Goal: Transaction & Acquisition: Purchase product/service

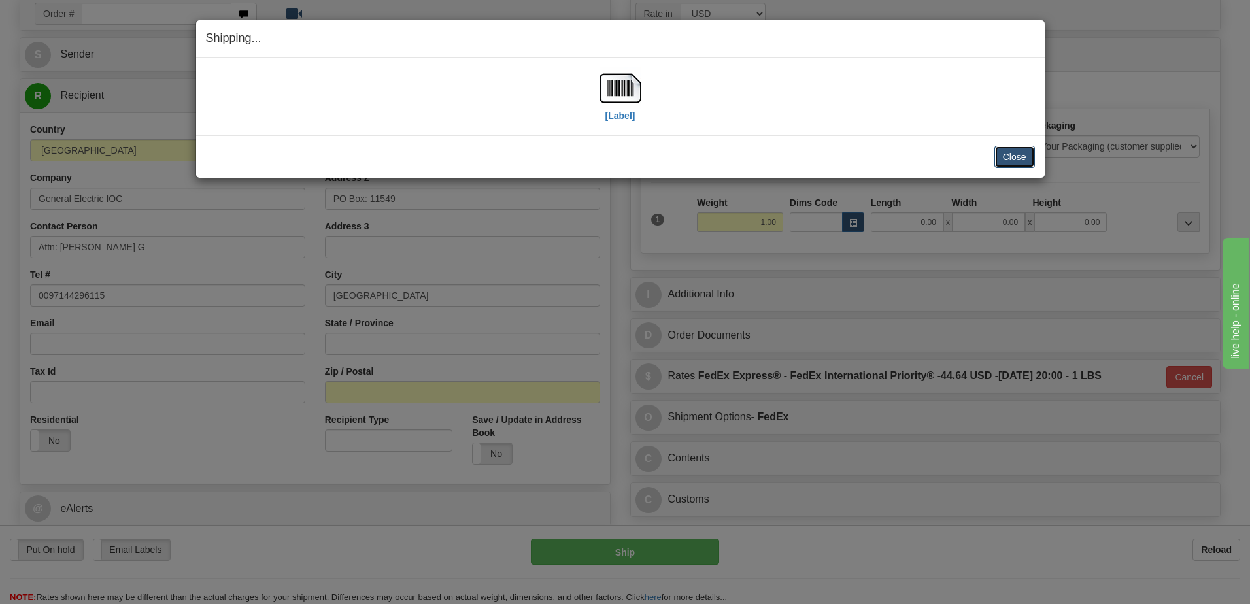
click at [1010, 158] on button "Close" at bounding box center [1015, 157] width 41 height 22
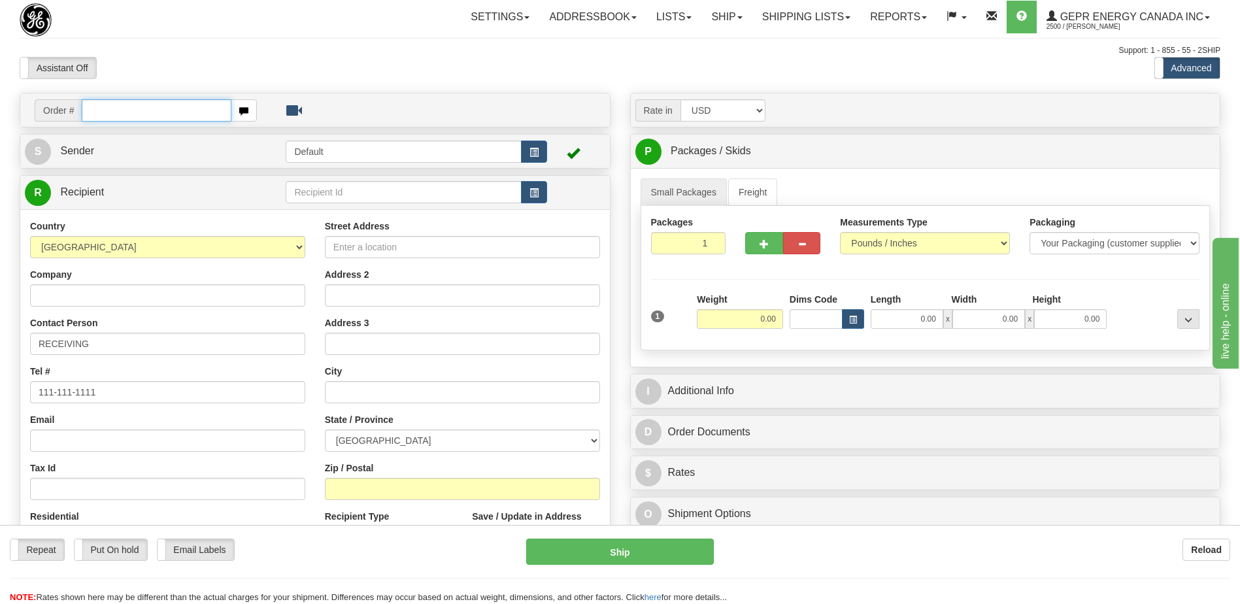
click at [114, 115] on input "text" at bounding box center [156, 110] width 149 height 22
paste input "0086695626"
click at [100, 112] on input "0086695626" at bounding box center [156, 110] width 149 height 22
type input "86695626"
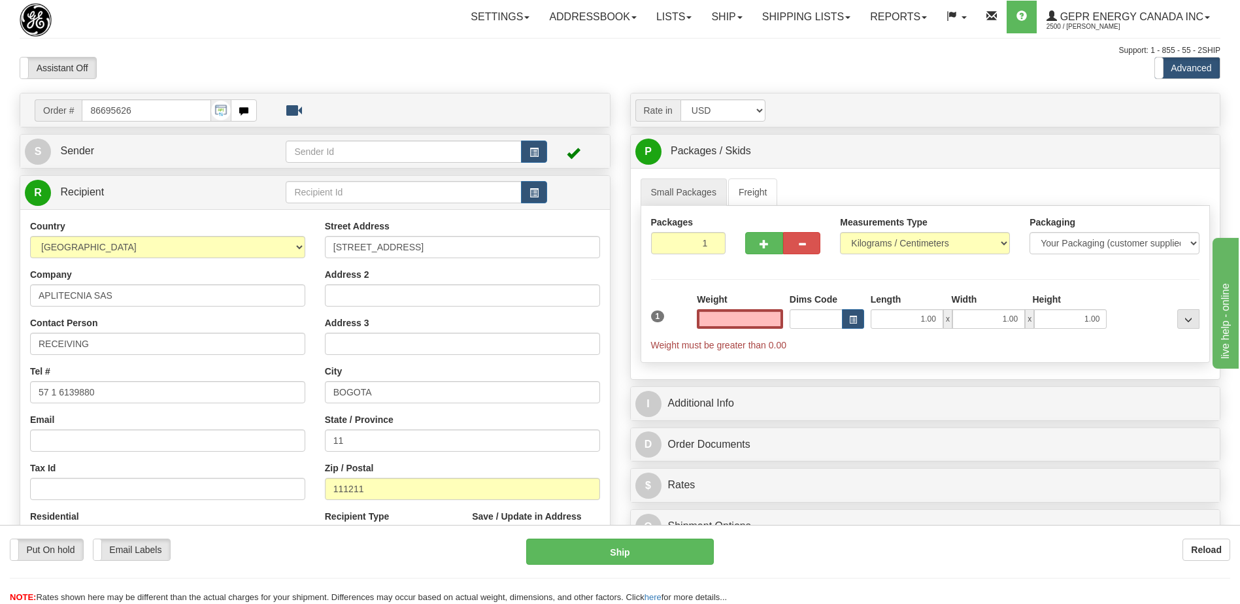
type input "0.00"
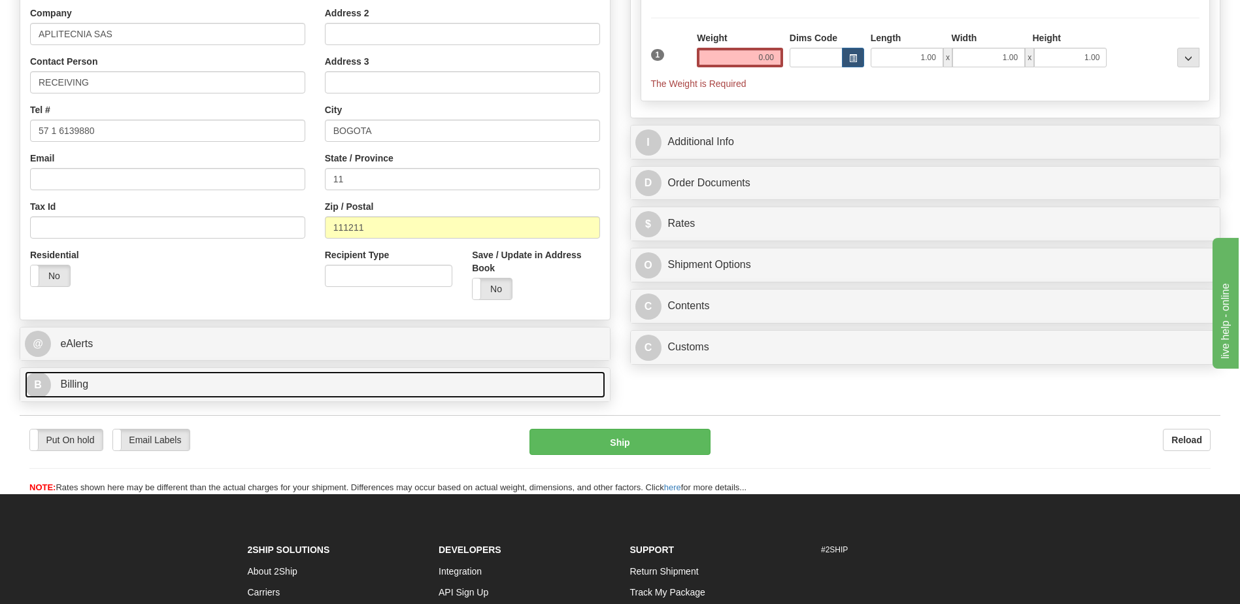
click at [146, 383] on link "B Billing" at bounding box center [315, 384] width 581 height 27
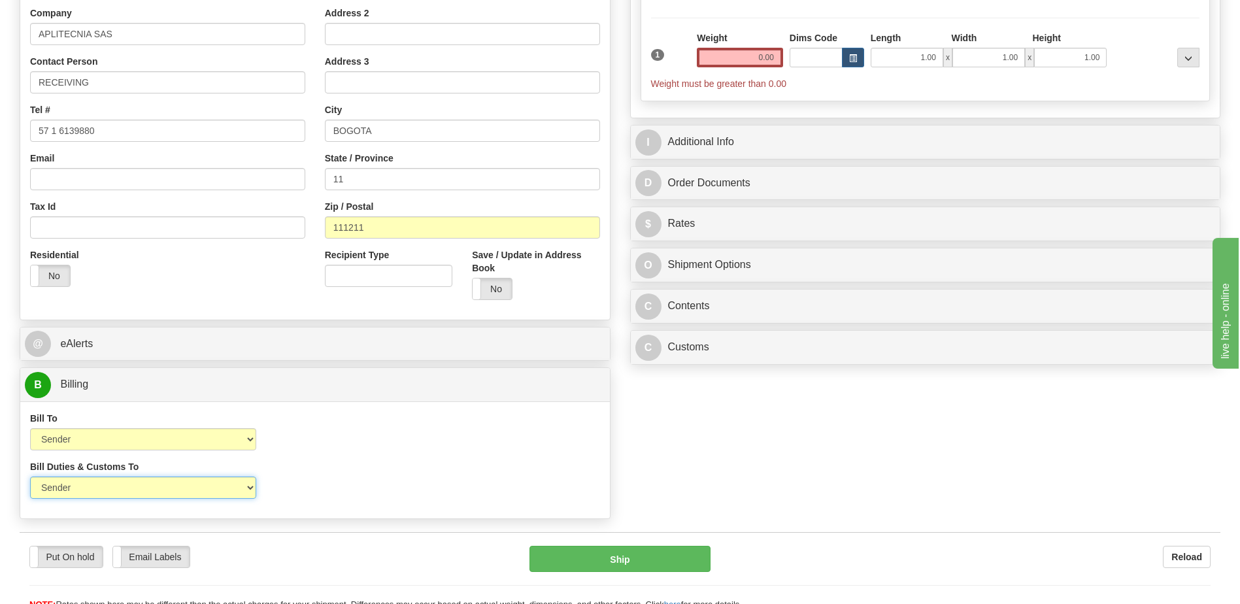
click at [218, 490] on select "Sender Recipient Third Party" at bounding box center [143, 488] width 226 height 22
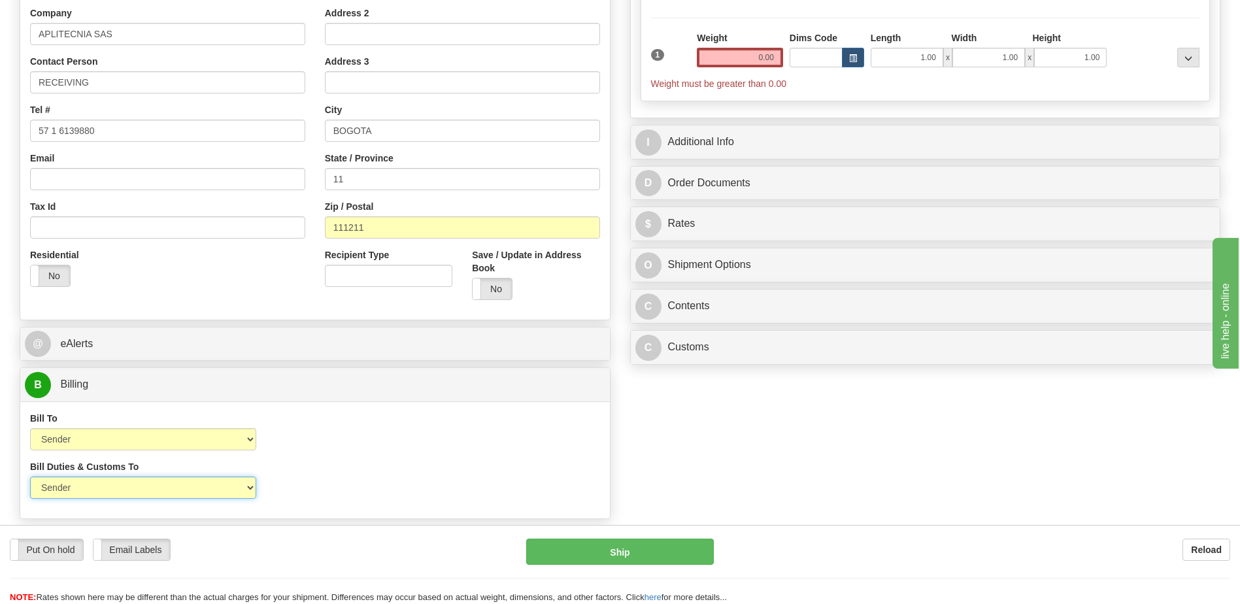
select select "2"
click at [30, 477] on select "Sender Recipient Third Party" at bounding box center [143, 488] width 226 height 22
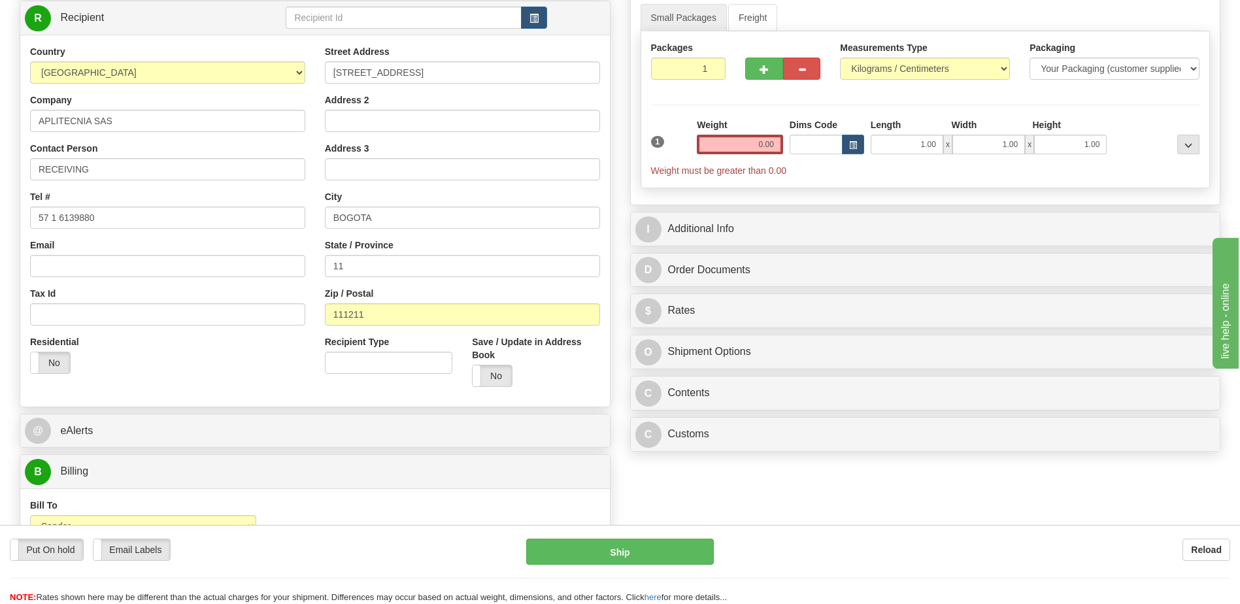
scroll to position [65, 0]
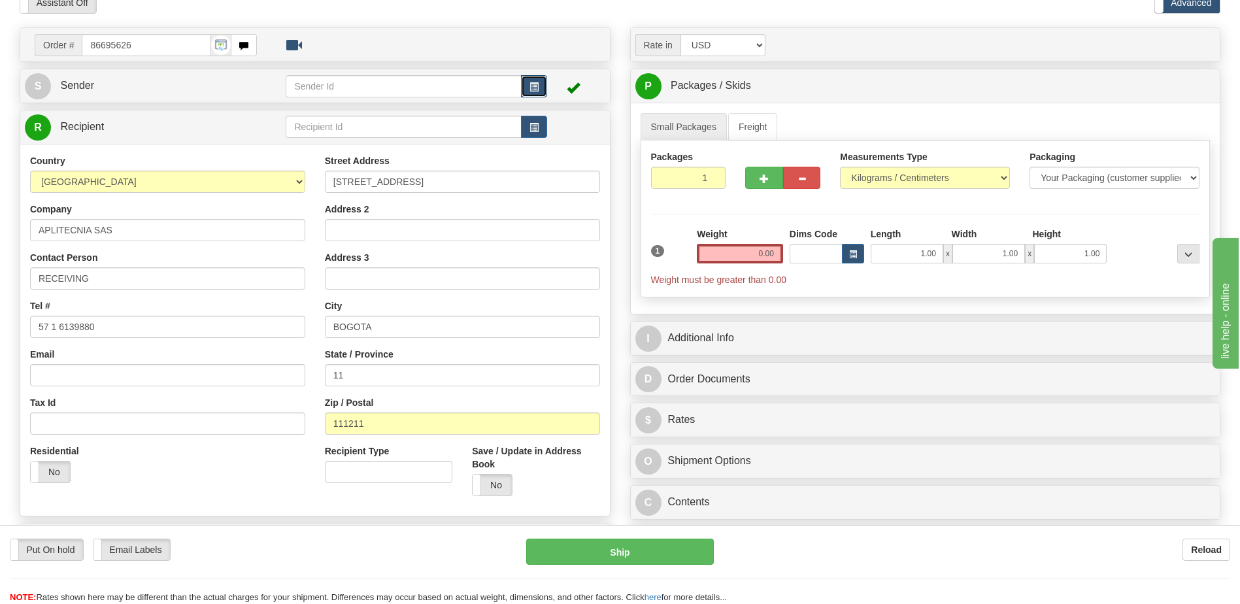
click at [524, 84] on button "button" at bounding box center [534, 86] width 26 height 22
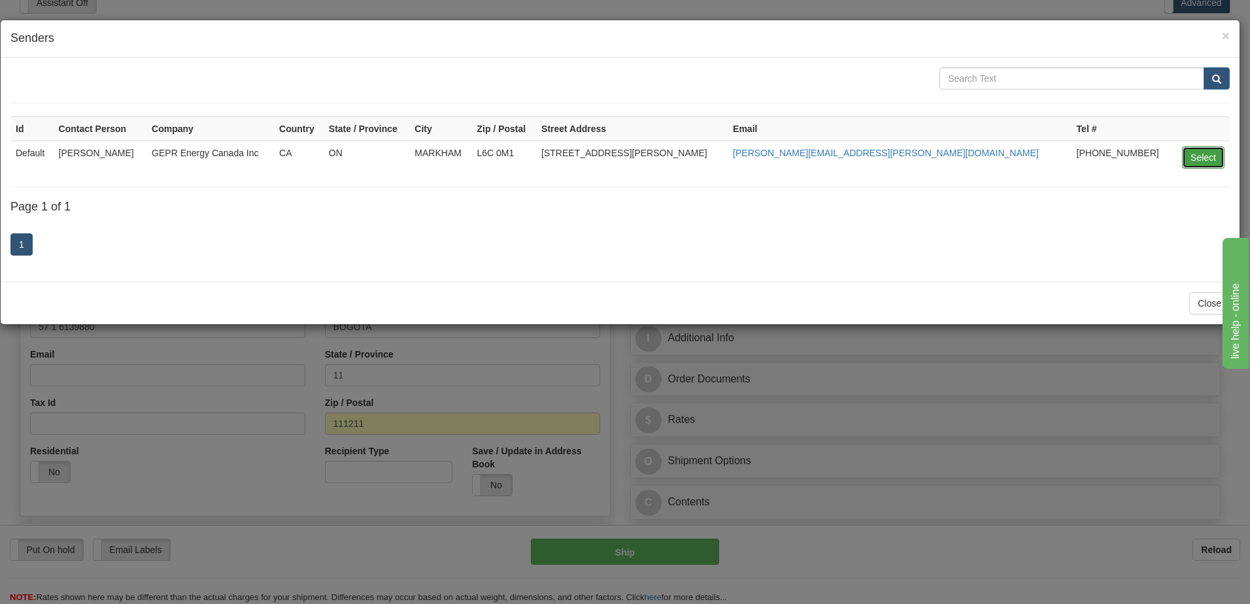
click at [1207, 160] on button "Select" at bounding box center [1203, 157] width 43 height 22
type input "Default"
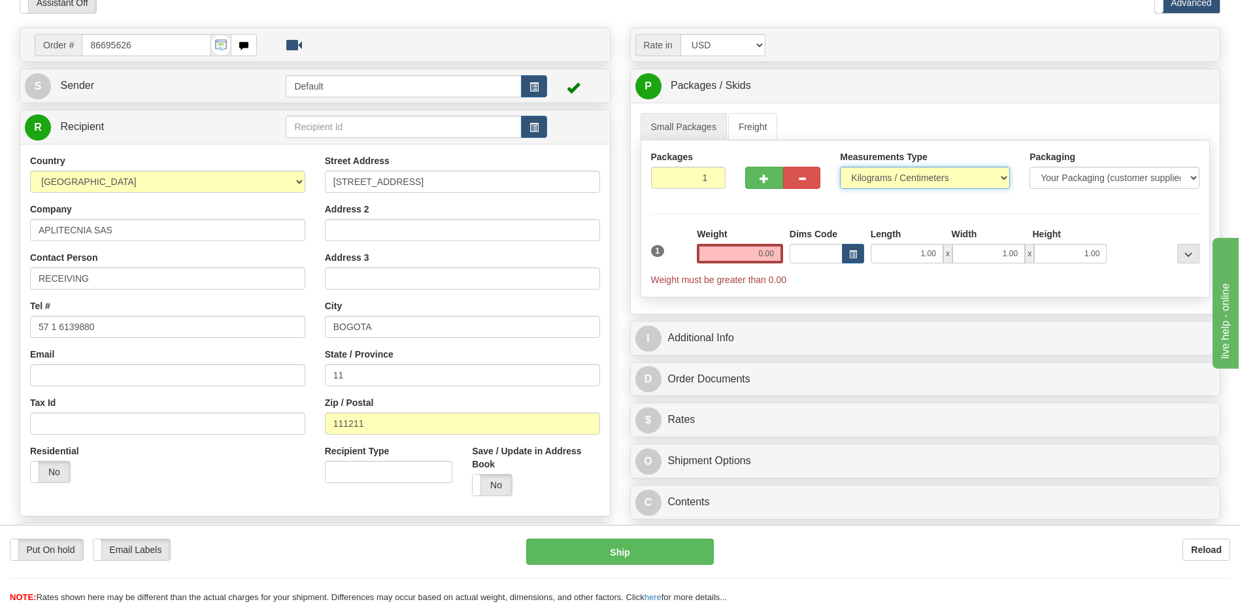
click at [931, 179] on select "Pounds / Inches Kilograms / Centimeters" at bounding box center [925, 178] width 170 height 22
select select "0"
click at [840, 167] on select "Pounds / Inches Kilograms / Centimeters" at bounding box center [925, 178] width 170 height 22
click at [772, 250] on input "0.00" at bounding box center [740, 254] width 86 height 20
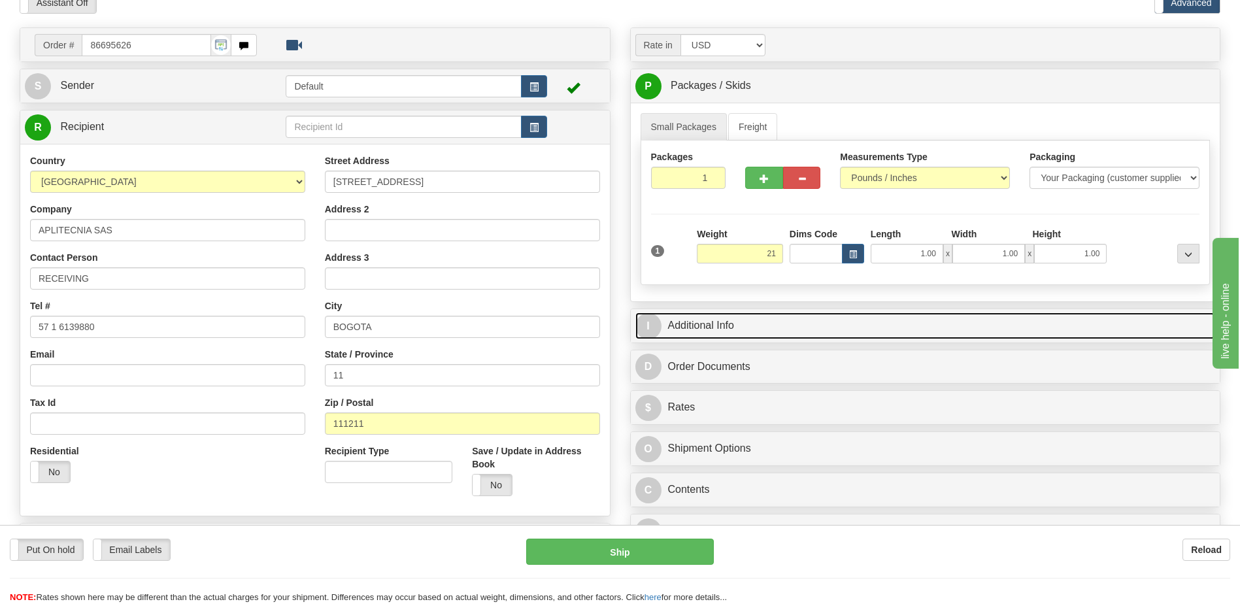
type input "21.00"
click at [778, 321] on link "I Additional Info" at bounding box center [926, 326] width 581 height 27
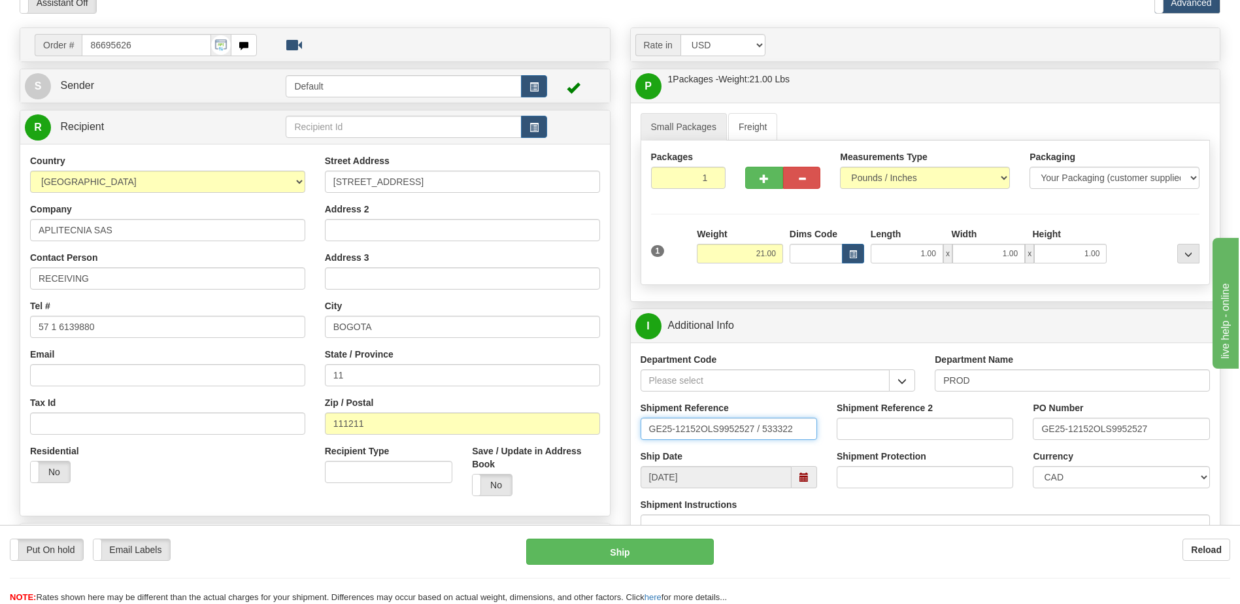
drag, startPoint x: 772, startPoint y: 428, endPoint x: 464, endPoint y: 445, distance: 307.8
click at [467, 27] on div "Order # 86695626" at bounding box center [620, 27] width 1221 height 0
click at [736, 422] on input "539900" at bounding box center [729, 429] width 177 height 22
type input "5399005352"
click at [1122, 434] on input "GE25-12152OLS9952527" at bounding box center [1121, 429] width 177 height 22
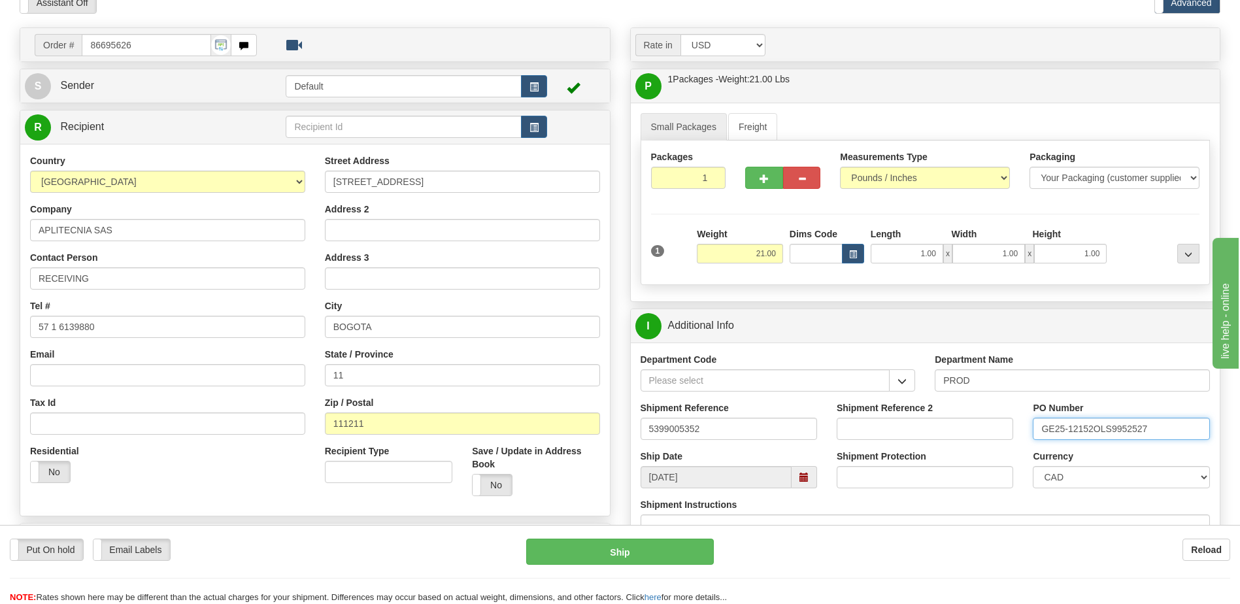
drag, startPoint x: 1170, startPoint y: 429, endPoint x: 860, endPoint y: 407, distance: 311.4
click at [860, 407] on div "Shipment Reference 5399005352 Shipment Reference 2 PO Number GE25-12152OLS99525…" at bounding box center [926, 425] width 590 height 48
type input "4201982007"
click at [1046, 478] on select "CAD USD EUR ZAR [PERSON_NAME] ARN AUD AUS AWG BBD BFR BGN BHD BMD BND BRC BRL C…" at bounding box center [1121, 477] width 177 height 22
select select "1"
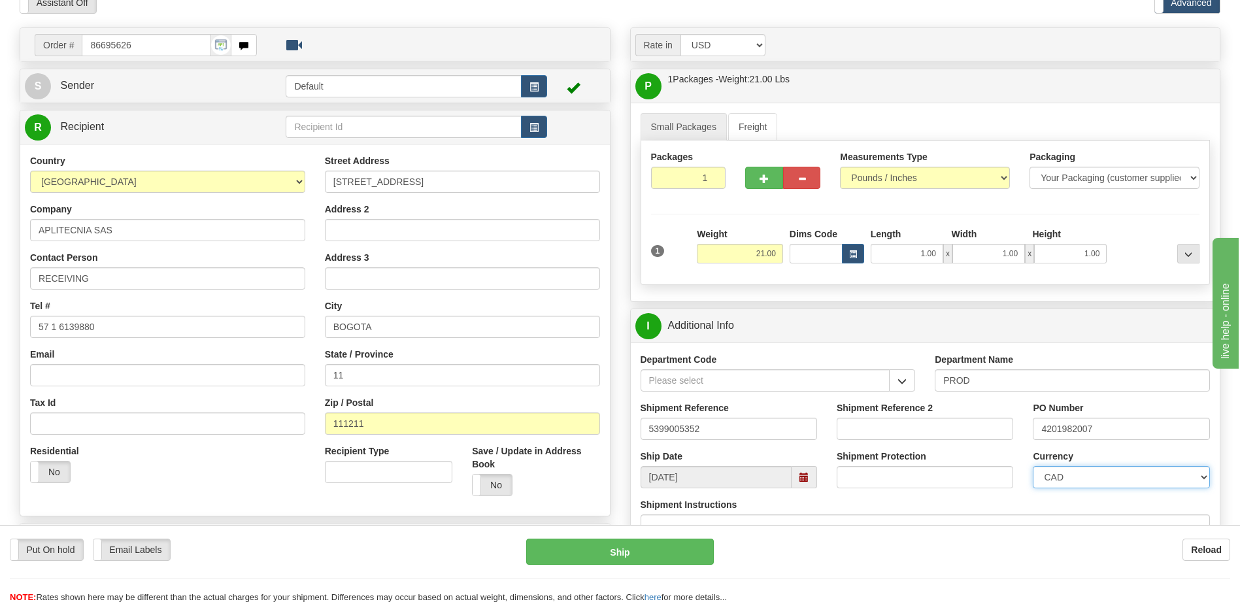
click at [1033, 466] on select "CAD USD EUR ZAR [PERSON_NAME] ARN AUD AUS AWG BBD BFR BGN BHD BMD BND BRC BRL C…" at bounding box center [1121, 477] width 177 height 22
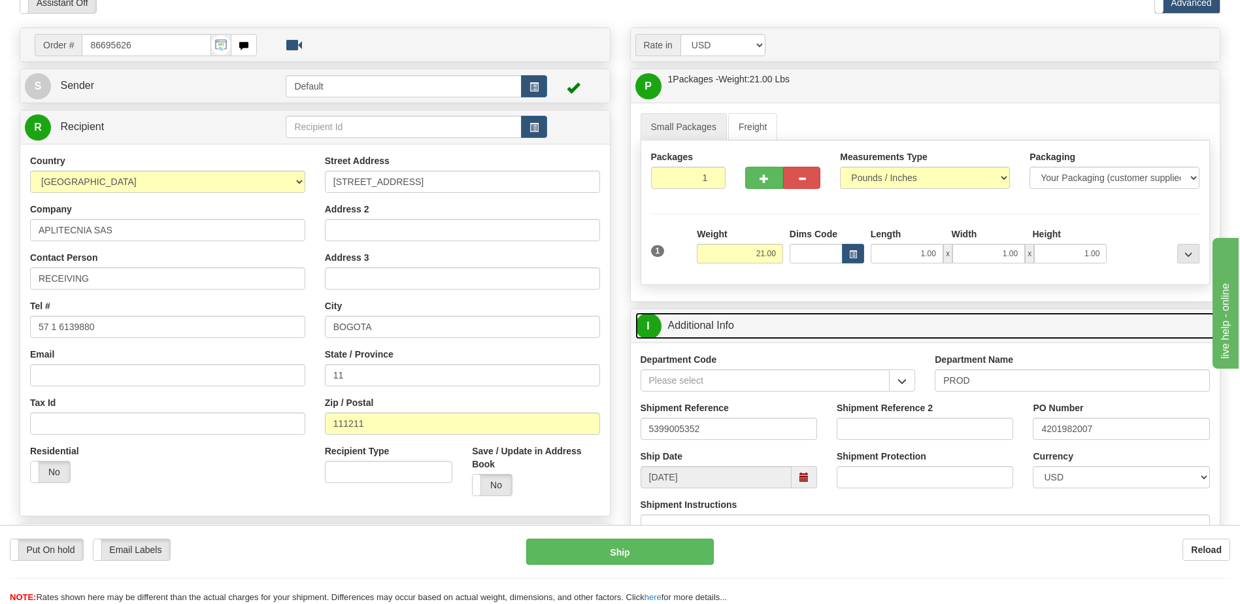
click at [826, 315] on link "I Additional Info" at bounding box center [926, 326] width 581 height 27
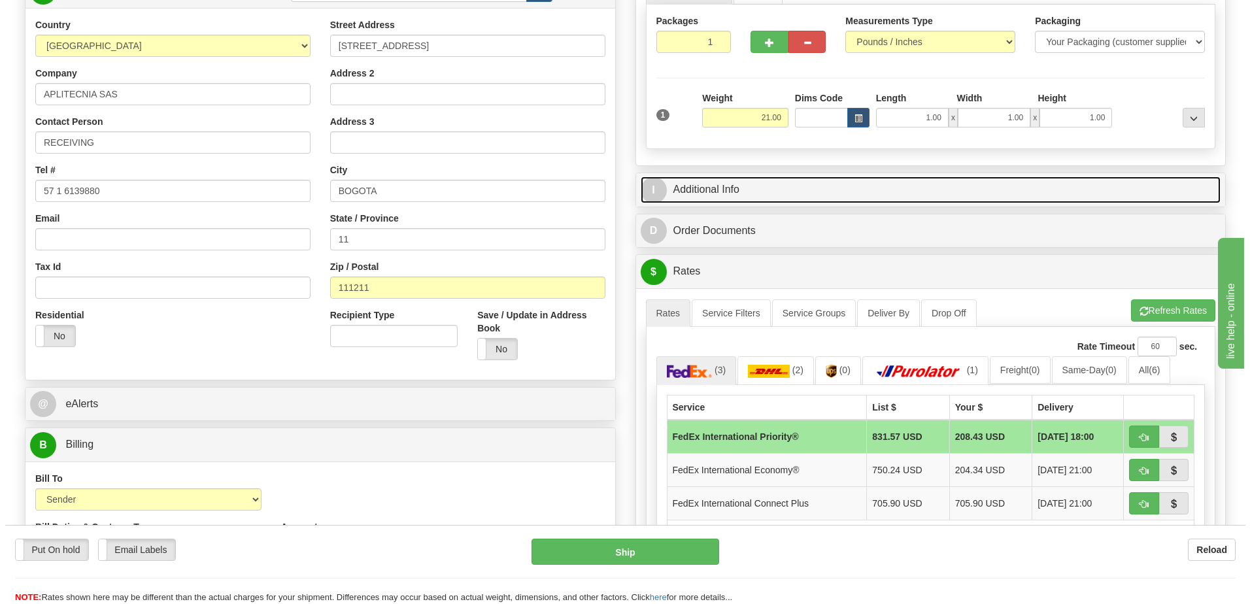
scroll to position [327, 0]
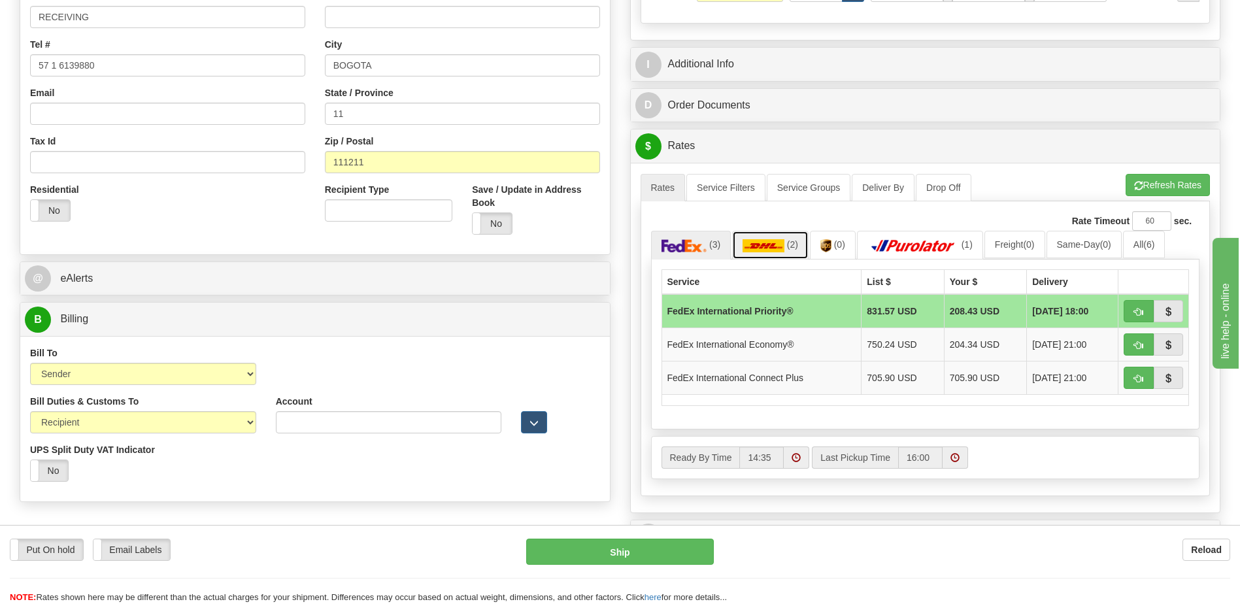
click at [783, 252] on link "(2)" at bounding box center [770, 245] width 77 height 28
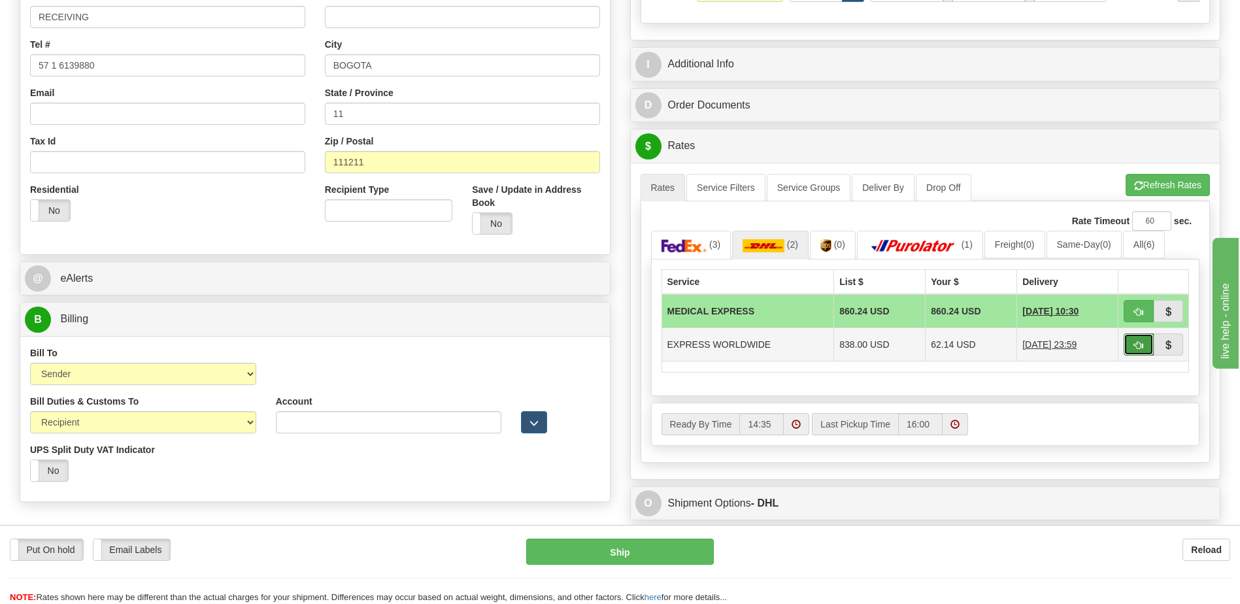
click at [1141, 349] on span "button" at bounding box center [1138, 345] width 9 height 9
type input "P"
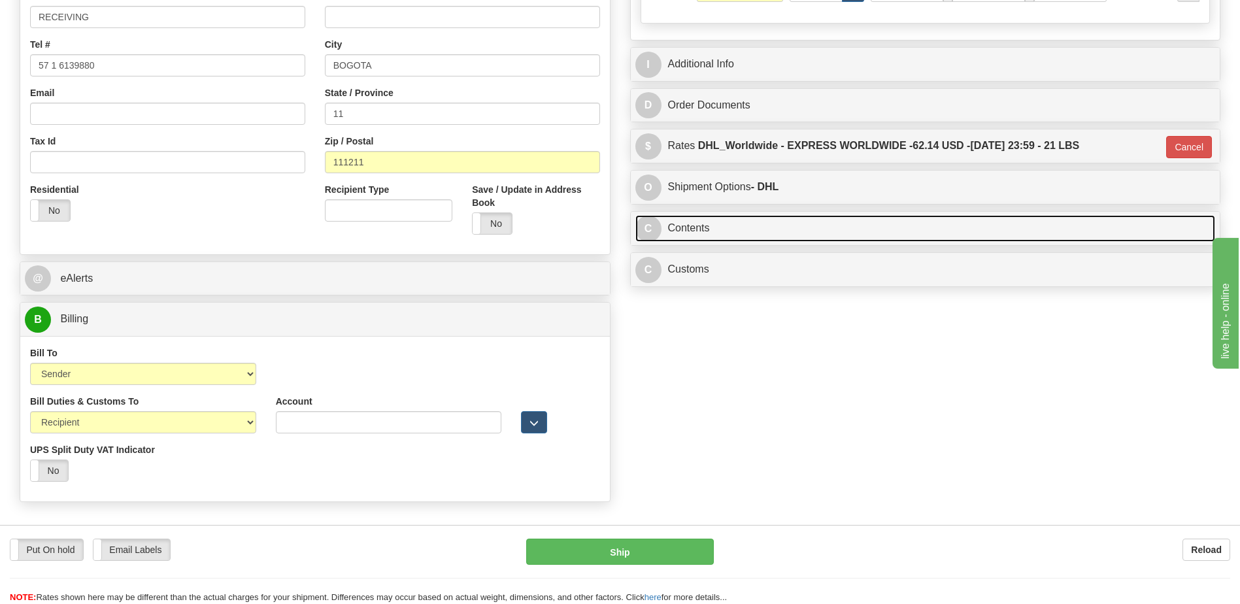
click at [775, 230] on link "C Contents" at bounding box center [926, 228] width 581 height 27
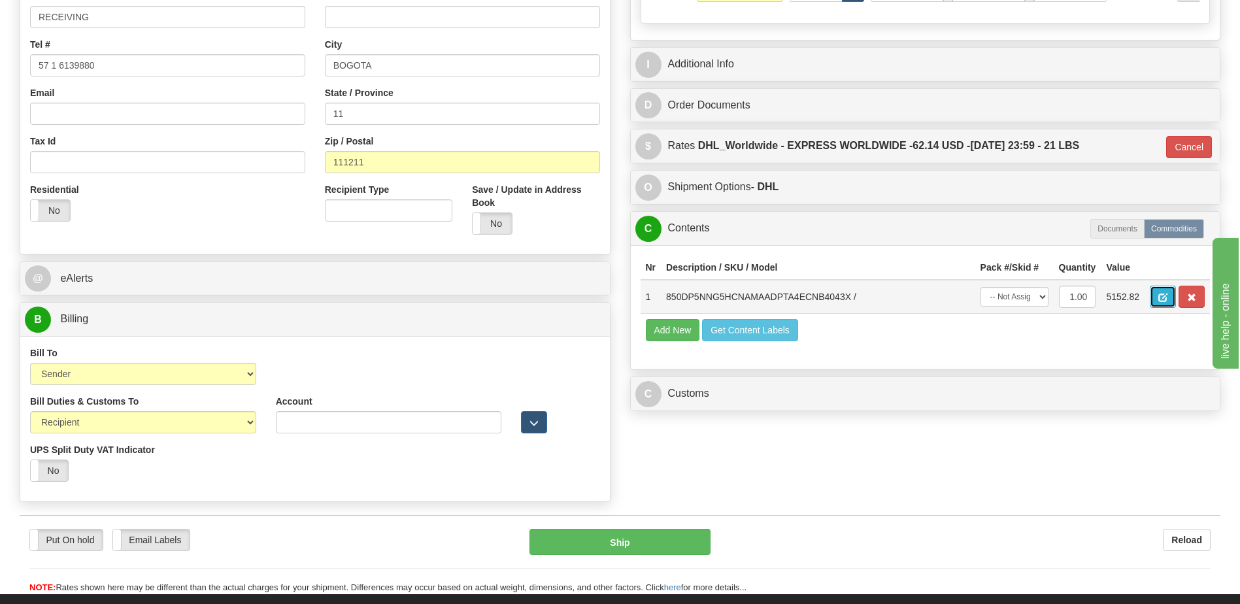
click at [1163, 301] on span "button" at bounding box center [1163, 298] width 9 height 9
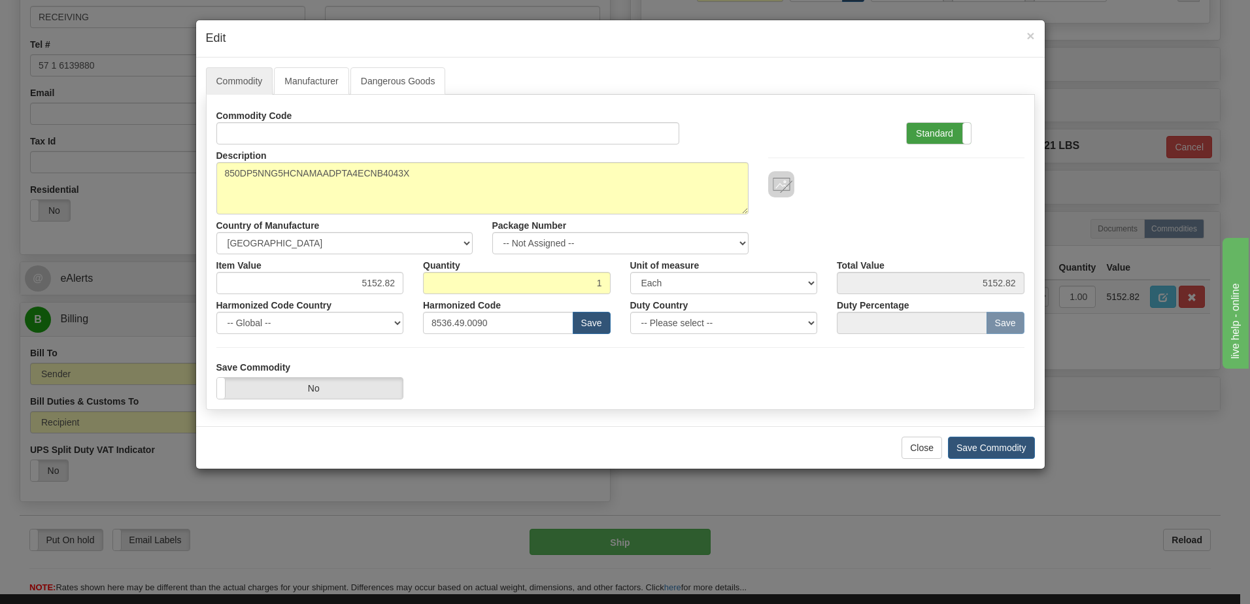
click at [939, 133] on label "Standard" at bounding box center [939, 133] width 64 height 21
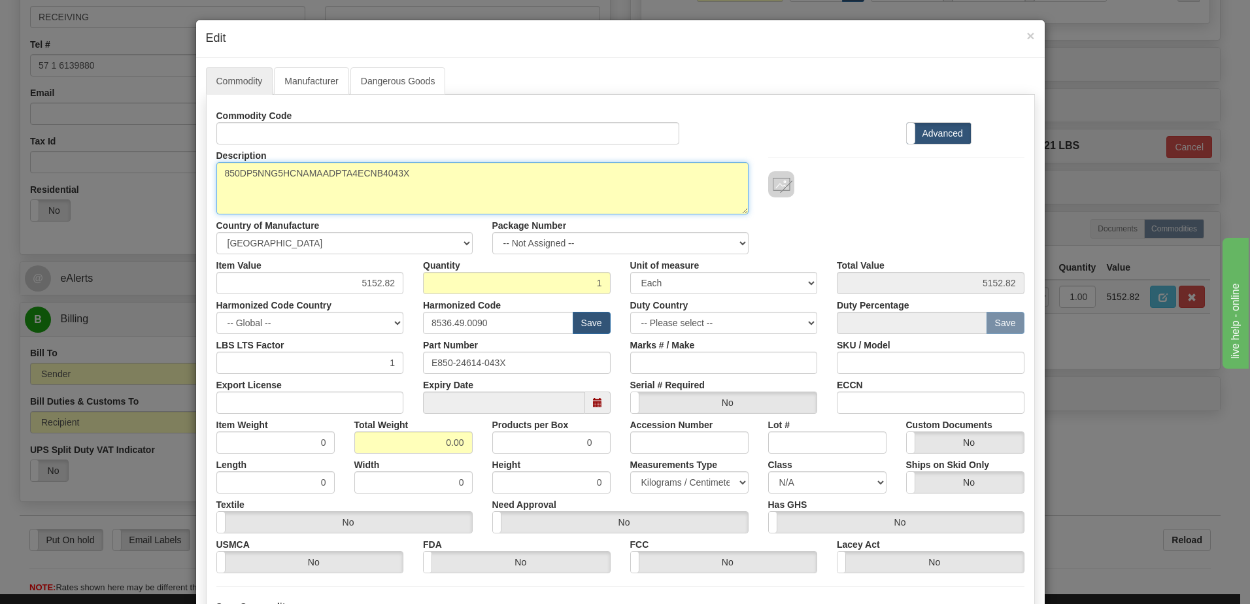
click at [216, 182] on textarea "850DP5NNG5HCNAMAADPTA4ECNB4043X" at bounding box center [482, 188] width 532 height 52
paste textarea "Feeder Protection System"
type textarea "Feeder Protection System P/N 850DP5NNG5HCNAMAADPTA4ECNB4043X"
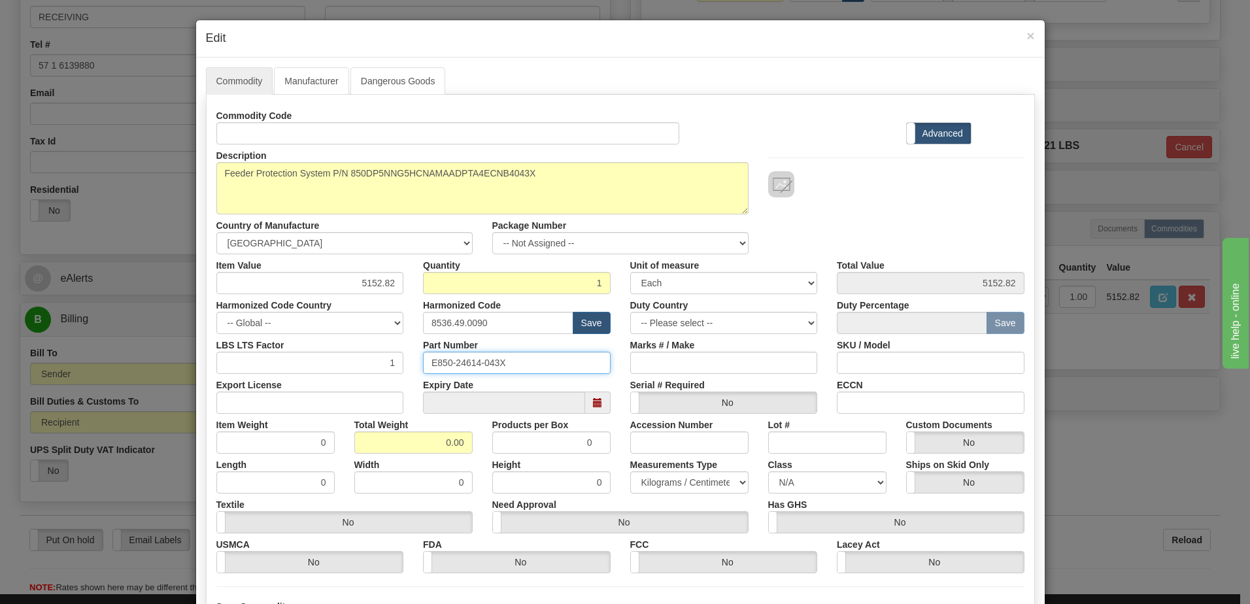
drag, startPoint x: 544, startPoint y: 362, endPoint x: 192, endPoint y: 356, distance: 351.8
click at [196, 356] on div "Commodity Manufacturer Dangerous Goods Commodity Code Standard Advanced Descrip…" at bounding box center [620, 362] width 849 height 608
drag, startPoint x: 420, startPoint y: 445, endPoint x: 647, endPoint y: 448, distance: 226.9
click at [647, 448] on div "Item Weight 0 Total Weight 0.00 Products per Box 0 Accession Number Lot # Custo…" at bounding box center [621, 434] width 828 height 40
type input "1"
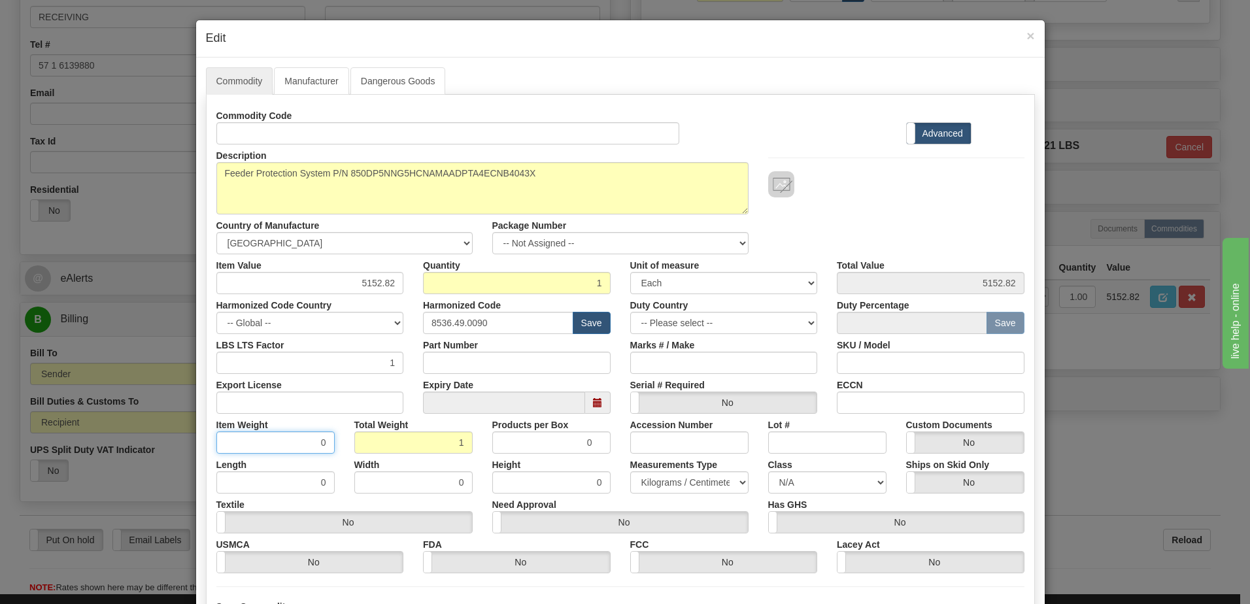
type input "1.0000"
click at [288, 446] on input "1.0000" at bounding box center [275, 443] width 118 height 22
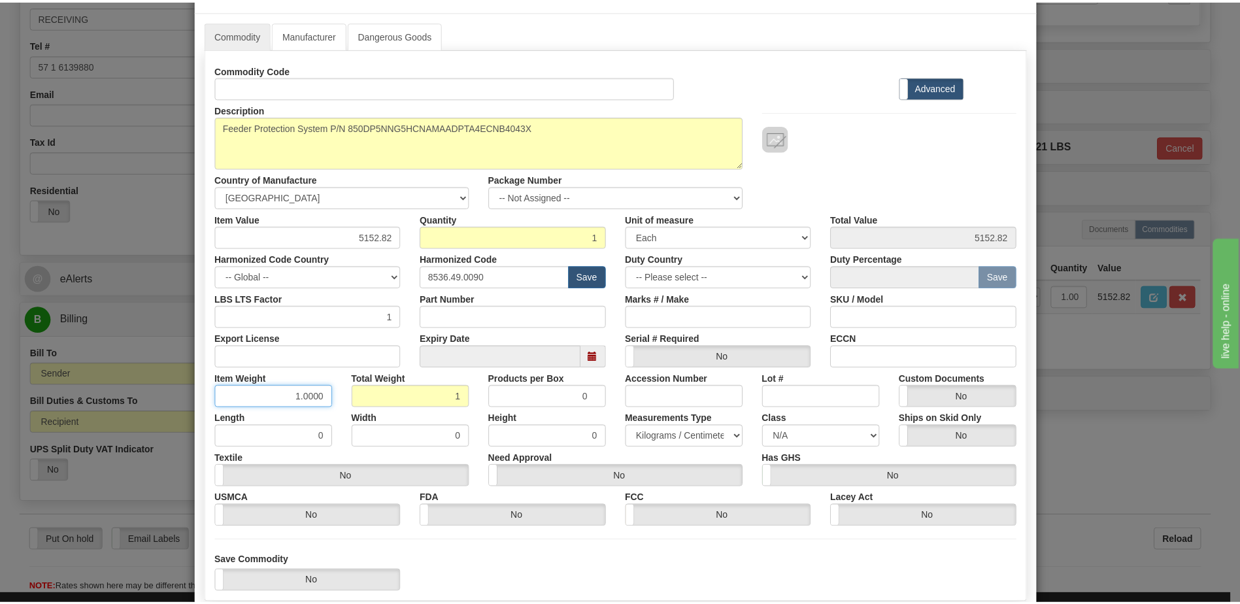
scroll to position [124, 0]
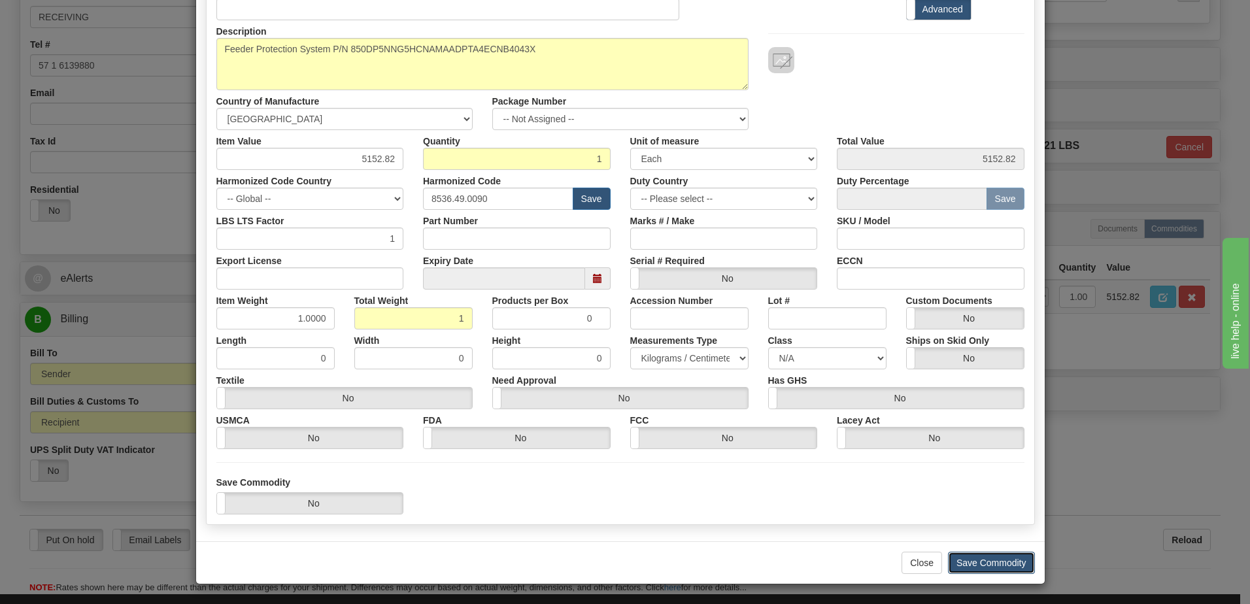
click at [1002, 560] on button "Save Commodity" at bounding box center [991, 563] width 87 height 22
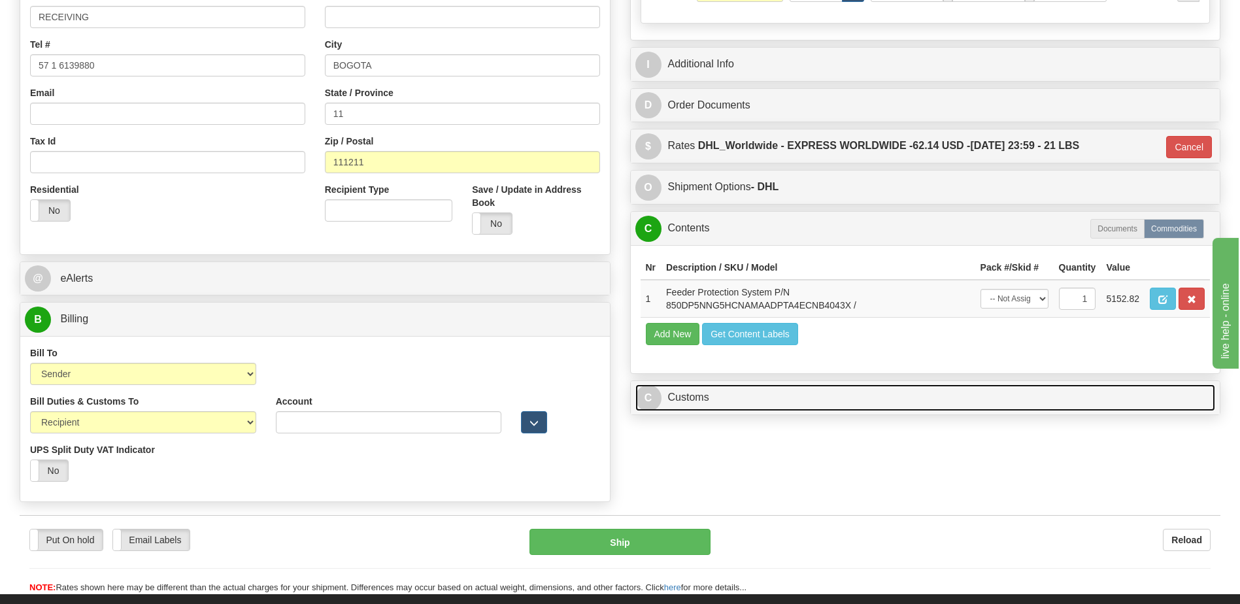
drag, startPoint x: 743, startPoint y: 404, endPoint x: 744, endPoint y: 379, distance: 24.9
click at [743, 404] on link "C Customs" at bounding box center [926, 397] width 581 height 27
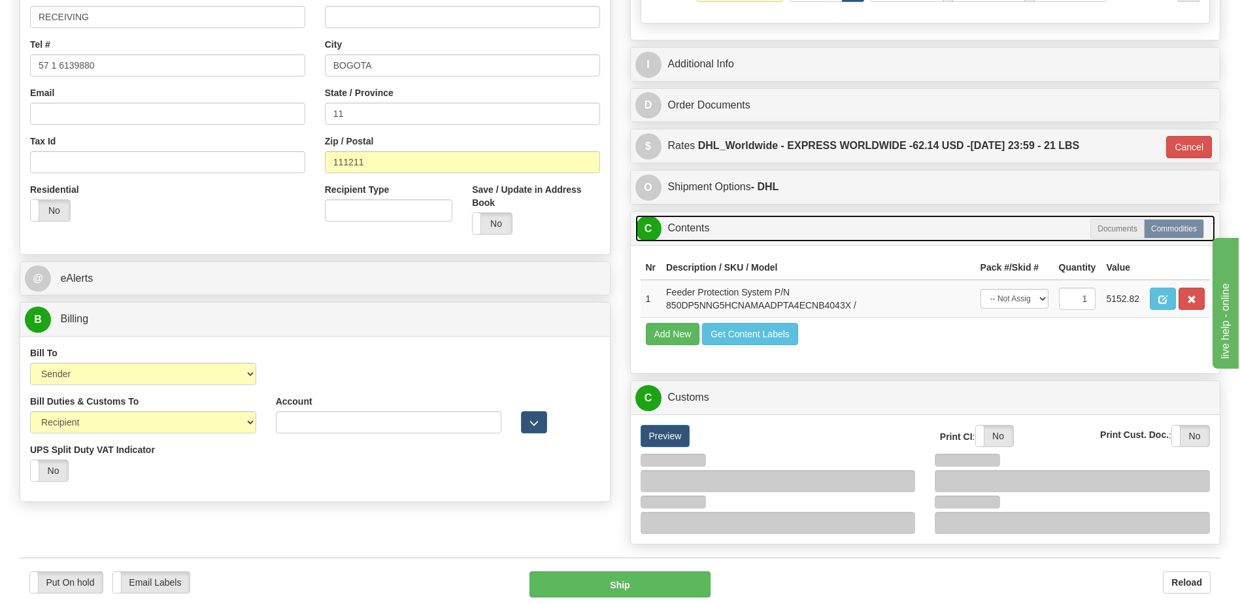
click at [726, 233] on link "C Contents" at bounding box center [926, 228] width 581 height 27
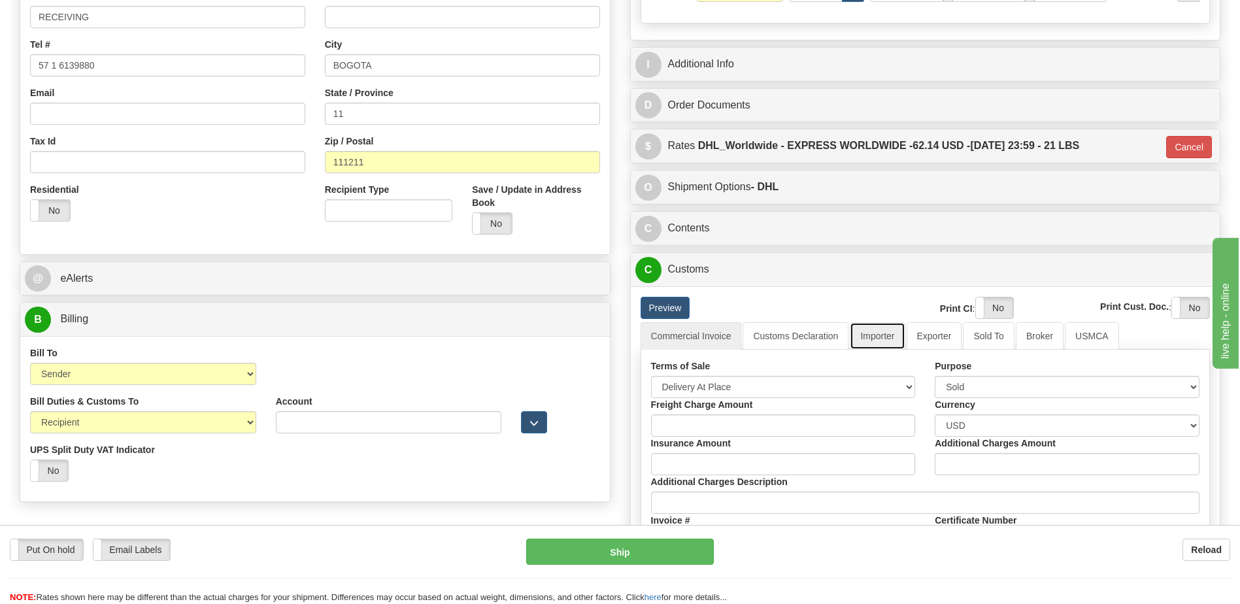
click at [879, 328] on link "Importer" at bounding box center [877, 335] width 55 height 27
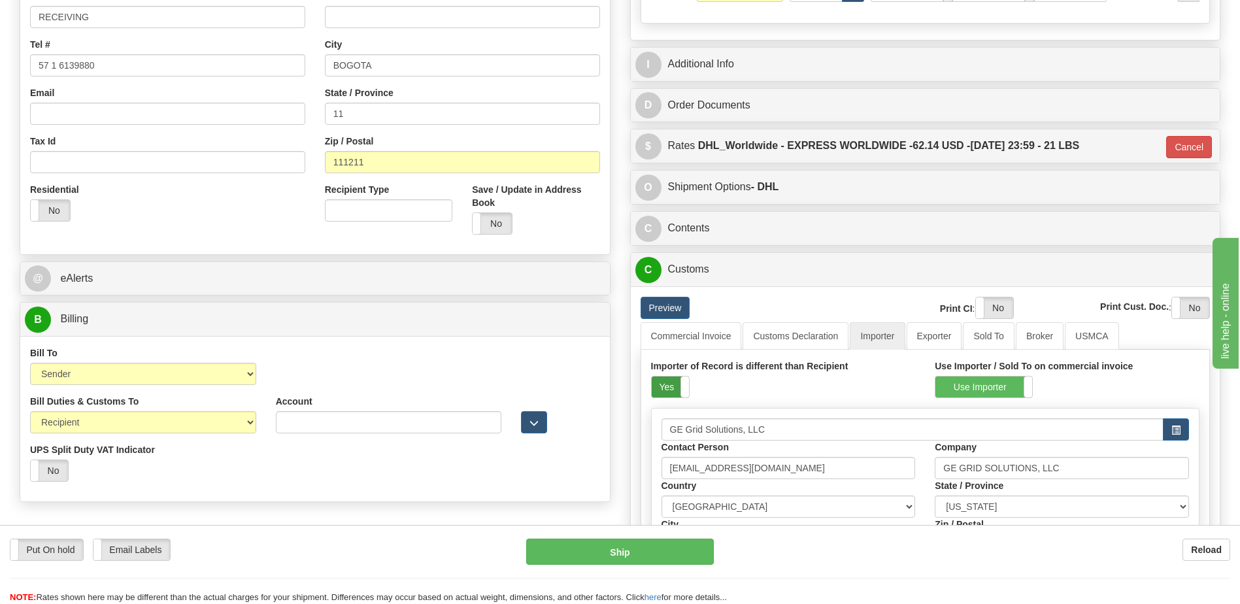
click at [667, 385] on label "Yes" at bounding box center [670, 387] width 37 height 21
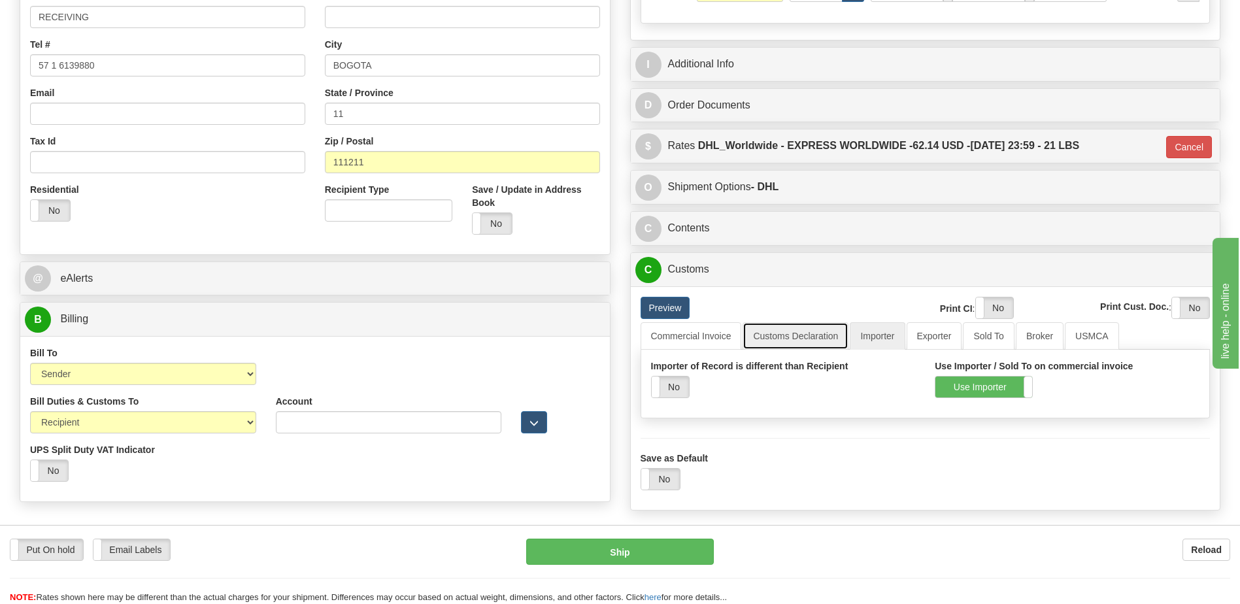
click at [771, 338] on link "Customs Declaration" at bounding box center [796, 335] width 106 height 27
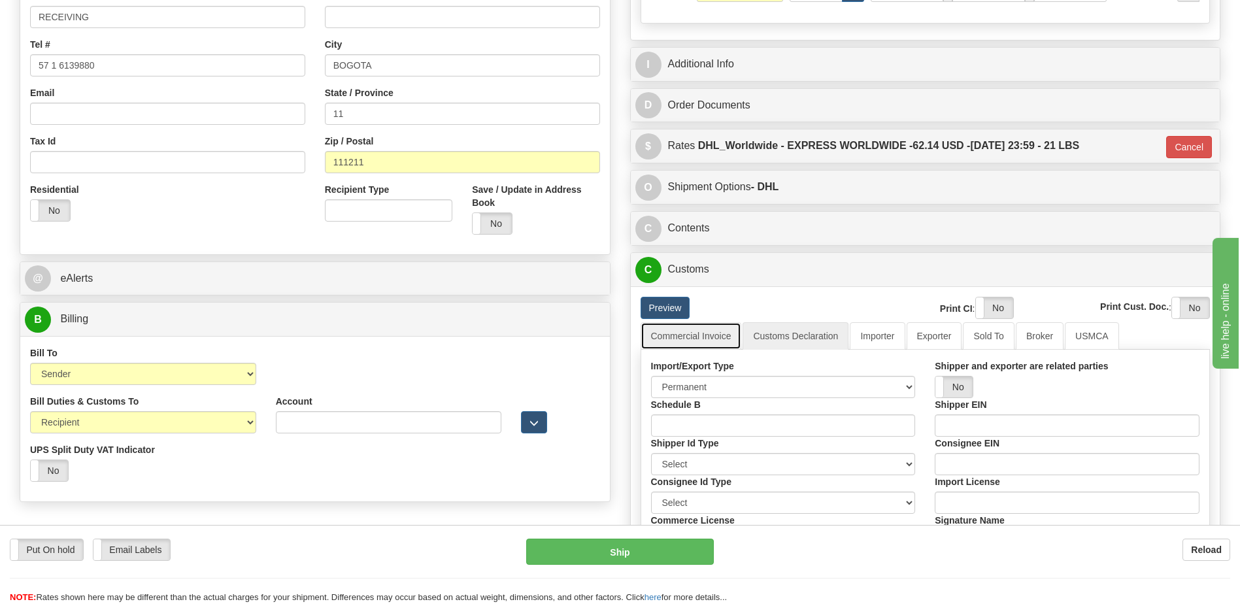
click at [706, 344] on link "Commercial Invoice" at bounding box center [691, 335] width 101 height 27
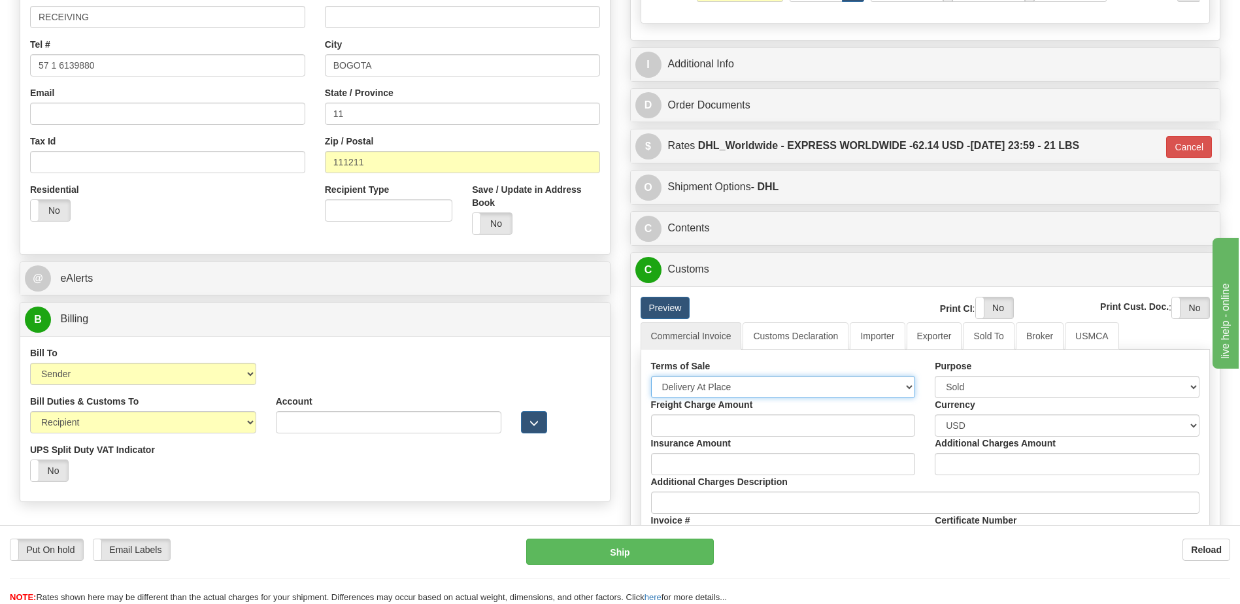
click at [708, 388] on select "Free Carrier Free On Board Ex Works Delivered Duty Unpaid Delivered Duty Paid C…" at bounding box center [783, 387] width 265 height 22
select select "7"
click at [651, 376] on select "Free Carrier Free On Board Ex Works Delivered Duty Unpaid Delivered Duty Paid C…" at bounding box center [783, 387] width 265 height 22
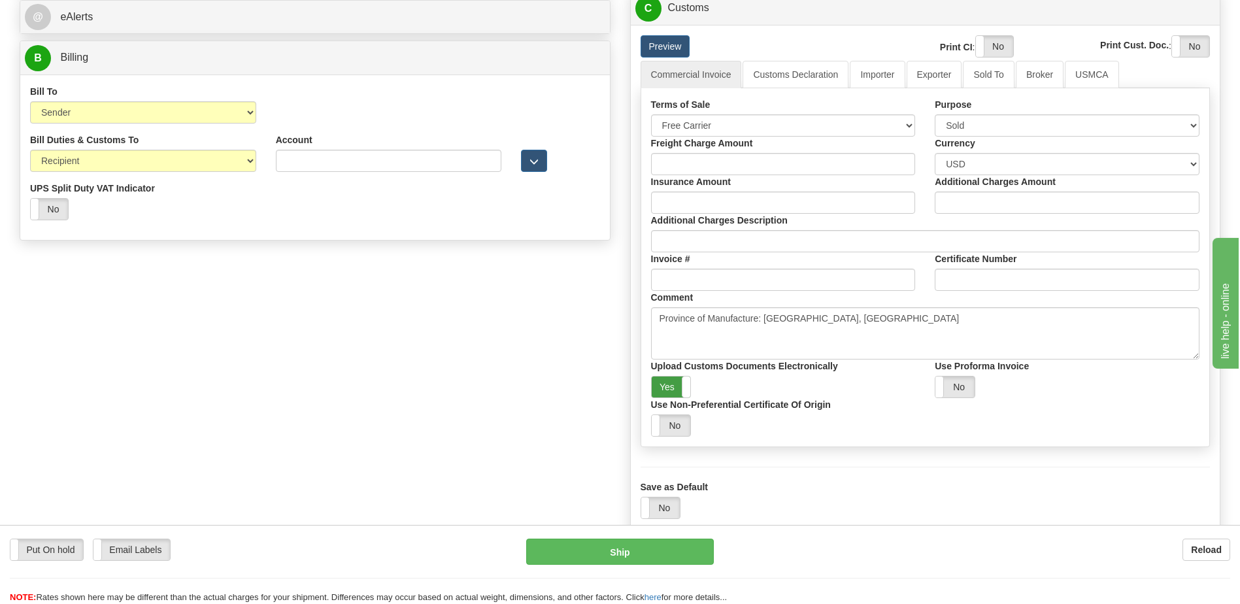
click at [667, 380] on label "Yes" at bounding box center [671, 387] width 39 height 21
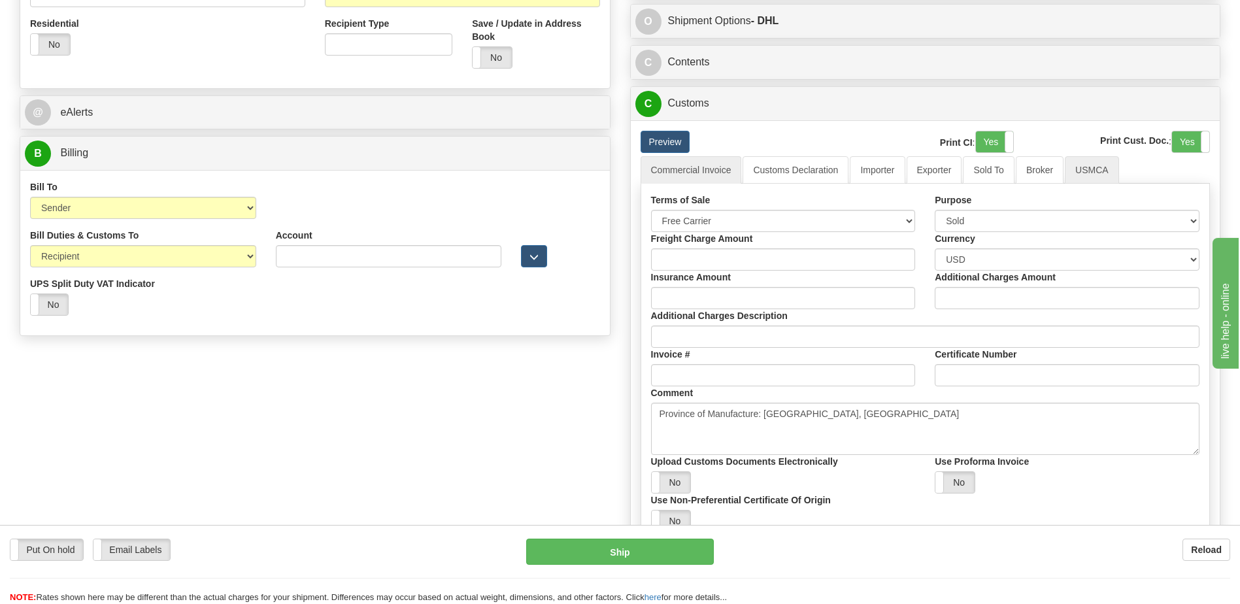
scroll to position [392, 0]
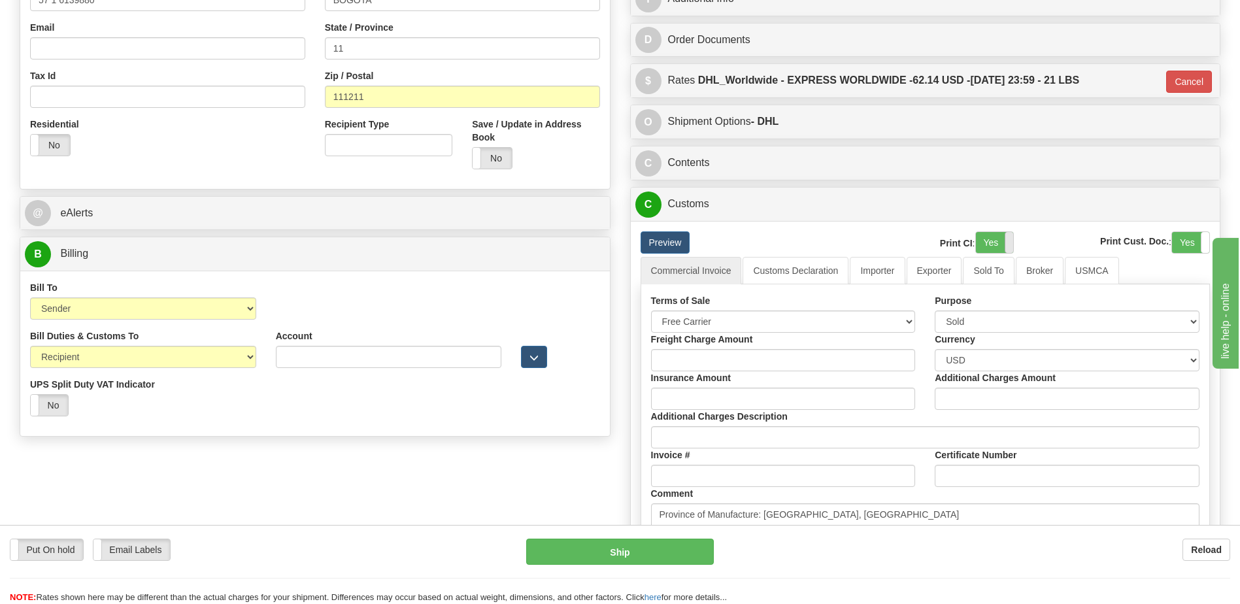
click at [1006, 251] on span at bounding box center [1013, 242] width 17 height 21
click at [1182, 241] on label "Yes" at bounding box center [1190, 242] width 37 height 21
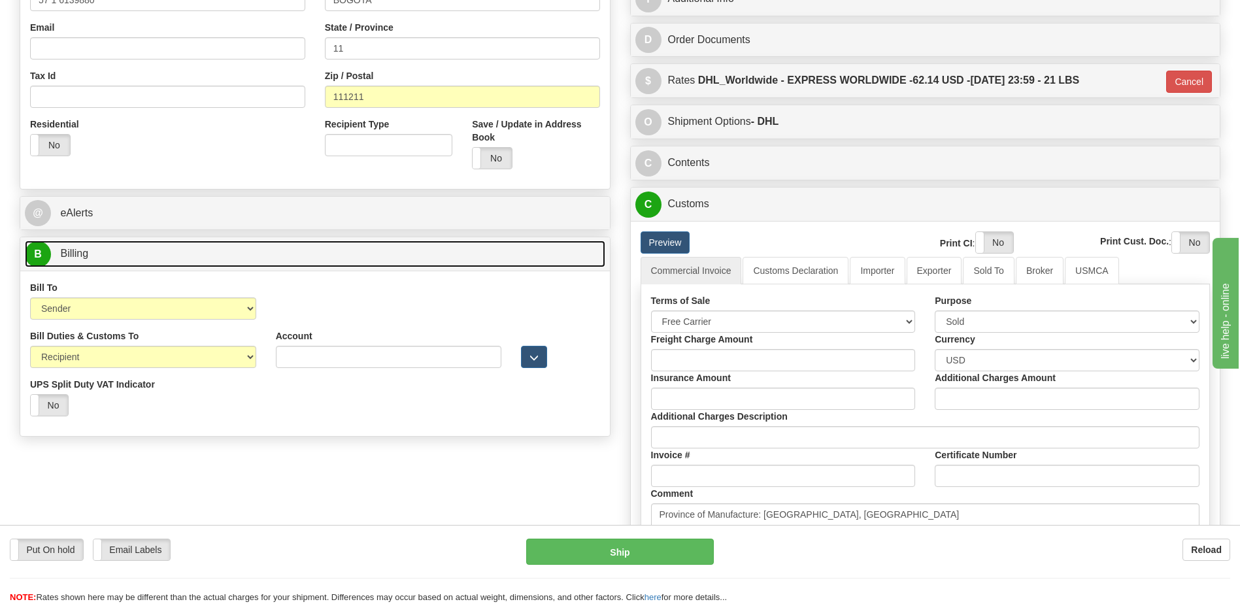
click at [241, 247] on link "B Billing" at bounding box center [315, 254] width 581 height 27
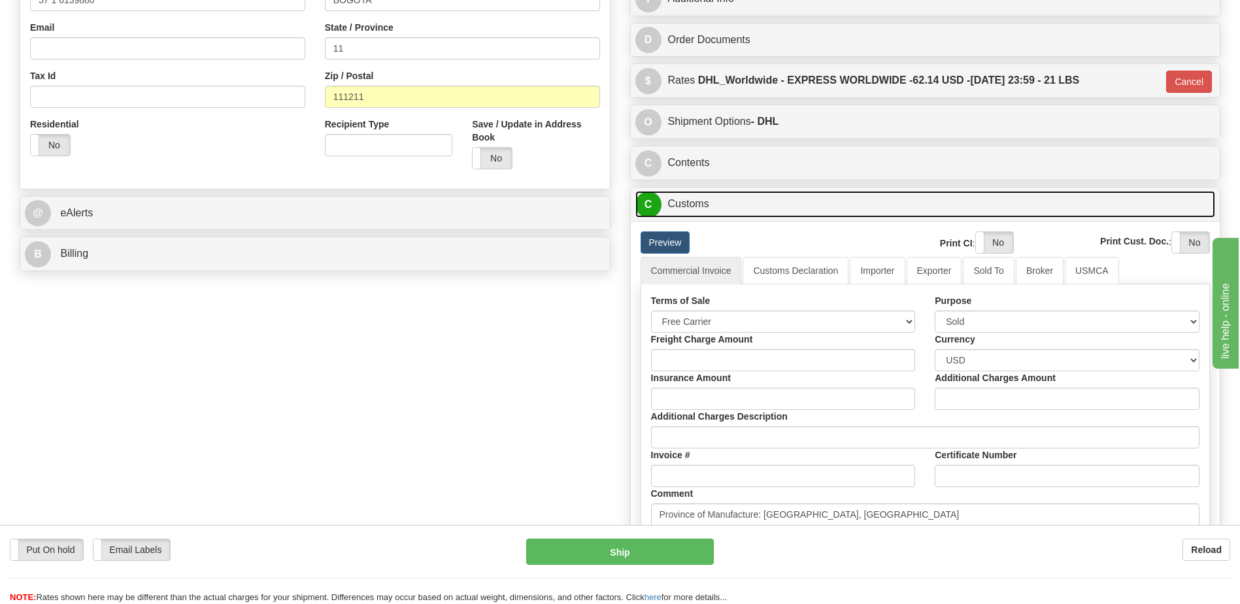
click at [715, 206] on link "C Customs" at bounding box center [926, 204] width 581 height 27
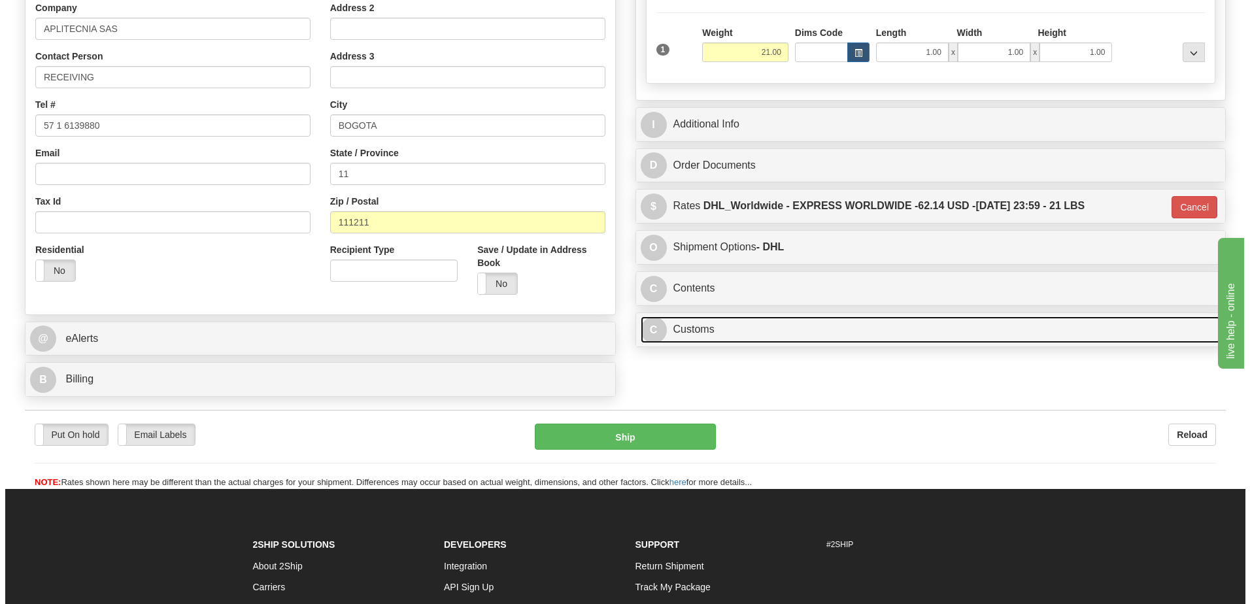
scroll to position [196, 0]
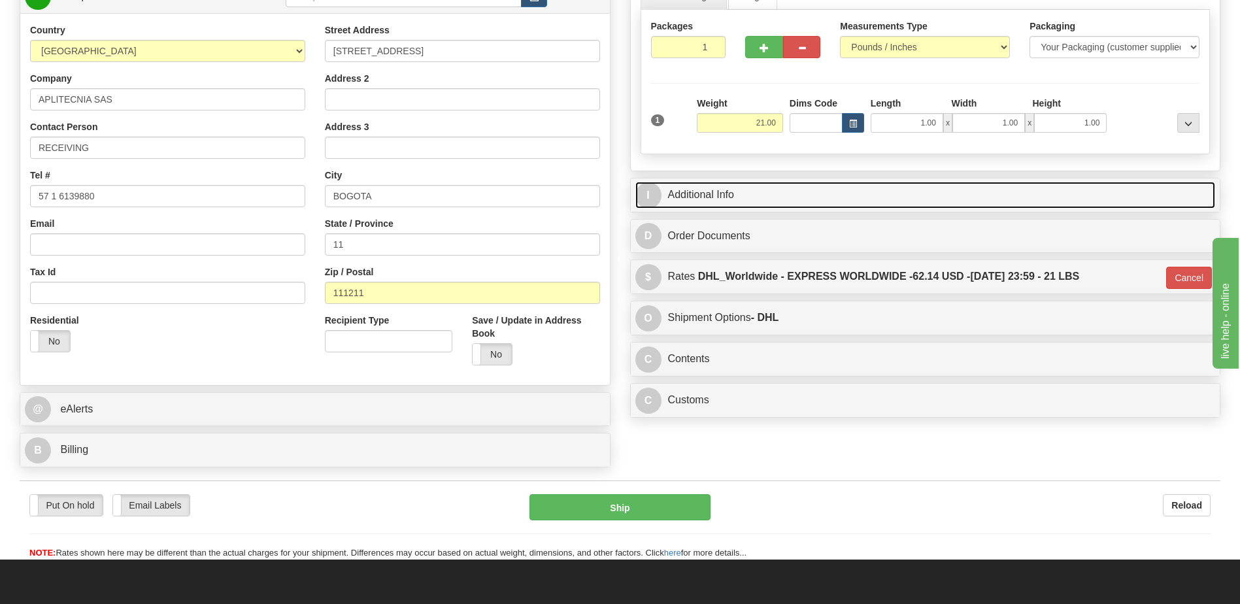
click at [745, 197] on link "I Additional Info" at bounding box center [926, 195] width 581 height 27
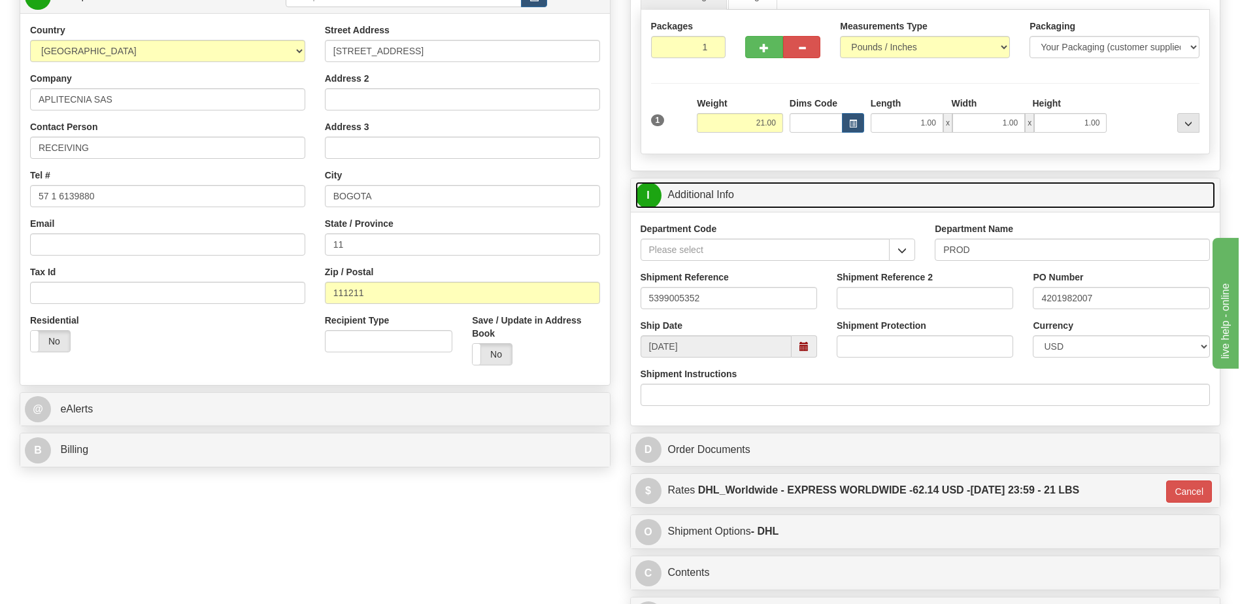
click at [745, 197] on link "I Additional Info" at bounding box center [926, 195] width 581 height 27
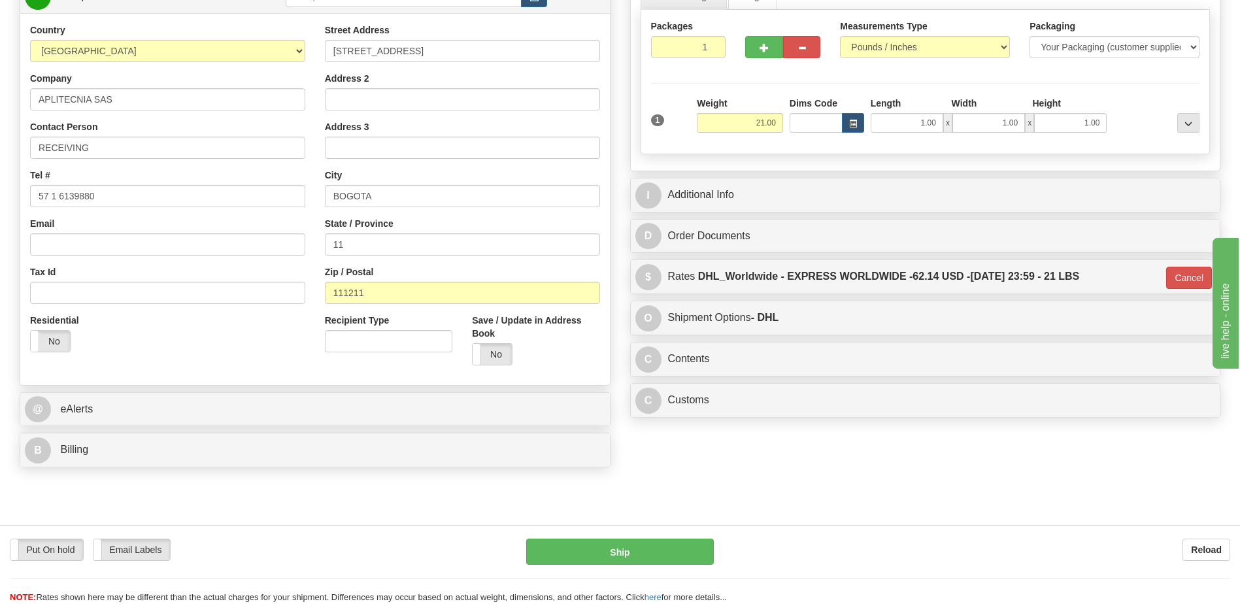
click at [598, 530] on div "Put On hold Put On hold Email Labels Email Labels Edit Reload Ship Reload" at bounding box center [620, 564] width 1240 height 79
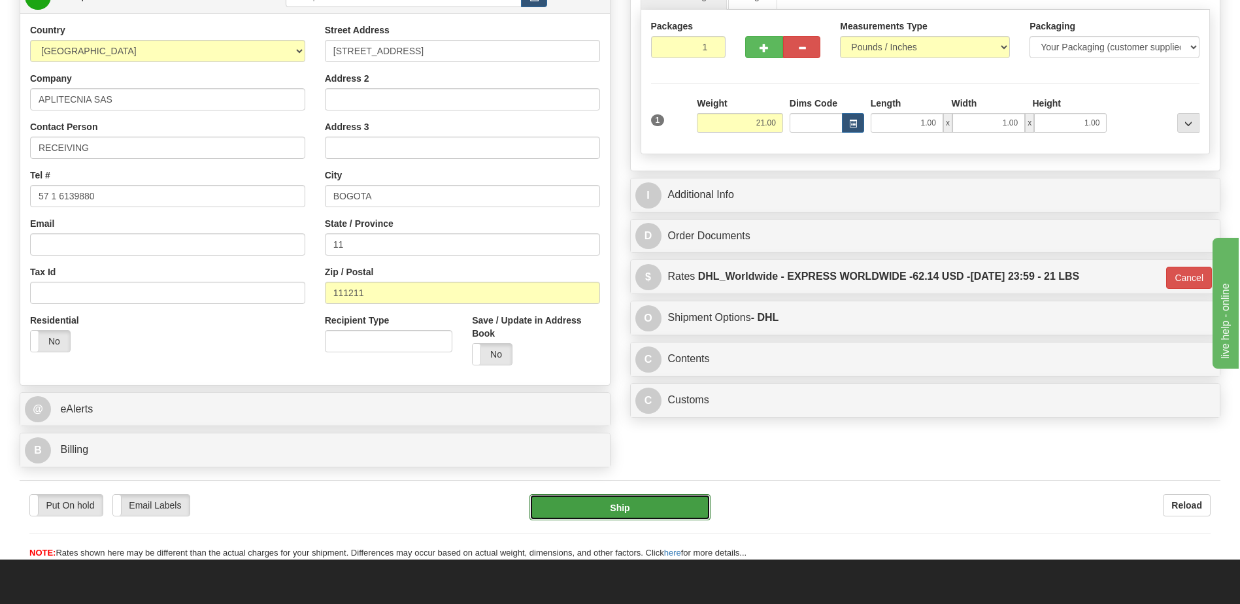
click at [612, 512] on button "Ship" at bounding box center [620, 507] width 180 height 26
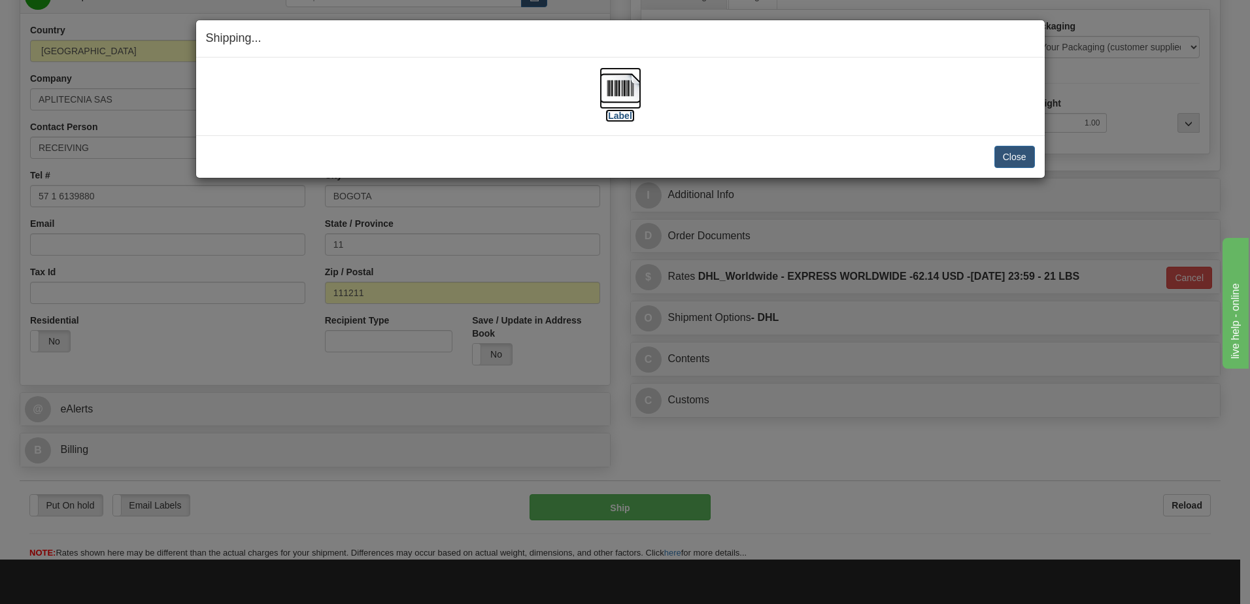
click at [632, 93] on img at bounding box center [621, 88] width 42 height 42
click at [1015, 152] on button "Close" at bounding box center [1015, 157] width 41 height 22
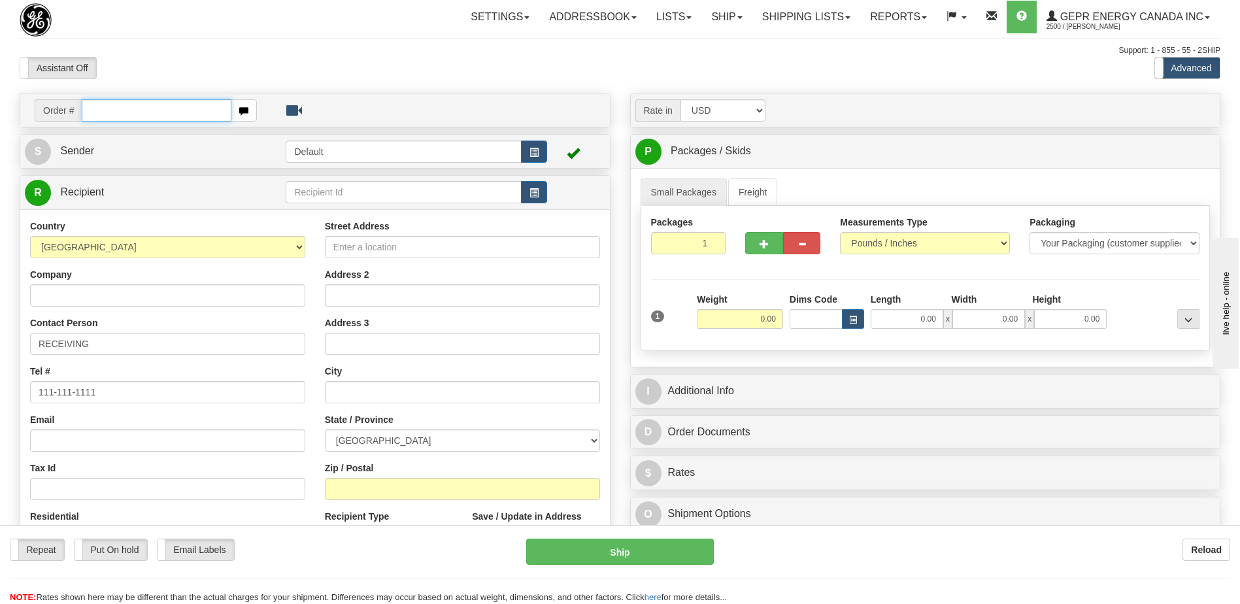
click at [136, 116] on input "text" at bounding box center [156, 110] width 149 height 22
paste input "0086695639"
click at [100, 109] on input "0086695639" at bounding box center [156, 110] width 149 height 22
type input "86695639"
click at [188, 69] on body "Training Course Close Toggle navigation Settings Shipping Preferences New Recip…" at bounding box center [620, 302] width 1240 height 604
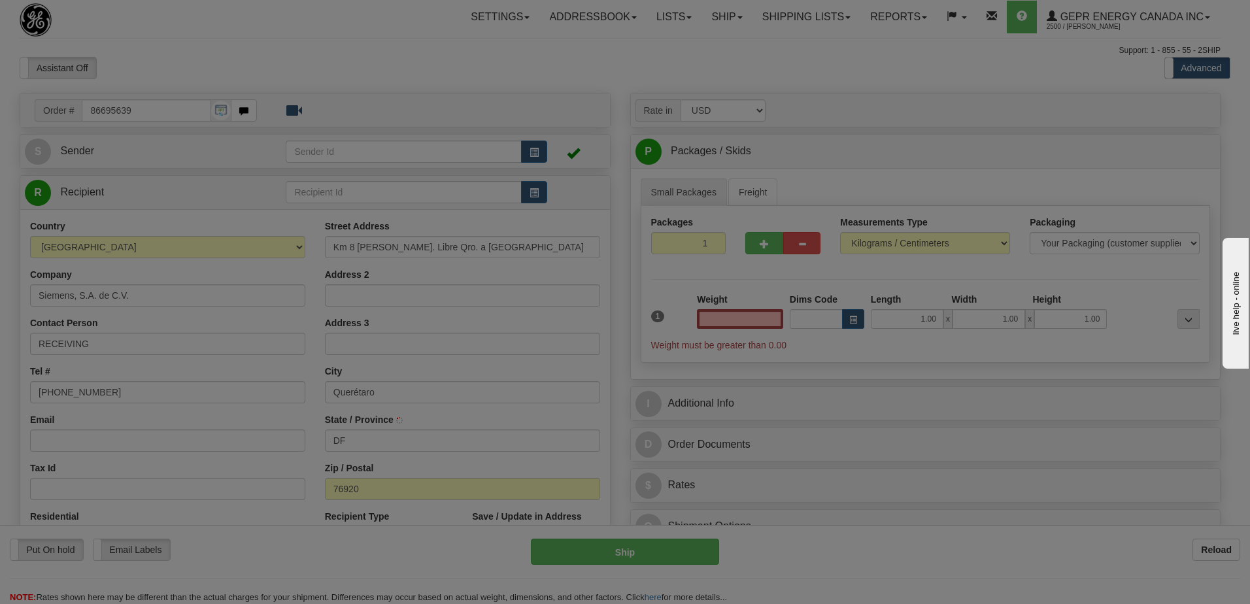
type input "0.00"
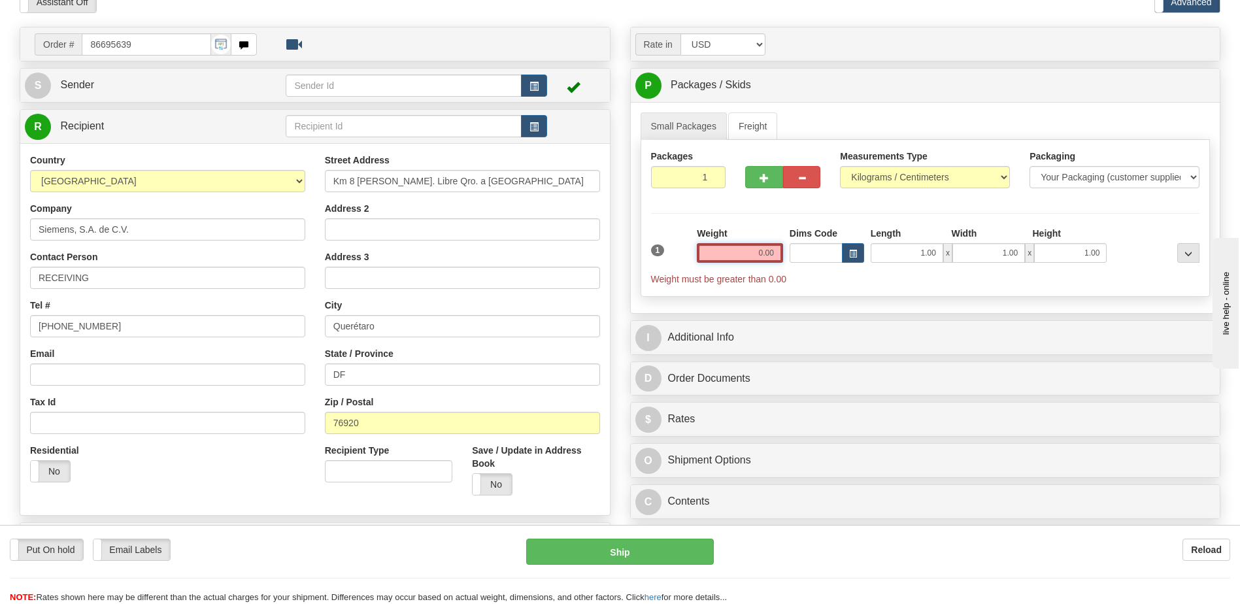
scroll to position [327, 0]
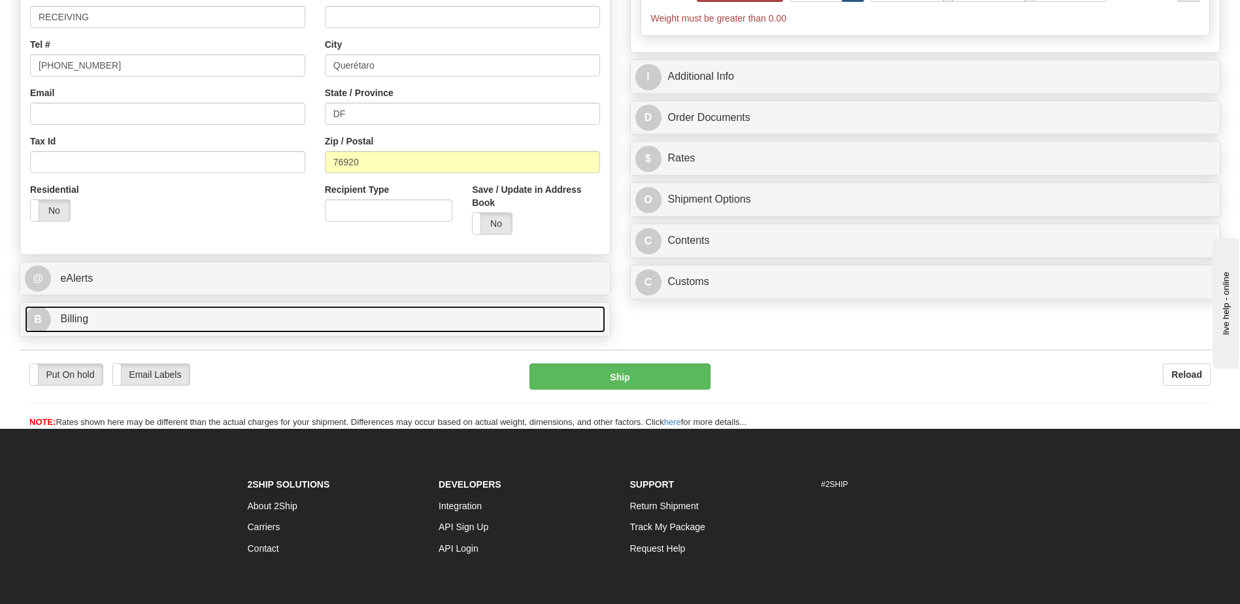
click at [163, 325] on link "B Billing" at bounding box center [315, 319] width 581 height 27
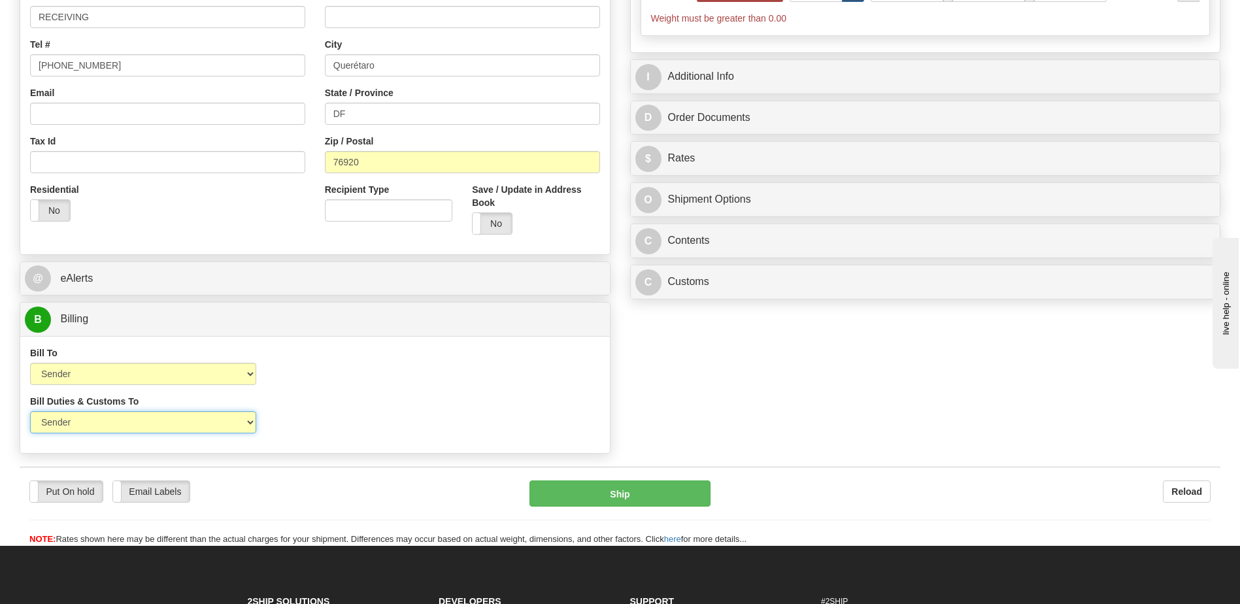
click at [194, 416] on select "Sender Recipient Third Party" at bounding box center [143, 422] width 226 height 22
select select "2"
click at [30, 411] on select "Sender Recipient Third Party" at bounding box center [143, 422] width 226 height 22
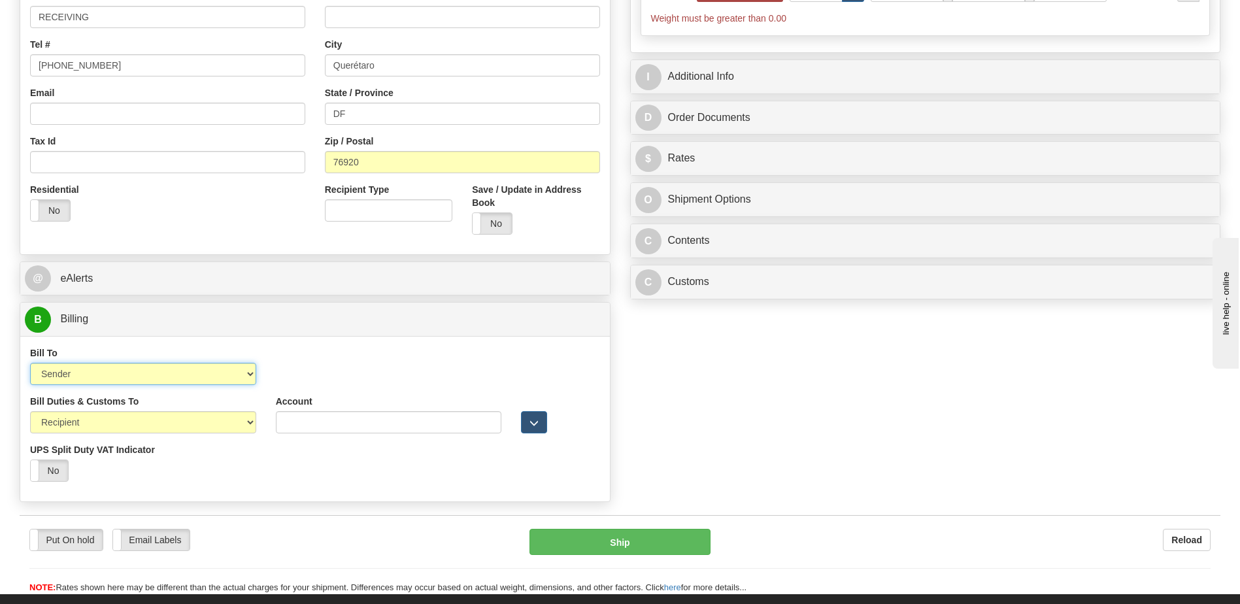
click at [187, 383] on select "Sender Recipient Third Party Collect" at bounding box center [143, 374] width 226 height 22
select select "2"
click at [30, 363] on select "Sender Recipient Third Party Collect" at bounding box center [143, 374] width 226 height 22
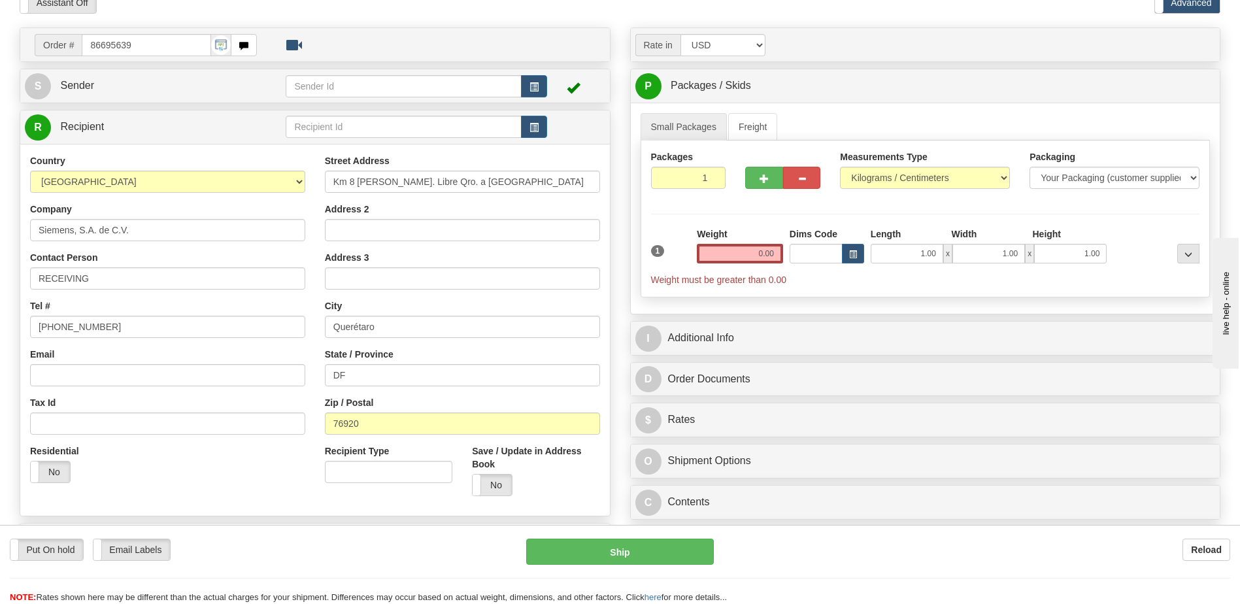
scroll to position [0, 0]
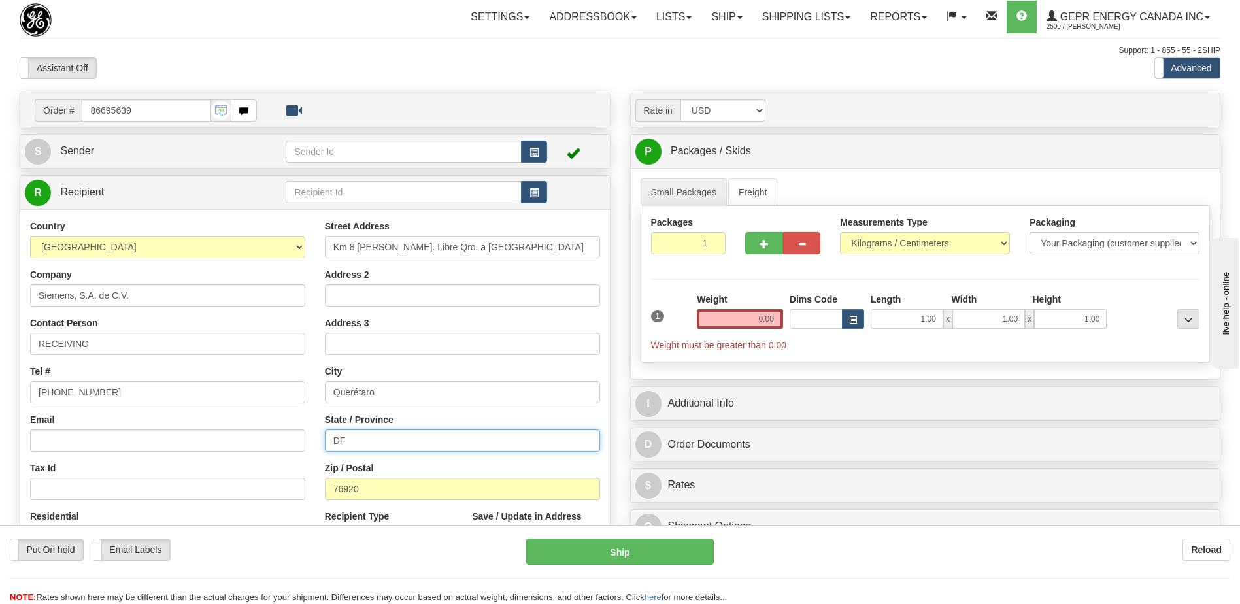
drag, startPoint x: 375, startPoint y: 440, endPoint x: 284, endPoint y: 441, distance: 91.6
click at [285, 441] on div "Country [GEOGRAPHIC_DATA] [GEOGRAPHIC_DATA] [GEOGRAPHIC_DATA] [GEOGRAPHIC_DATA]…" at bounding box center [315, 396] width 590 height 352
click at [537, 151] on span "button" at bounding box center [534, 152] width 9 height 9
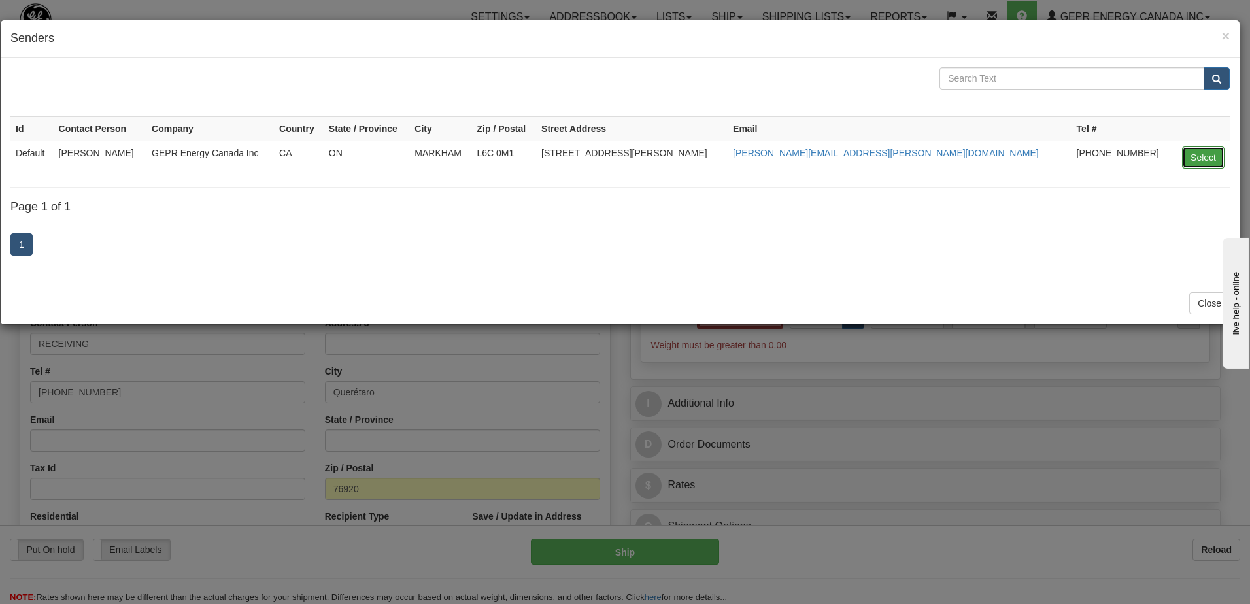
click at [1196, 161] on button "Select" at bounding box center [1203, 157] width 43 height 22
type input "Default"
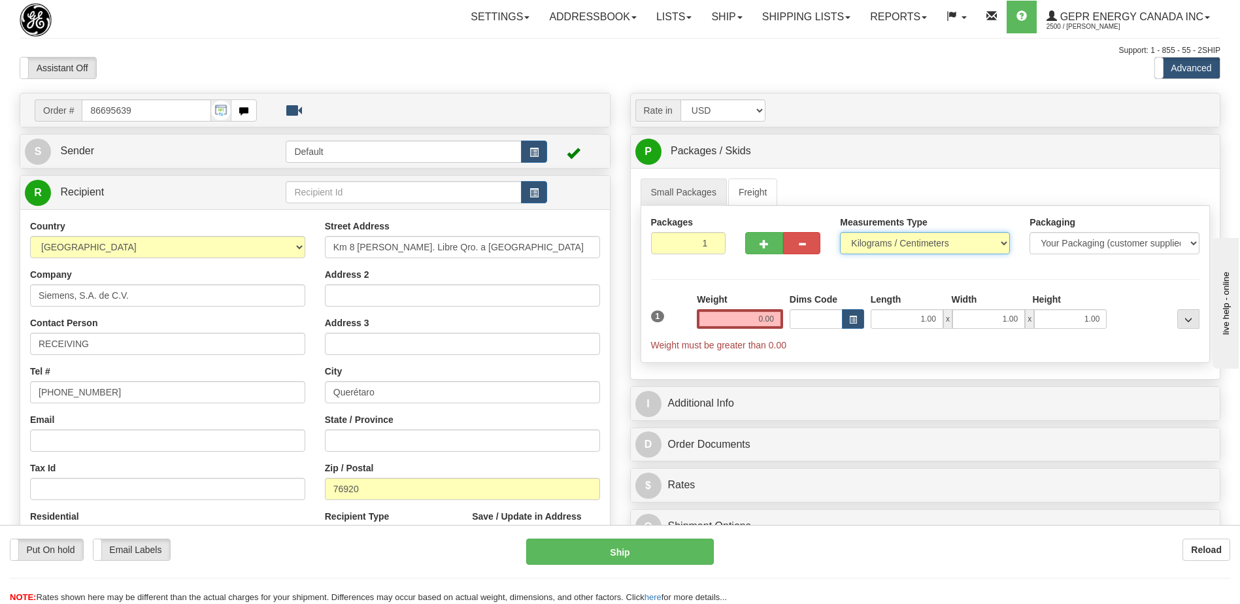
click at [902, 248] on select "Pounds / Inches Kilograms / Centimeters" at bounding box center [925, 243] width 170 height 22
select select "0"
click at [840, 232] on select "Pounds / Inches Kilograms / Centimeters" at bounding box center [925, 243] width 170 height 22
drag, startPoint x: 745, startPoint y: 320, endPoint x: 864, endPoint y: 329, distance: 119.3
click at [864, 329] on div "1 Weight 0.00 Dims Code 1.00" at bounding box center [926, 322] width 556 height 59
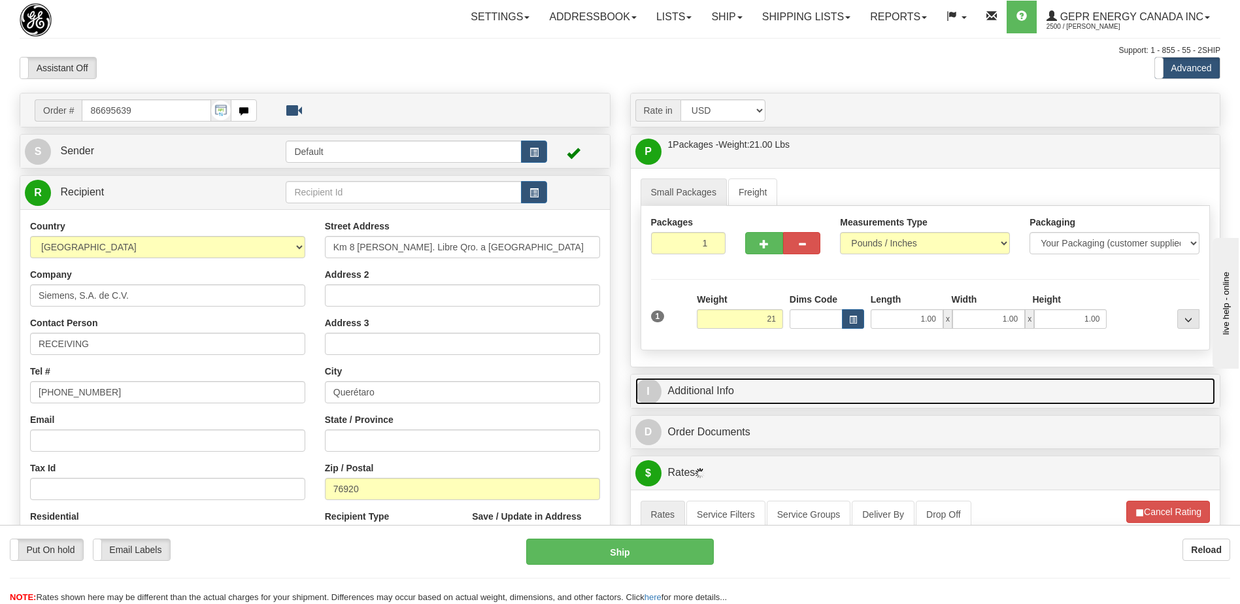
type input "21.00"
click at [842, 378] on link "I Additional Info" at bounding box center [926, 391] width 581 height 27
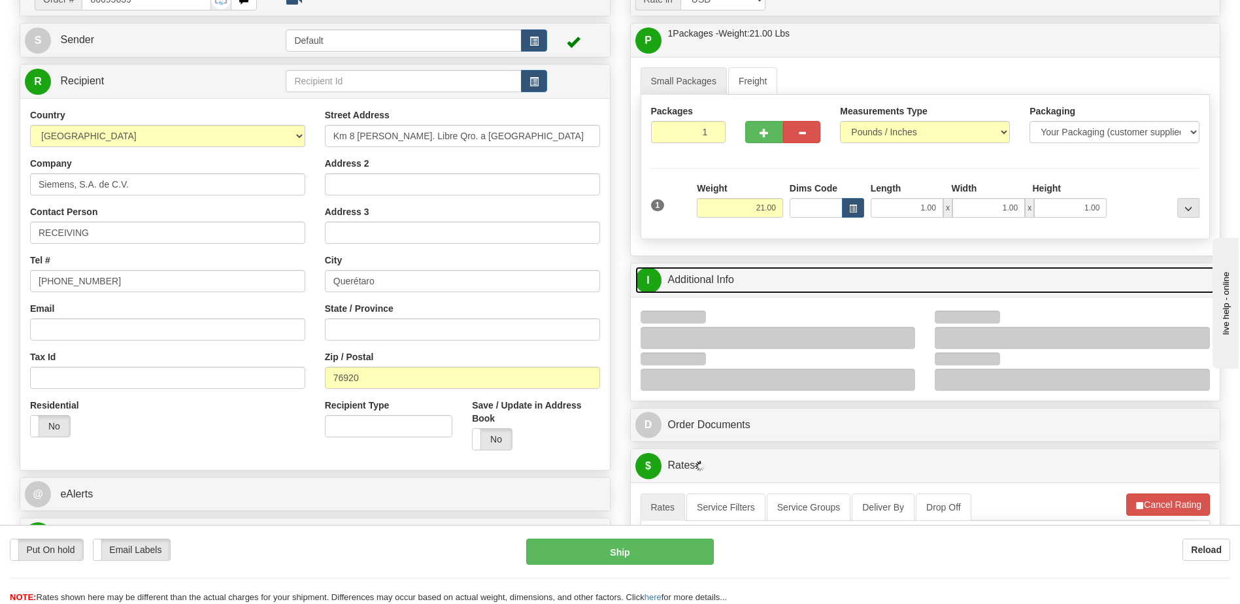
scroll to position [262, 0]
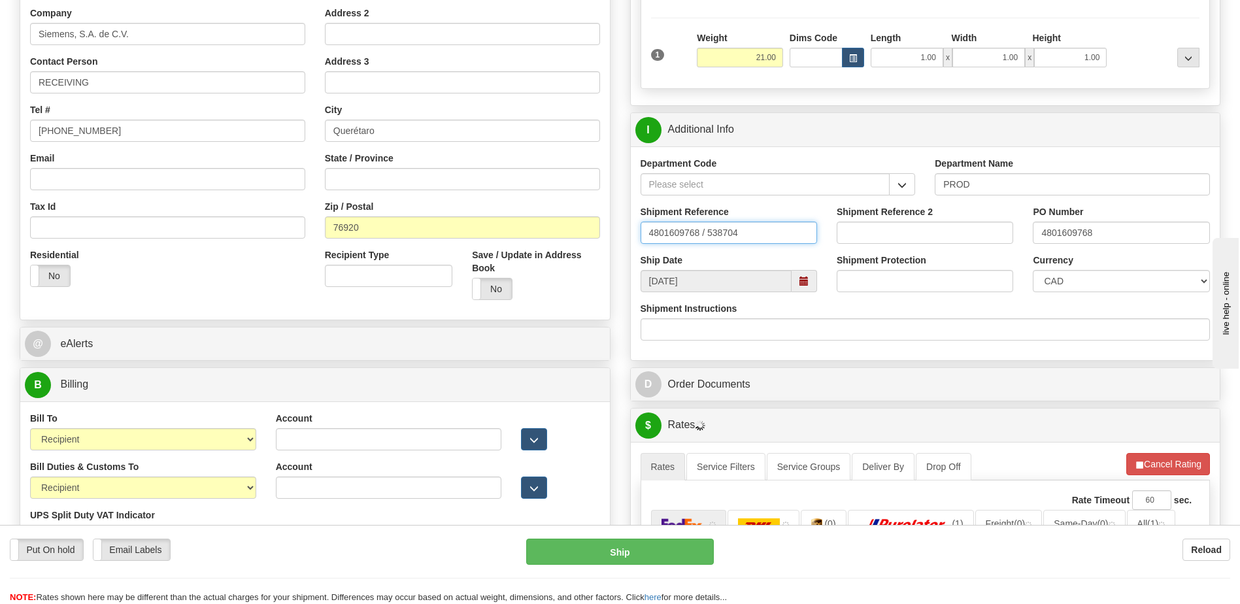
drag, startPoint x: 769, startPoint y: 236, endPoint x: 350, endPoint y: 186, distance: 421.4
type input "5399005841"
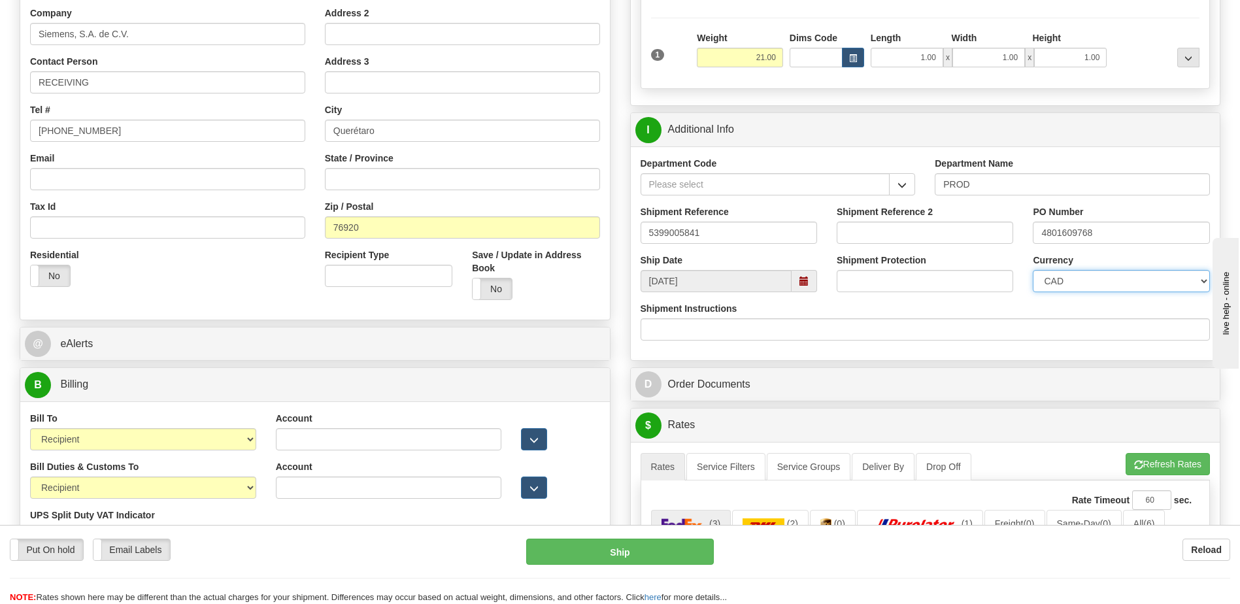
click at [1148, 280] on select "CAD USD EUR ZAR [PERSON_NAME] ARN AUD AUS AWG BBD BFR BGN BHD BMD BND BRC BRL C…" at bounding box center [1121, 281] width 177 height 22
select select "1"
click at [1033, 270] on select "CAD USD EUR ZAR [PERSON_NAME] ARN AUD AUS AWG BBD BFR BGN BHD BMD BND BRC BRL C…" at bounding box center [1121, 281] width 177 height 22
drag, startPoint x: 1108, startPoint y: 228, endPoint x: 941, endPoint y: 237, distance: 167.6
click at [941, 237] on div "Shipment Reference 5399005841 Shipment Reference 2 PO Number 4801609768" at bounding box center [926, 229] width 590 height 48
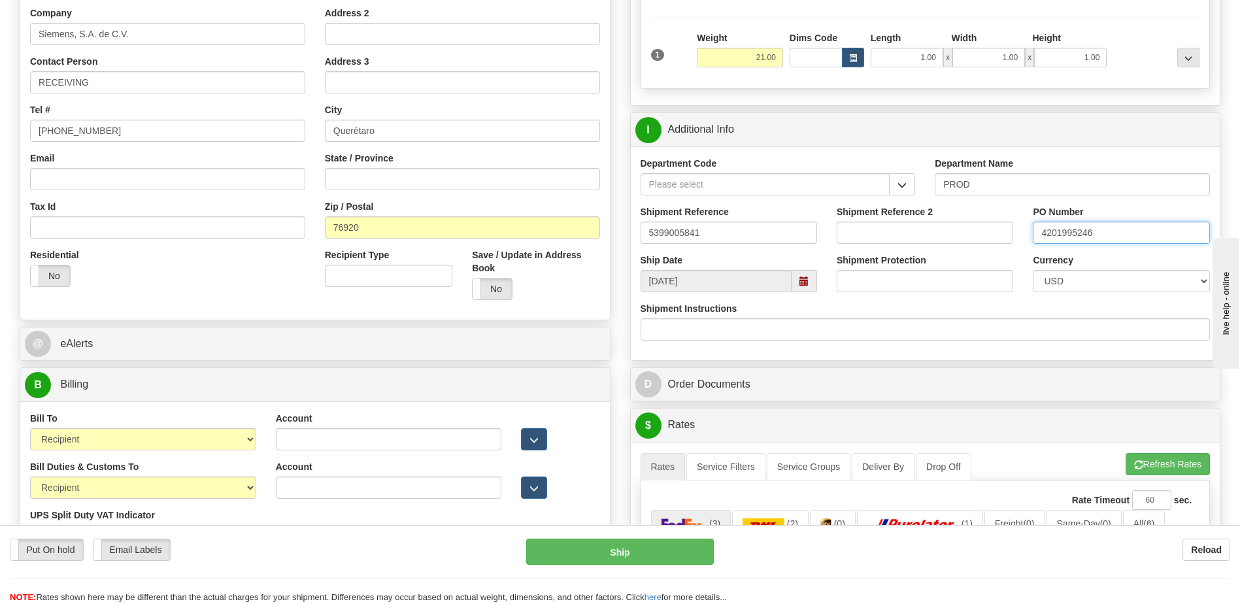
type input "4201995246"
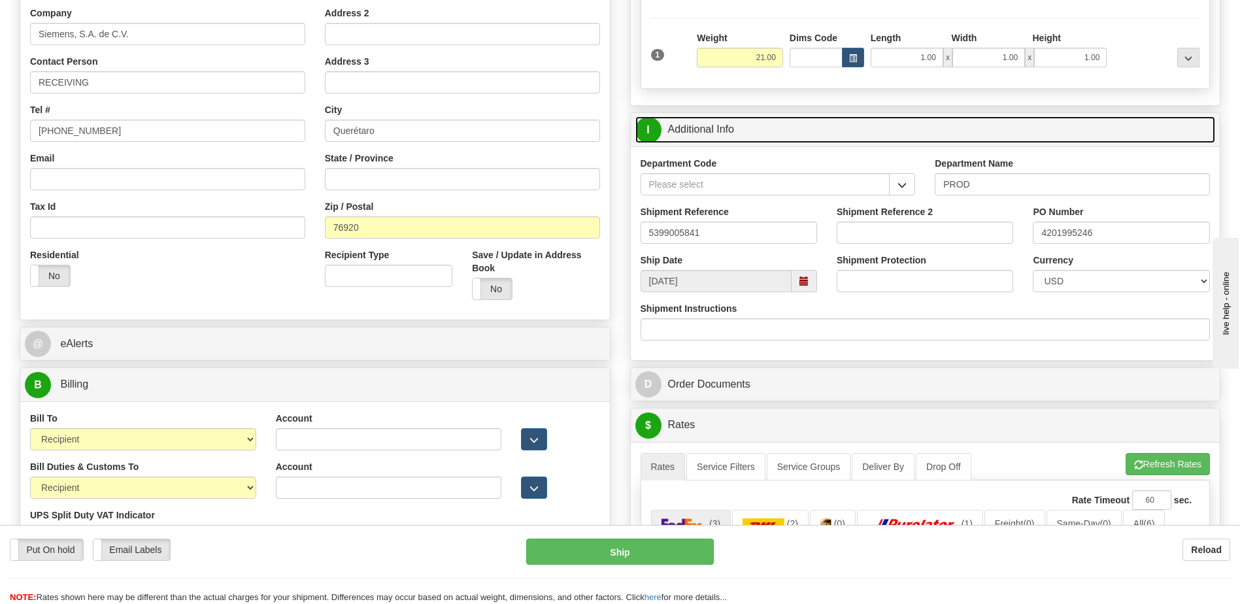
click at [753, 128] on link "I Additional Info" at bounding box center [926, 129] width 581 height 27
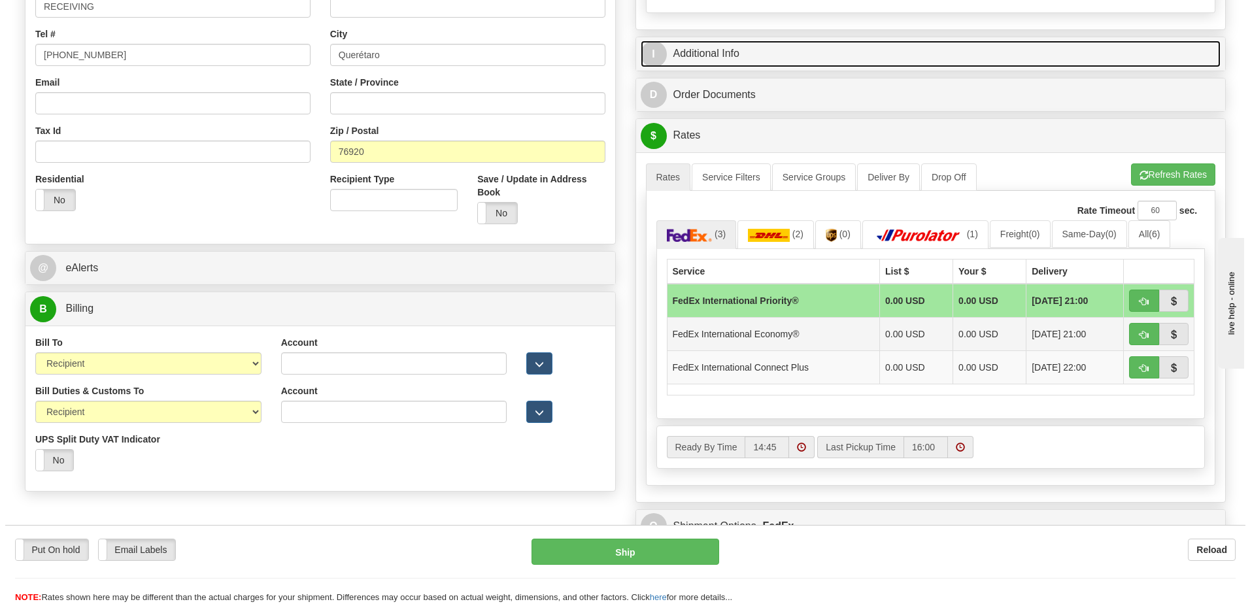
scroll to position [458, 0]
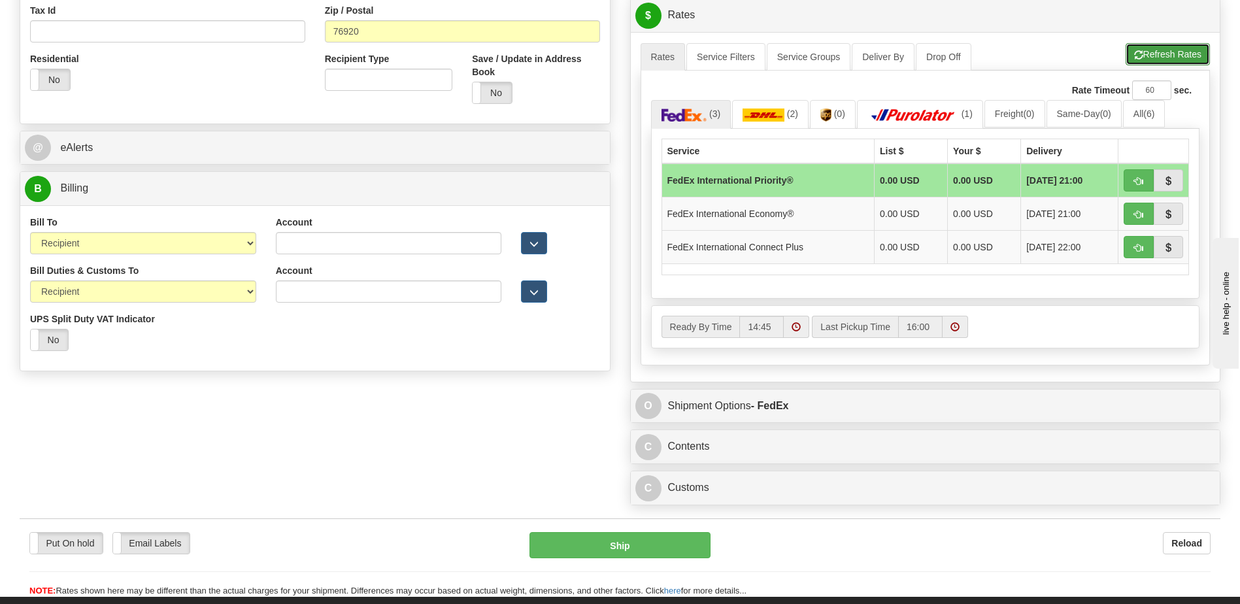
click at [1173, 54] on button "Refresh Rates" at bounding box center [1168, 54] width 84 height 22
click at [279, 244] on input "Account" at bounding box center [389, 243] width 226 height 22
paste input "952593553"
type input "952593553"
click at [299, 345] on div "Bill Duties & Customs To Sender Recipient Third Party UPS Split Duty VAT Indica…" at bounding box center [315, 312] width 590 height 97
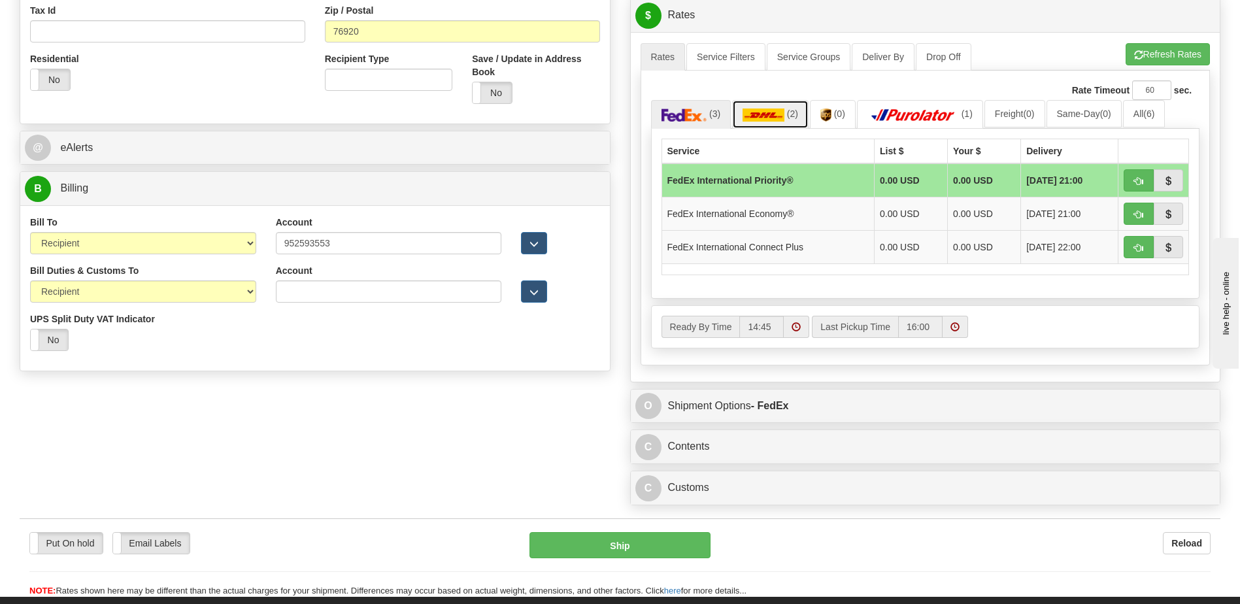
click at [778, 109] on img at bounding box center [764, 115] width 42 height 13
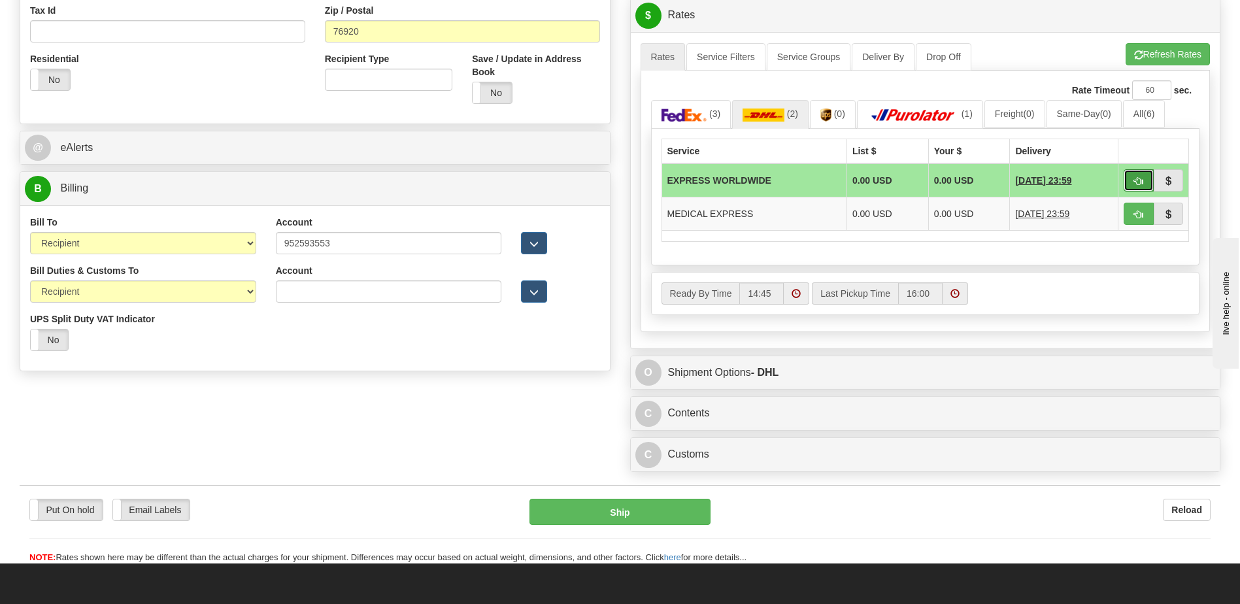
click at [1129, 179] on button "button" at bounding box center [1139, 180] width 30 height 22
type input "P"
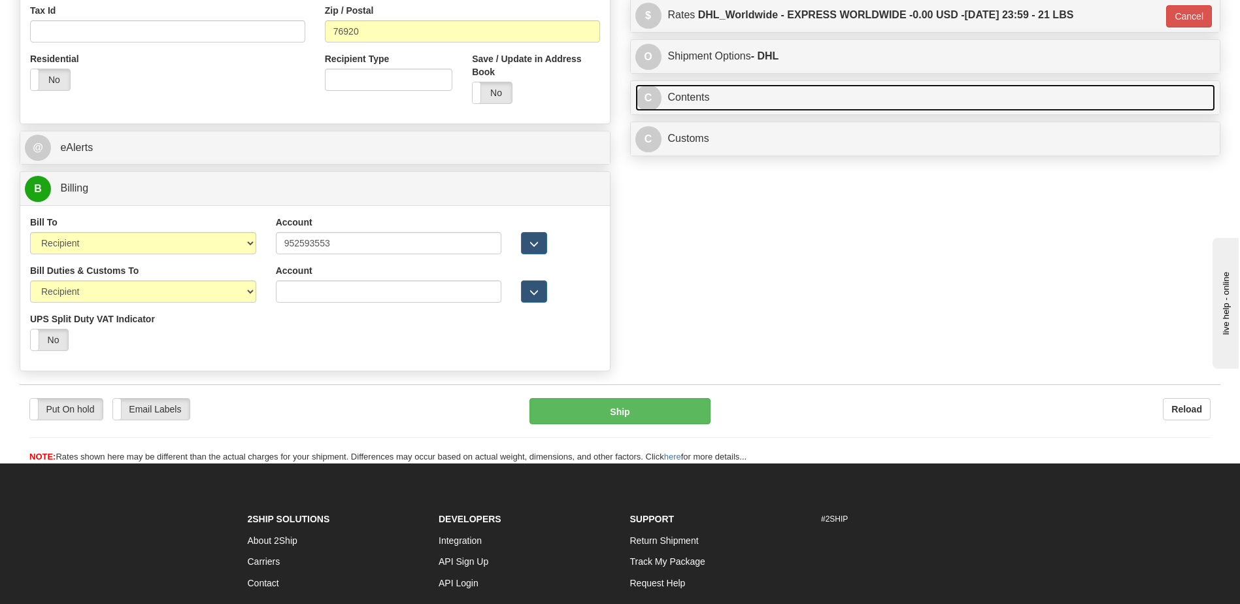
click at [690, 99] on link "C Contents" at bounding box center [926, 97] width 581 height 27
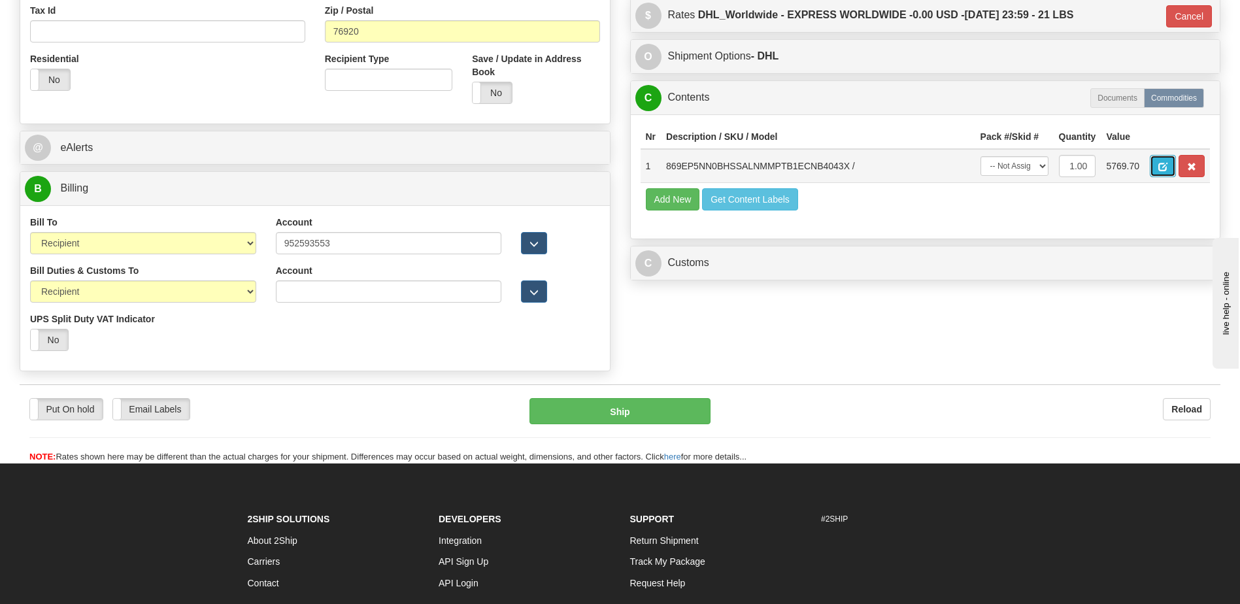
click at [1165, 167] on span "button" at bounding box center [1163, 167] width 9 height 9
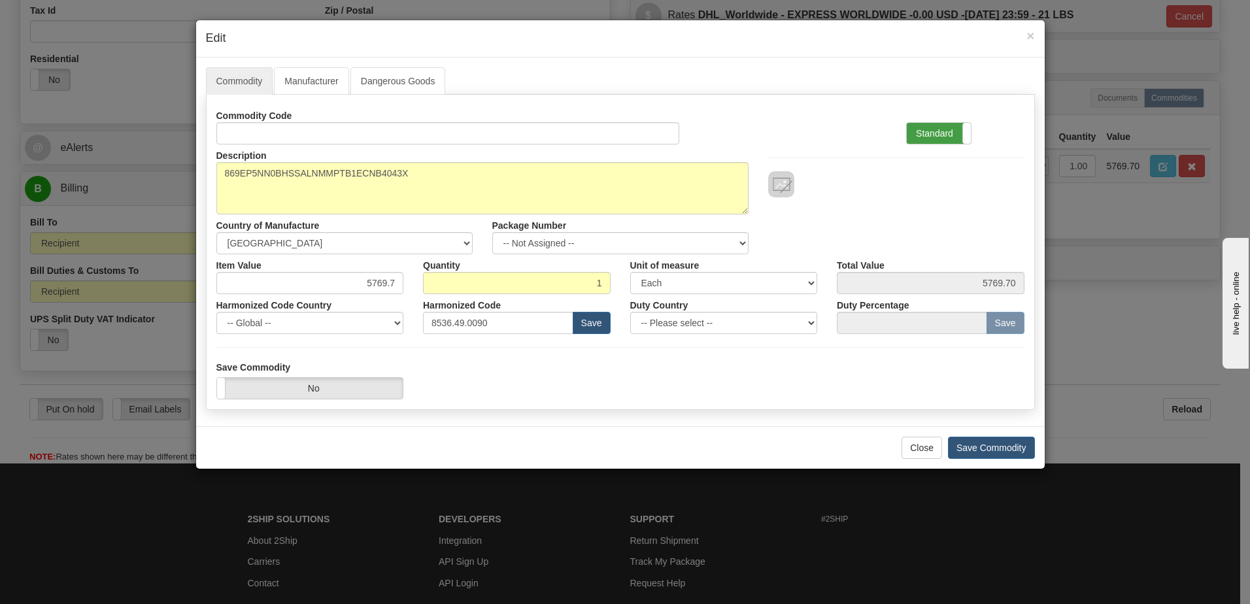
click at [959, 143] on label "Standard" at bounding box center [939, 133] width 64 height 21
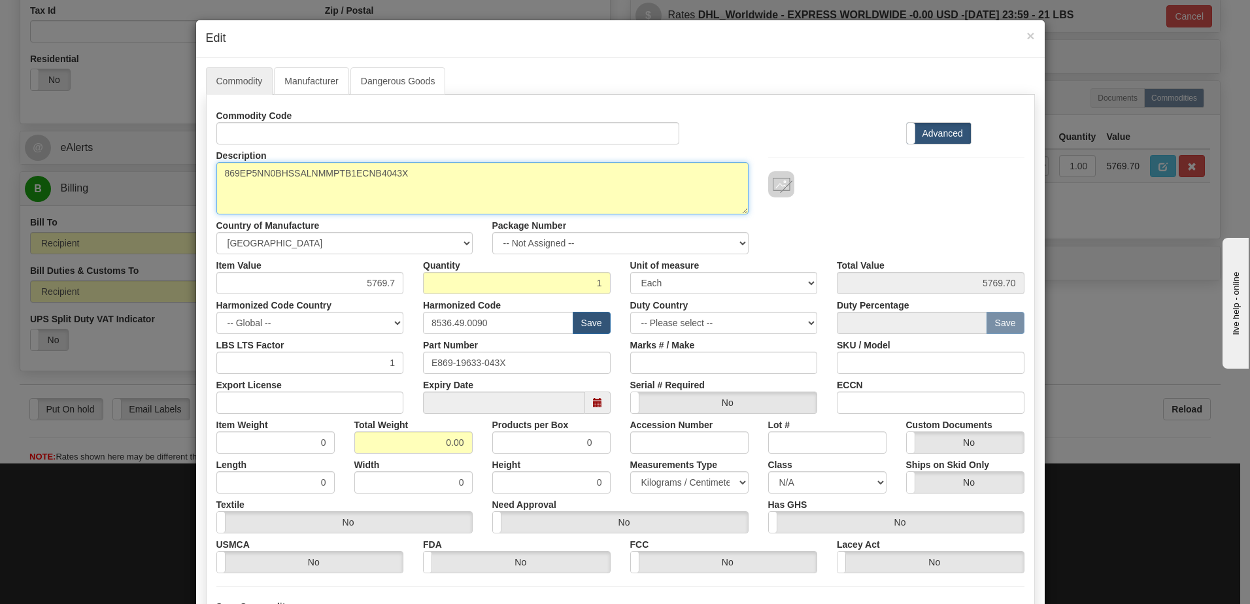
drag, startPoint x: 218, startPoint y: 175, endPoint x: 241, endPoint y: 206, distance: 38.8
click at [218, 175] on textarea "869EP5NN0BHSSALNMMPTB1ECNB4043X" at bounding box center [482, 188] width 532 height 52
paste textarea "Motor Protection Relay"
type textarea "Motor Protection Relay P/N 869EP5NN0BHSSALNMMPTB1ECNB4043X"
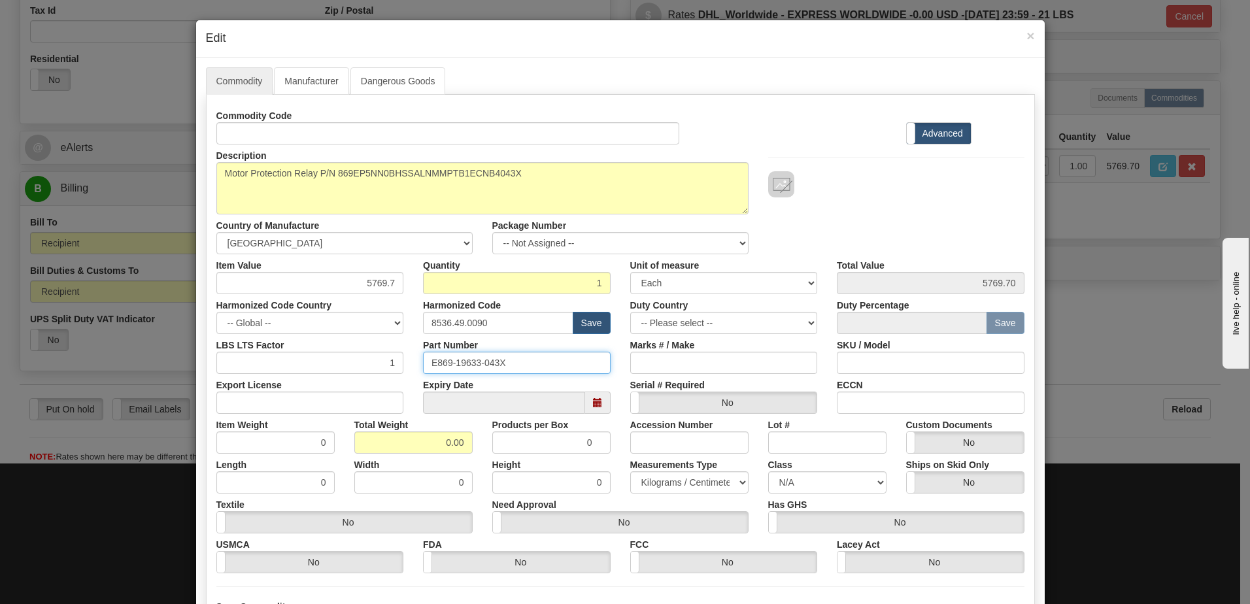
drag, startPoint x: 530, startPoint y: 368, endPoint x: 304, endPoint y: 370, distance: 225.6
click at [343, 369] on div "LBS LTS Factor 1 Part Number E869-19633-043X Marks # / Make SKU / Model" at bounding box center [621, 354] width 828 height 40
drag, startPoint x: 423, startPoint y: 448, endPoint x: 484, endPoint y: 447, distance: 60.8
click at [484, 447] on div "Item Weight 0 Total Weight 0.00 Products per Box 0 Accession Number Lot # Custo…" at bounding box center [621, 434] width 828 height 40
type input "1"
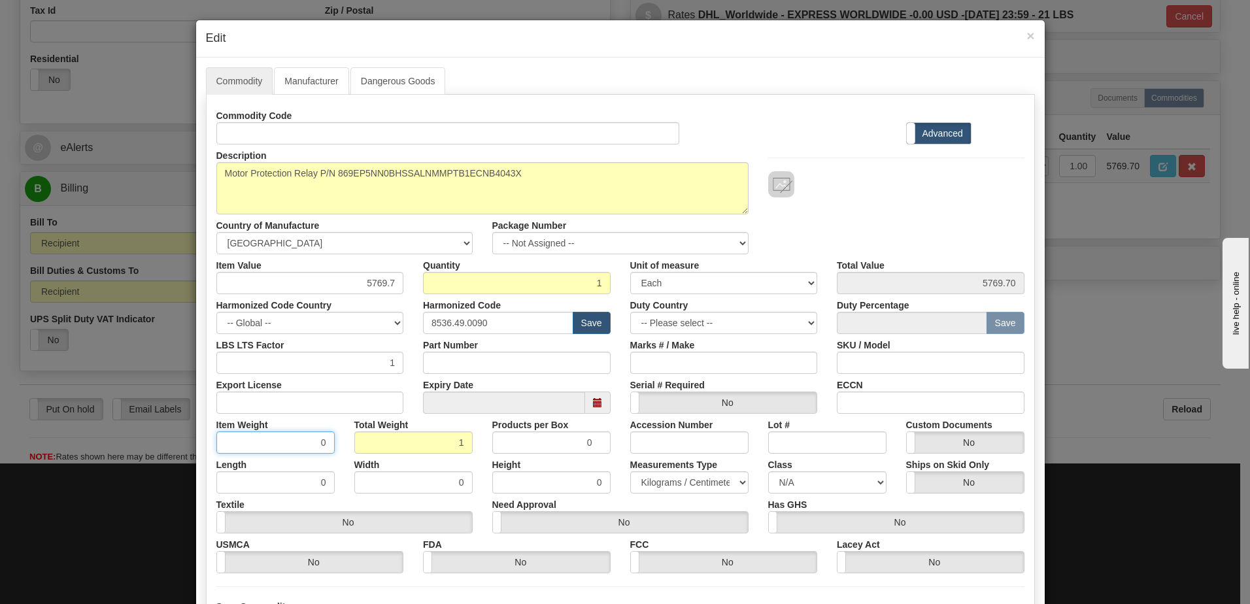
type input "1.0000"
click at [262, 447] on input "1.0000" at bounding box center [275, 443] width 118 height 22
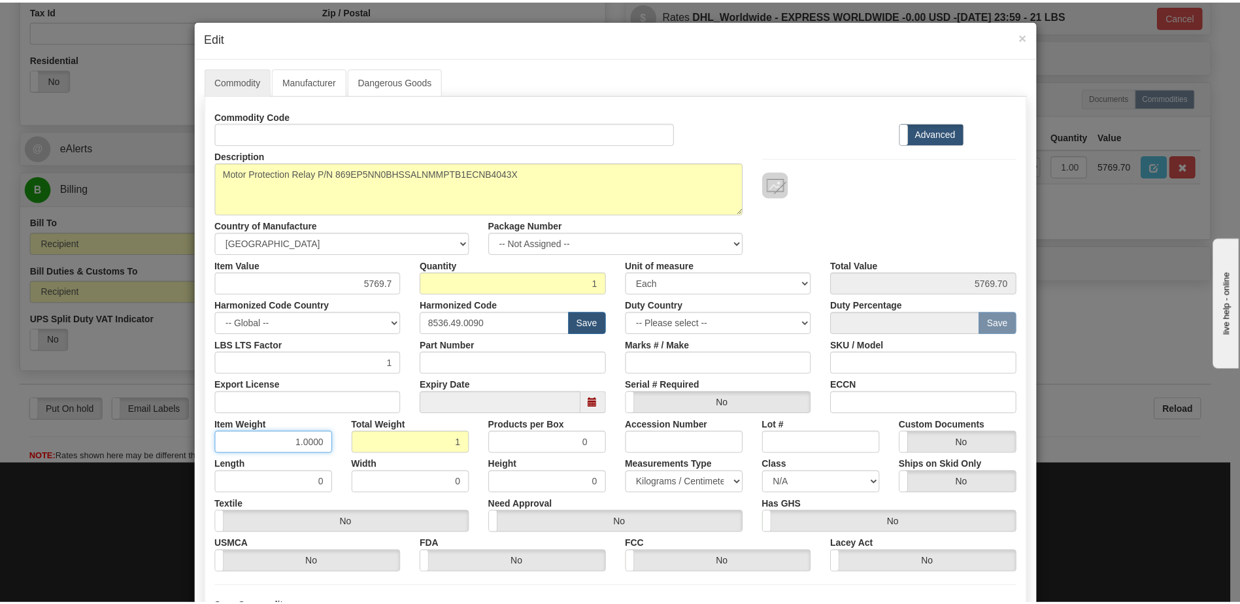
scroll to position [124, 0]
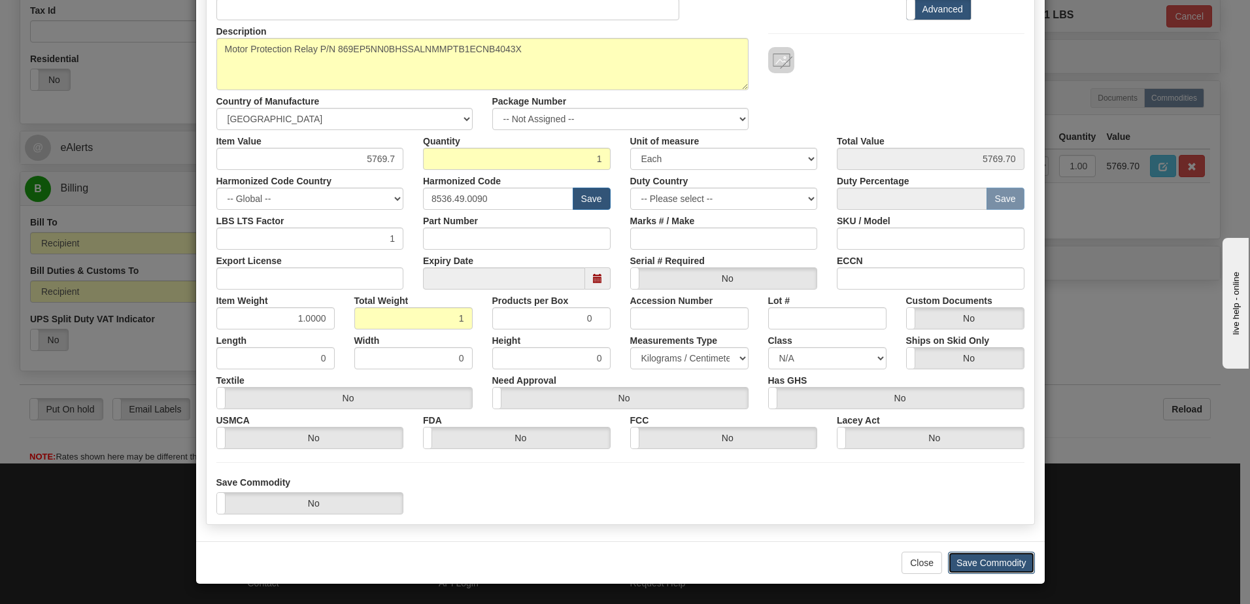
click at [993, 561] on button "Save Commodity" at bounding box center [991, 563] width 87 height 22
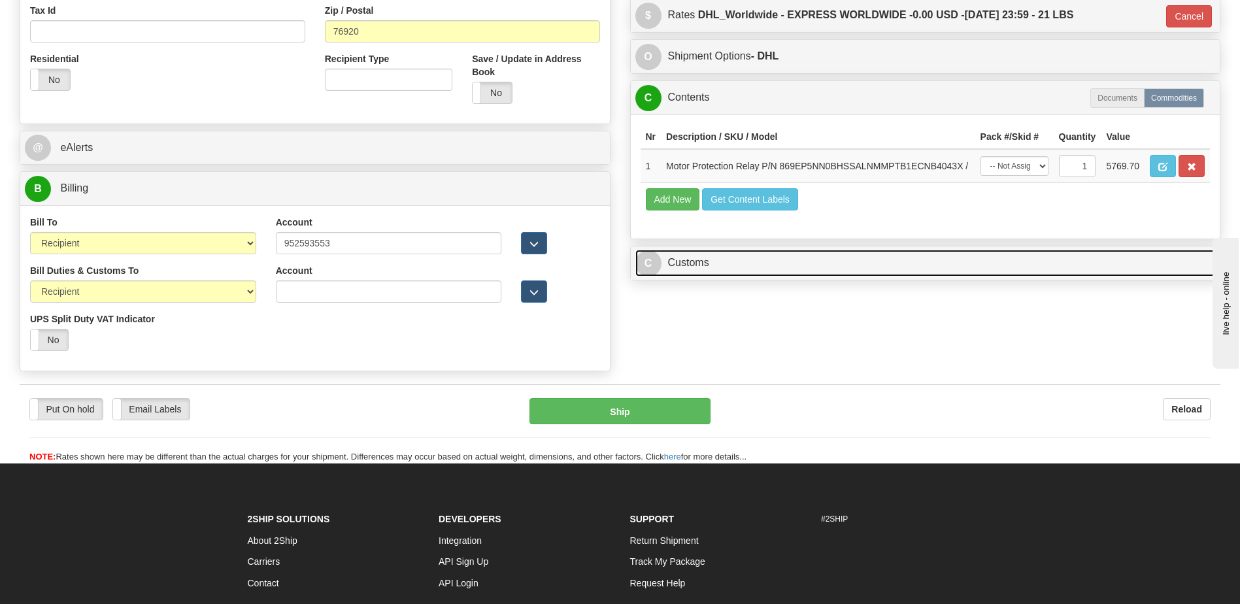
click at [676, 262] on link "C Customs" at bounding box center [926, 263] width 581 height 27
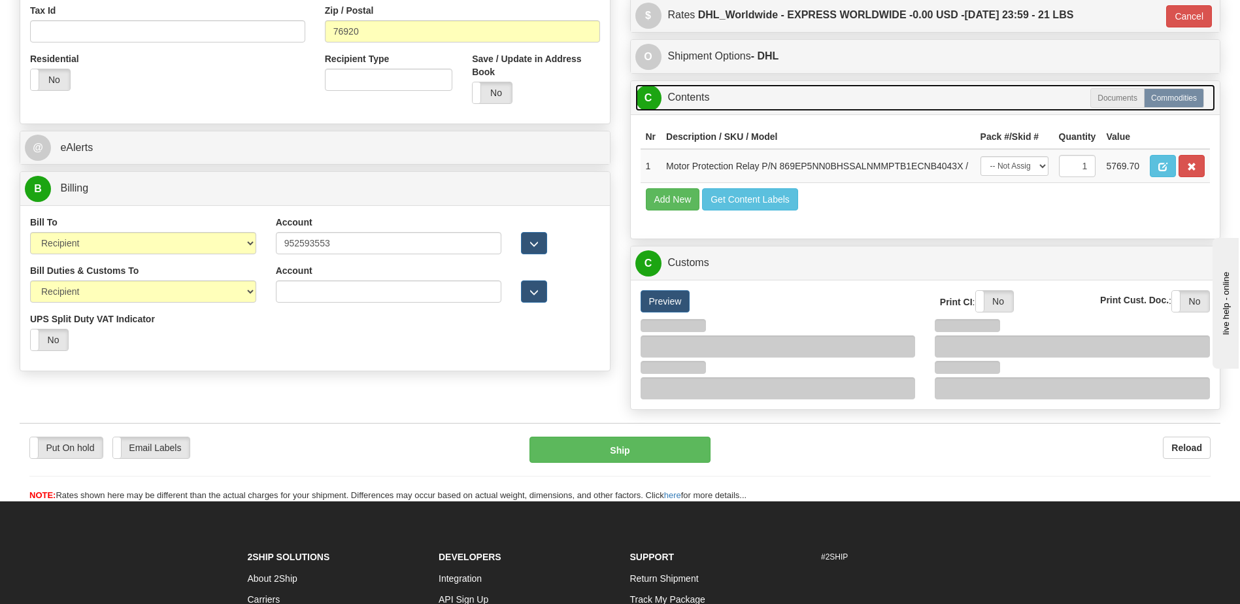
click at [707, 93] on link "C Contents" at bounding box center [926, 97] width 581 height 27
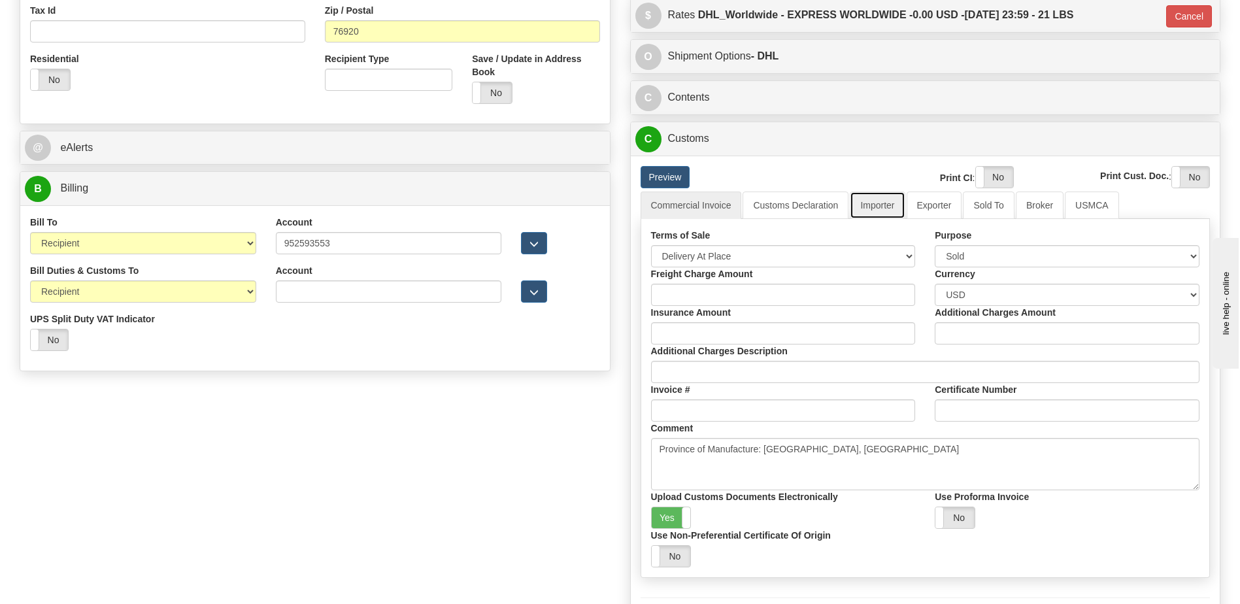
click at [871, 202] on link "Importer" at bounding box center [877, 205] width 55 height 27
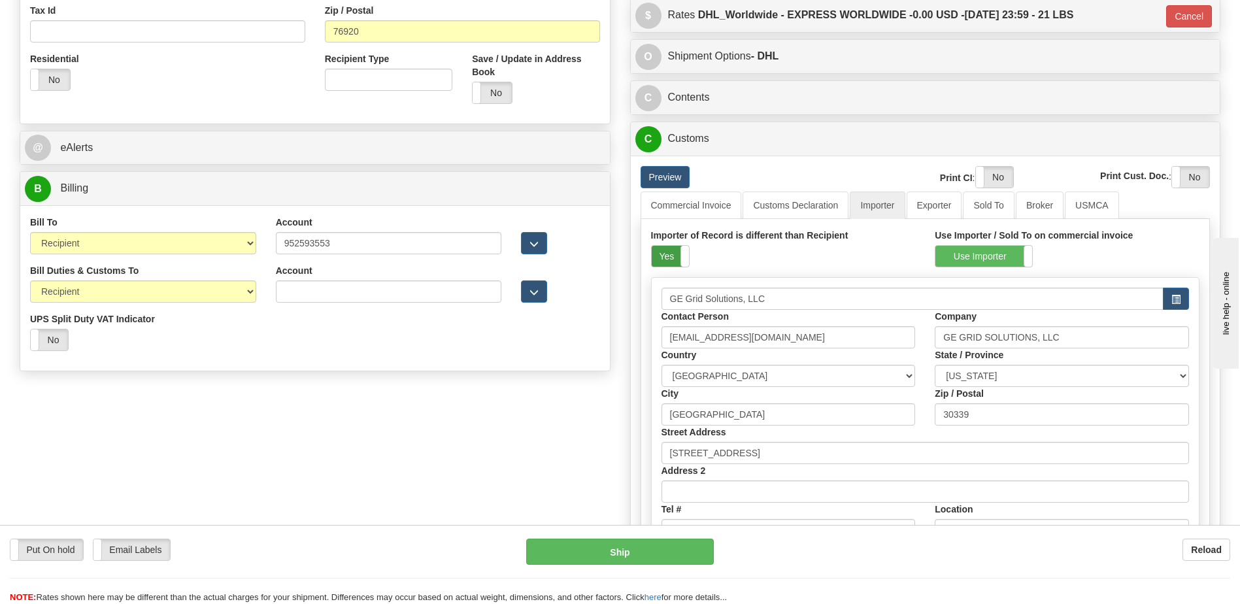
click at [666, 254] on label "Yes" at bounding box center [670, 256] width 37 height 21
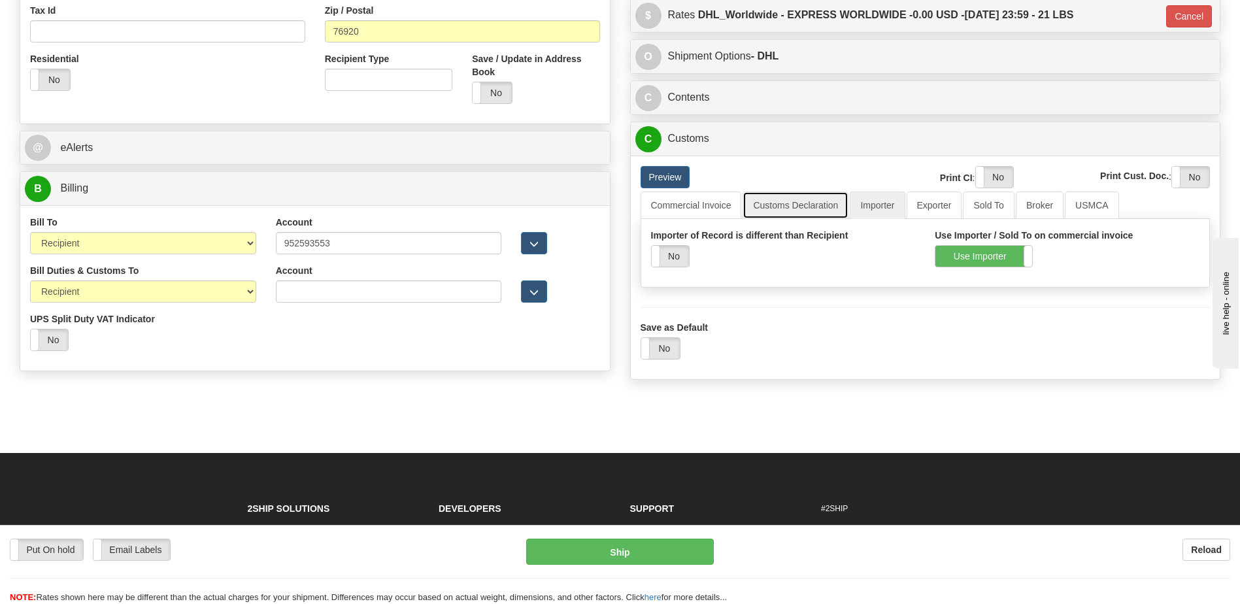
click at [773, 209] on link "Customs Declaration" at bounding box center [796, 205] width 106 height 27
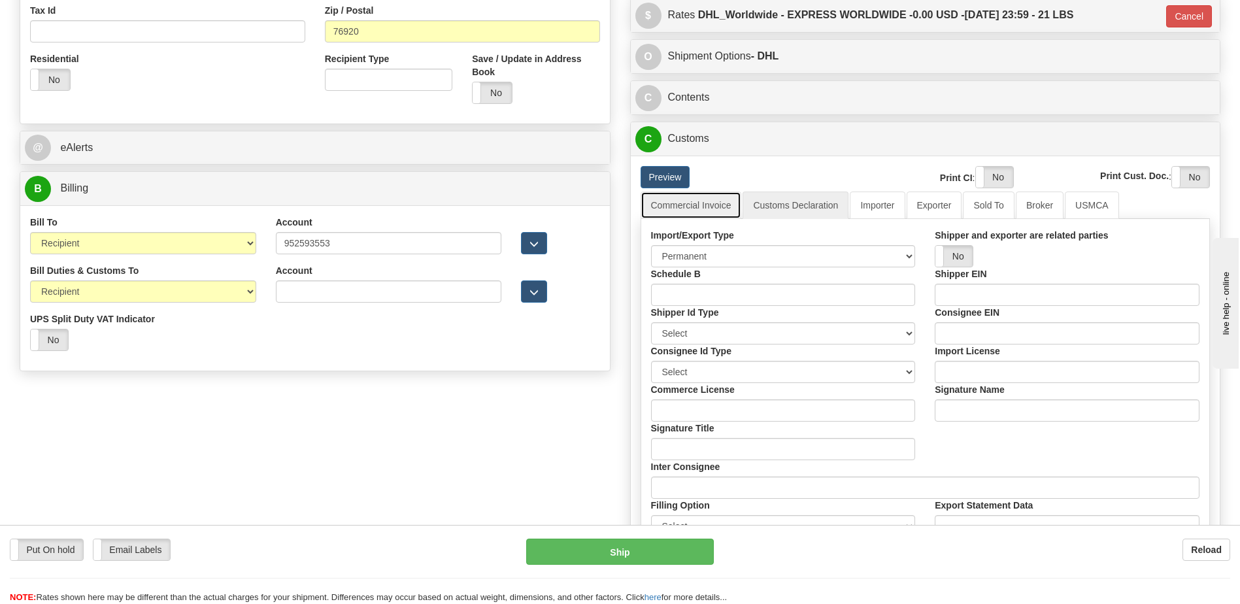
click at [698, 203] on link "Commercial Invoice" at bounding box center [691, 205] width 101 height 27
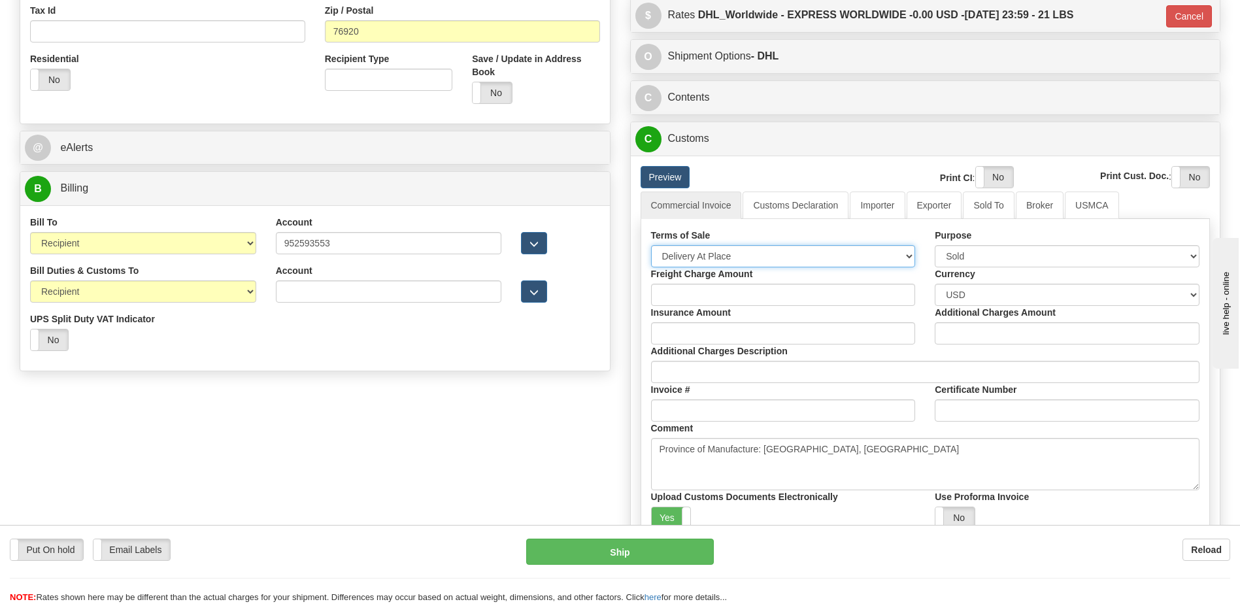
drag, startPoint x: 704, startPoint y: 253, endPoint x: 706, endPoint y: 269, distance: 16.6
click at [704, 253] on select "Free Carrier Free On Board Ex Works Delivered Duty Unpaid Delivered Duty Paid C…" at bounding box center [783, 256] width 265 height 22
select select "7"
click at [651, 245] on select "Free Carrier Free On Board Ex Works Delivered Duty Unpaid Delivered Duty Paid C…" at bounding box center [783, 256] width 265 height 22
click at [677, 517] on label "Yes" at bounding box center [671, 517] width 39 height 21
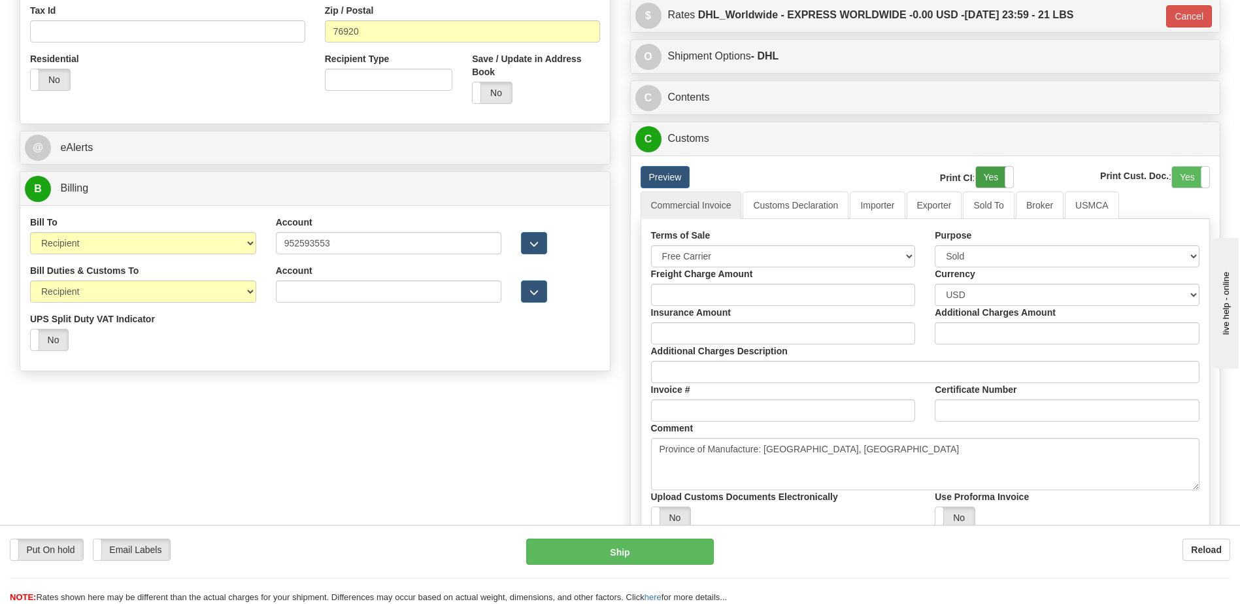
click at [997, 175] on label "Yes" at bounding box center [994, 177] width 37 height 21
click at [1193, 179] on label "Yes" at bounding box center [1190, 177] width 37 height 21
click at [766, 204] on link "Customs Declaration" at bounding box center [796, 205] width 106 height 27
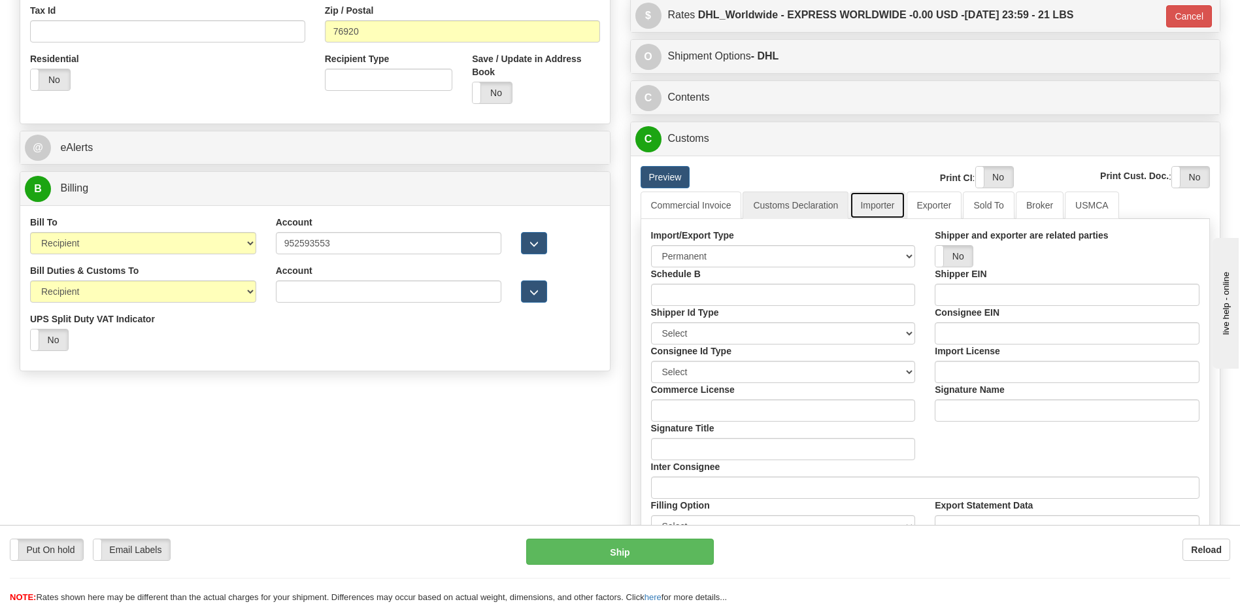
click at [892, 206] on link "Importer" at bounding box center [877, 205] width 55 height 27
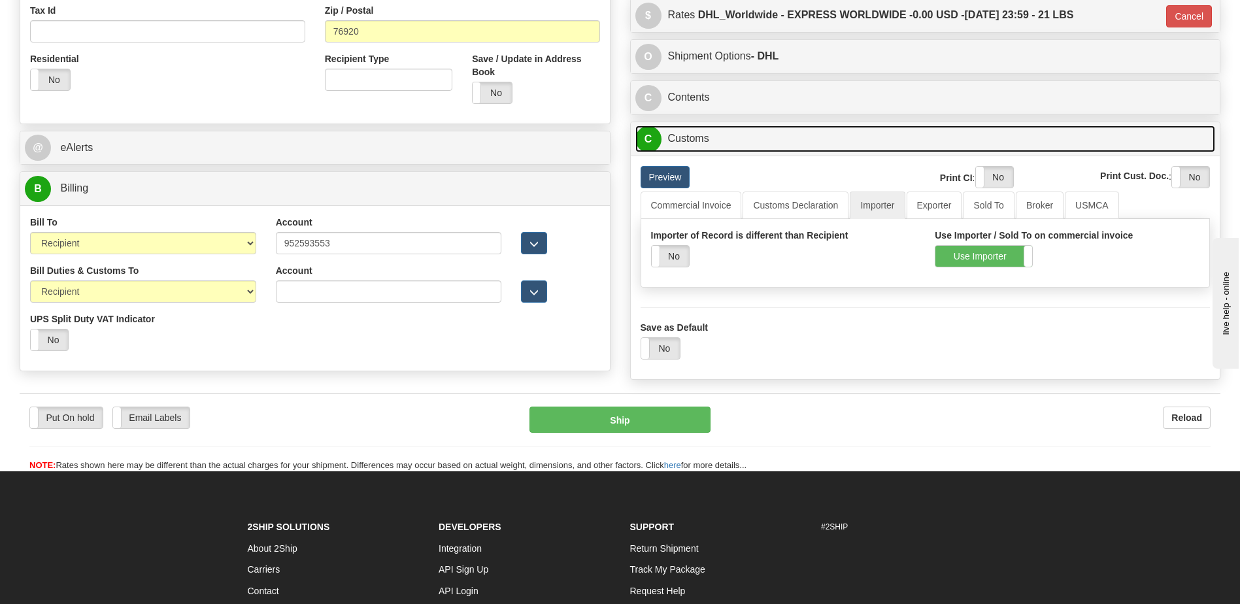
click at [754, 129] on link "C Customs" at bounding box center [926, 139] width 581 height 27
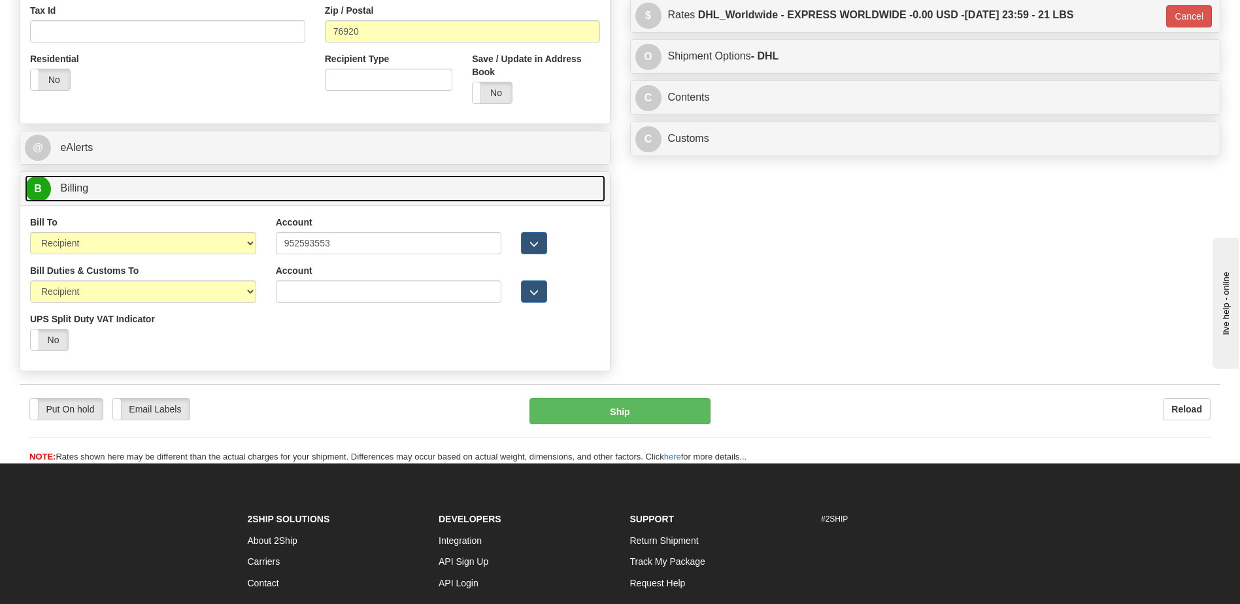
click at [384, 186] on link "B Billing" at bounding box center [315, 188] width 581 height 27
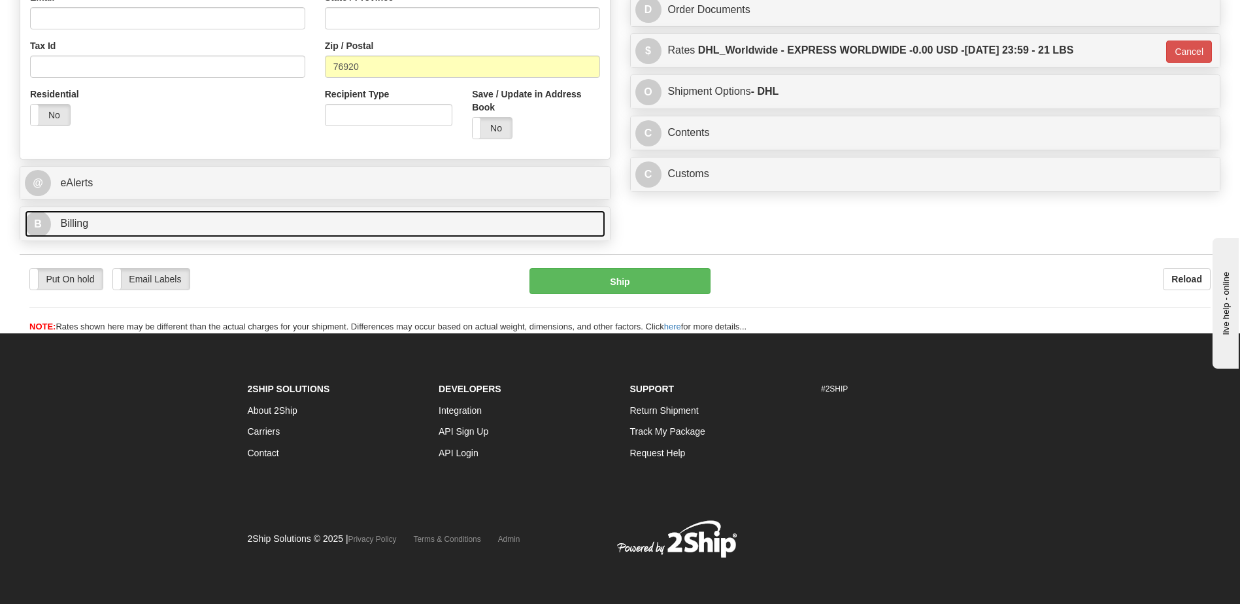
scroll to position [423, 0]
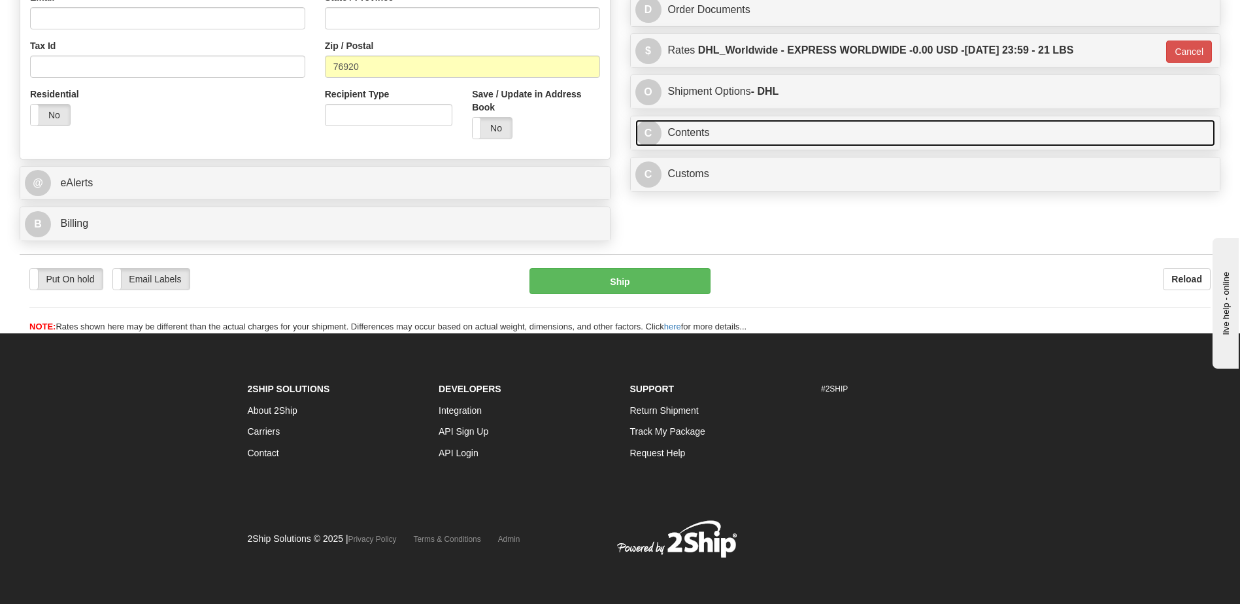
click at [707, 133] on link "C Contents" at bounding box center [926, 133] width 581 height 27
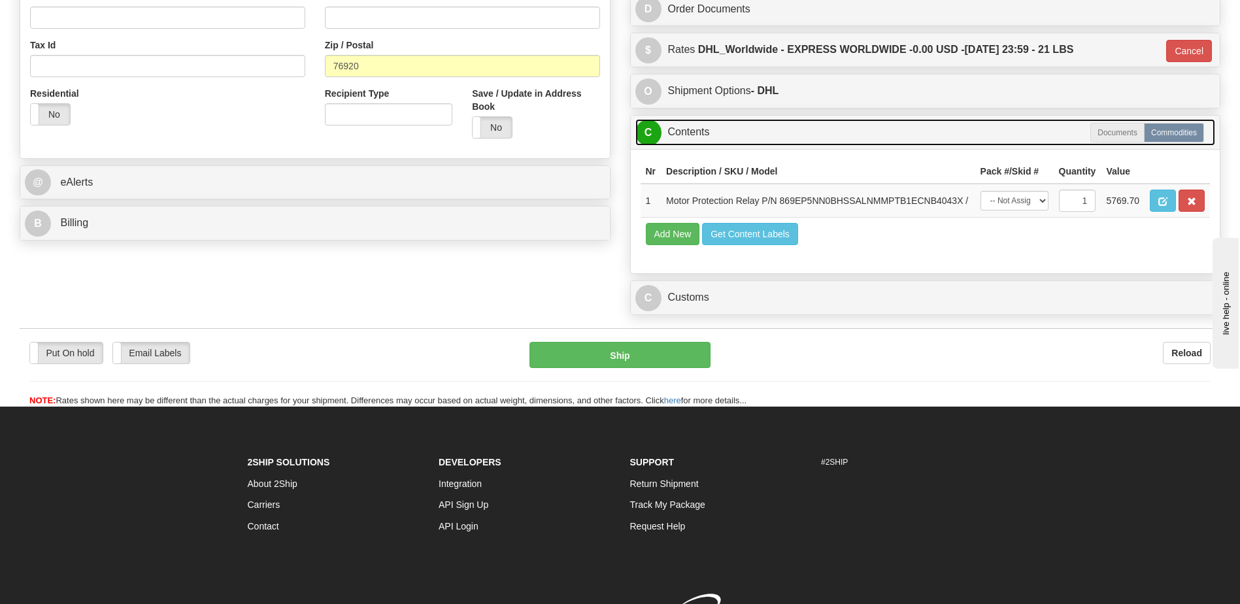
click at [707, 133] on link "C Contents" at bounding box center [926, 132] width 581 height 27
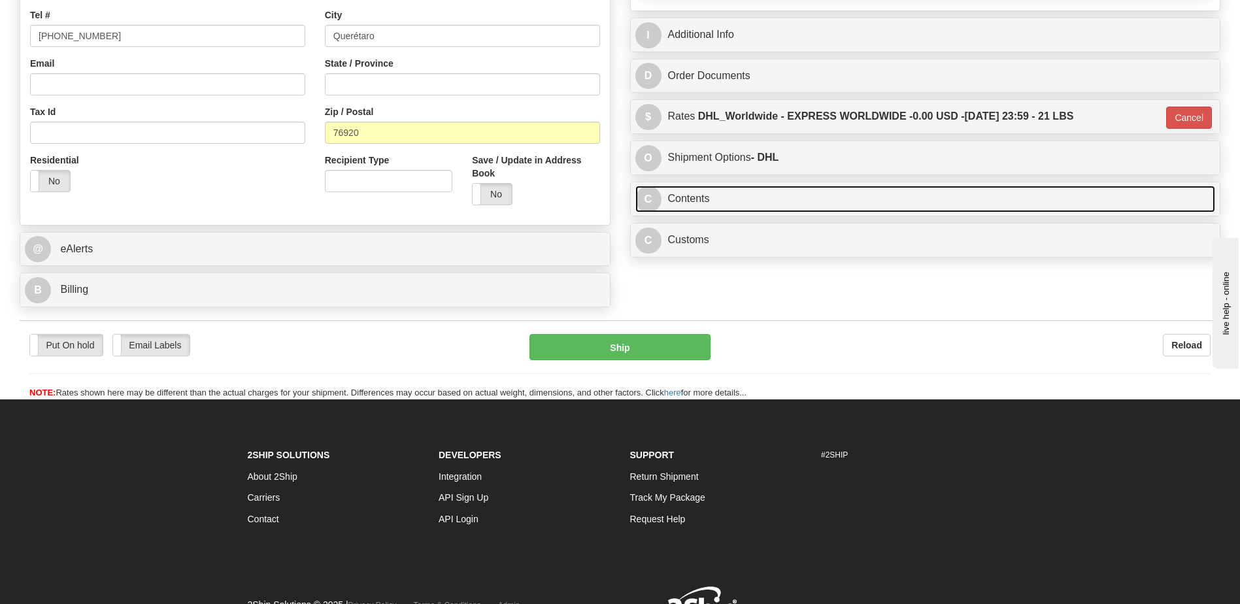
scroll to position [292, 0]
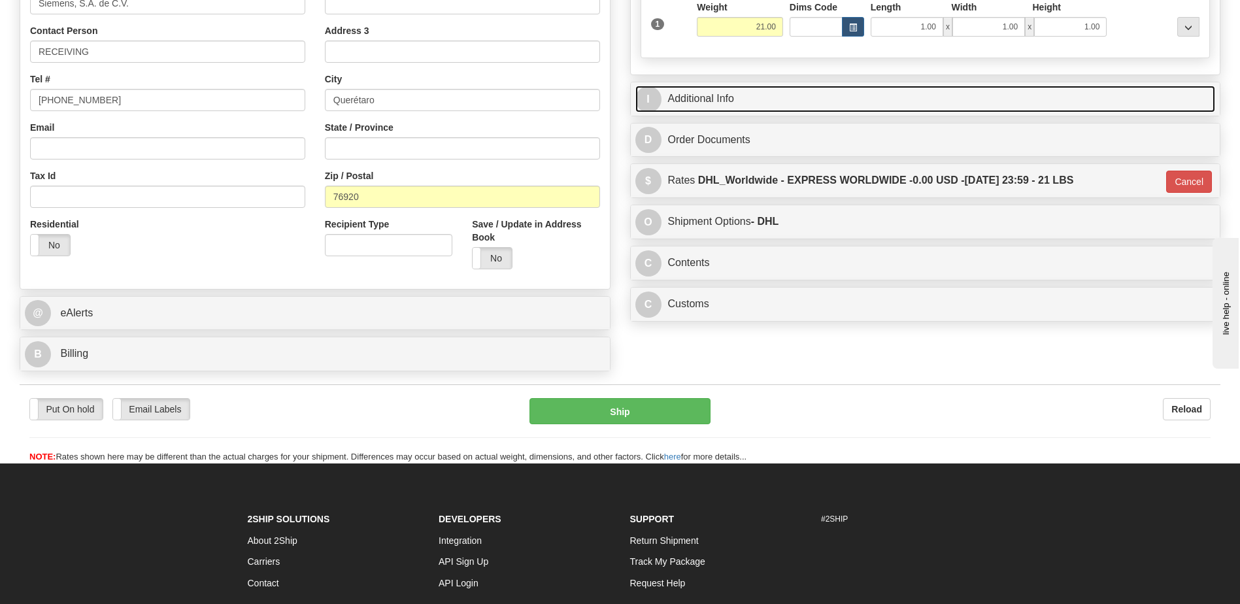
click at [732, 98] on link "I Additional Info" at bounding box center [926, 99] width 581 height 27
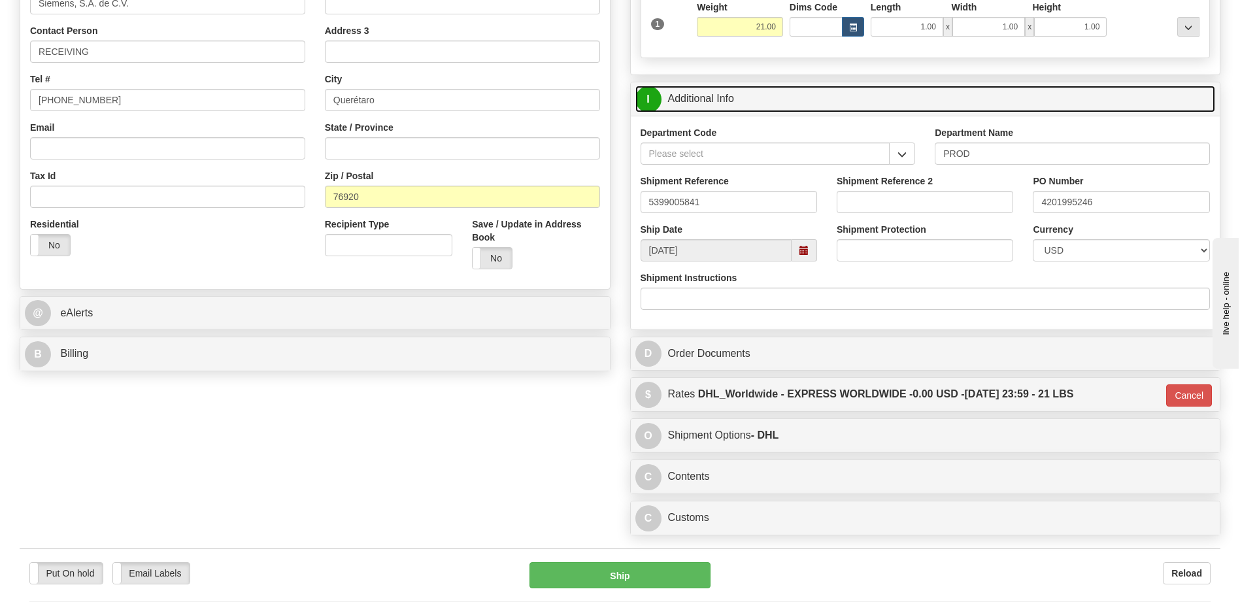
click at [732, 98] on link "I Additional Info" at bounding box center [926, 99] width 581 height 27
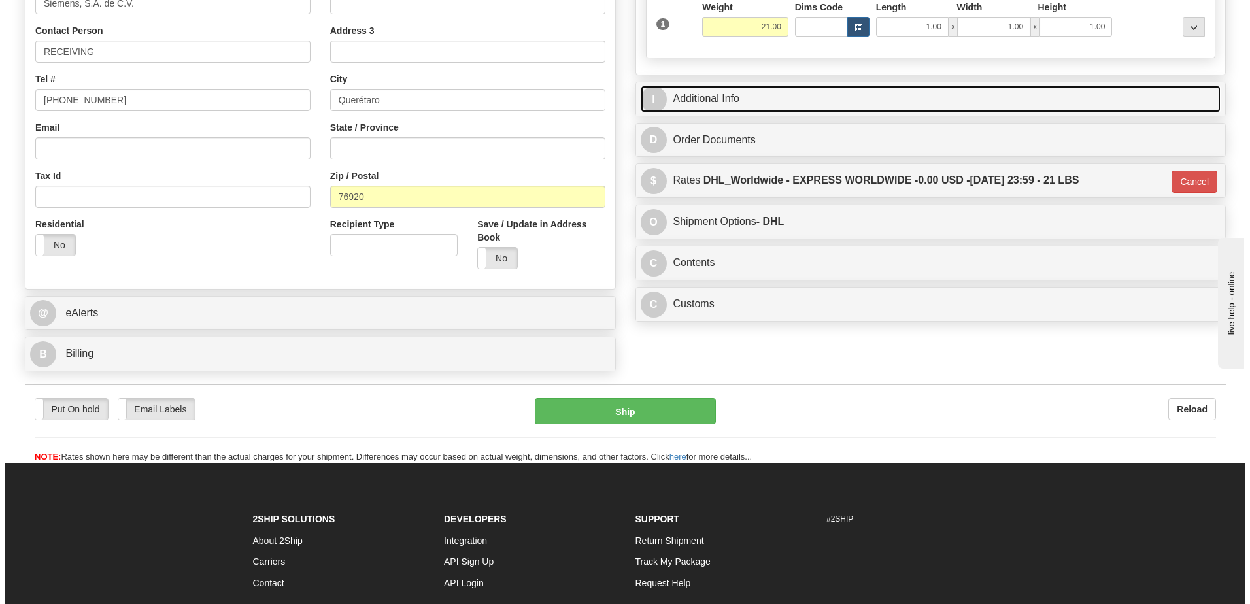
scroll to position [162, 0]
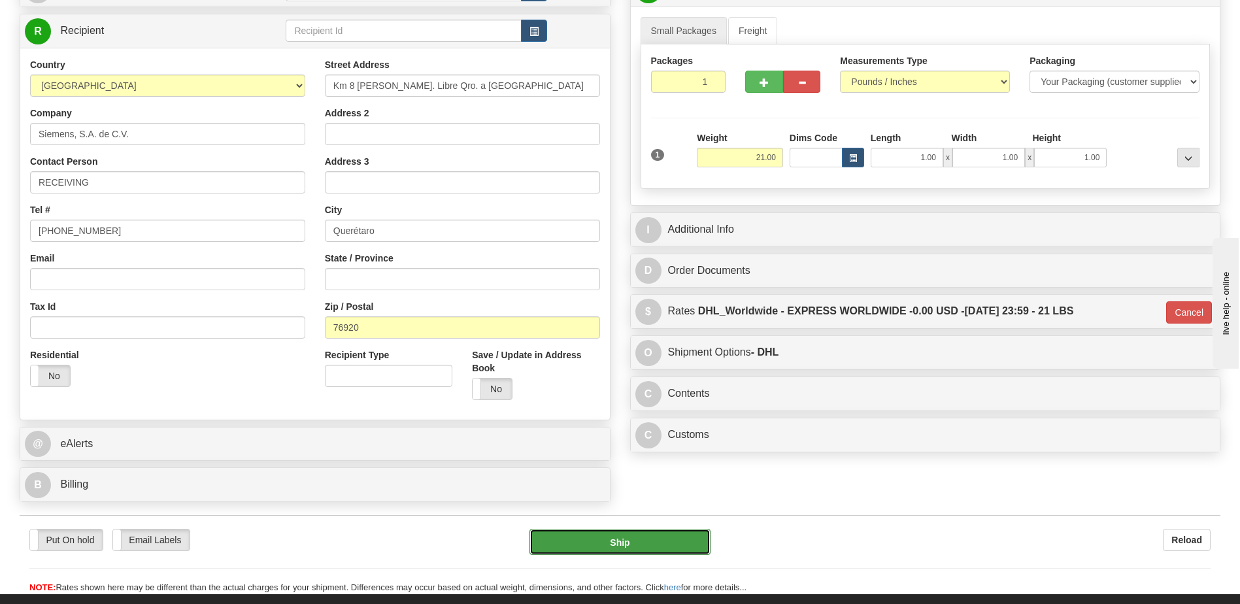
click at [564, 544] on button "Ship" at bounding box center [620, 542] width 180 height 26
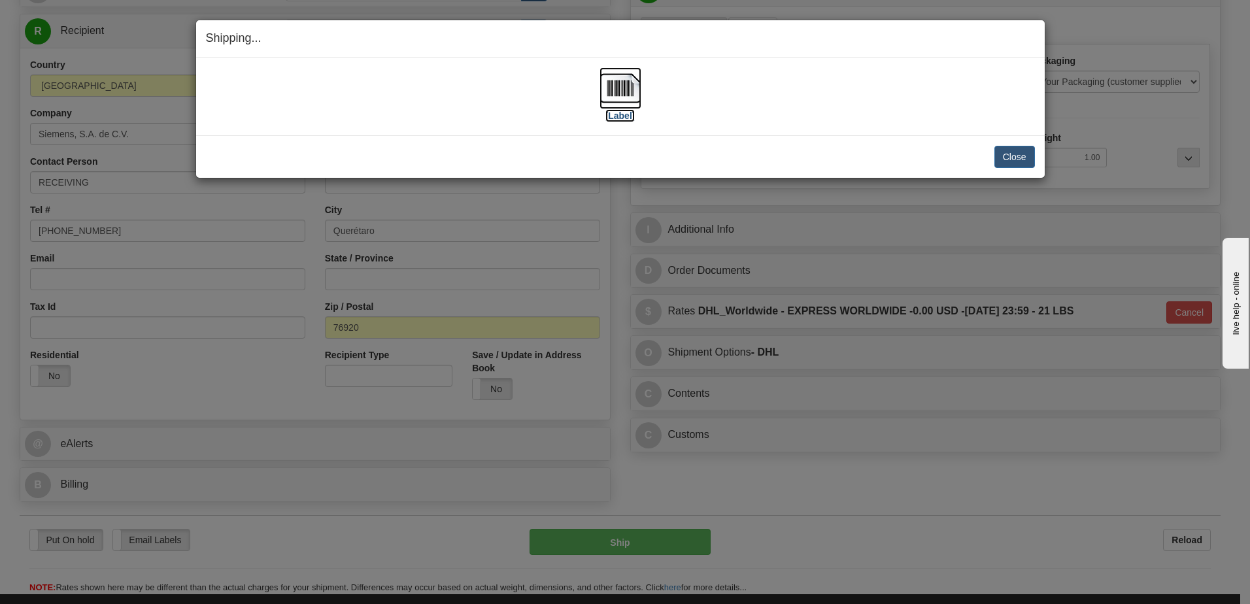
click at [622, 86] on img at bounding box center [621, 88] width 42 height 42
click at [1020, 160] on button "Close" at bounding box center [1015, 157] width 41 height 22
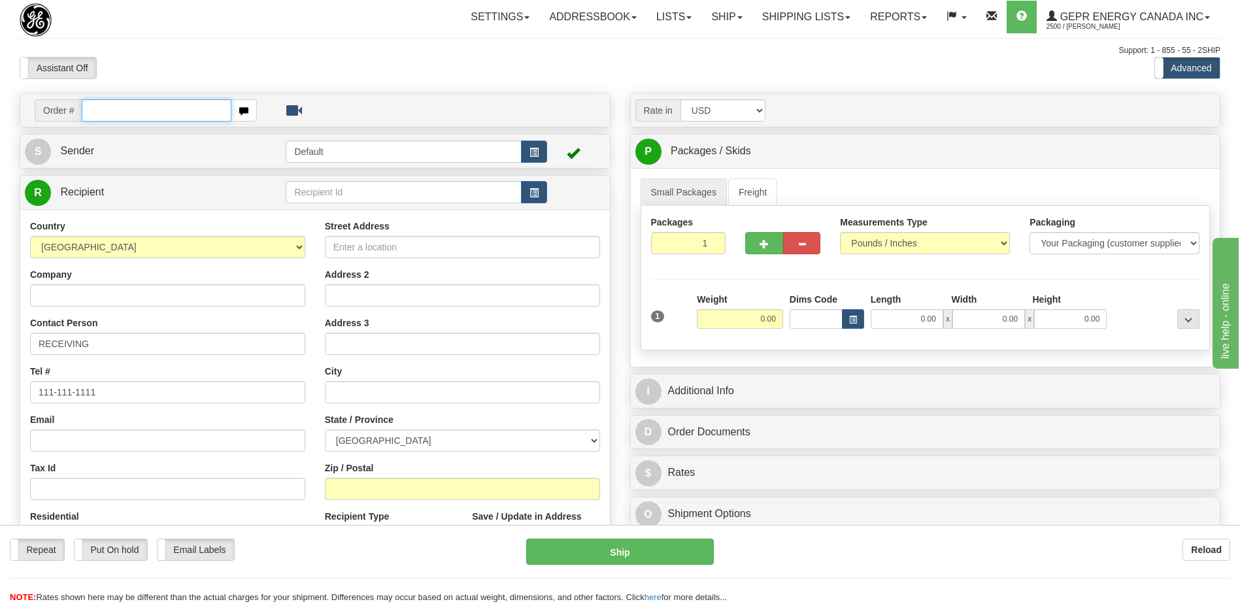
click at [160, 114] on input "text" at bounding box center [156, 110] width 149 height 22
paste input "0086695638"
click at [100, 112] on input "0086695638" at bounding box center [156, 110] width 149 height 22
type input "86695638"
click at [305, 25] on body "Training Course Close Toggle navigation Settings Shipping Preferences New Recip…" at bounding box center [620, 302] width 1240 height 604
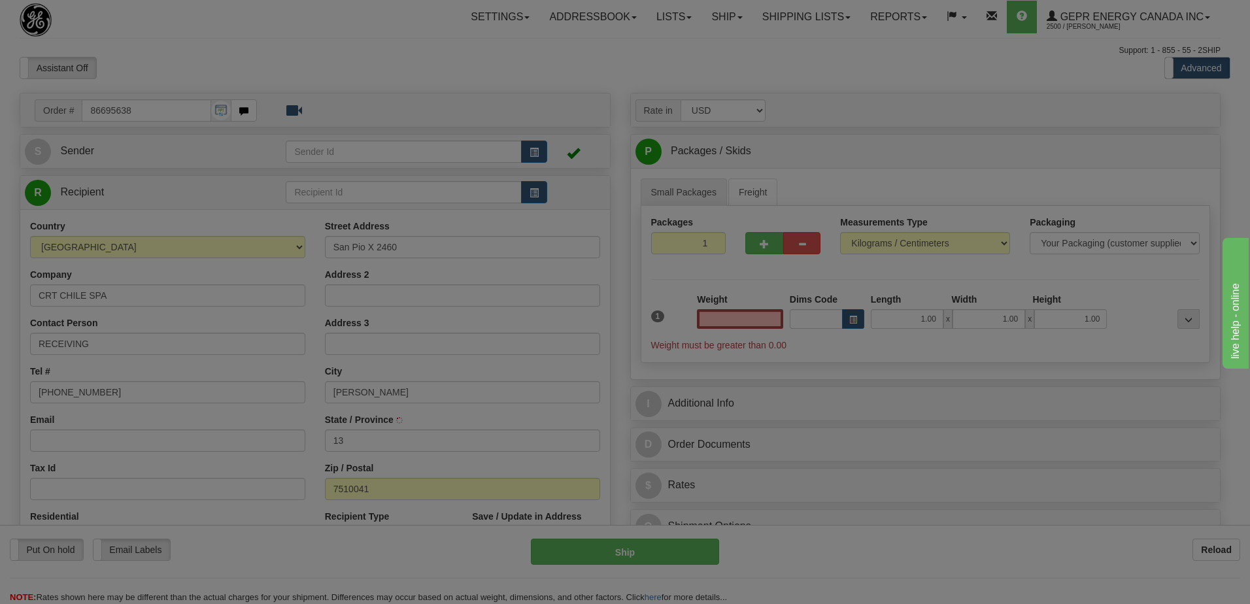
type input "0.00"
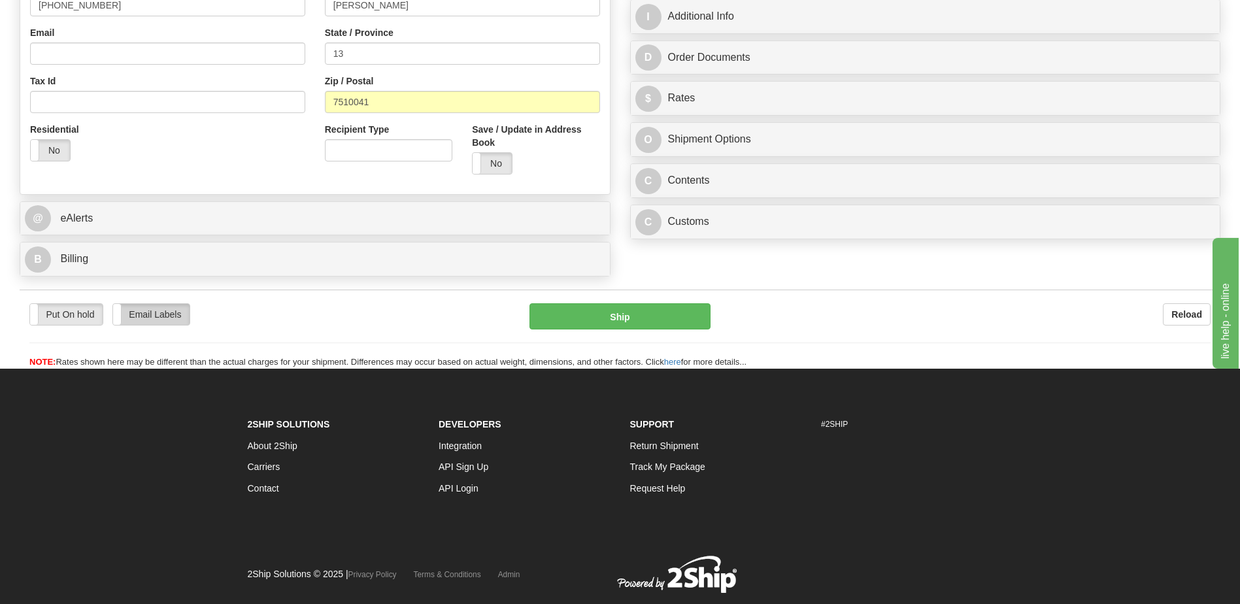
scroll to position [392, 0]
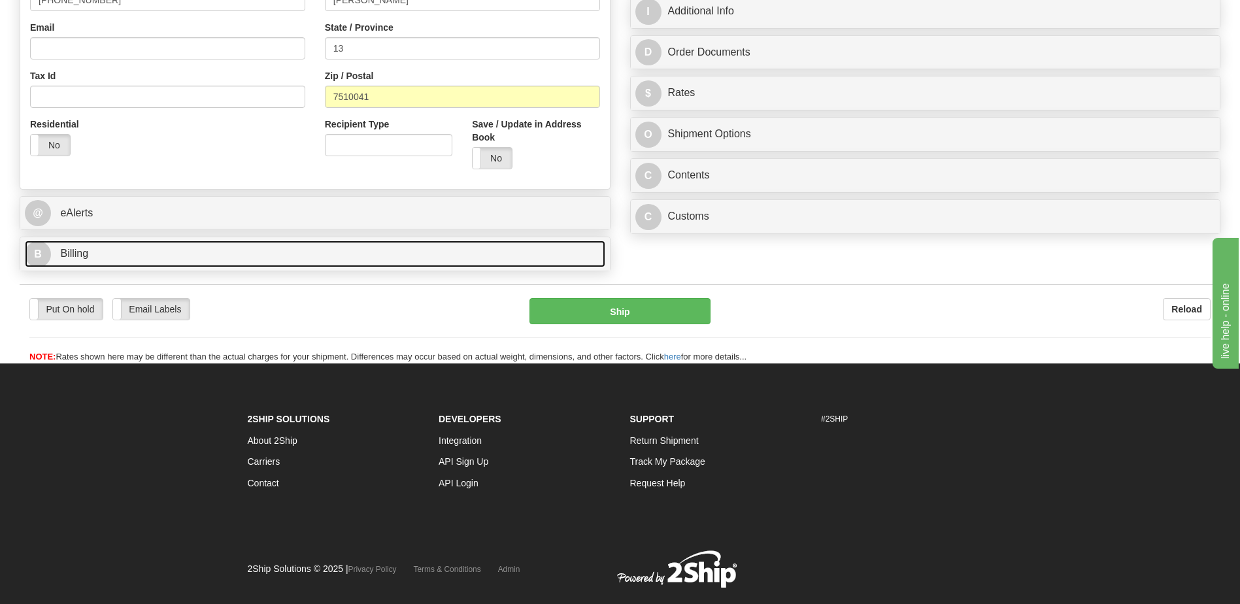
click at [120, 256] on link "B Billing" at bounding box center [315, 254] width 581 height 27
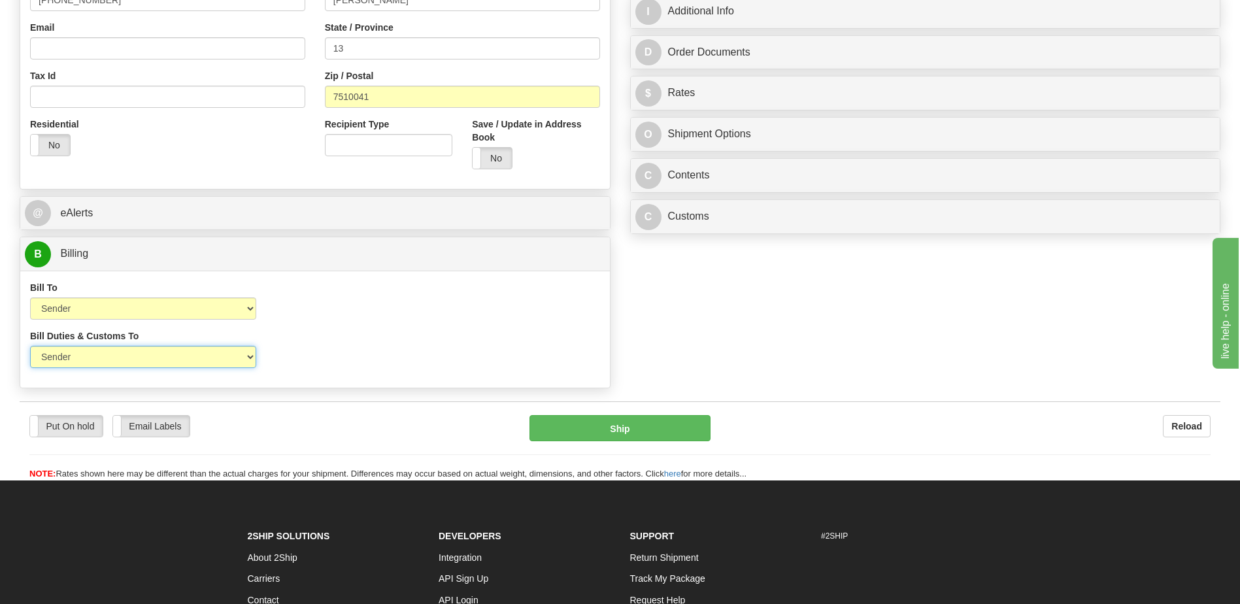
click at [120, 363] on select "Sender Recipient Third Party" at bounding box center [143, 357] width 226 height 22
select select "2"
click at [30, 346] on select "Sender Recipient Third Party" at bounding box center [143, 357] width 226 height 22
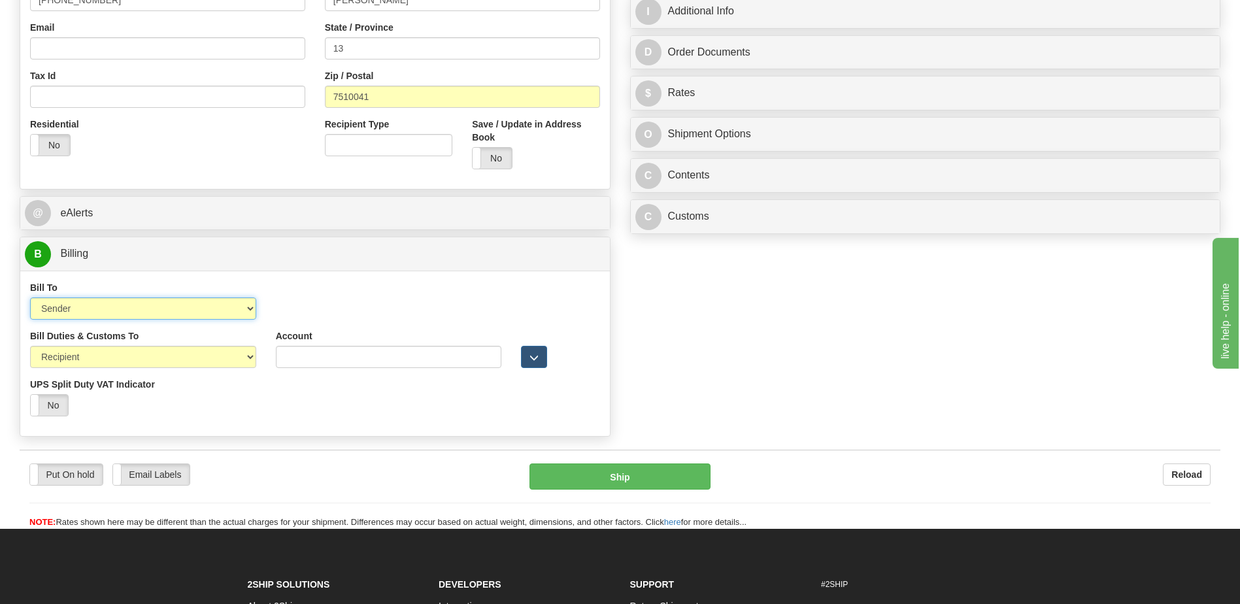
click at [105, 308] on select "Sender Recipient Third Party Collect" at bounding box center [143, 309] width 226 height 22
select select "3"
click at [30, 298] on select "Sender Recipient Third Party Collect" at bounding box center [143, 309] width 226 height 22
click at [284, 314] on input "Account" at bounding box center [389, 309] width 226 height 22
paste input "960191446"
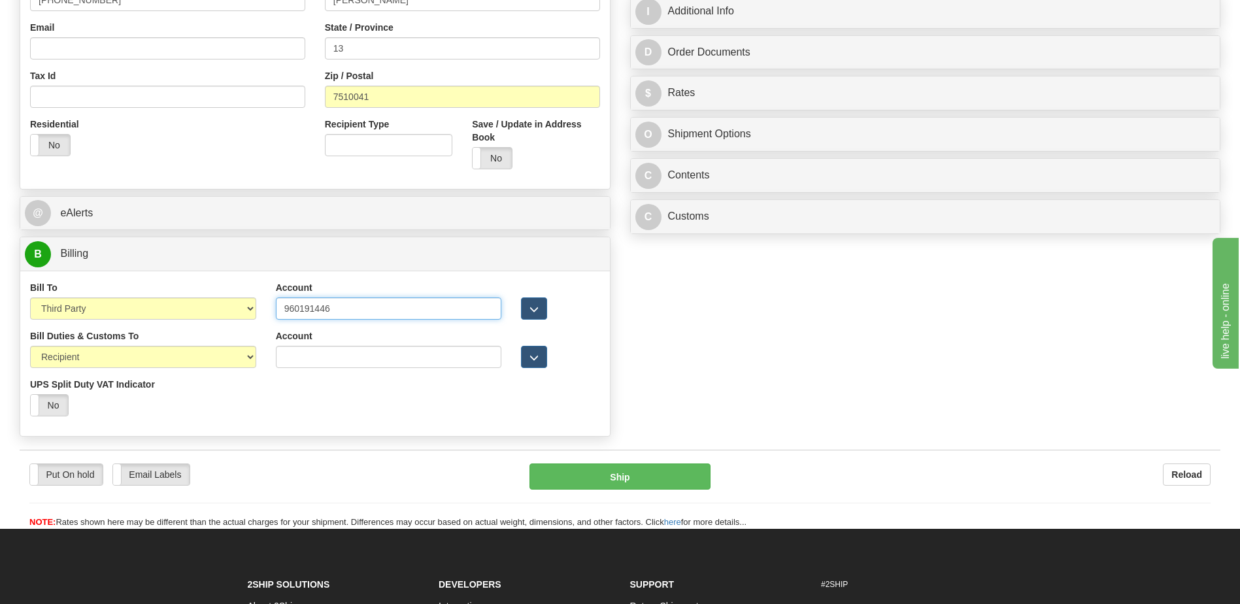
type input "960191446"
click at [787, 349] on div "Order # 86695638 S Sender" at bounding box center [620, 72] width 1221 height 743
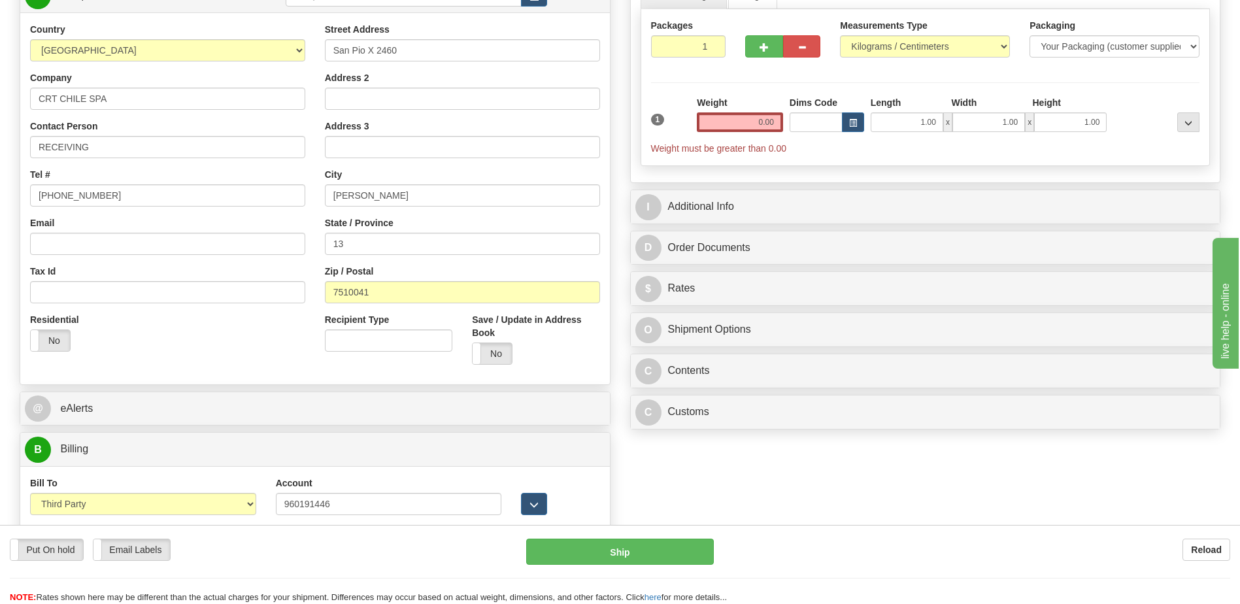
scroll to position [196, 0]
drag, startPoint x: 364, startPoint y: 250, endPoint x: 298, endPoint y: 240, distance: 66.9
click at [299, 240] on div "Country [GEOGRAPHIC_DATA] [GEOGRAPHIC_DATA] [GEOGRAPHIC_DATA] [GEOGRAPHIC_DATA]…" at bounding box center [315, 200] width 590 height 352
click at [851, 556] on div "Reload" at bounding box center [982, 550] width 497 height 22
click at [358, 101] on input "Address 2" at bounding box center [462, 99] width 275 height 22
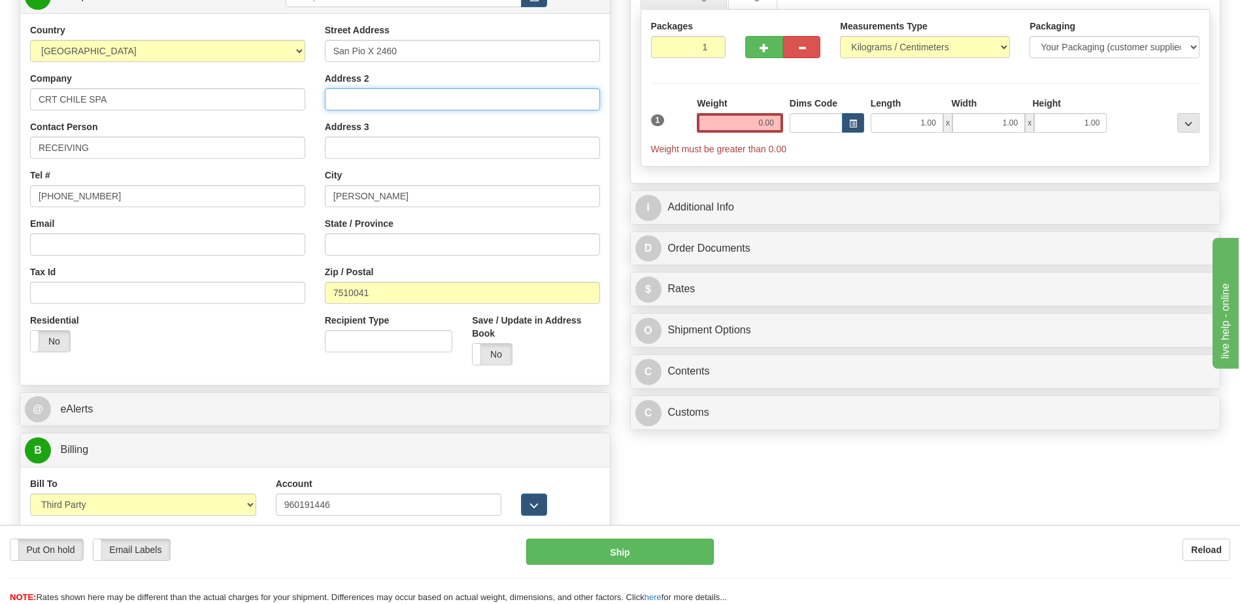
paste input "Oficina 1310, Providencia"
type input "Oficina 1310, Providencia"
click at [281, 367] on div "Country [GEOGRAPHIC_DATA] [GEOGRAPHIC_DATA] [GEOGRAPHIC_DATA] [GEOGRAPHIC_DATA]…" at bounding box center [315, 200] width 590 height 352
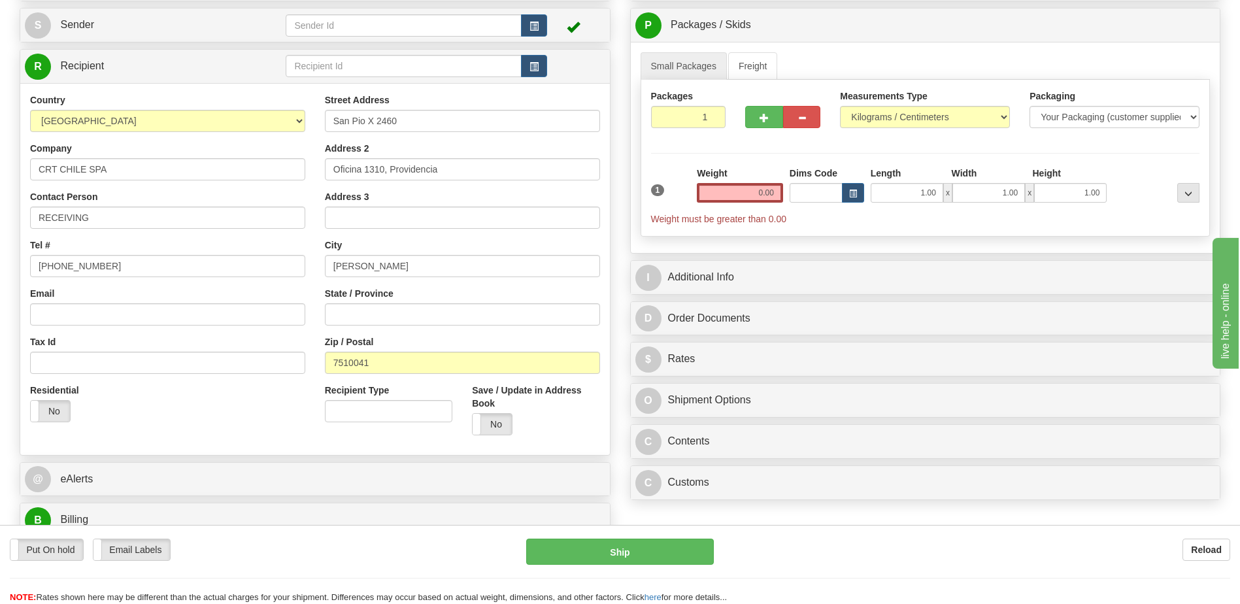
scroll to position [0, 0]
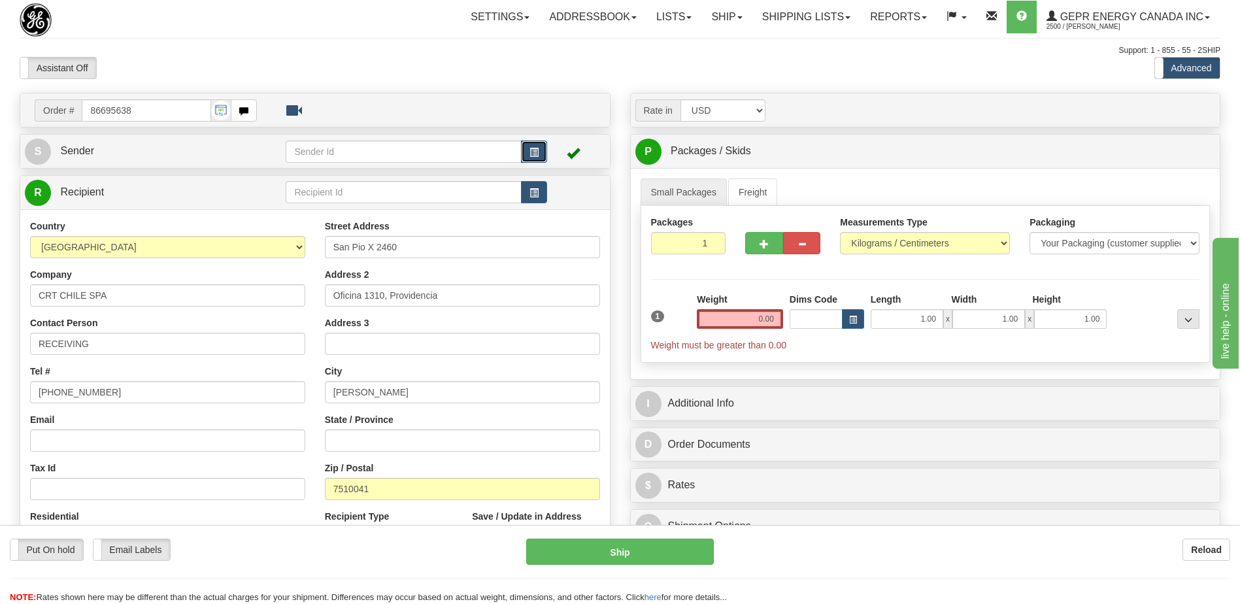
click at [537, 150] on span "button" at bounding box center [534, 152] width 9 height 9
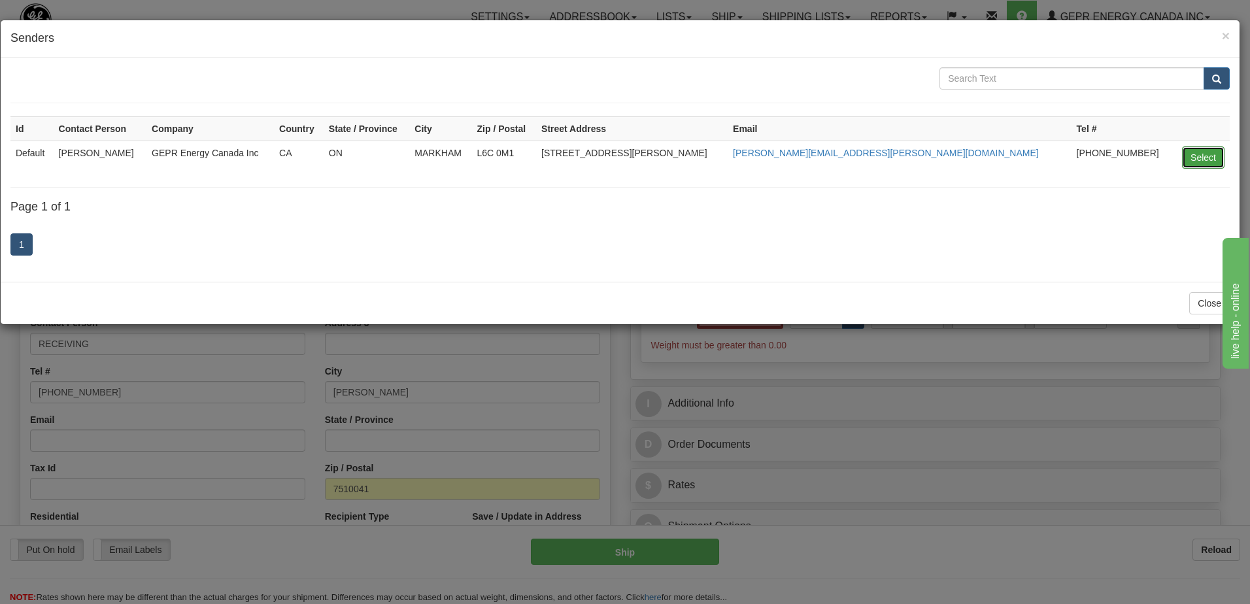
click at [1199, 156] on button "Select" at bounding box center [1203, 157] width 43 height 22
type input "Default"
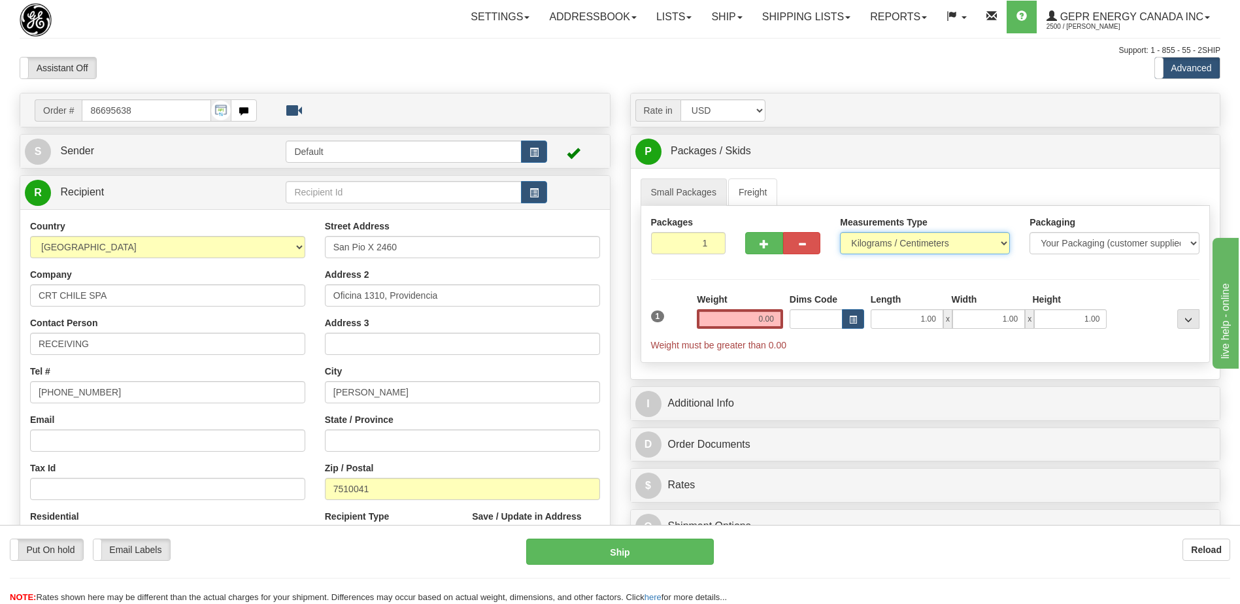
click at [947, 245] on select "Pounds / Inches Kilograms / Centimeters" at bounding box center [925, 243] width 170 height 22
select select "0"
click at [840, 232] on select "Pounds / Inches Kilograms / Centimeters" at bounding box center [925, 243] width 170 height 22
click at [770, 322] on input "0.00" at bounding box center [740, 319] width 86 height 20
type input "0.00"
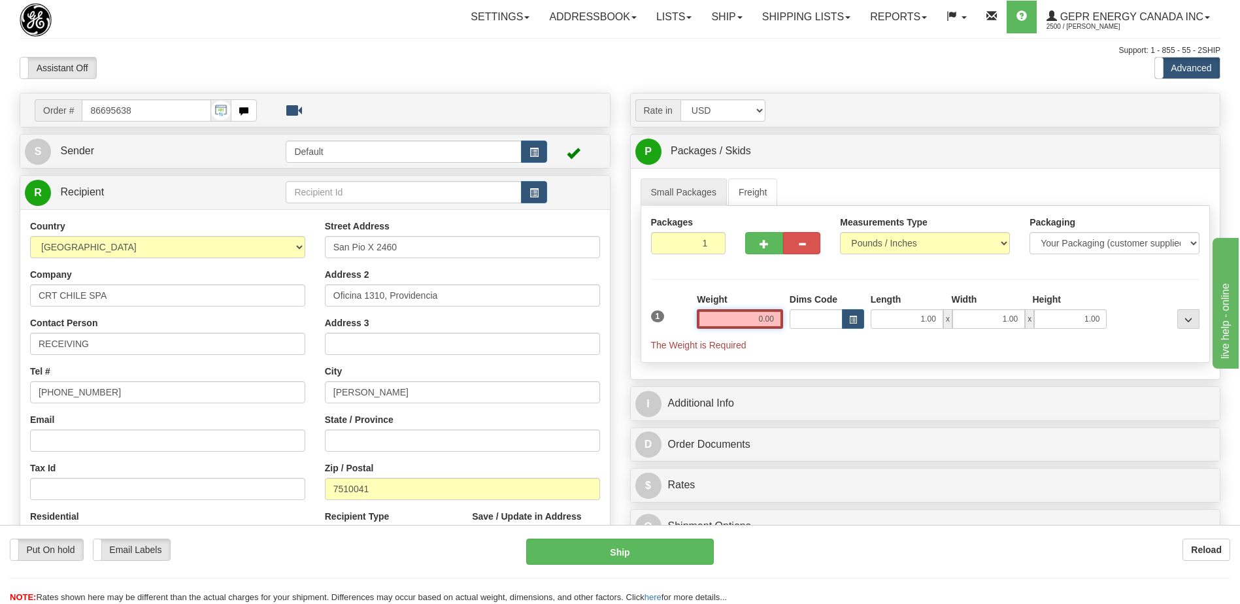
click at [768, 326] on input "0.00" at bounding box center [740, 319] width 86 height 20
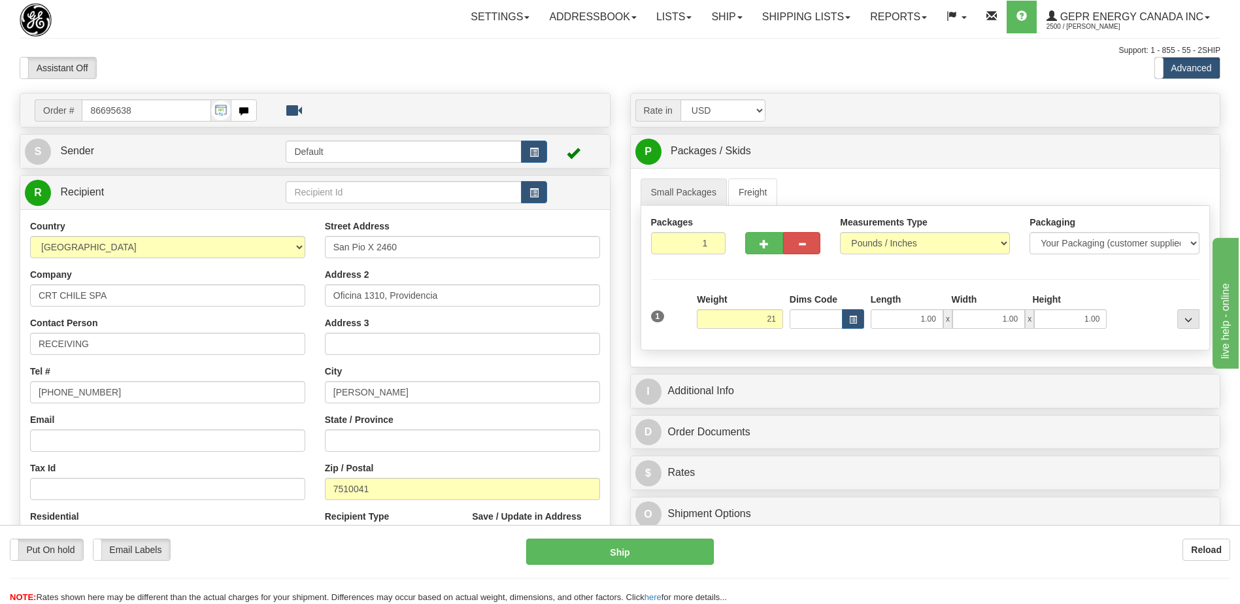
type input "21.00"
click at [622, 60] on div "Assistant On Assistant Off Do a return Do a return Previous Next Standard Advan…" at bounding box center [620, 68] width 1221 height 22
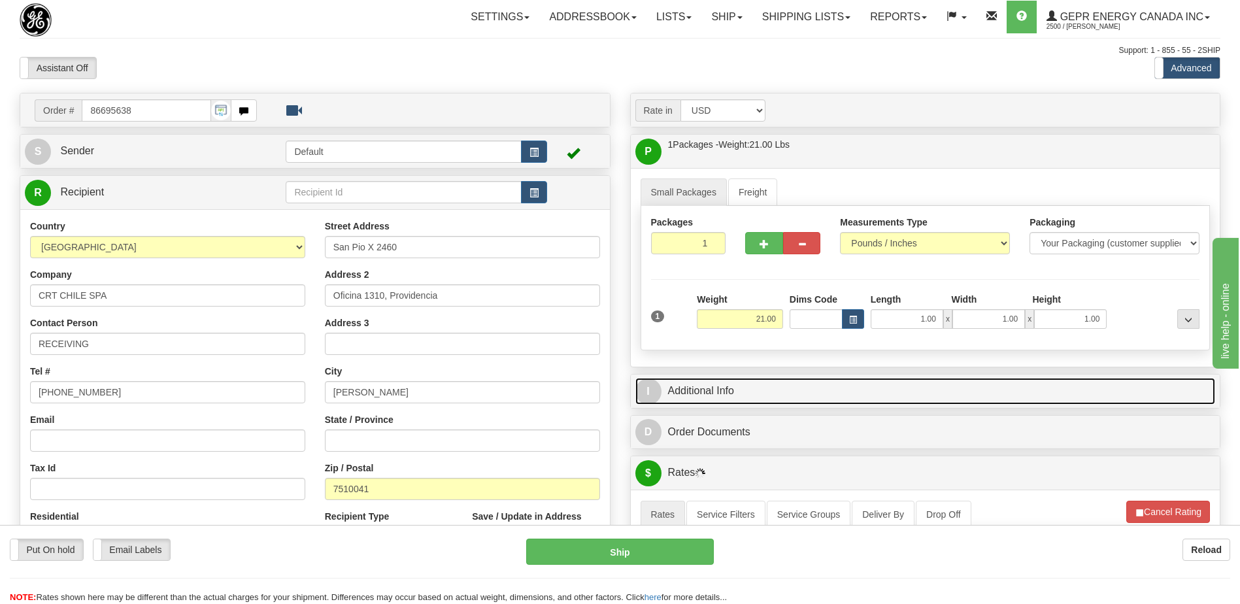
drag, startPoint x: 701, startPoint y: 398, endPoint x: 108, endPoint y: 1, distance: 714.0
click at [701, 398] on link "I Additional Info" at bounding box center [926, 391] width 581 height 27
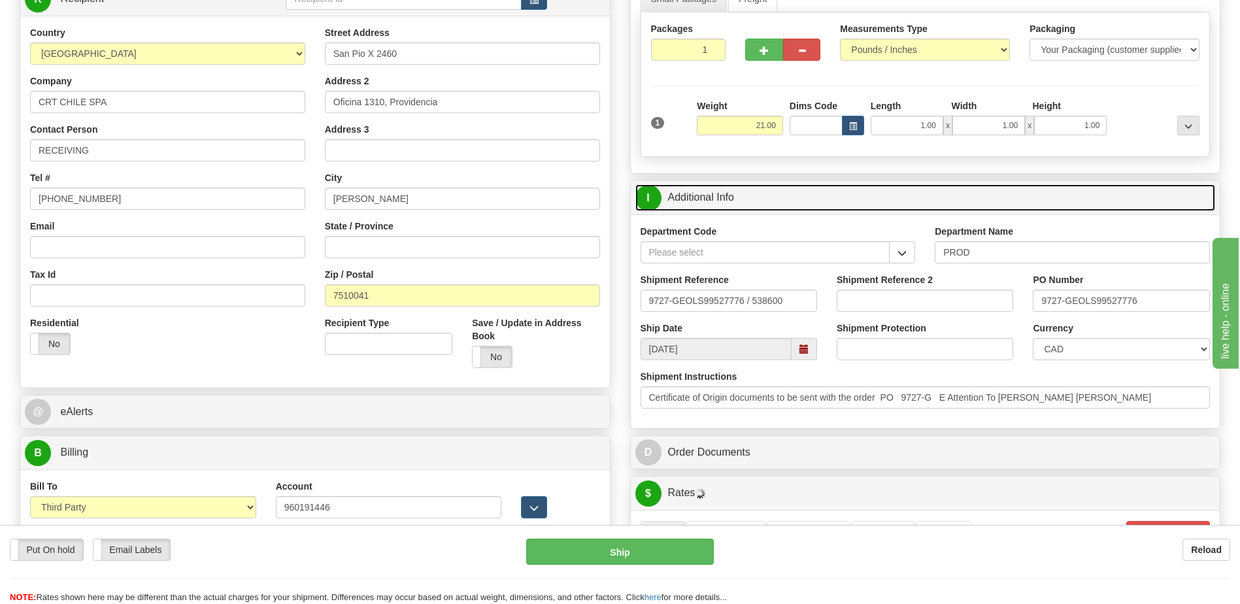
scroll to position [196, 0]
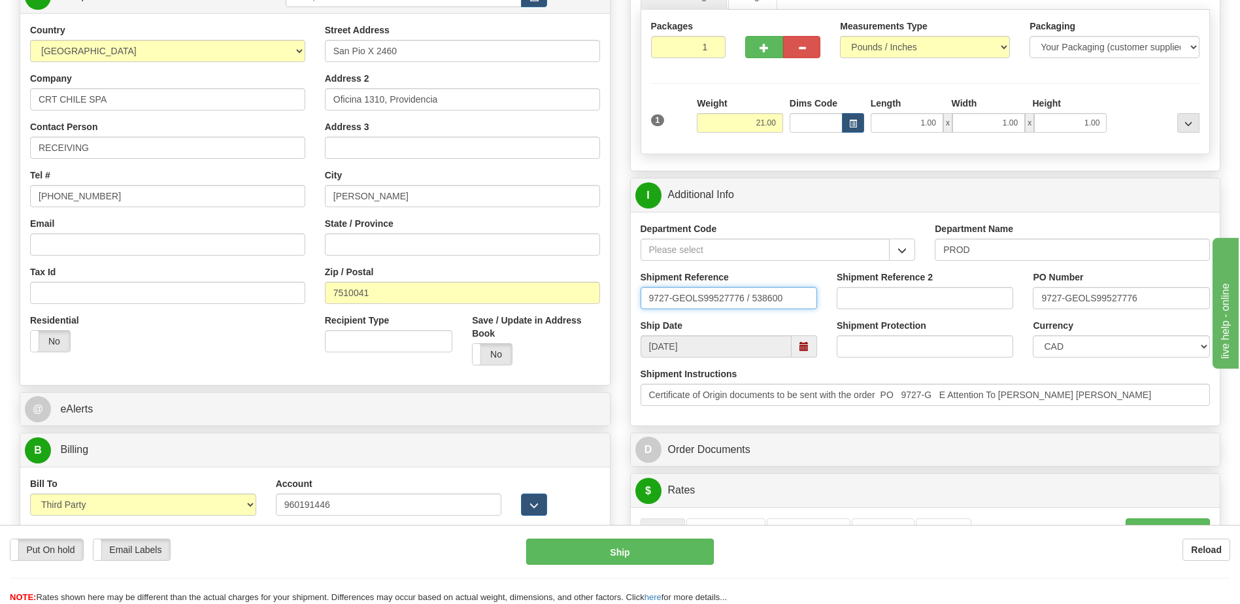
drag, startPoint x: 792, startPoint y: 296, endPoint x: 492, endPoint y: 292, distance: 300.8
type input "5399005836"
click at [1072, 346] on select "CAD USD EUR ZAR [PERSON_NAME] ARN AUD AUS AWG BBD BFR BGN BHD BMD BND BRC BRL C…" at bounding box center [1121, 346] width 177 height 22
select select "1"
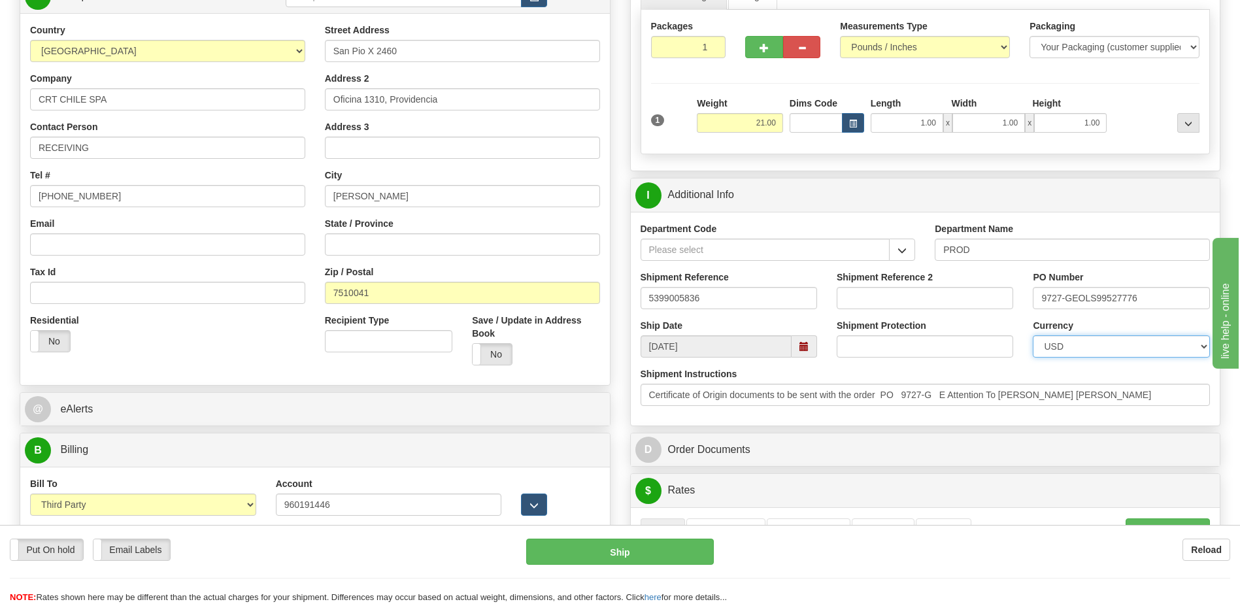
click at [1033, 335] on select "CAD USD EUR ZAR [PERSON_NAME] ARN AUD AUS AWG BBD BFR BGN BHD BMD BND BRC BRL C…" at bounding box center [1121, 346] width 177 height 22
drag, startPoint x: 1160, startPoint y: 298, endPoint x: 830, endPoint y: 292, distance: 329.6
click at [830, 292] on div "Shipment Reference 5399005836 Shipment Reference 2 PO Number 9727-GEOLS99527776" at bounding box center [926, 295] width 590 height 48
type input "4201995030"
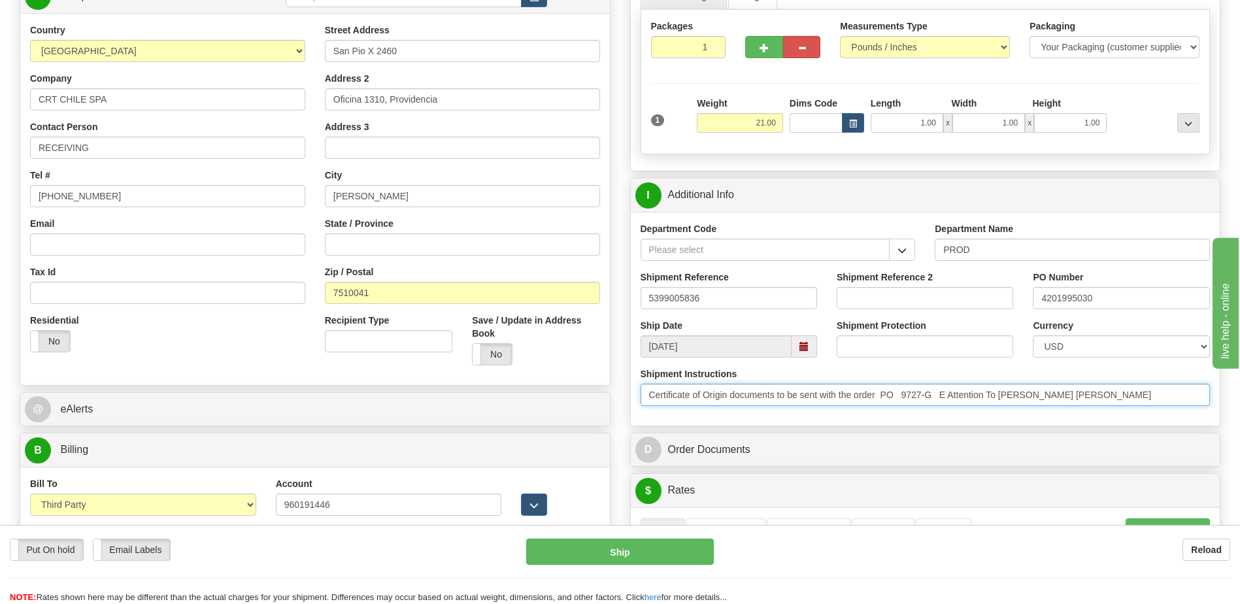
drag, startPoint x: 1114, startPoint y: 397, endPoint x: 957, endPoint y: 400, distance: 157.0
click at [957, 400] on input "Certificate of Origin documents to be sent with the order PO 9727-G E Attention…" at bounding box center [926, 395] width 570 height 22
type input "Certificate of Origin documents to be sent with the order PO 9727-G E"
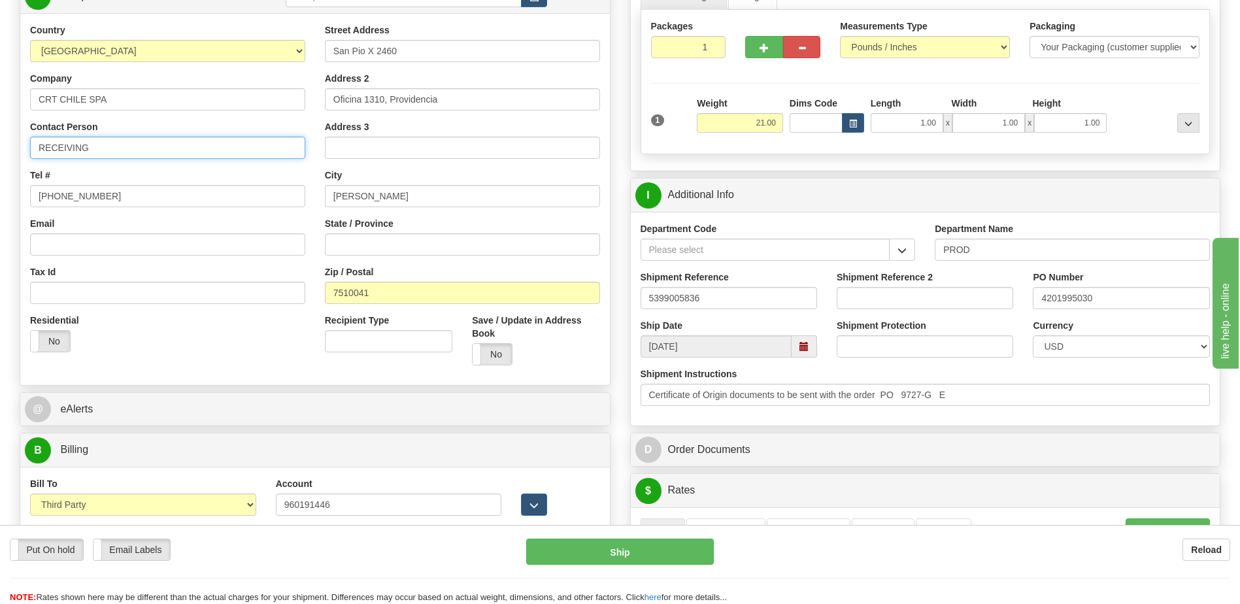
drag, startPoint x: 103, startPoint y: 150, endPoint x: -3, endPoint y: 142, distance: 105.6
click at [0, 142] on html "Training Course Close Toggle navigation Settings Shipping Preferences New Sende…" at bounding box center [620, 106] width 1240 height 604
paste input "Attention To Maria Fernanda Olivares"
click at [87, 152] on input "Attention To Maria Fernanda Olivares" at bounding box center [167, 148] width 275 height 22
type input "Attn: Maria Fernanda Olivares"
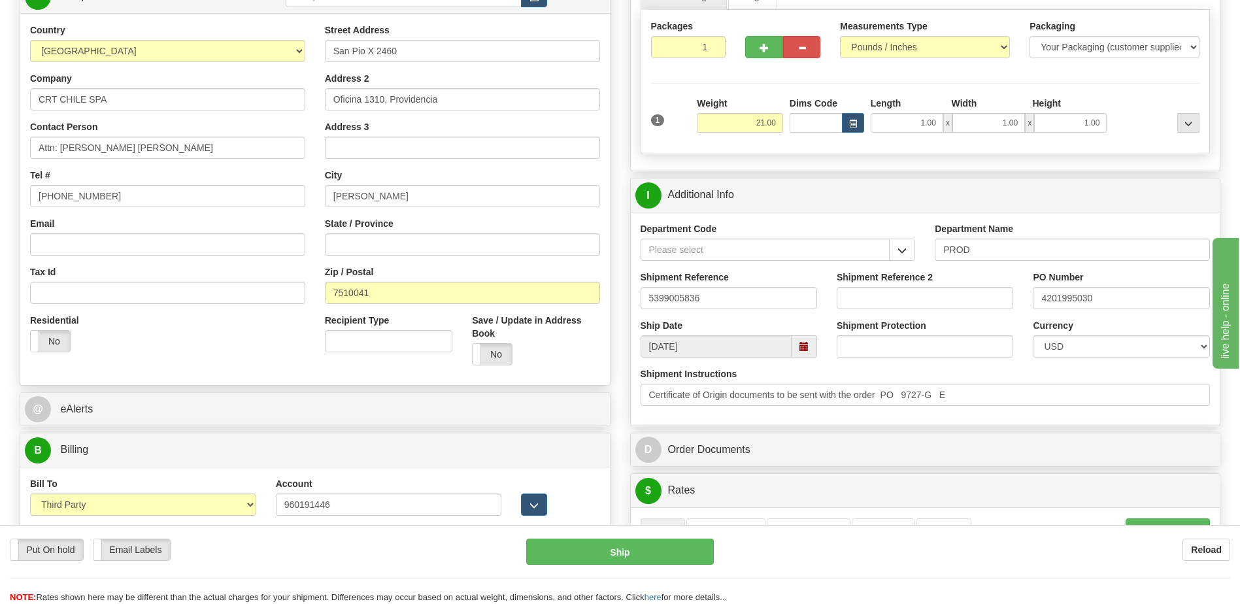
click at [188, 372] on div "Country [GEOGRAPHIC_DATA] [GEOGRAPHIC_DATA] [GEOGRAPHIC_DATA] [GEOGRAPHIC_DATA]…" at bounding box center [315, 200] width 590 height 352
drag, startPoint x: 976, startPoint y: 391, endPoint x: 520, endPoint y: 390, distance: 456.4
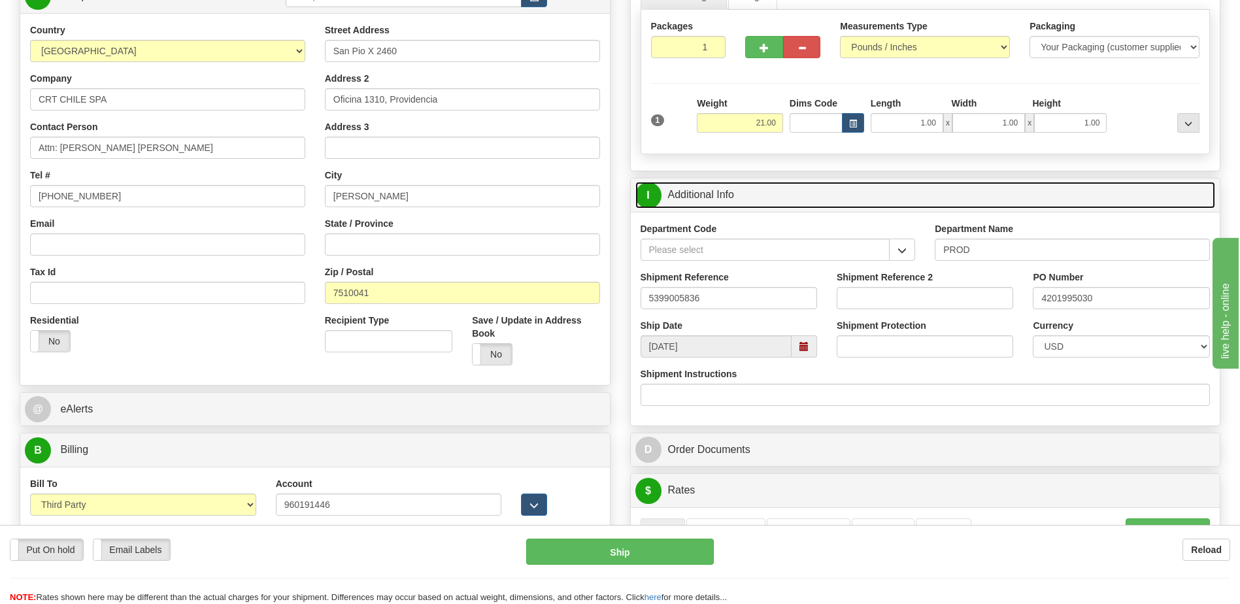
click at [792, 199] on link "I Additional Info" at bounding box center [926, 195] width 581 height 27
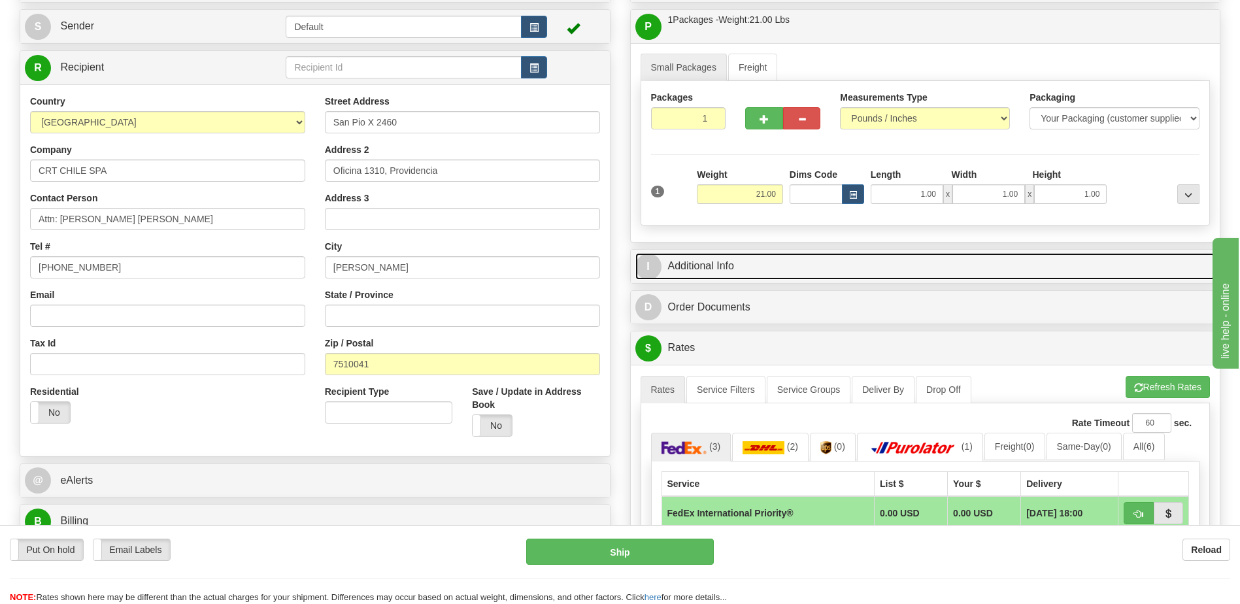
scroll to position [131, 0]
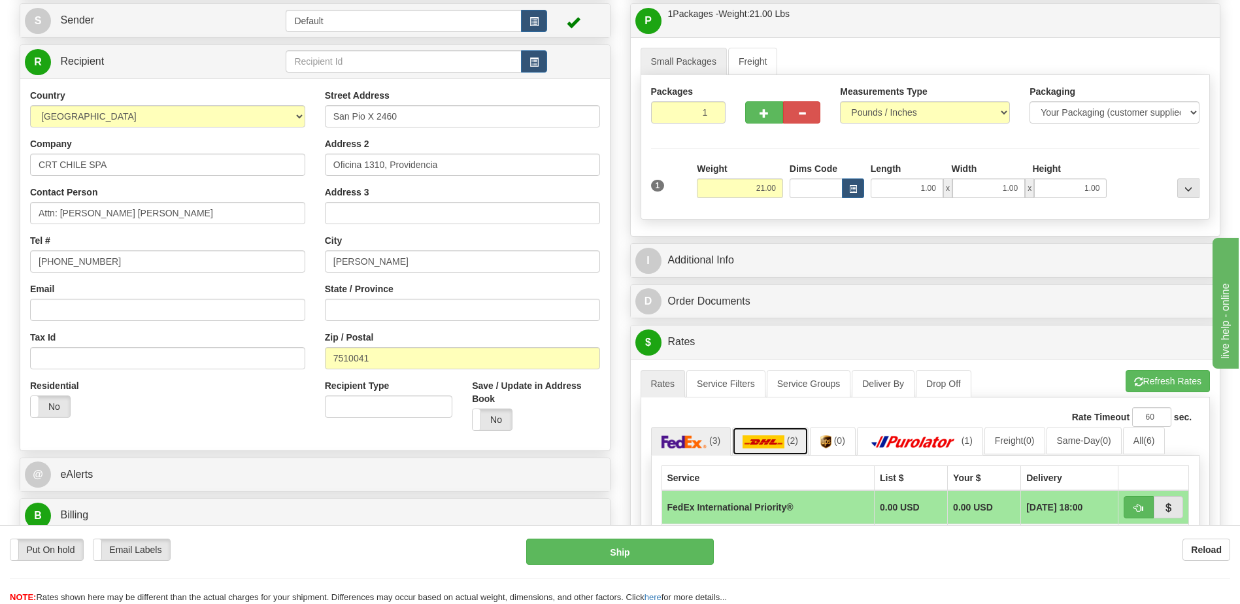
click at [785, 443] on link "(2)" at bounding box center [770, 441] width 77 height 28
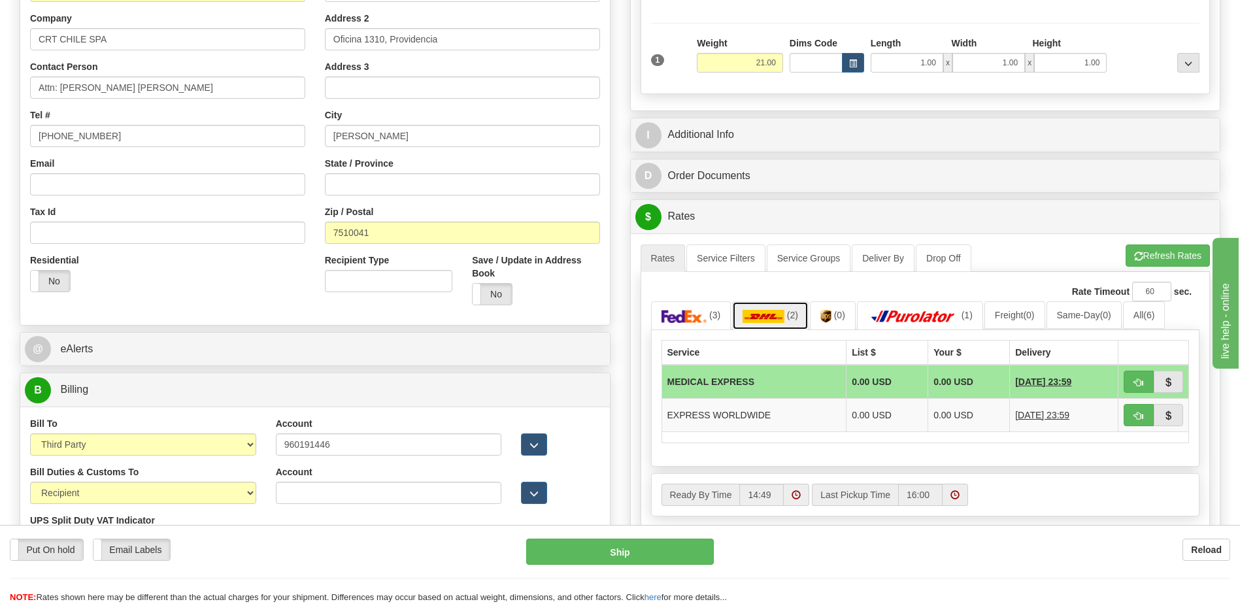
scroll to position [392, 0]
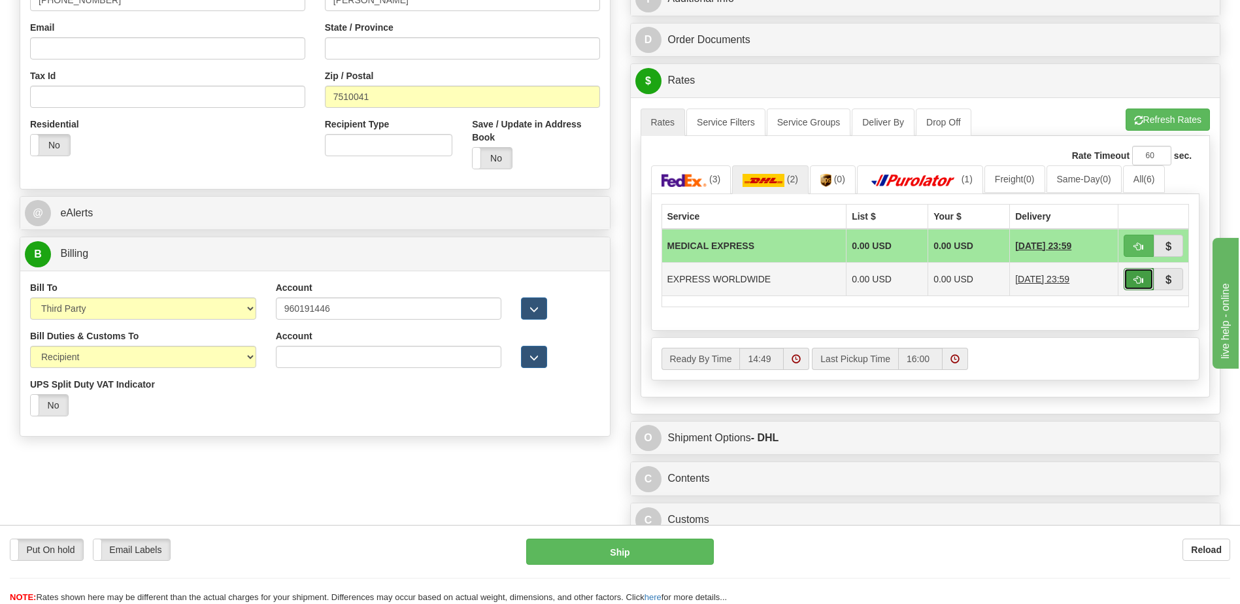
click at [1131, 281] on button "button" at bounding box center [1139, 279] width 30 height 22
type input "P"
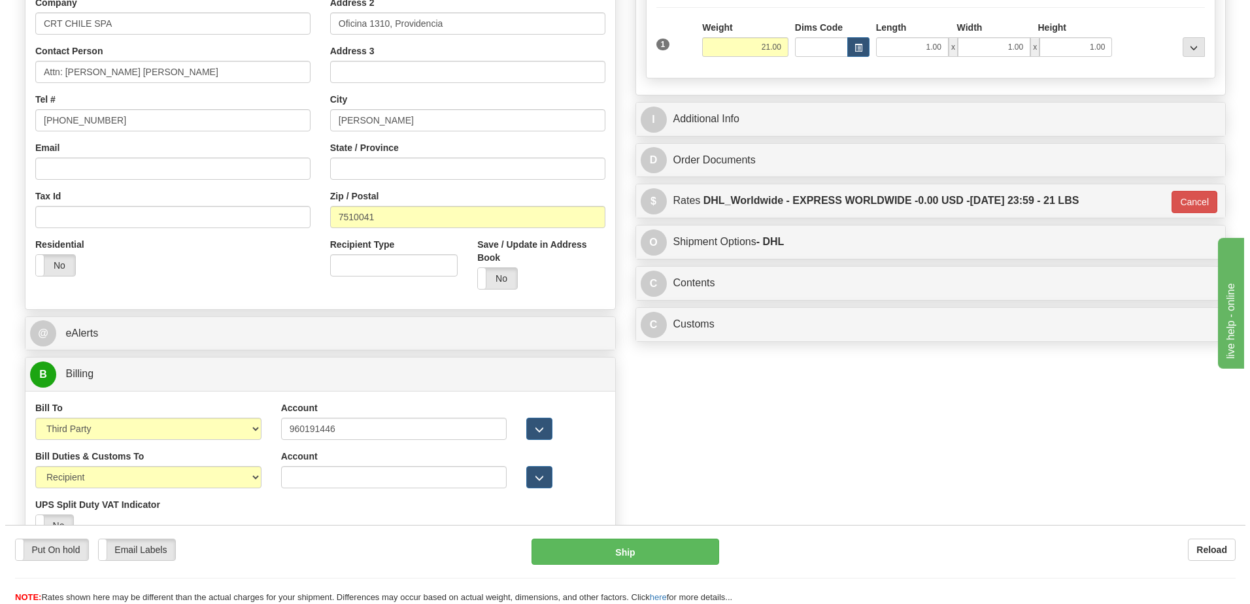
scroll to position [262, 0]
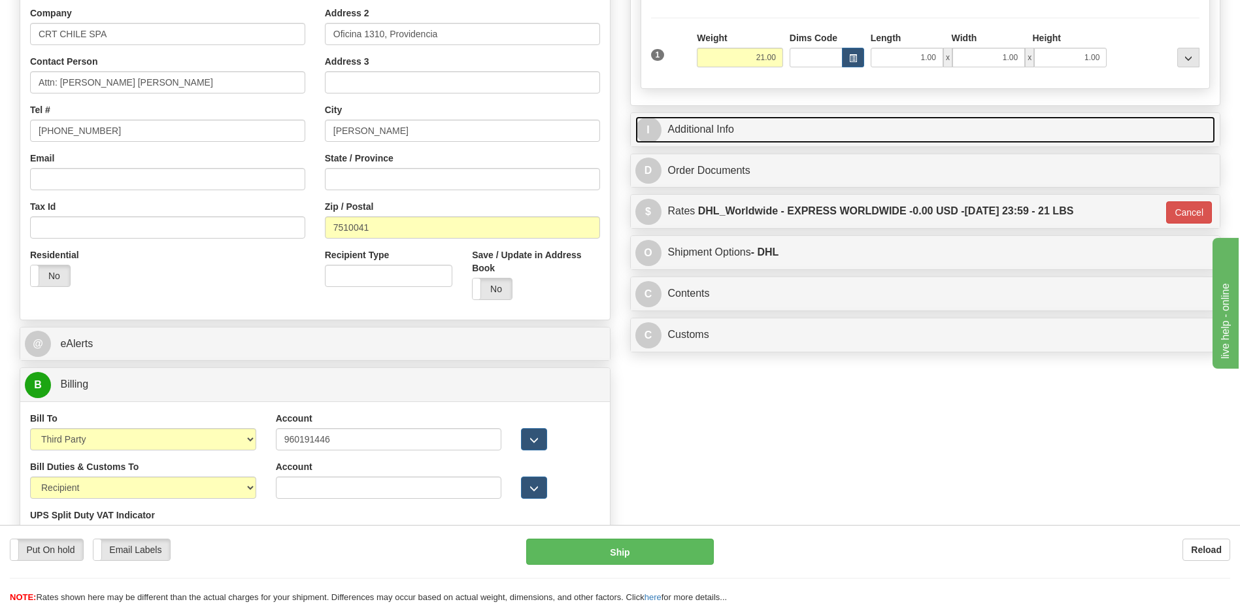
click at [786, 131] on link "I Additional Info" at bounding box center [926, 129] width 581 height 27
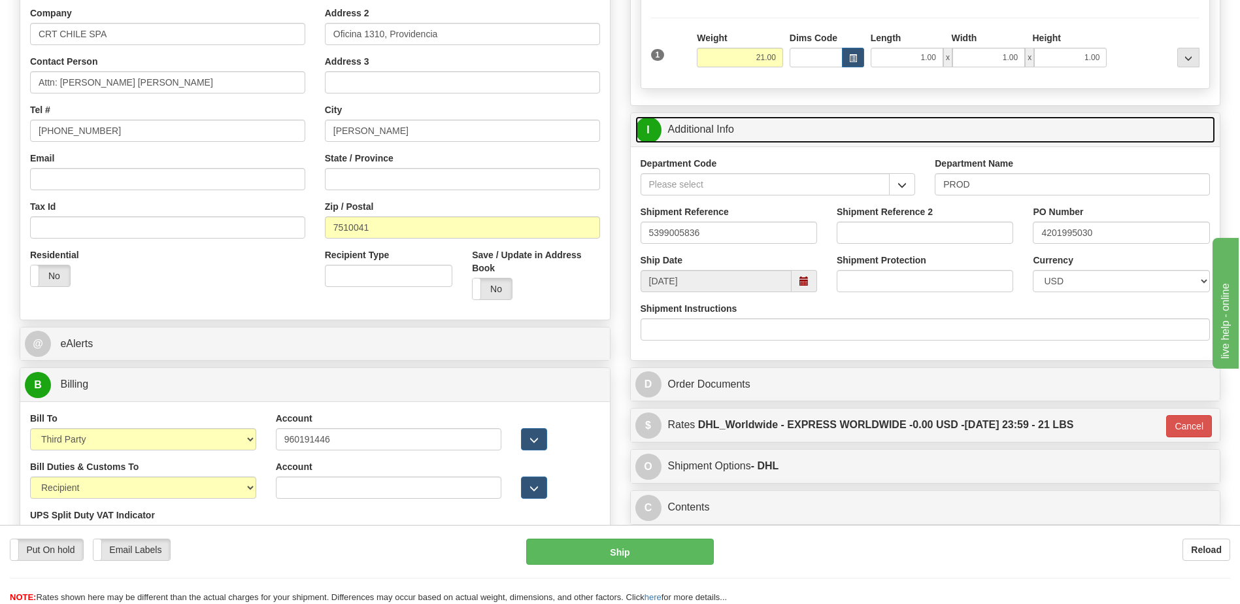
click at [786, 131] on link "I Additional Info" at bounding box center [926, 129] width 581 height 27
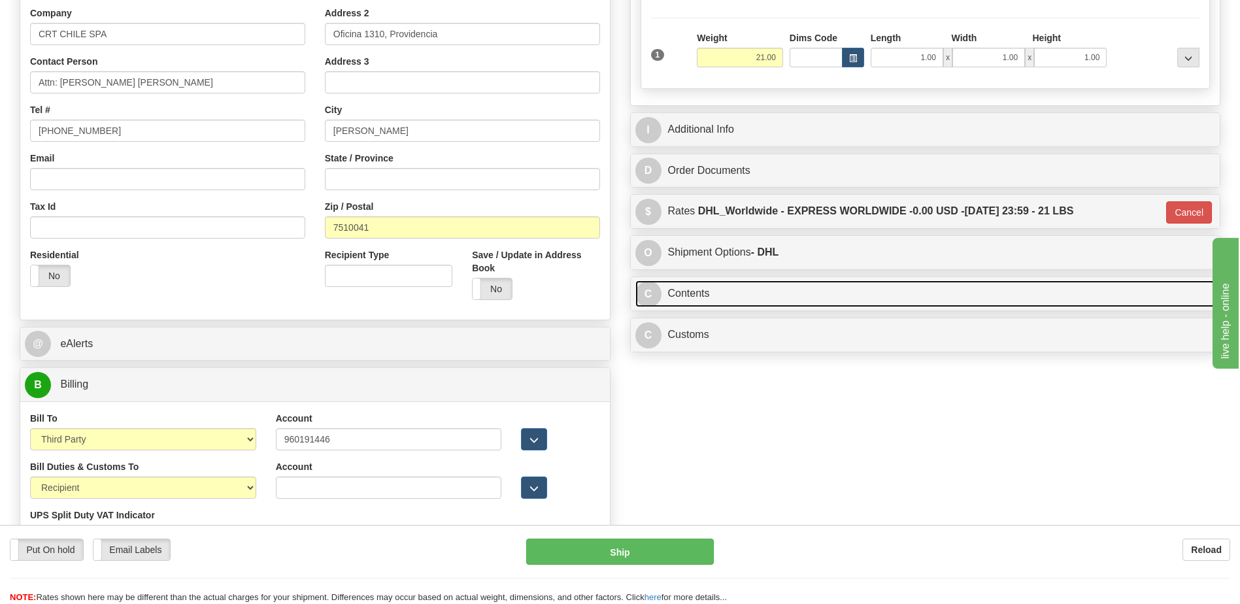
click at [822, 303] on link "C Contents" at bounding box center [926, 294] width 581 height 27
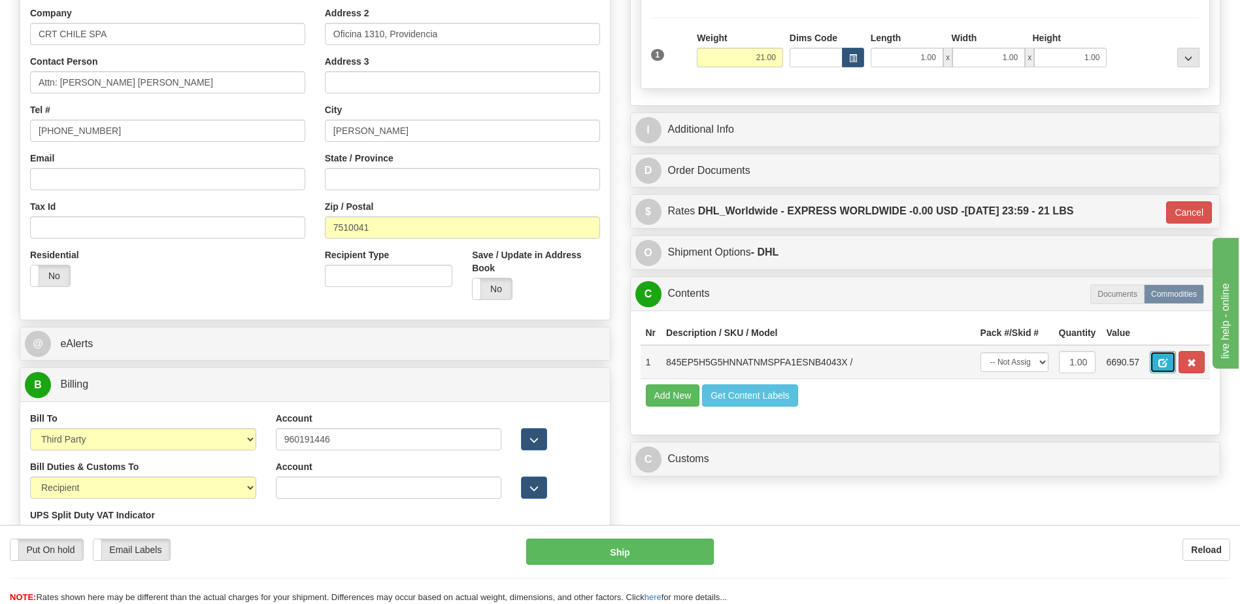
click at [1161, 359] on span "button" at bounding box center [1163, 363] width 9 height 9
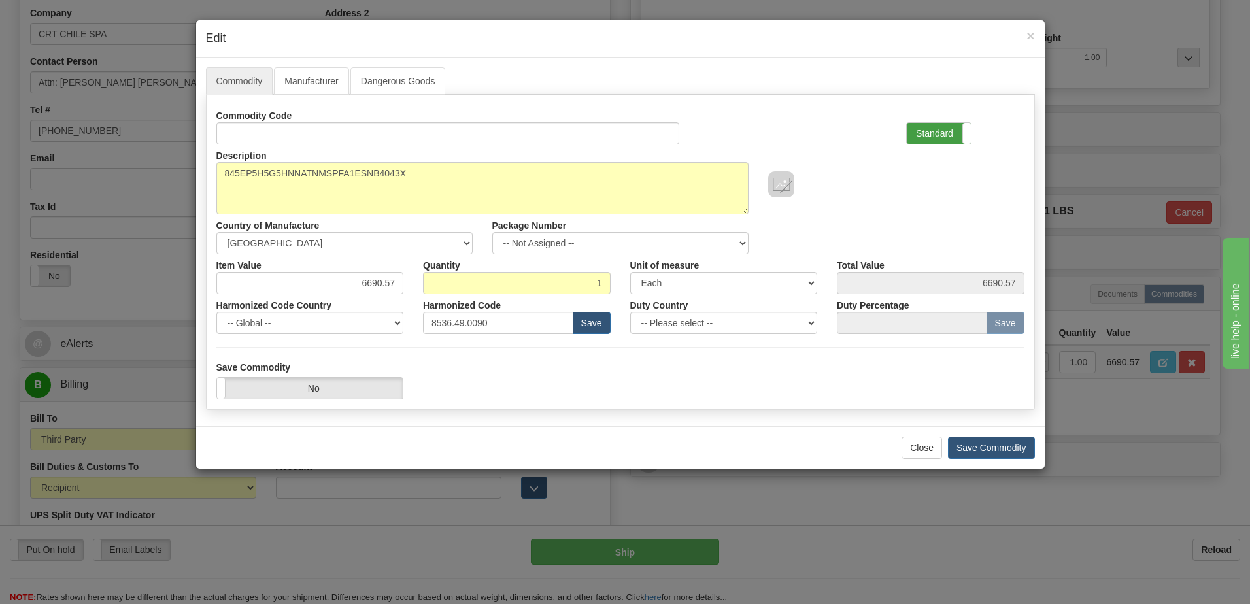
click at [913, 140] on label "Standard" at bounding box center [939, 133] width 64 height 21
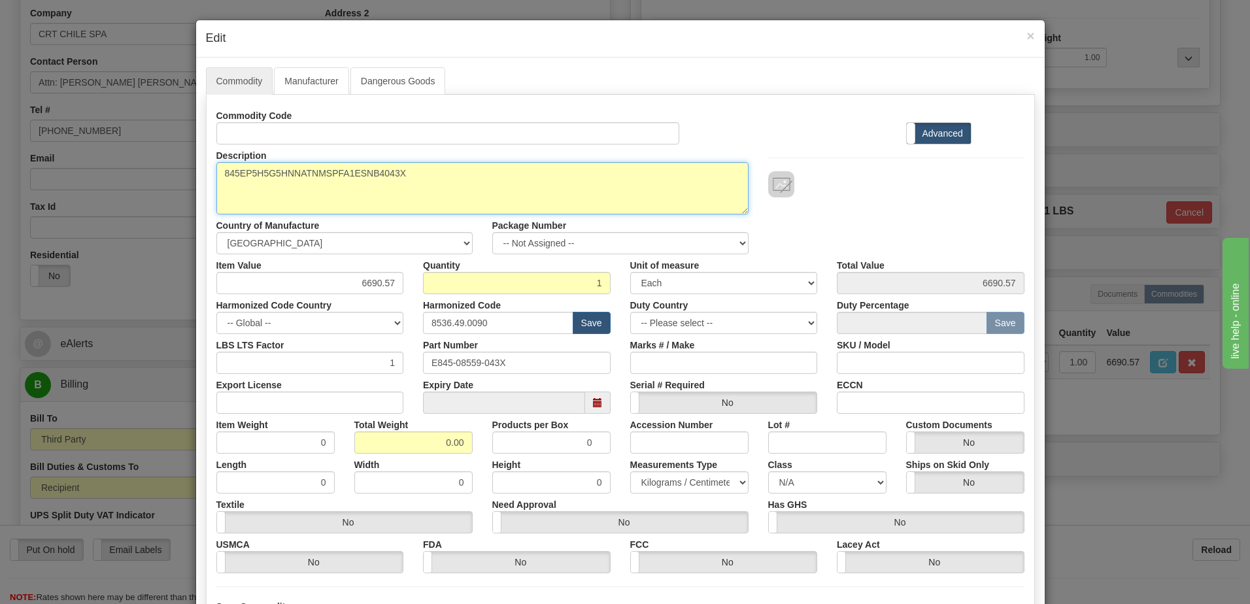
click at [218, 173] on textarea "845EP5H5G5HNNATNMSPFA1ESNB4043X" at bounding box center [482, 188] width 532 height 52
paste textarea "Transformer Protection System"
type textarea "Transformer Protection System P/N 845EP5H5G5HNNATNMSPFA1ESNB4043X"
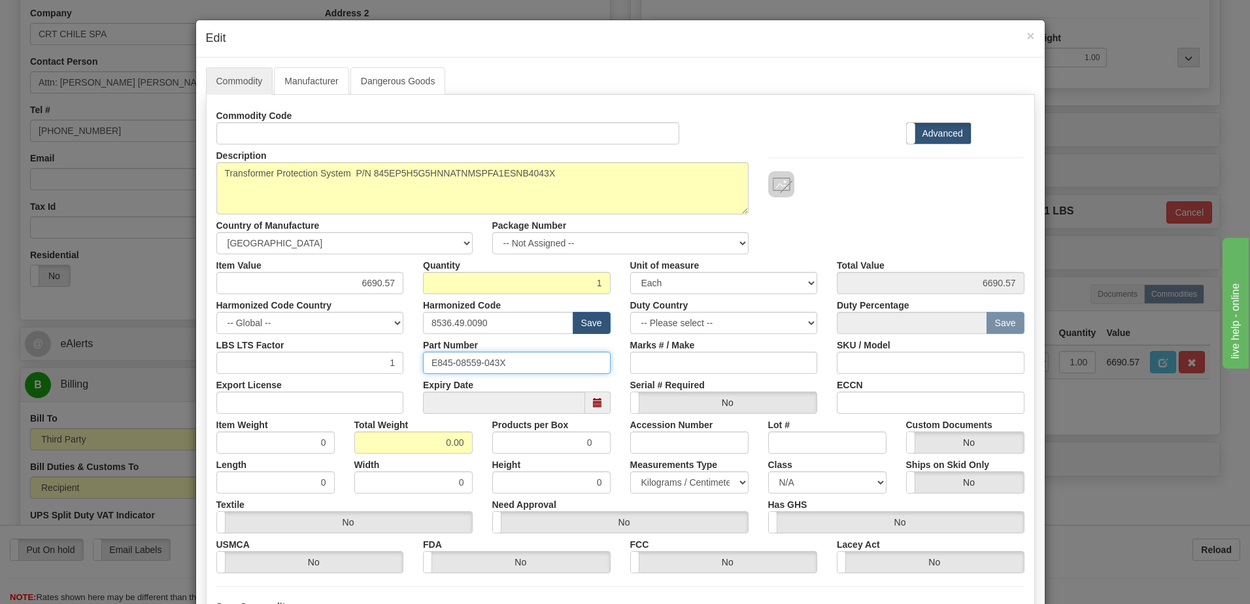
drag, startPoint x: 536, startPoint y: 363, endPoint x: -3, endPoint y: 332, distance: 539.1
click at [0, 332] on html "Training Course Close Toggle navigation Settings Shipping Preferences New Sende…" at bounding box center [625, 40] width 1250 height 604
drag, startPoint x: 453, startPoint y: 443, endPoint x: 736, endPoint y: 426, distance: 283.0
click at [736, 426] on div "Item Weight 0 Total Weight 0.00 Products per Box 0 Accession Number Lot # Custo…" at bounding box center [621, 434] width 828 height 40
type input "1"
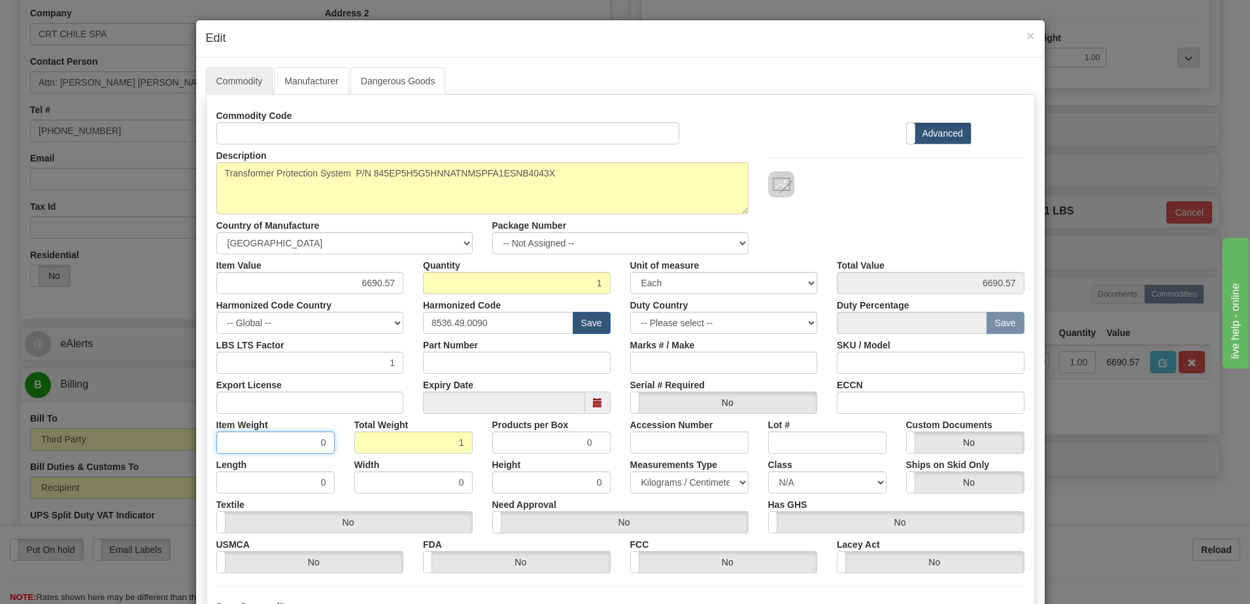
type input "1.0000"
click at [300, 447] on input "1.0000" at bounding box center [275, 443] width 118 height 22
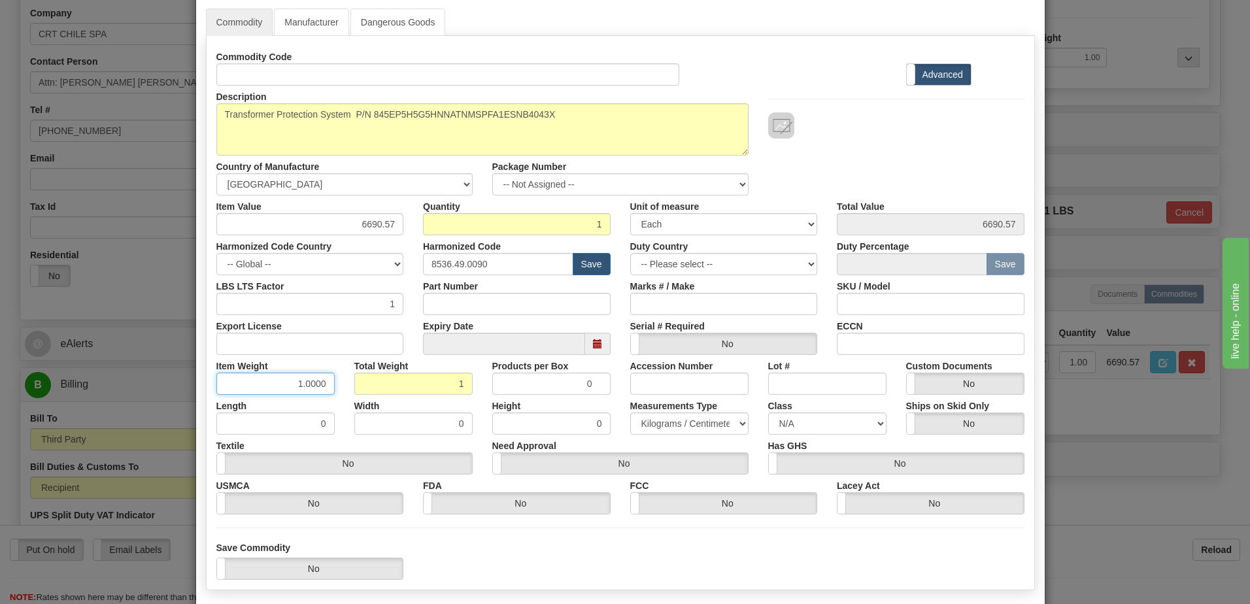
scroll to position [124, 0]
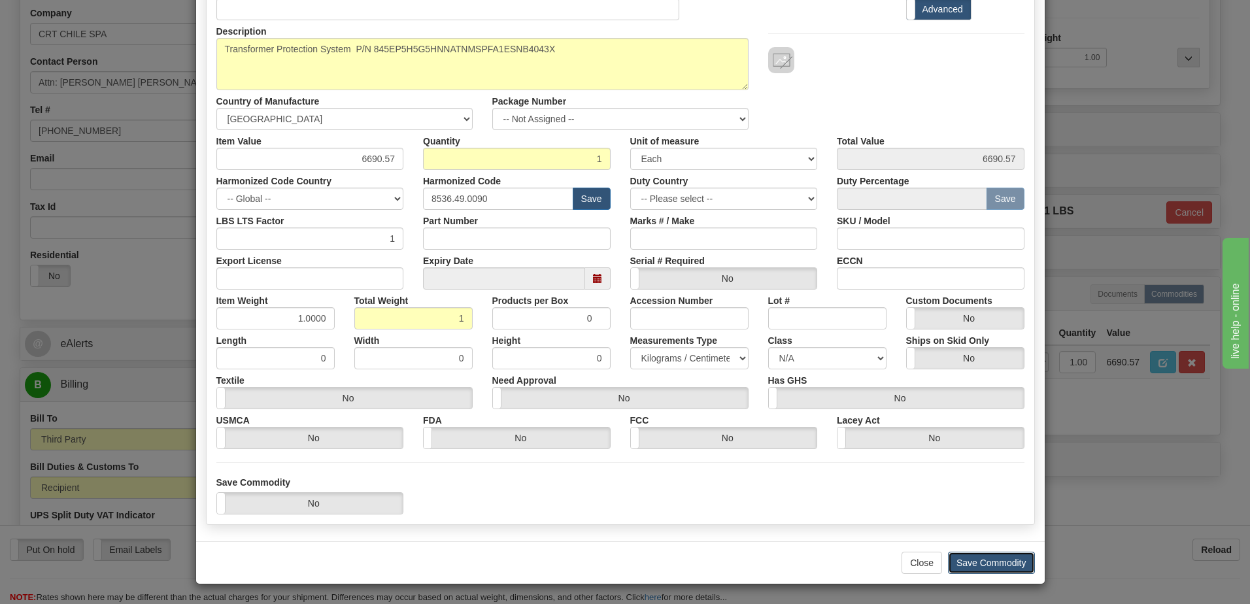
click at [996, 558] on button "Save Commodity" at bounding box center [991, 563] width 87 height 22
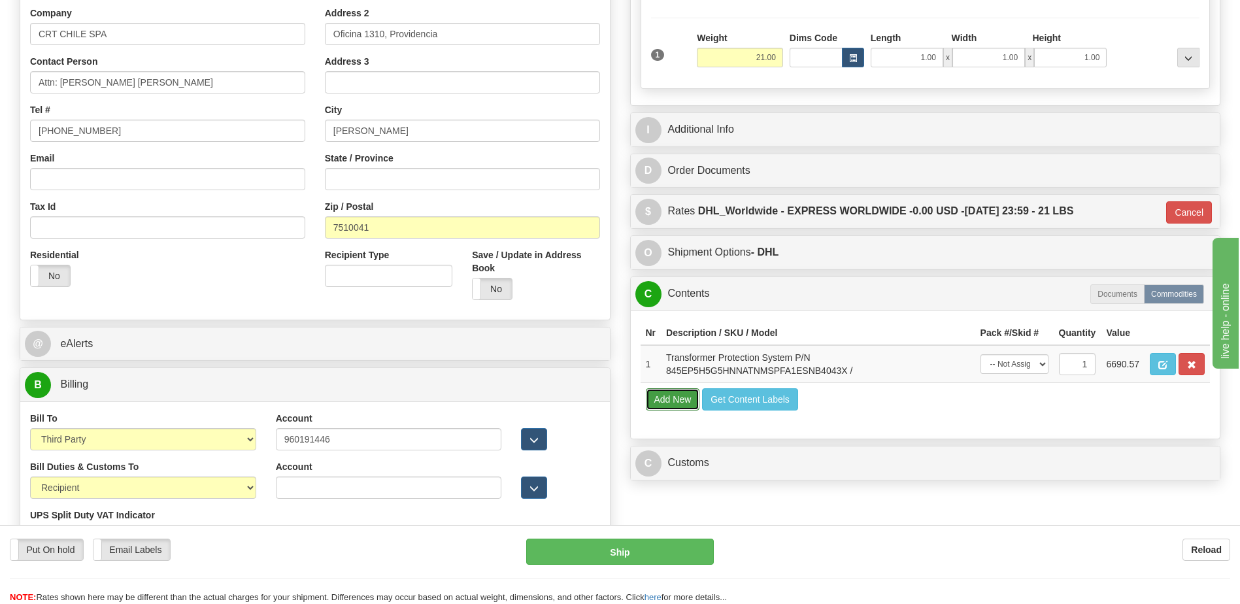
click at [660, 400] on button "Add New" at bounding box center [673, 399] width 54 height 22
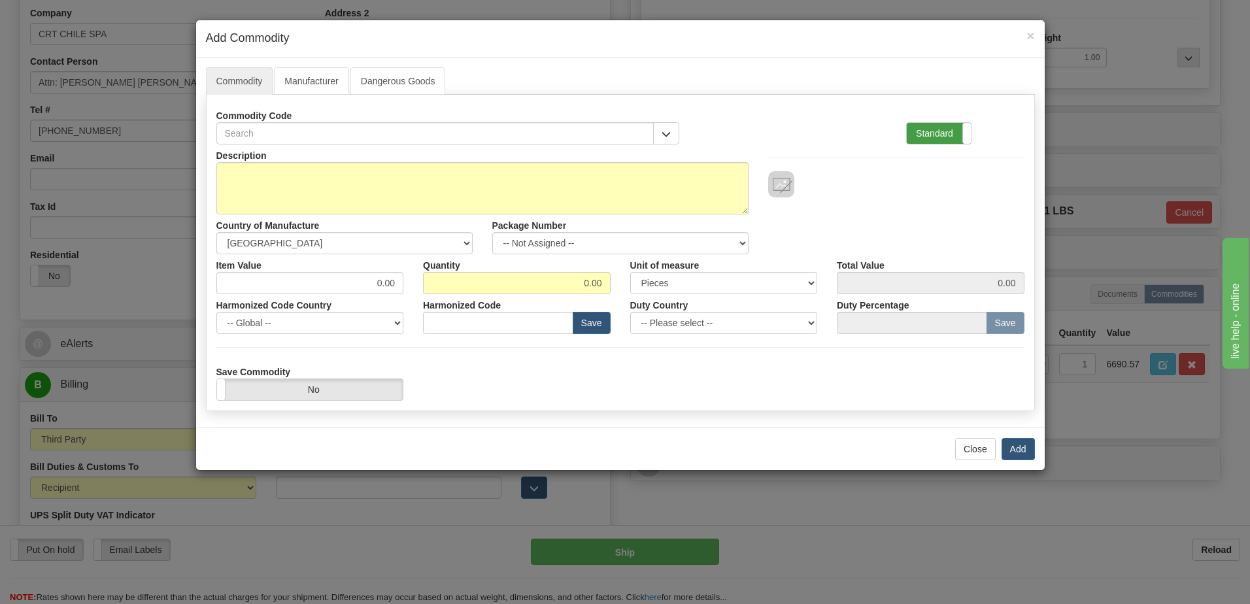
click at [929, 128] on label "Standard" at bounding box center [939, 133] width 64 height 21
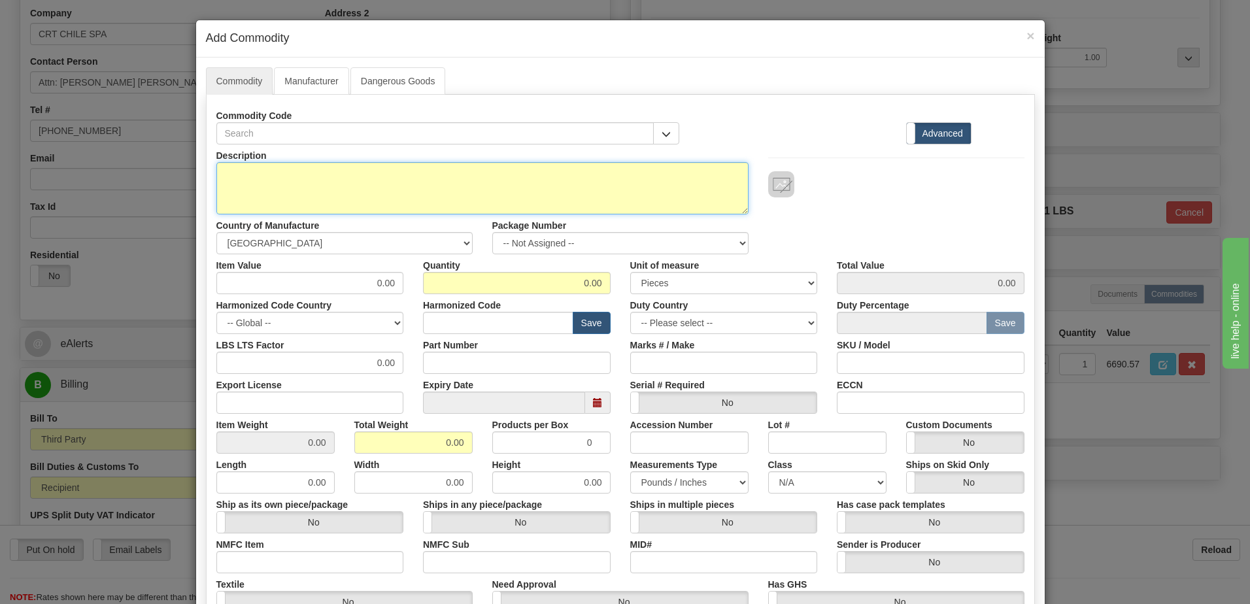
click at [280, 184] on textarea "Description" at bounding box center [482, 188] width 532 height 52
type textarea "FREIGHT"
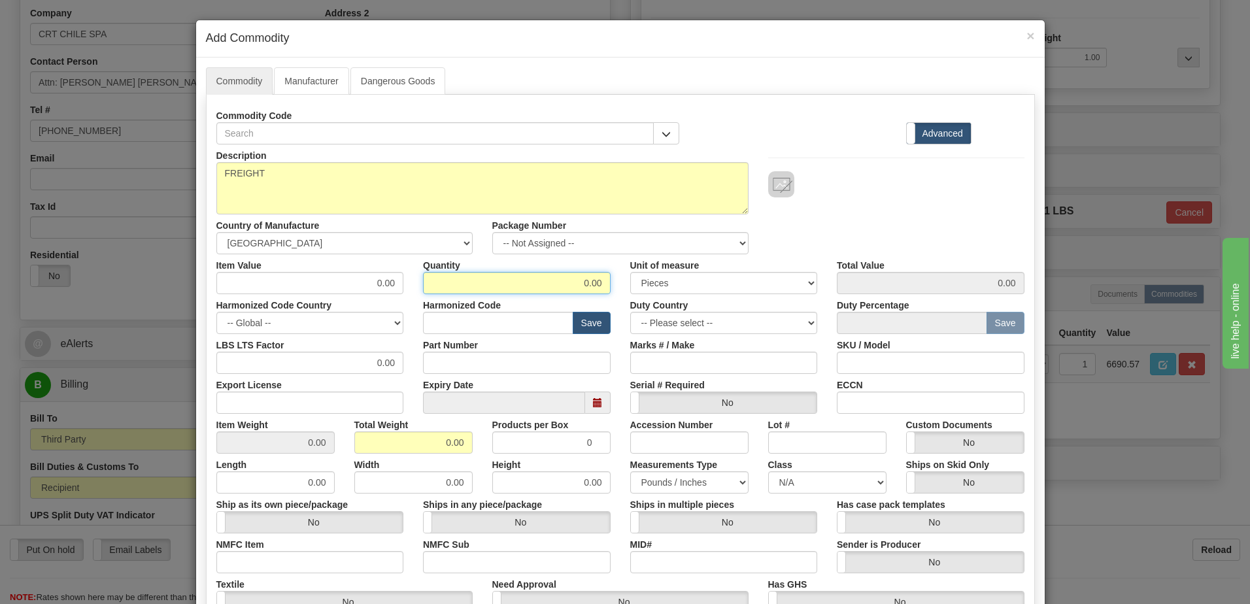
drag, startPoint x: 570, startPoint y: 285, endPoint x: 721, endPoint y: 292, distance: 150.6
click at [721, 292] on div "Item Value 0.00 Quantity 0.00 Unit of measure 3 Thousand Square Inches Adjustme…" at bounding box center [621, 274] width 828 height 40
type input "1"
click at [345, 445] on div "Total Weight 0.00" at bounding box center [414, 434] width 138 height 40
click at [371, 441] on input "0.00" at bounding box center [413, 443] width 118 height 22
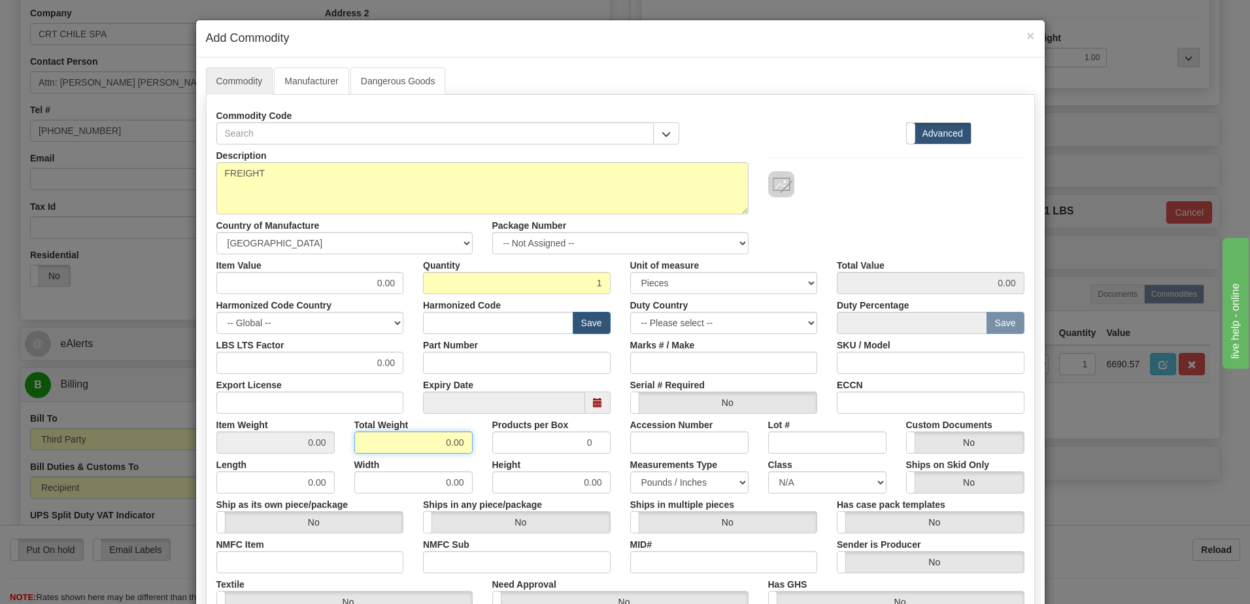
drag, startPoint x: 373, startPoint y: 441, endPoint x: 525, endPoint y: 440, distance: 152.4
click at [525, 440] on div "Item Weight 0.00 Total Weight 0.00 Products per Box 0 Accession Number Lot # Cu…" at bounding box center [621, 434] width 828 height 40
type input "1"
type input "1.0000"
click at [218, 286] on input "0.00" at bounding box center [310, 283] width 188 height 22
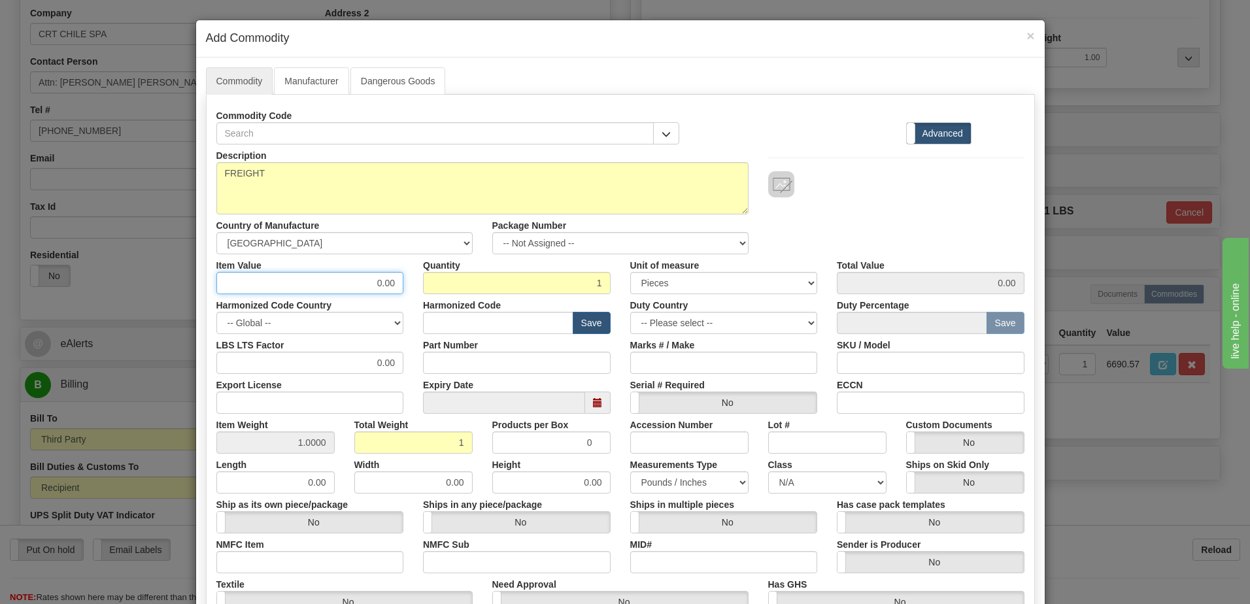
drag, startPoint x: 313, startPoint y: 288, endPoint x: 482, endPoint y: 288, distance: 168.7
click at [482, 288] on div "Item Value 0.00 Quantity 1 Unit of measure 3 Thousand Square Inches Adjustments…" at bounding box center [621, 274] width 828 height 40
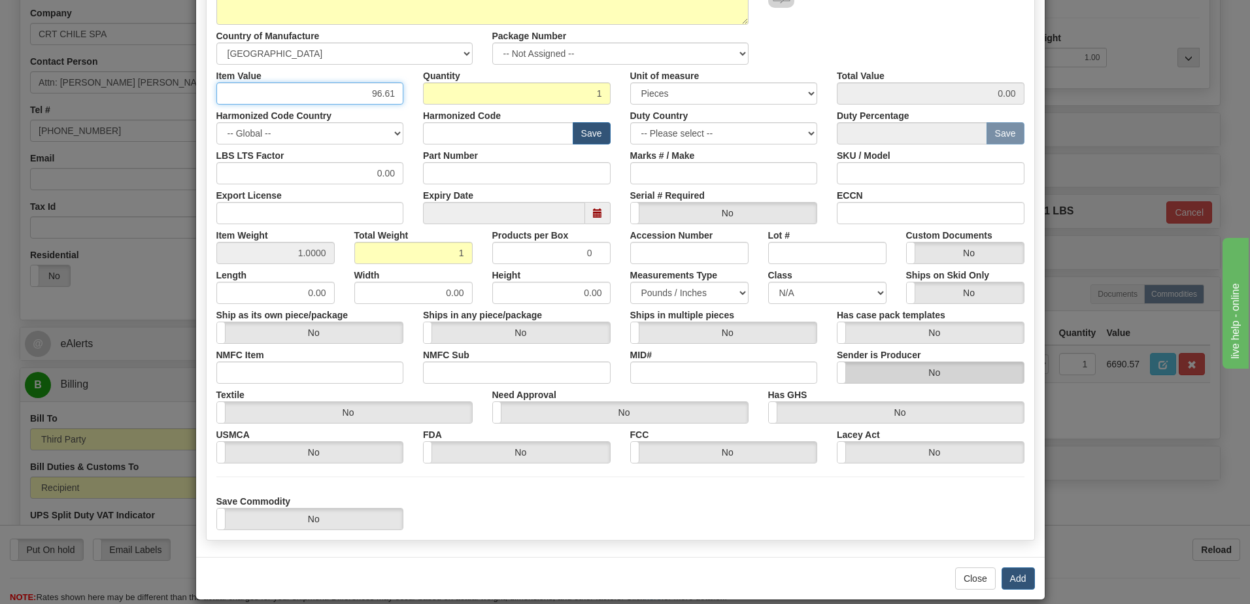
scroll to position [196, 0]
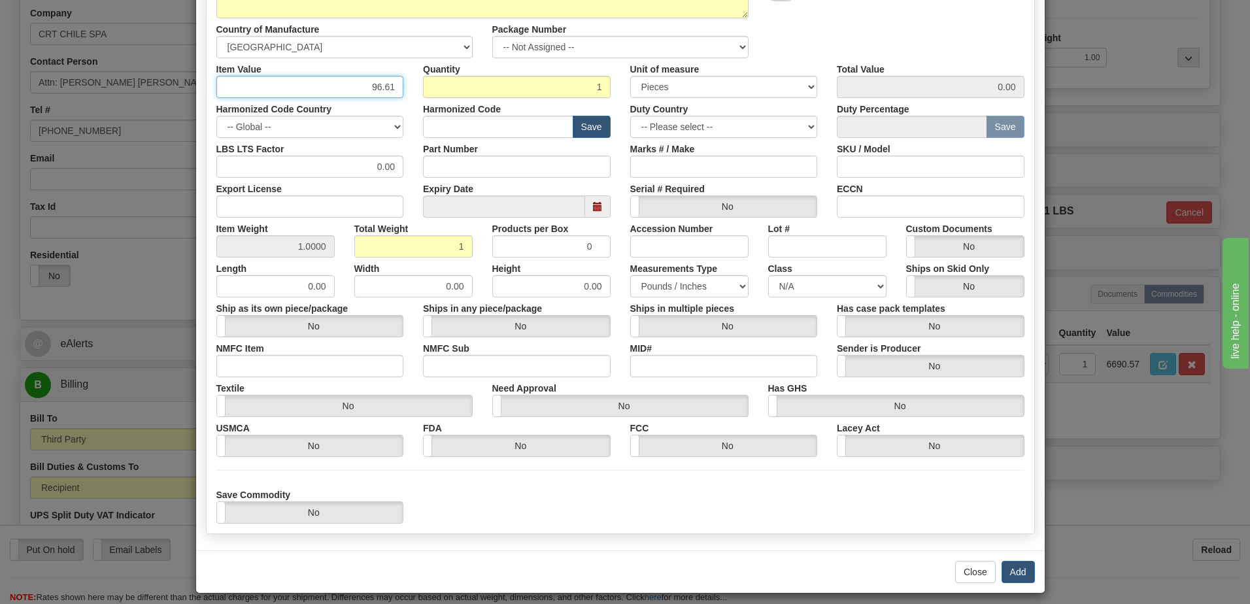
type input "96.61"
click at [957, 98] on div "Duty Percentage Save" at bounding box center [930, 118] width 207 height 40
click at [1006, 574] on button "Add" at bounding box center [1018, 572] width 33 height 22
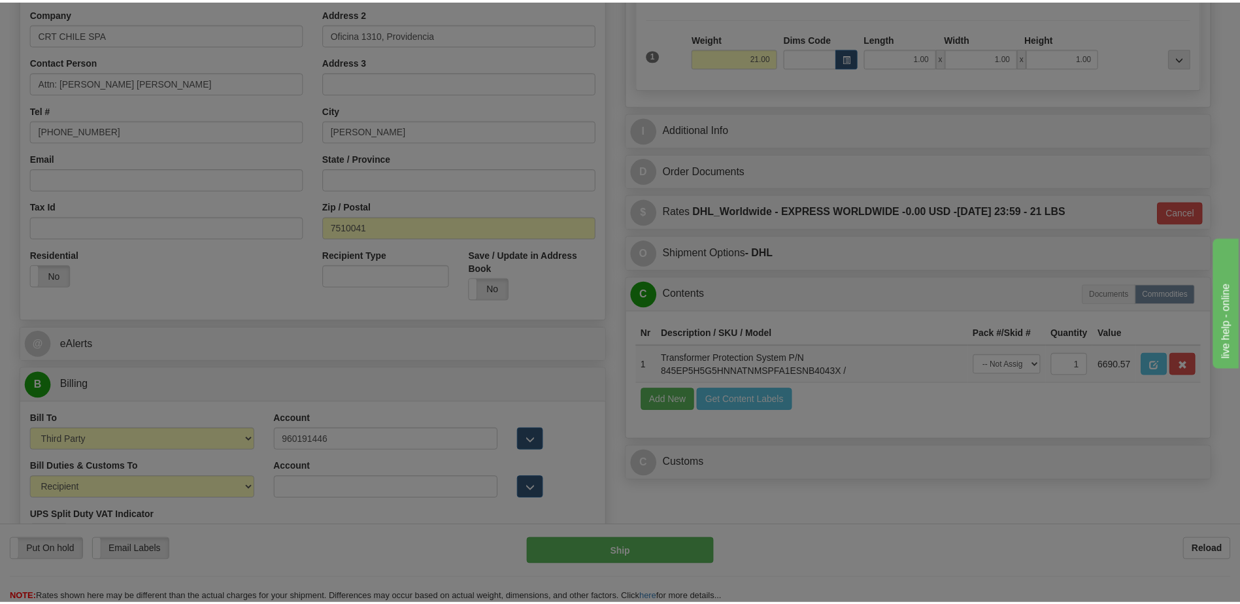
scroll to position [0, 0]
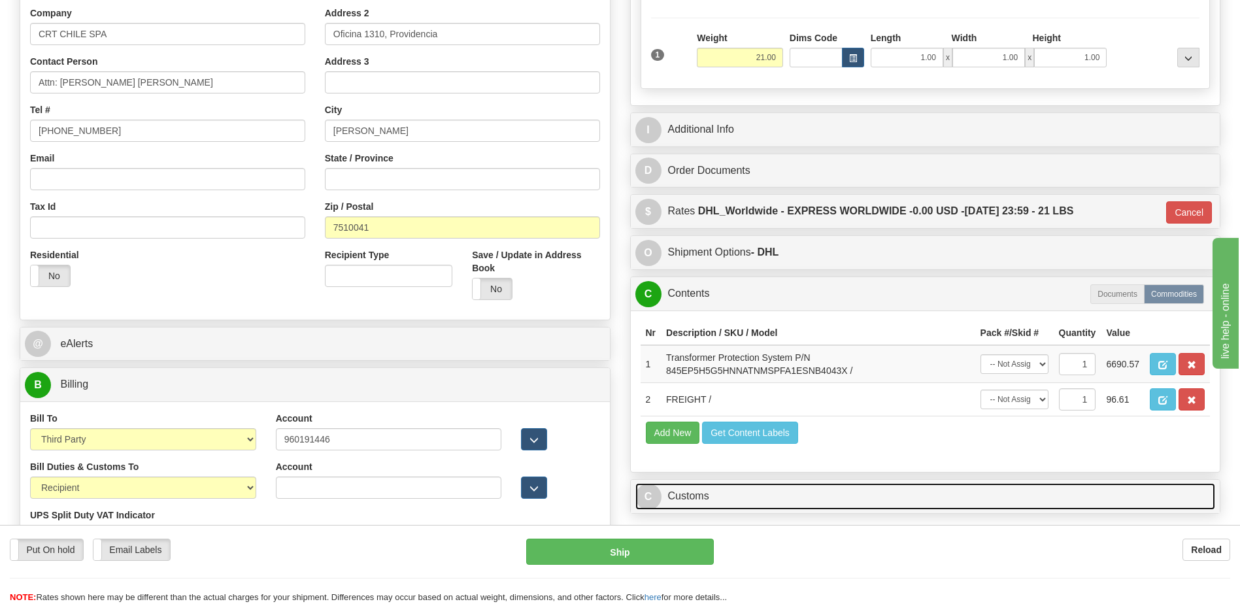
click at [784, 505] on link "C Customs" at bounding box center [926, 496] width 581 height 27
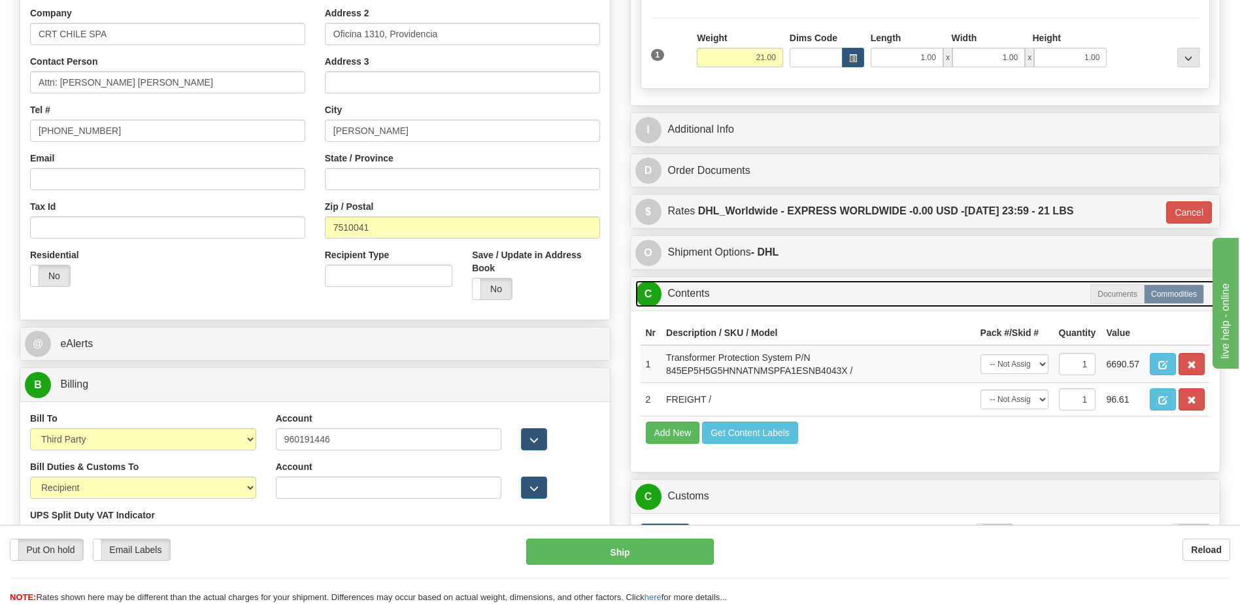
click at [728, 294] on link "C Contents" at bounding box center [926, 294] width 581 height 27
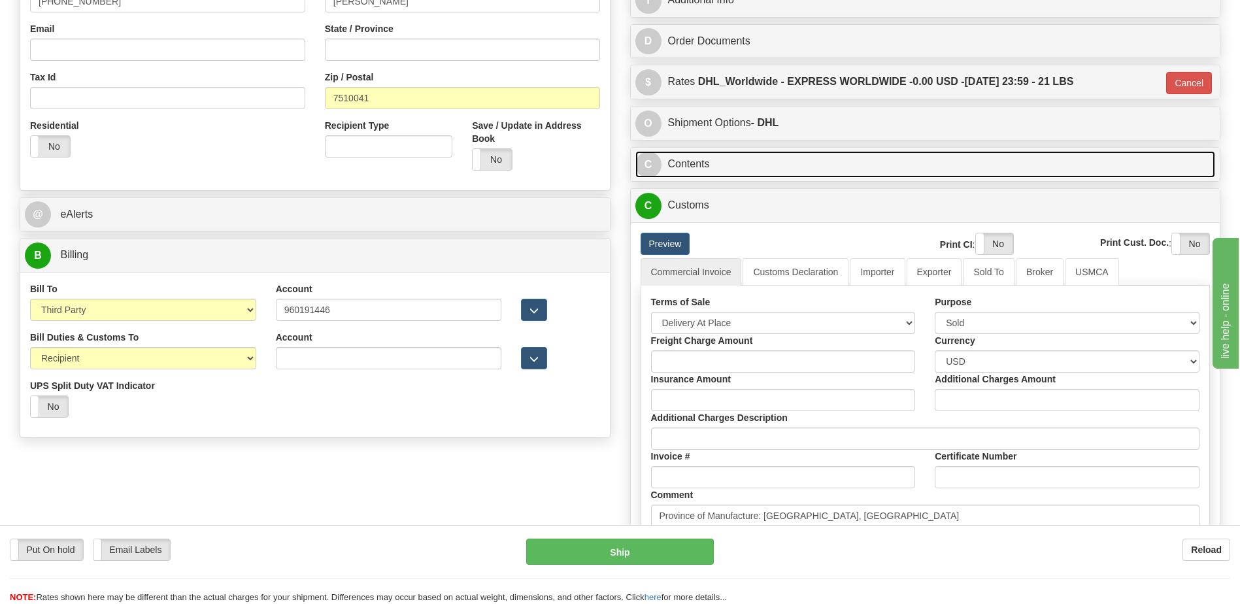
scroll to position [392, 0]
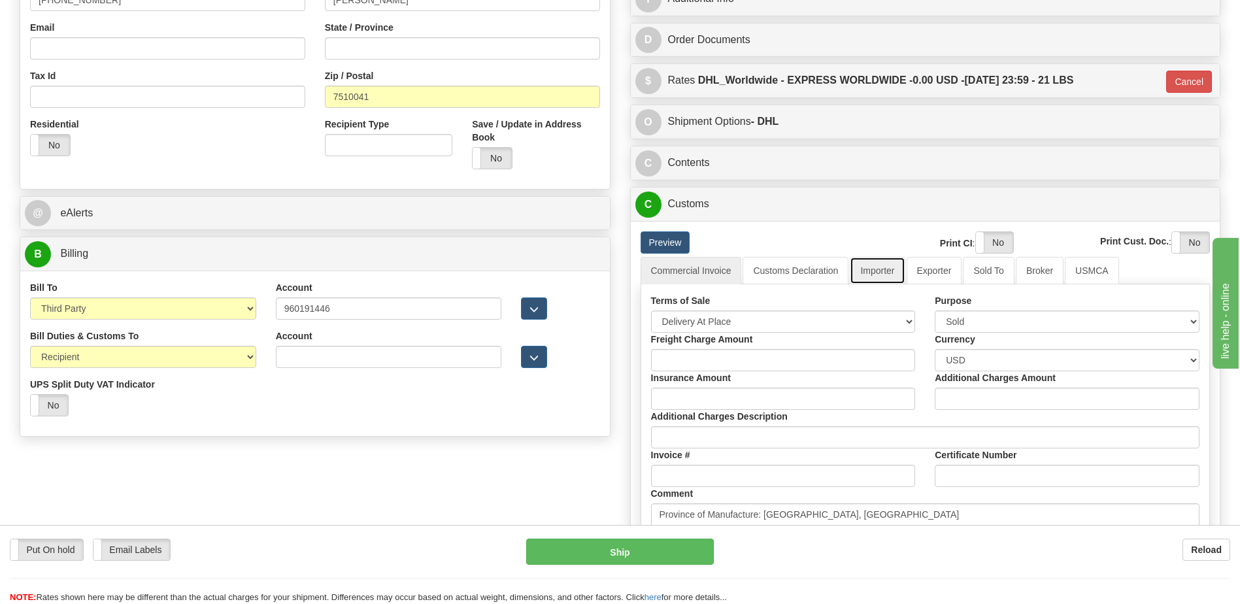
click at [879, 269] on link "Importer" at bounding box center [877, 270] width 55 height 27
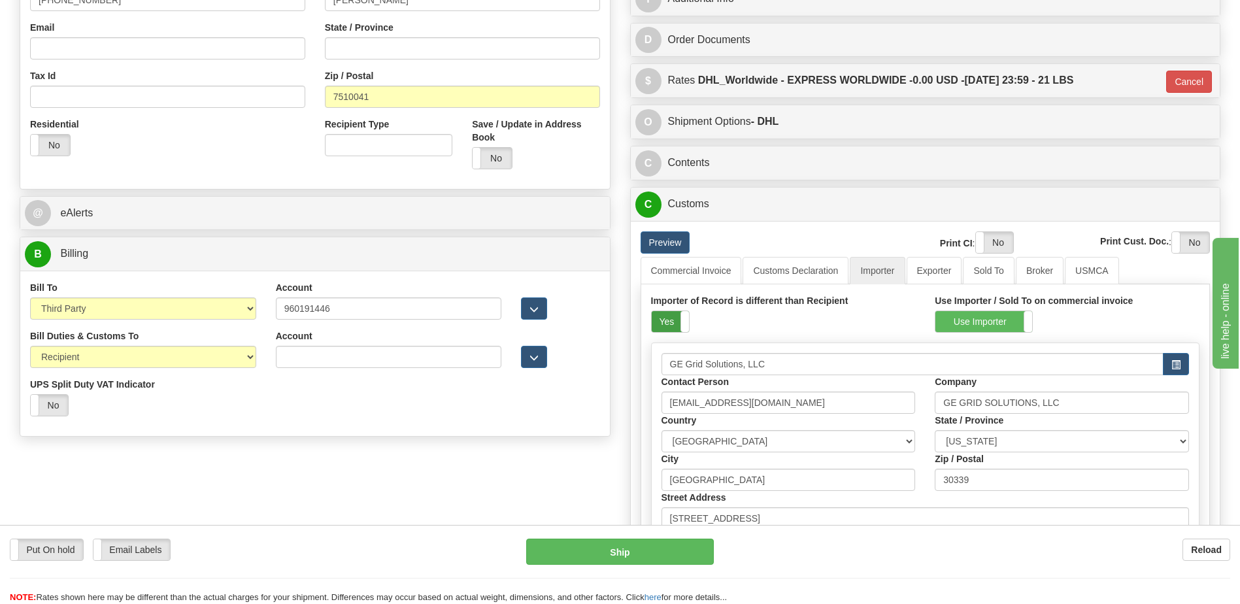
click at [668, 320] on label "Yes" at bounding box center [670, 321] width 37 height 21
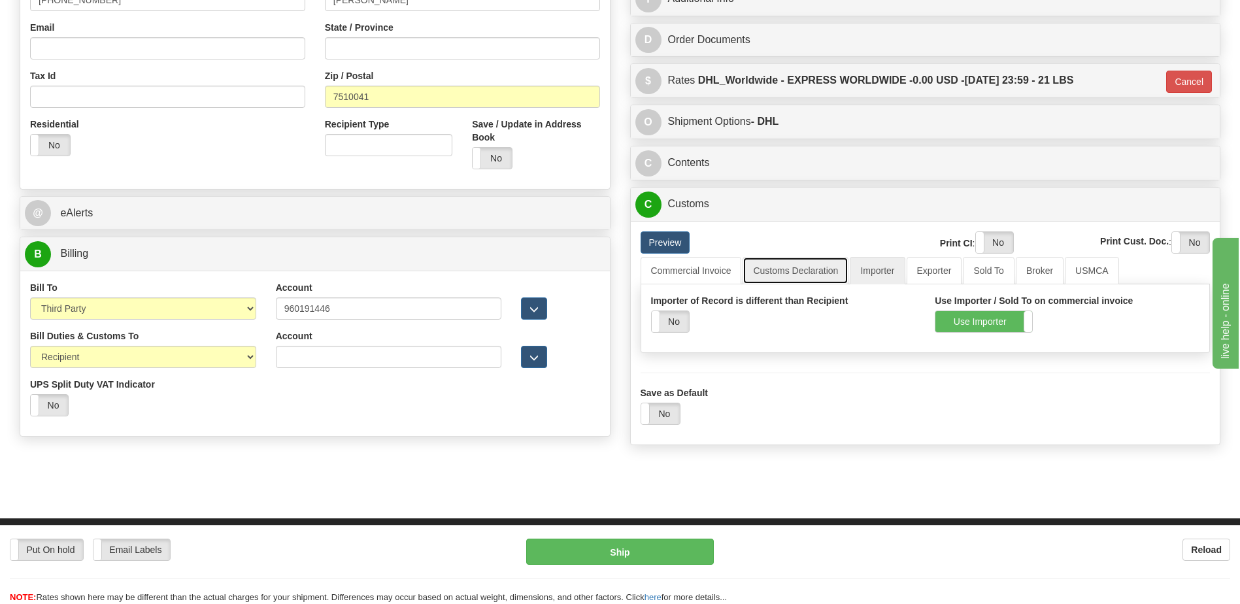
click at [802, 258] on link "Customs Declaration" at bounding box center [796, 270] width 106 height 27
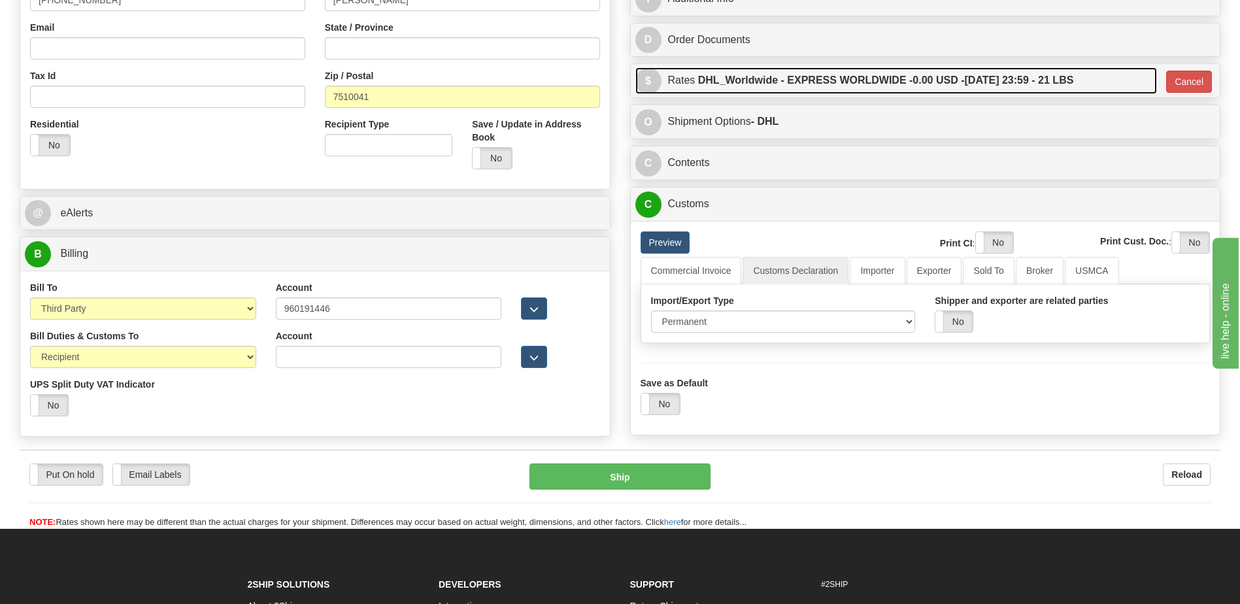
click at [883, 80] on label "DHL_Worldwide - EXPRESS WORLDWIDE - 0.00 USD - 09/22/2025 23:59 - 21 LBS" at bounding box center [886, 80] width 376 height 26
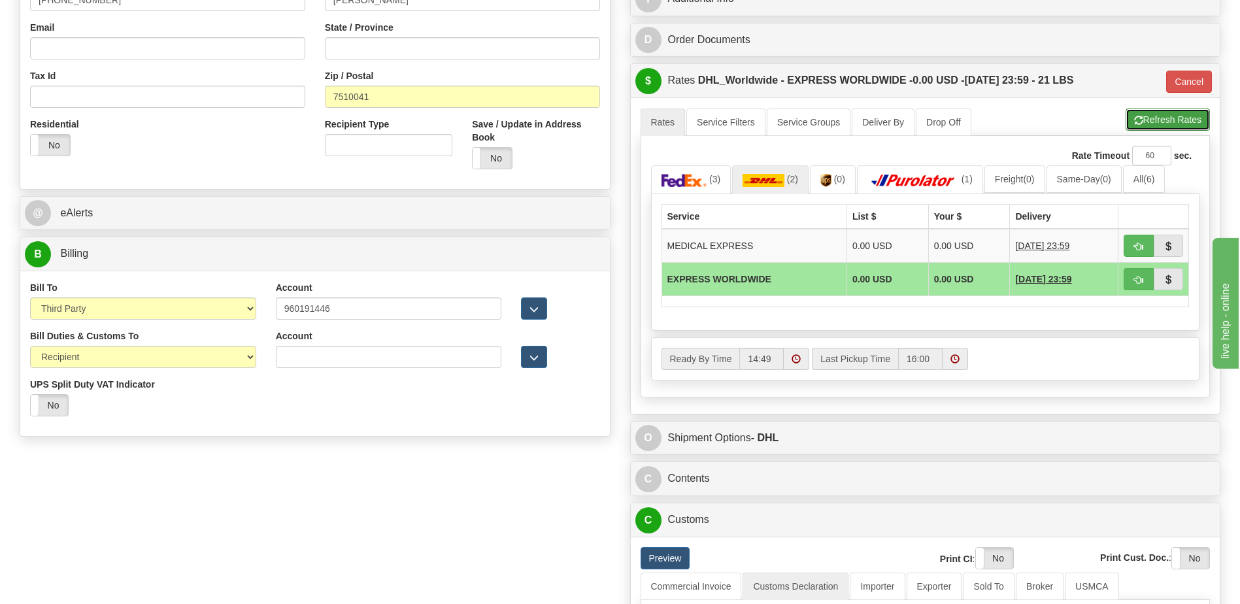
click at [1140, 122] on span "button" at bounding box center [1138, 120] width 9 height 9
type input "P"
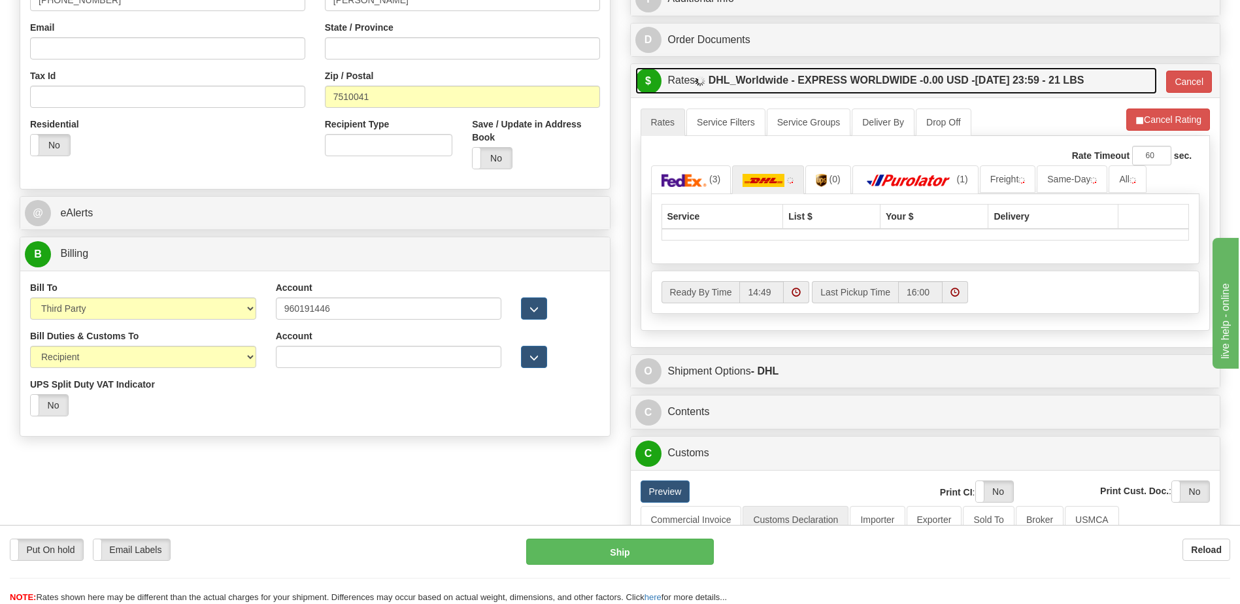
drag, startPoint x: 1004, startPoint y: 83, endPoint x: 996, endPoint y: 90, distance: 10.6
click at [1004, 83] on label "DHL_Worldwide - EXPRESS WORLDWIDE - 0.00 USD - 09/22/2025 23:59 - 21 LBS" at bounding box center [897, 80] width 376 height 26
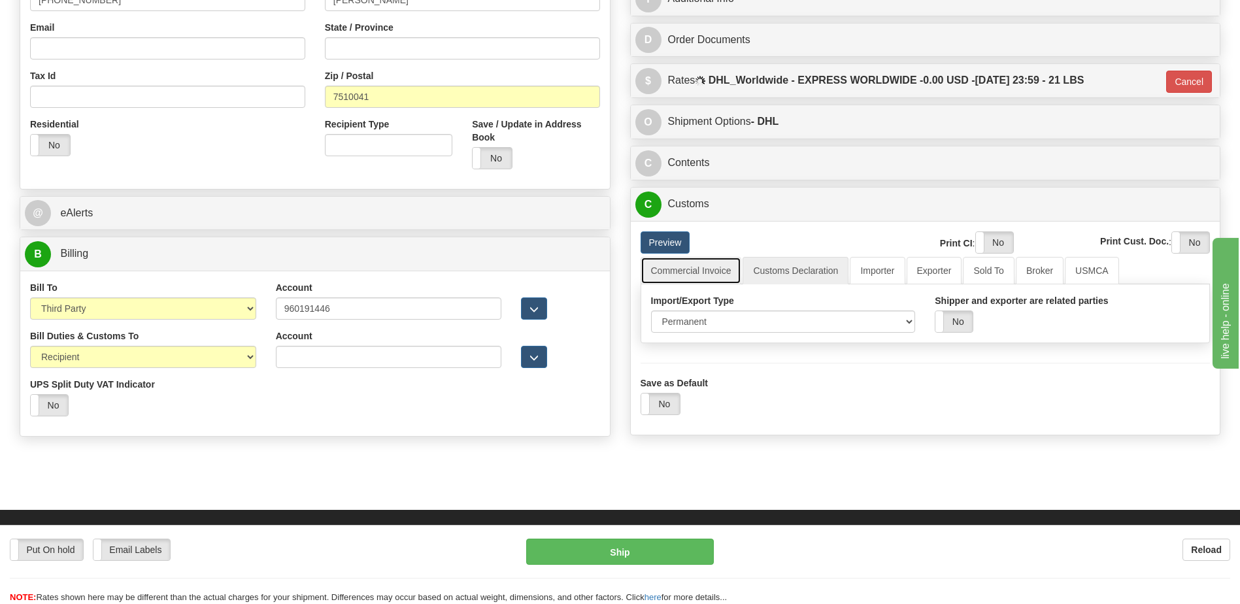
click at [686, 273] on link "Commercial Invoice" at bounding box center [691, 270] width 101 height 27
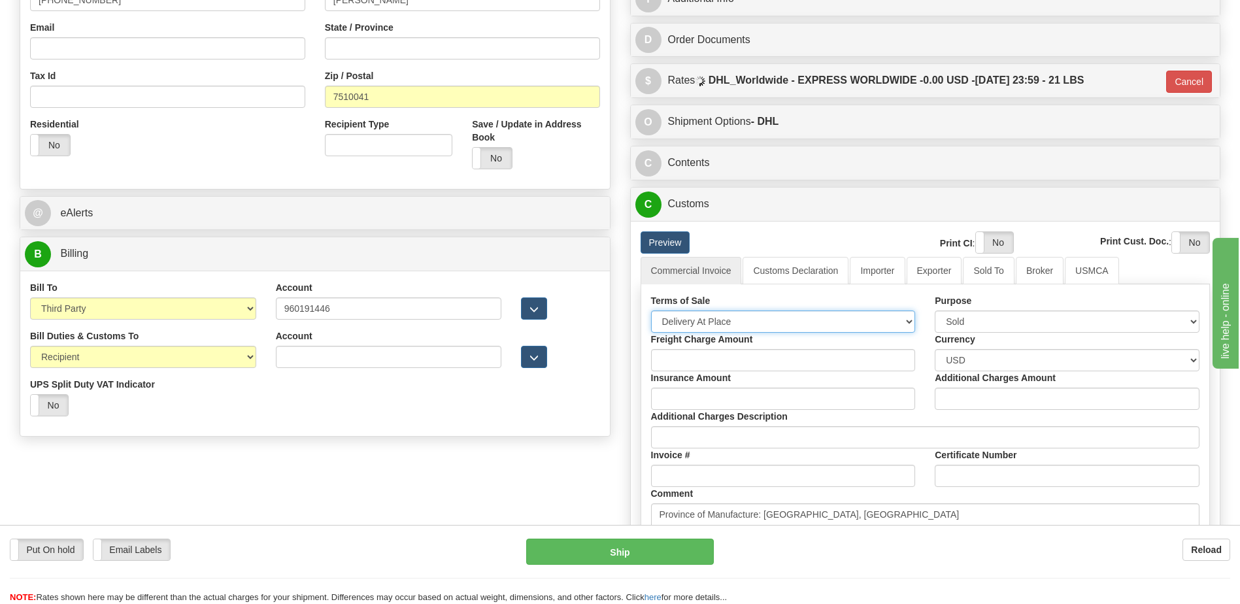
click at [684, 319] on select "Free Carrier Free On Board Ex Works Delivered Duty Unpaid Delivered Duty Paid C…" at bounding box center [783, 322] width 265 height 22
select select "7"
click at [651, 311] on select "Free Carrier Free On Board Ex Works Delivered Duty Unpaid Delivered Duty Paid C…" at bounding box center [783, 322] width 265 height 22
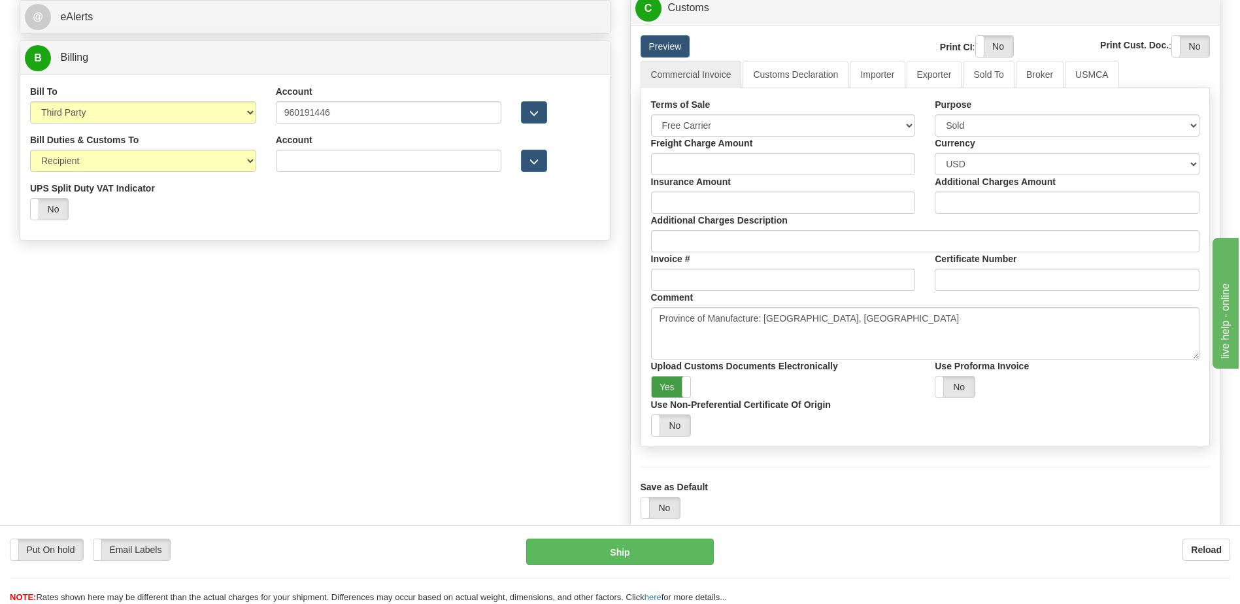
click at [675, 384] on label "Yes" at bounding box center [671, 387] width 39 height 21
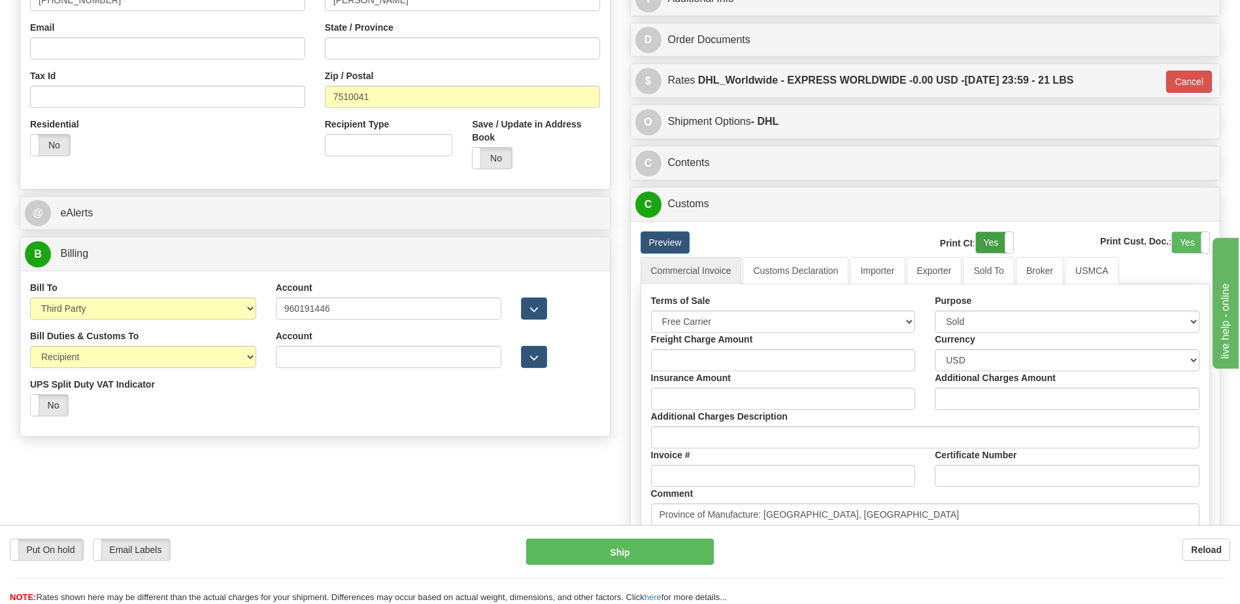
click at [997, 246] on label "Yes" at bounding box center [994, 242] width 37 height 21
click at [1180, 241] on label "Yes" at bounding box center [1190, 242] width 37 height 21
click at [800, 277] on link "Customs Declaration" at bounding box center [796, 270] width 106 height 27
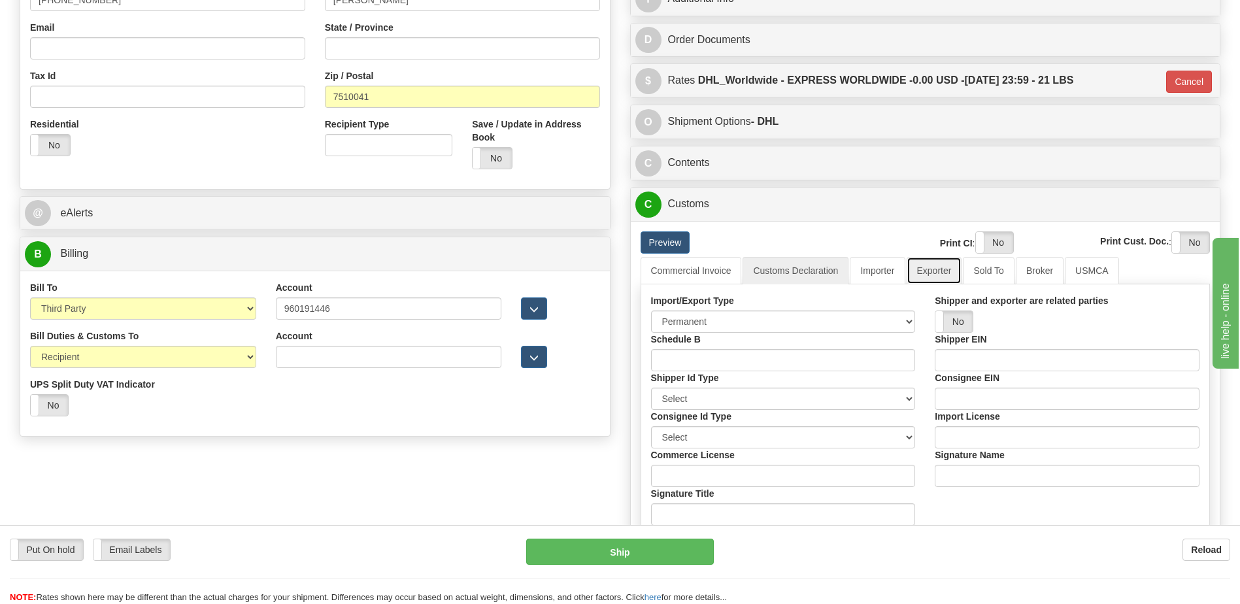
click at [907, 277] on link "Exporter" at bounding box center [935, 270] width 56 height 27
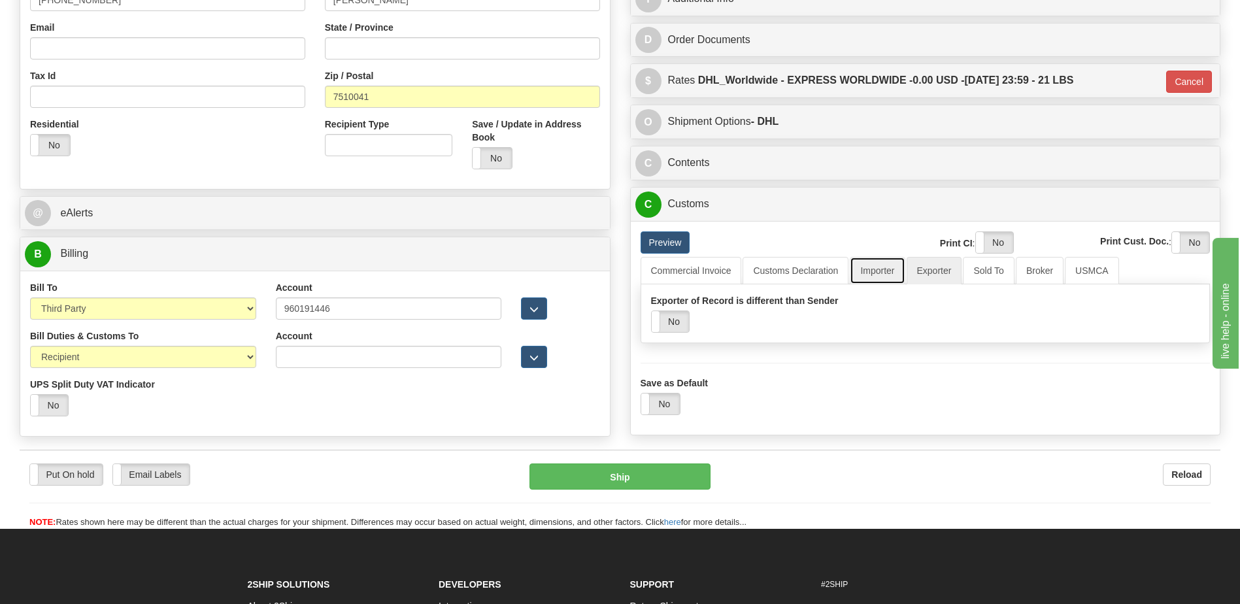
click at [883, 275] on link "Importer" at bounding box center [877, 270] width 55 height 27
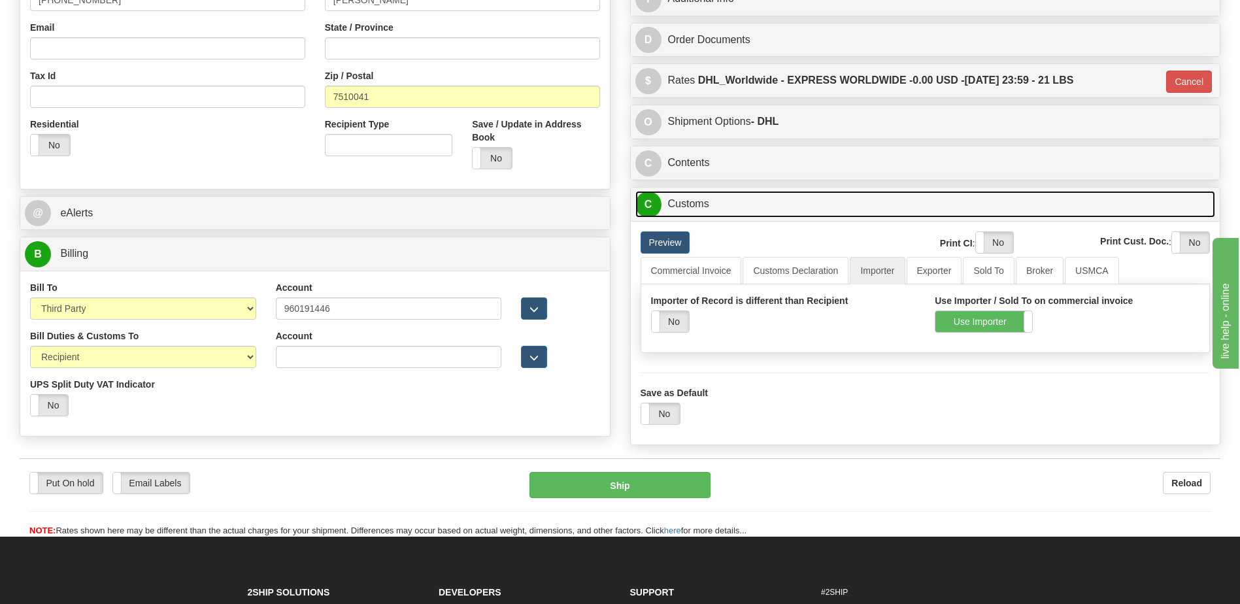
click at [733, 213] on link "C Customs" at bounding box center [926, 204] width 581 height 27
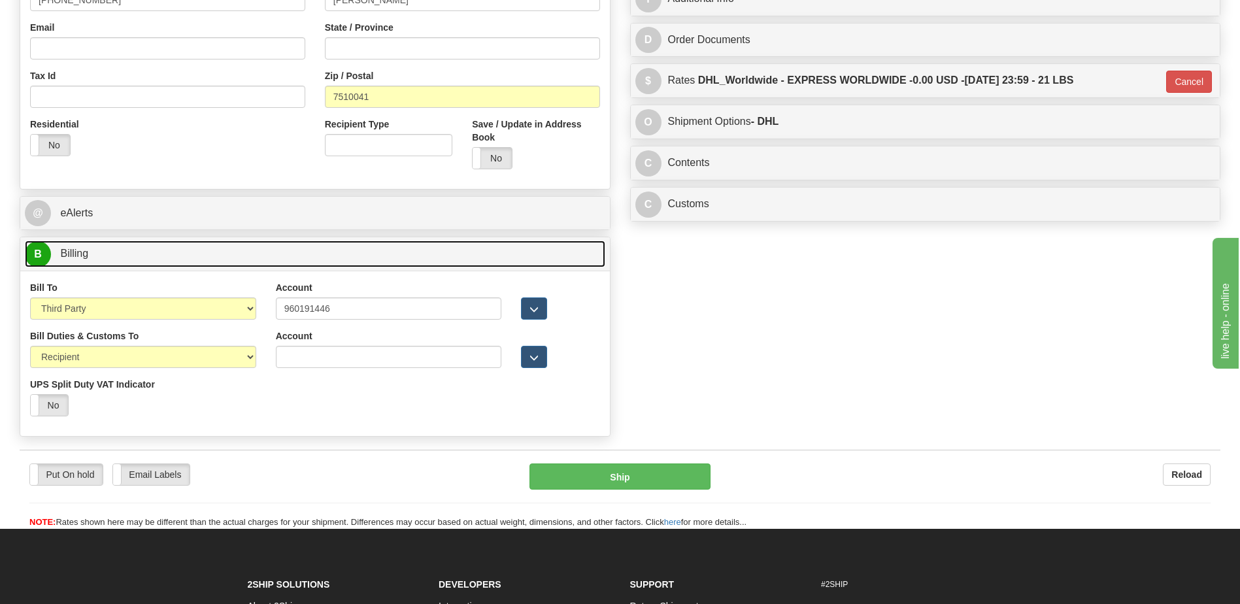
click at [546, 256] on link "B Billing" at bounding box center [315, 254] width 581 height 27
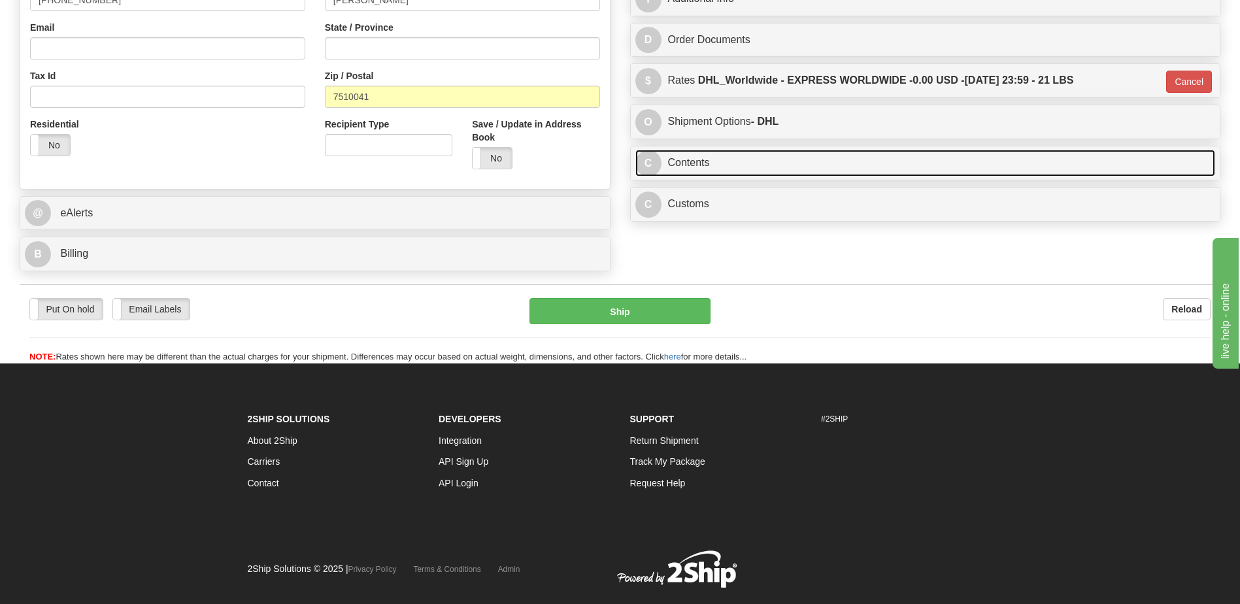
click at [700, 168] on link "C Contents" at bounding box center [926, 163] width 581 height 27
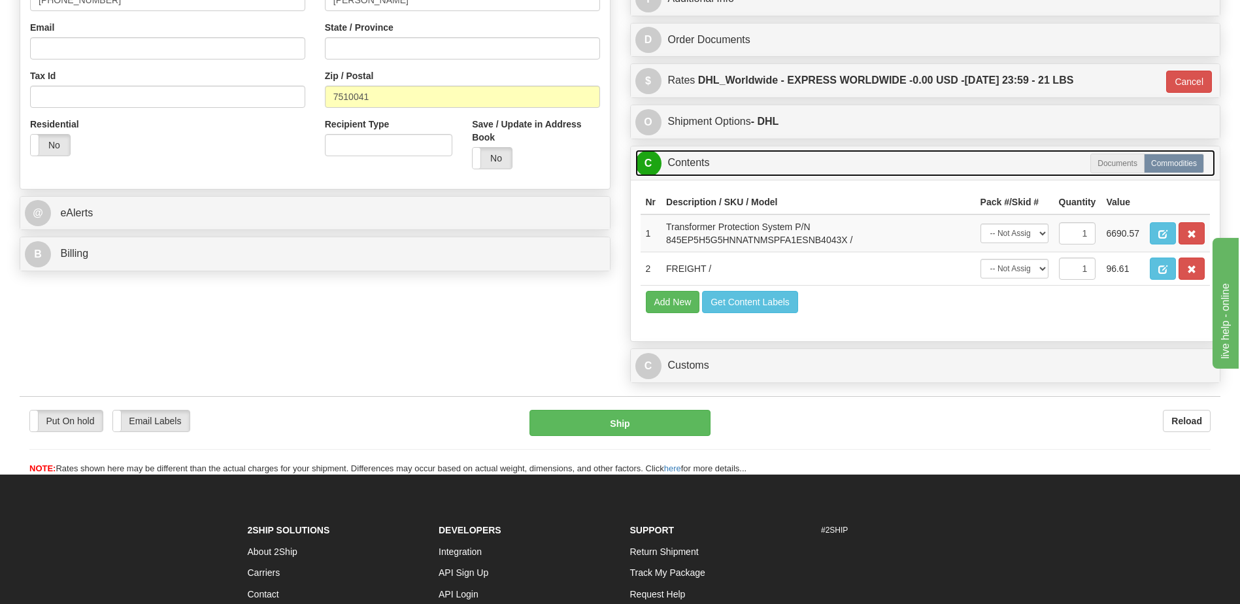
click at [700, 168] on link "C Contents" at bounding box center [926, 163] width 581 height 27
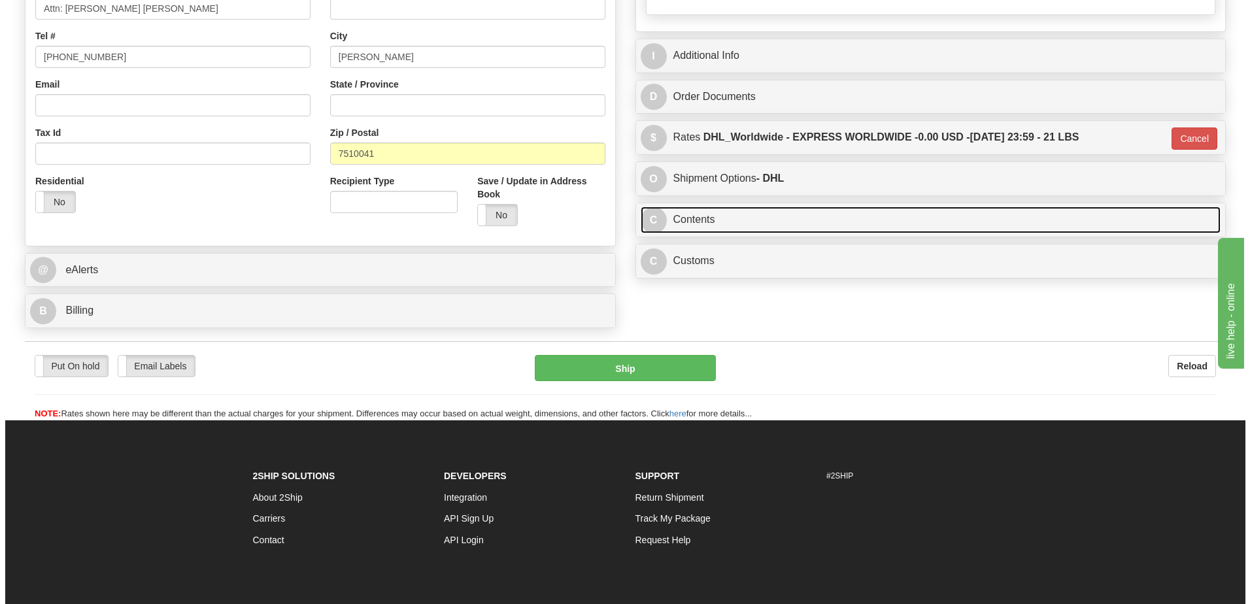
scroll to position [262, 0]
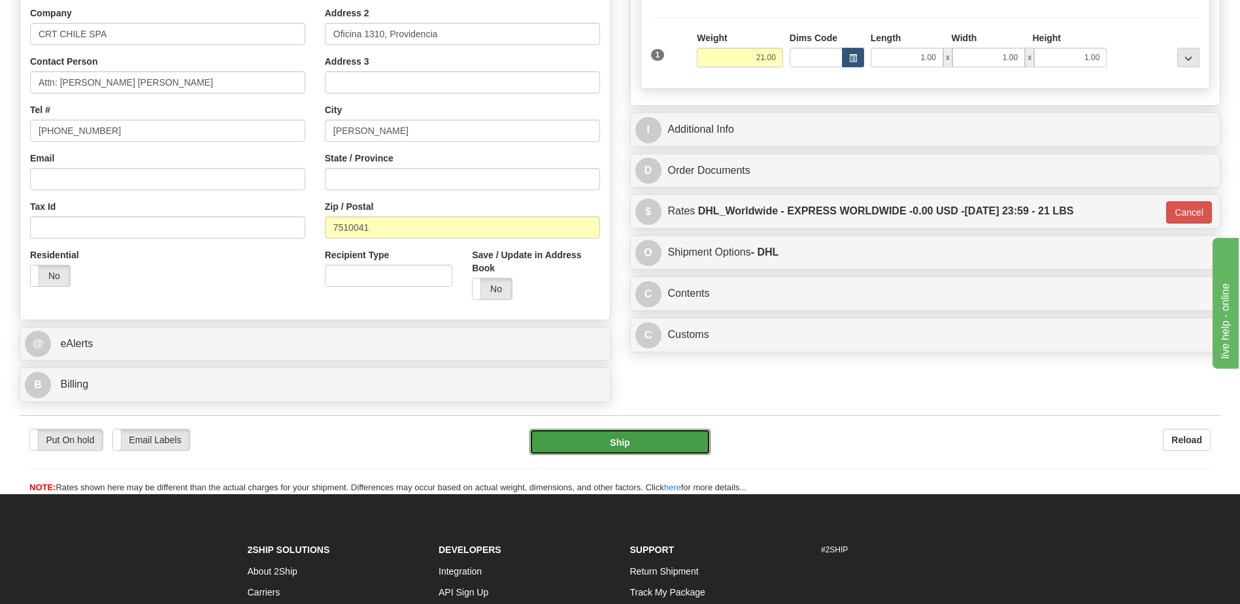
click at [566, 448] on button "Ship" at bounding box center [620, 442] width 180 height 26
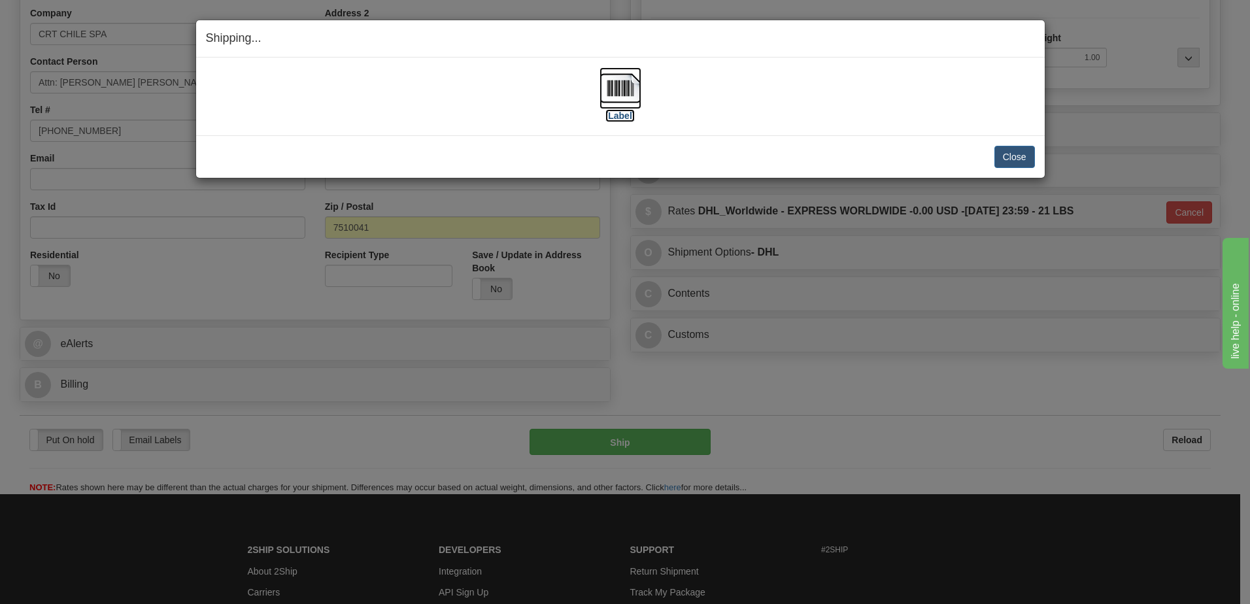
click at [618, 94] on img at bounding box center [621, 88] width 42 height 42
click at [1020, 158] on button "Close" at bounding box center [1015, 157] width 41 height 22
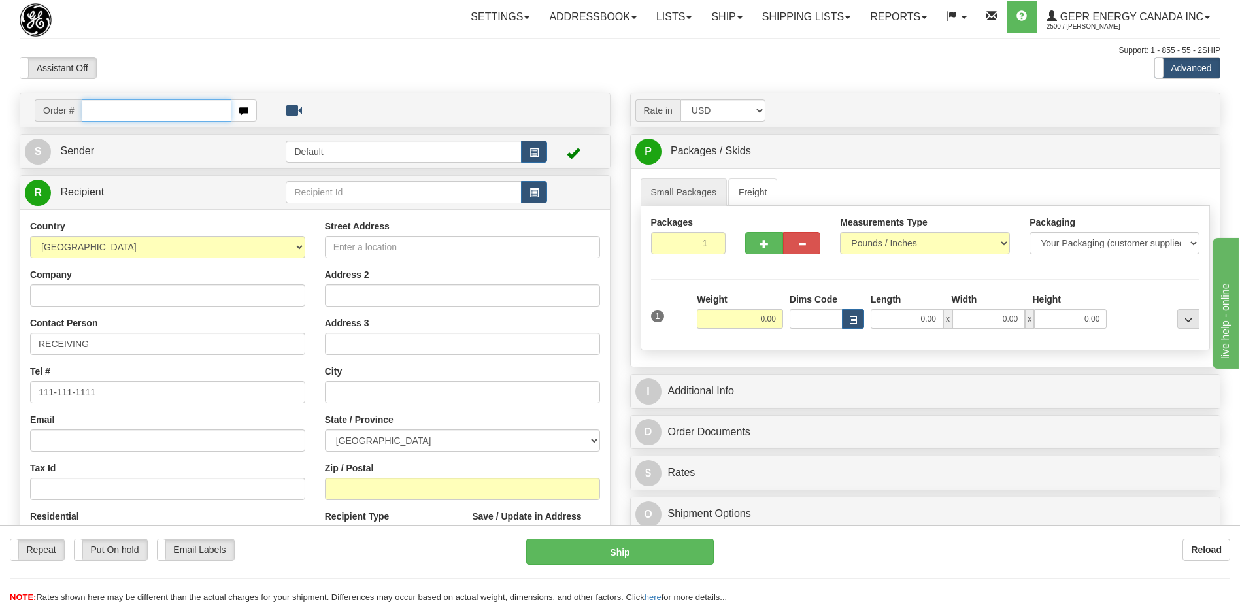
click at [100, 112] on input "text" at bounding box center [156, 110] width 149 height 22
paste input "0086695637"
click at [102, 111] on input "0086695637" at bounding box center [156, 110] width 149 height 22
type input "86695637"
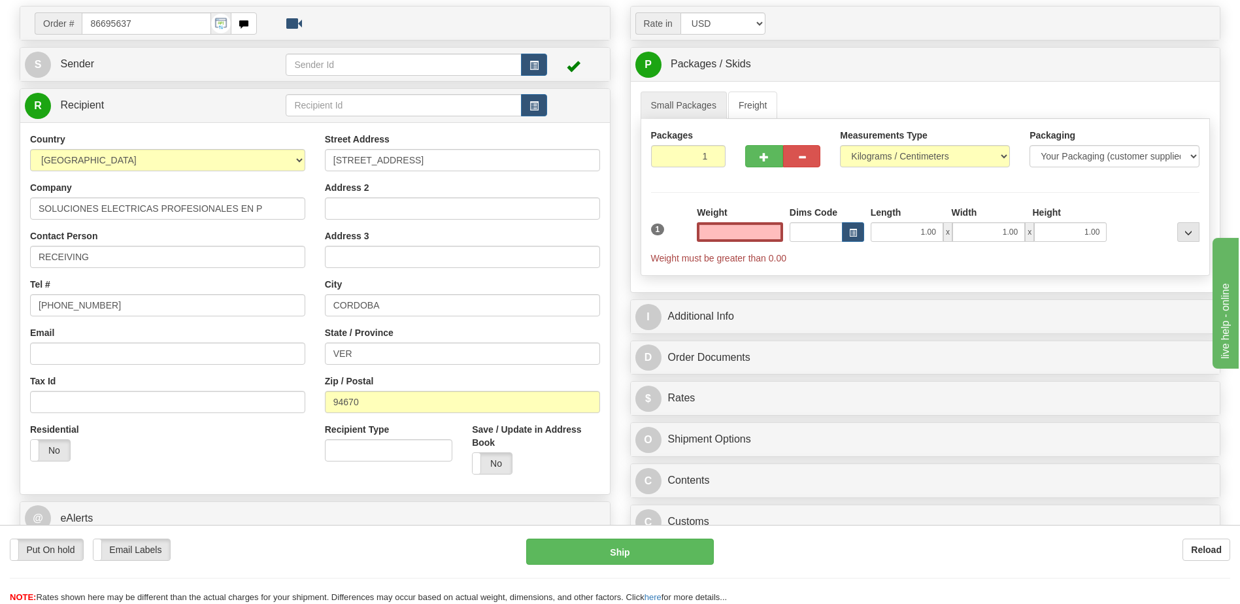
scroll to position [196, 0]
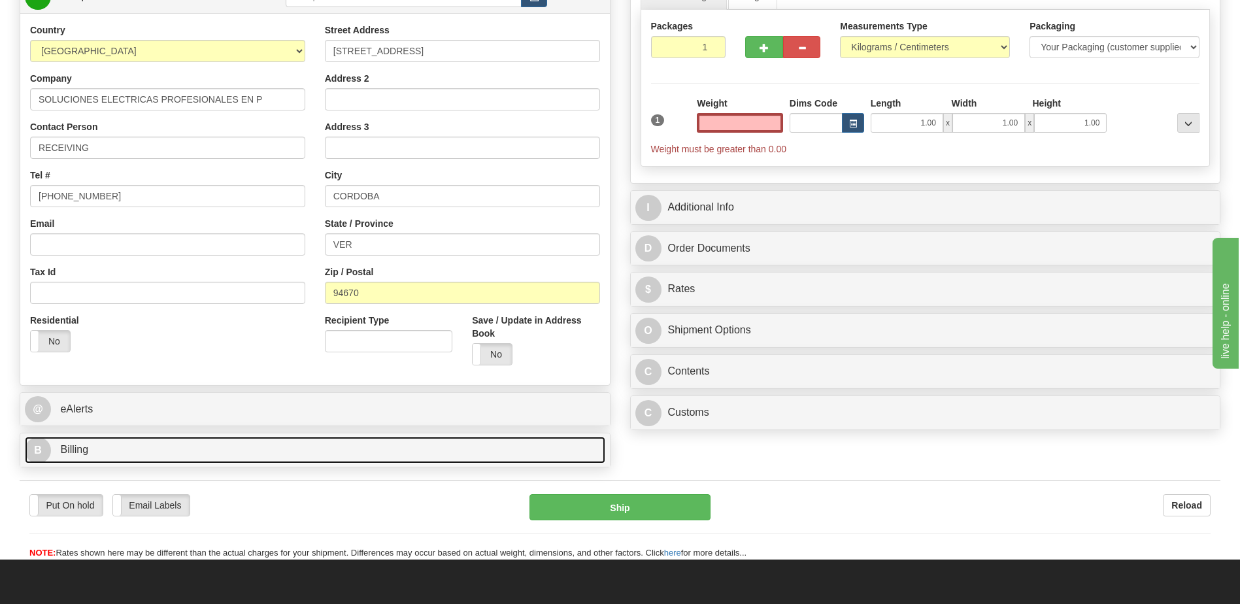
type input "0.00"
click at [164, 445] on link "B Billing" at bounding box center [315, 450] width 581 height 27
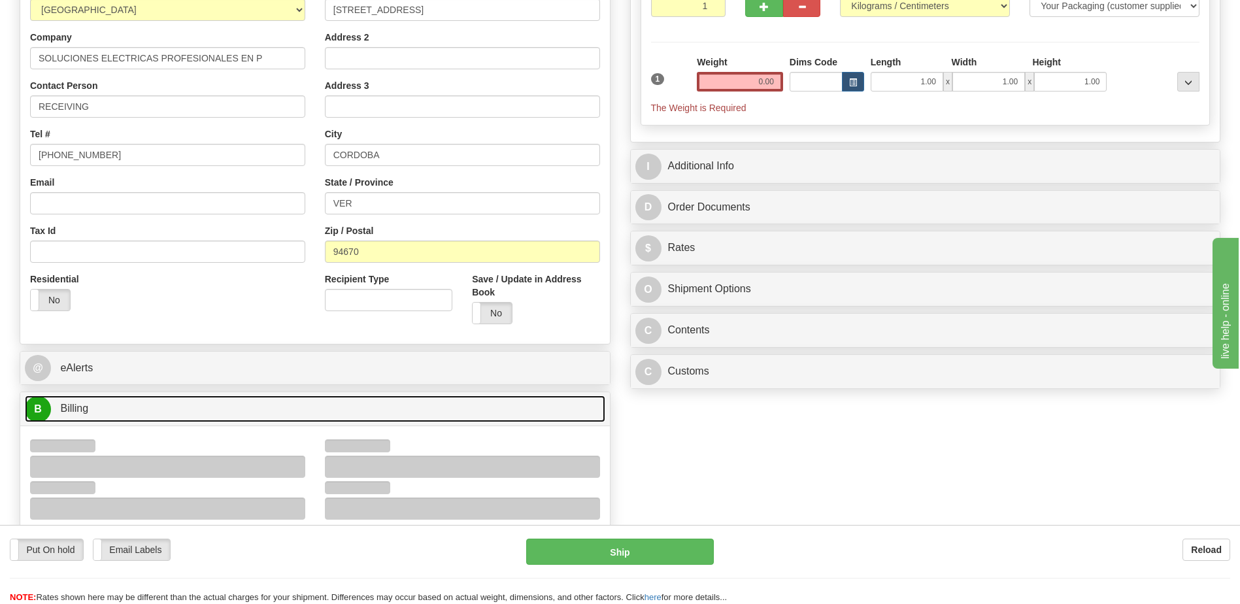
scroll to position [458, 0]
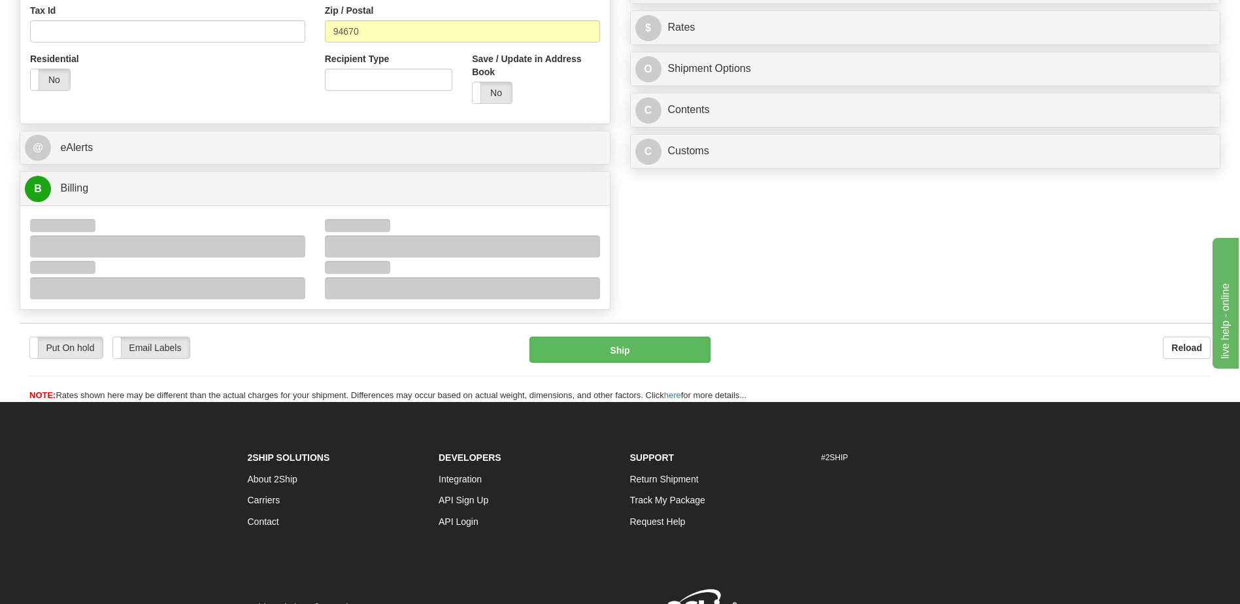
click at [224, 94] on div "Residential Yes No" at bounding box center [167, 76] width 295 height 48
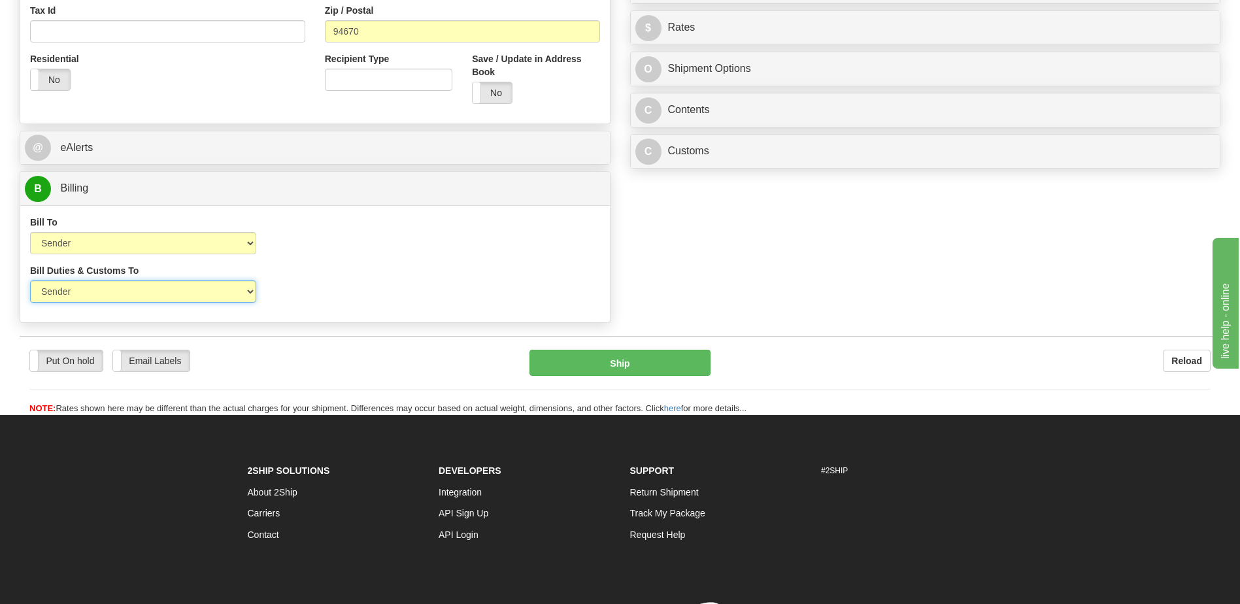
click at [148, 298] on select "Sender Recipient Third Party" at bounding box center [143, 292] width 226 height 22
select select "2"
click at [30, 281] on select "Sender Recipient Third Party" at bounding box center [143, 292] width 226 height 22
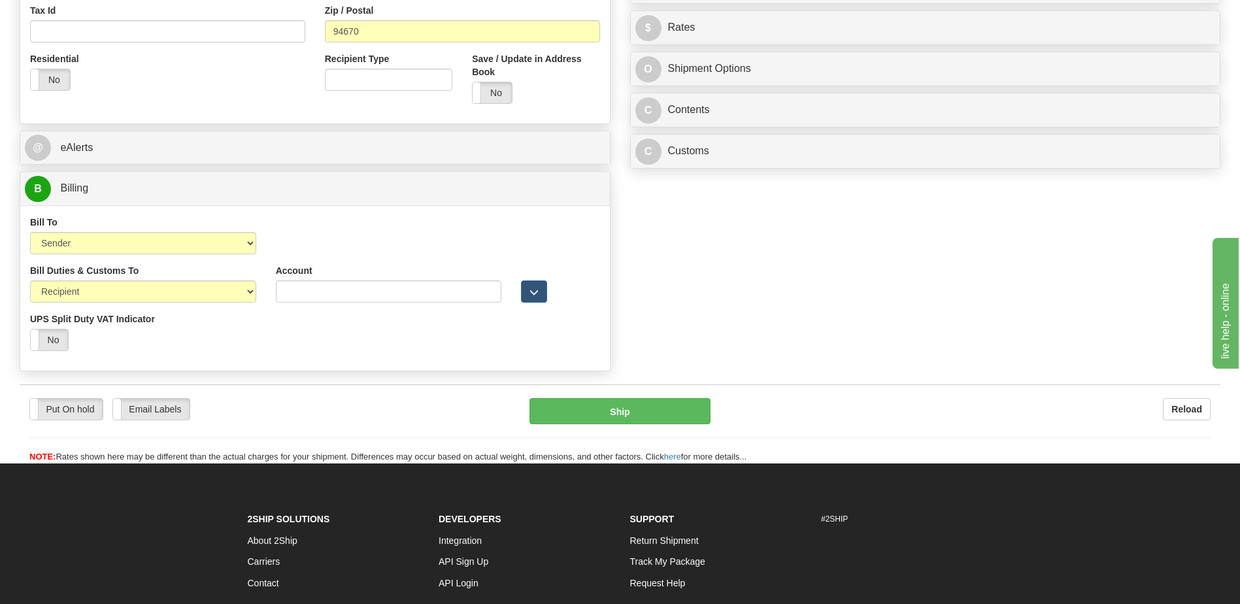
click at [304, 383] on div "Put On hold Put On hold Email Labels Email Labels Edit Reload" at bounding box center [620, 421] width 1201 height 86
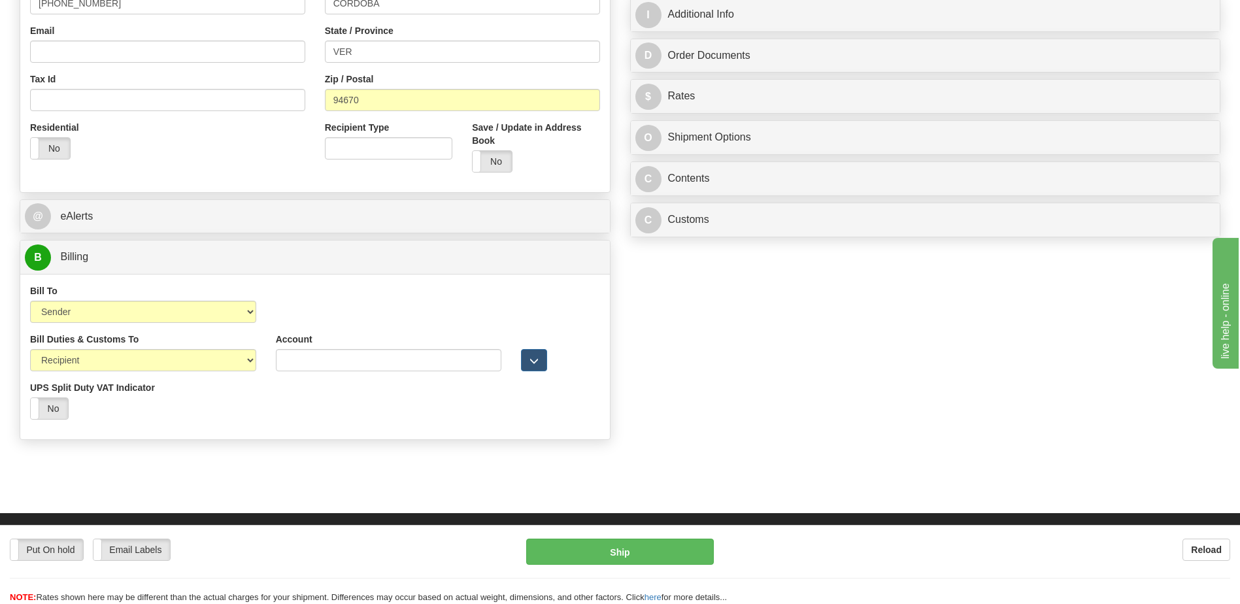
scroll to position [196, 0]
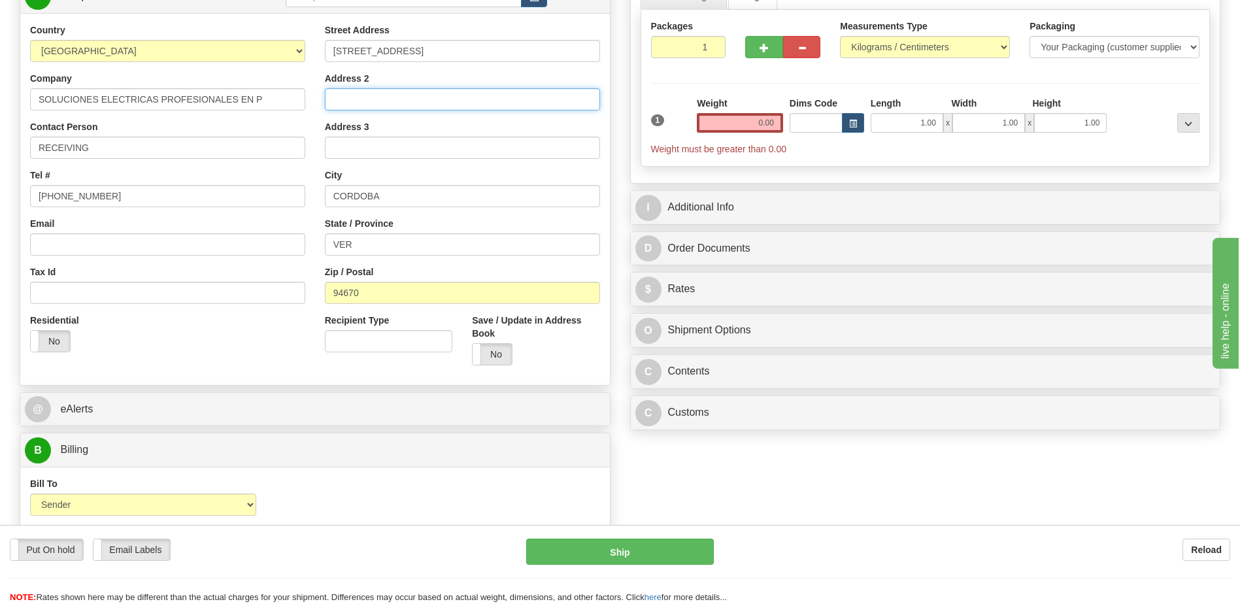
click at [343, 98] on input "Address 2" at bounding box center [462, 99] width 275 height 22
paste input "COL. SAN [PERSON_NAME] C.P."
type input "COL. SAN [PERSON_NAME] C.P."
drag, startPoint x: 362, startPoint y: 247, endPoint x: 284, endPoint y: 245, distance: 77.8
click at [284, 245] on div "Country AFGHANISTAN ALAND ISLANDS ALBANIA ALGERIA AMERICAN SAMOA ANDORRA ANGOLA…" at bounding box center [315, 200] width 590 height 352
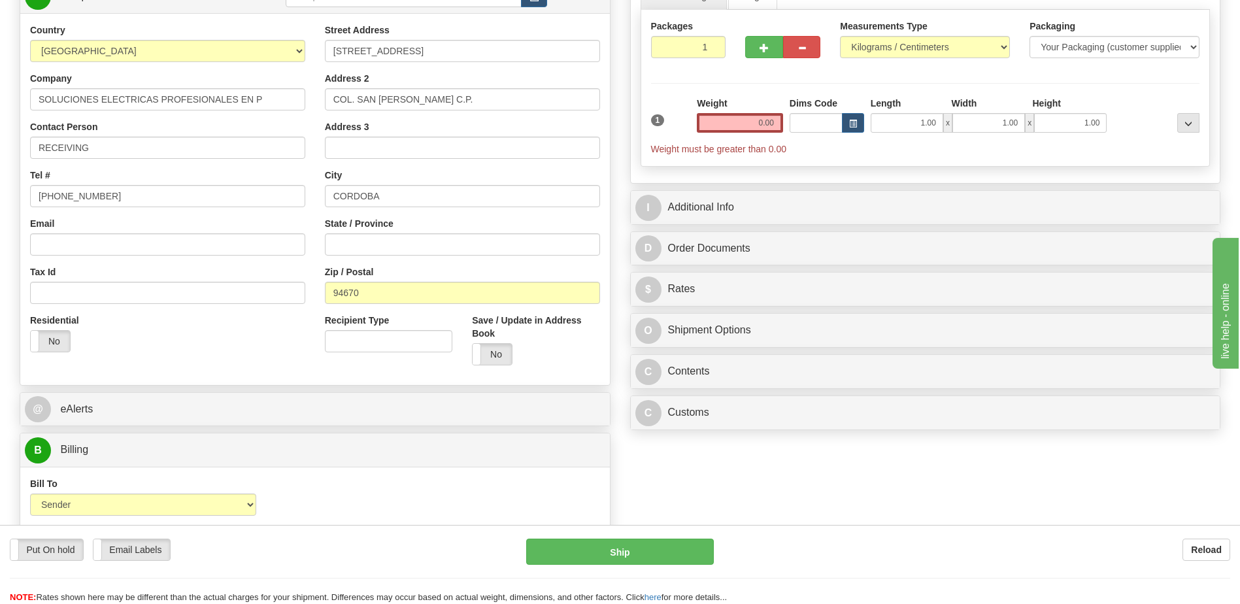
click at [379, 487] on div "Bill To Sender Recipient Third Party Collect Account 3rd Party Account List Ple…" at bounding box center [315, 501] width 590 height 48
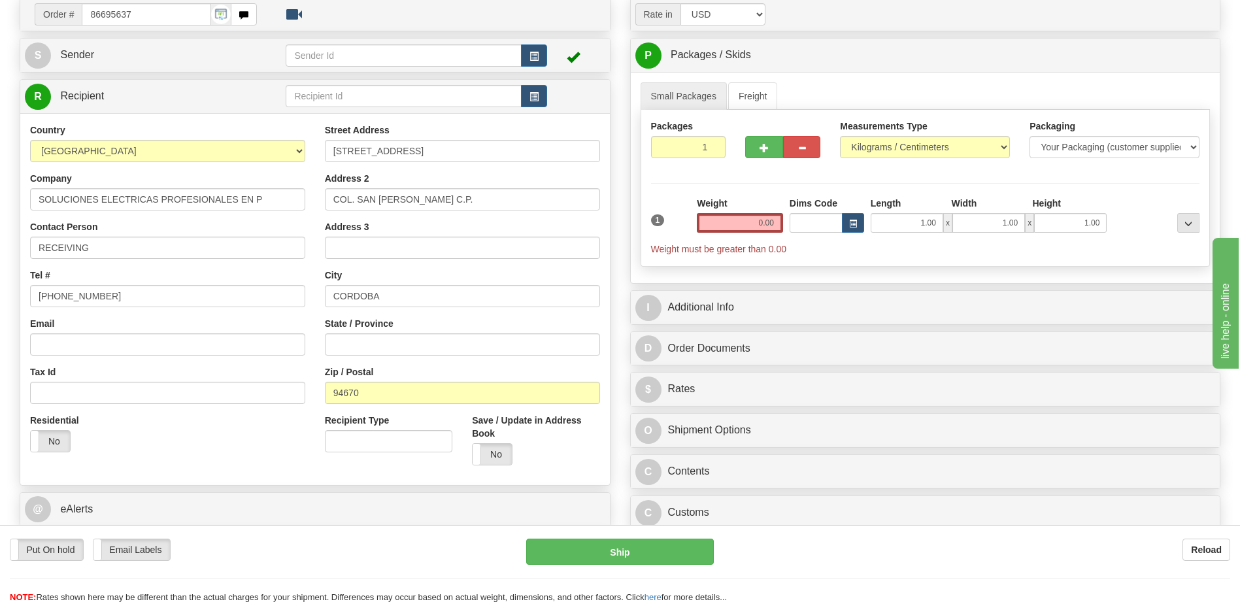
scroll to position [65, 0]
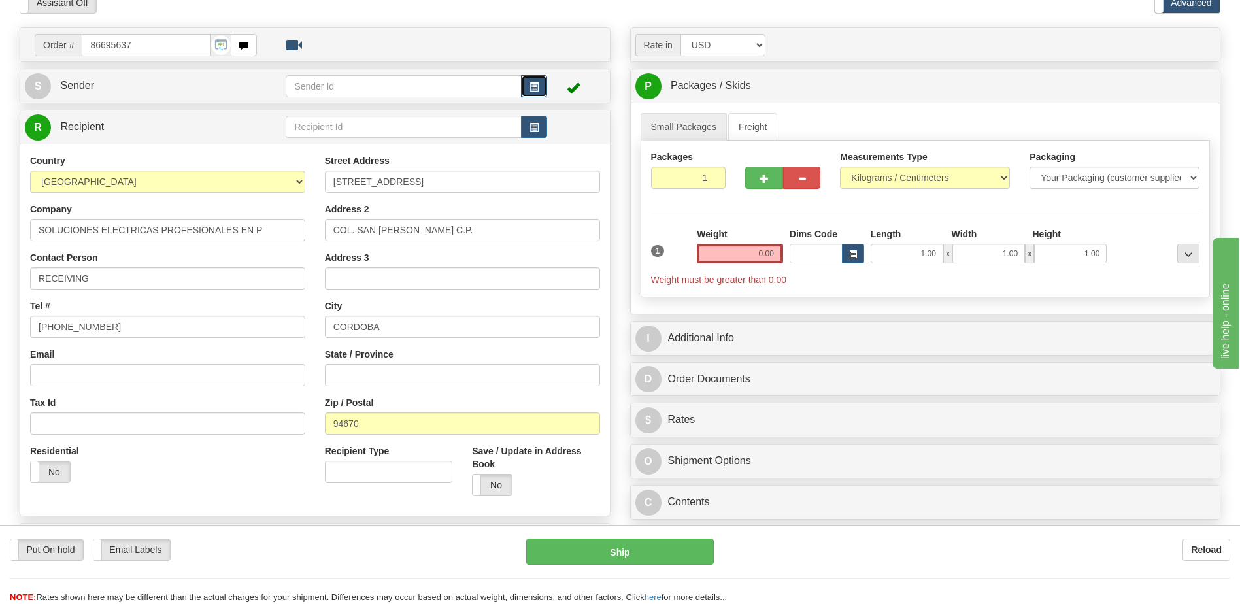
click at [526, 83] on button "button" at bounding box center [534, 86] width 26 height 22
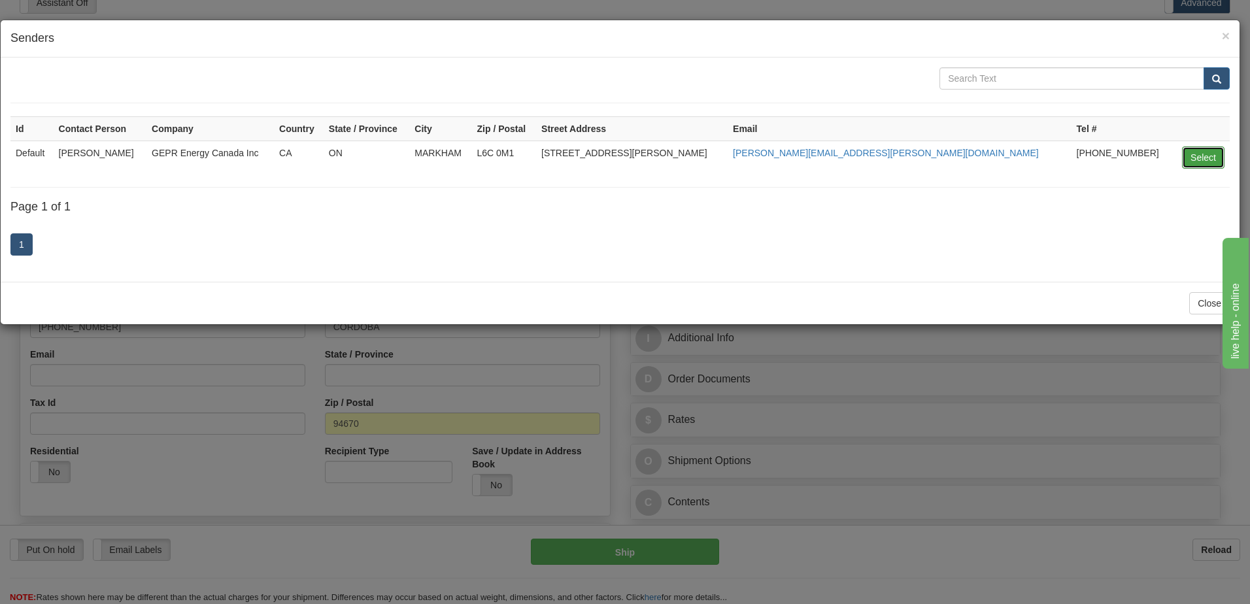
click at [1197, 156] on button "Select" at bounding box center [1203, 157] width 43 height 22
type input "Default"
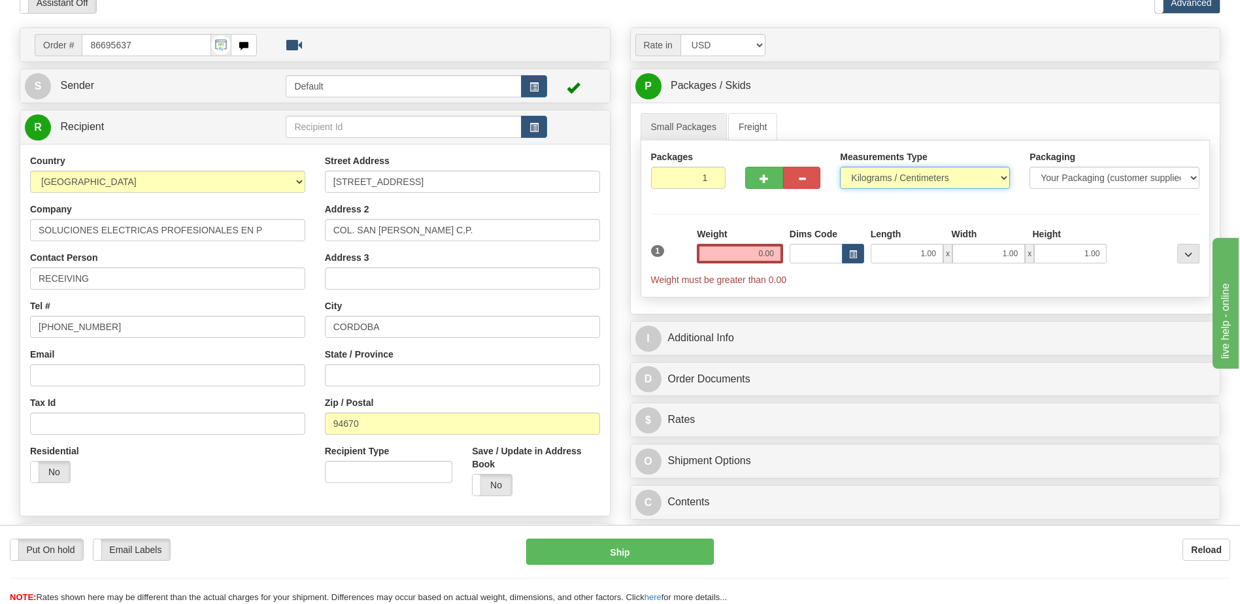
click at [900, 179] on select "Pounds / Inches Kilograms / Centimeters" at bounding box center [925, 178] width 170 height 22
select select "0"
click at [840, 167] on select "Pounds / Inches Kilograms / Centimeters" at bounding box center [925, 178] width 170 height 22
click at [768, 258] on input "0.00" at bounding box center [740, 254] width 86 height 20
drag, startPoint x: 768, startPoint y: 258, endPoint x: 866, endPoint y: 254, distance: 98.2
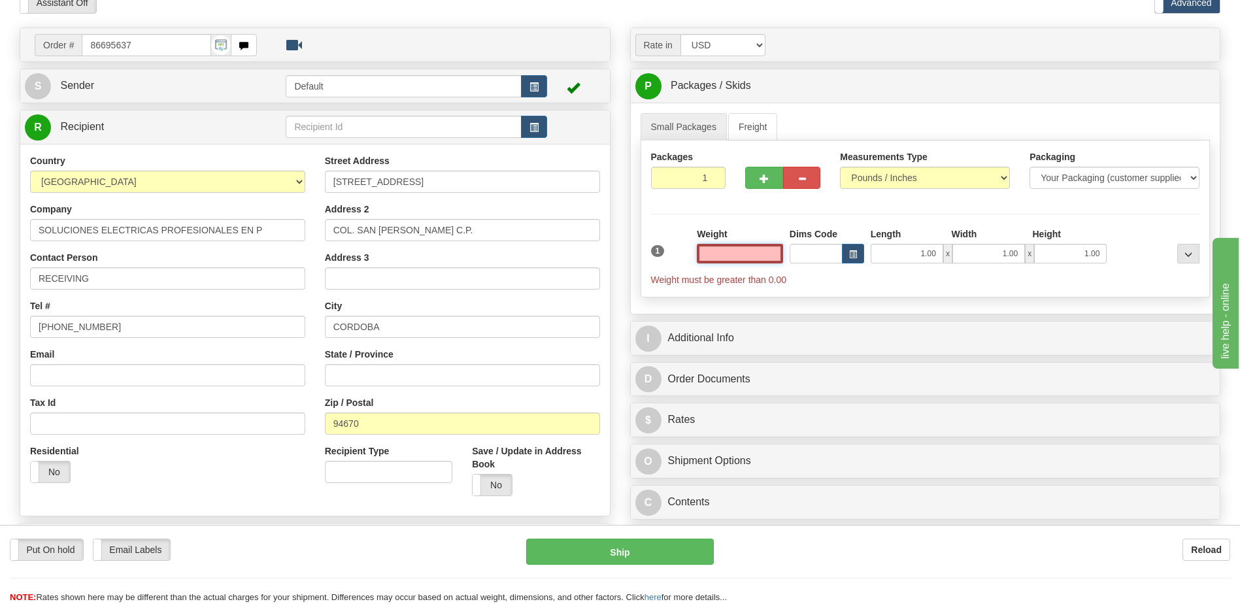
click at [768, 258] on input "text" at bounding box center [740, 254] width 86 height 20
type input "0.00"
click at [759, 254] on input "0.00" at bounding box center [740, 254] width 86 height 20
click at [759, 254] on input "text" at bounding box center [740, 254] width 86 height 20
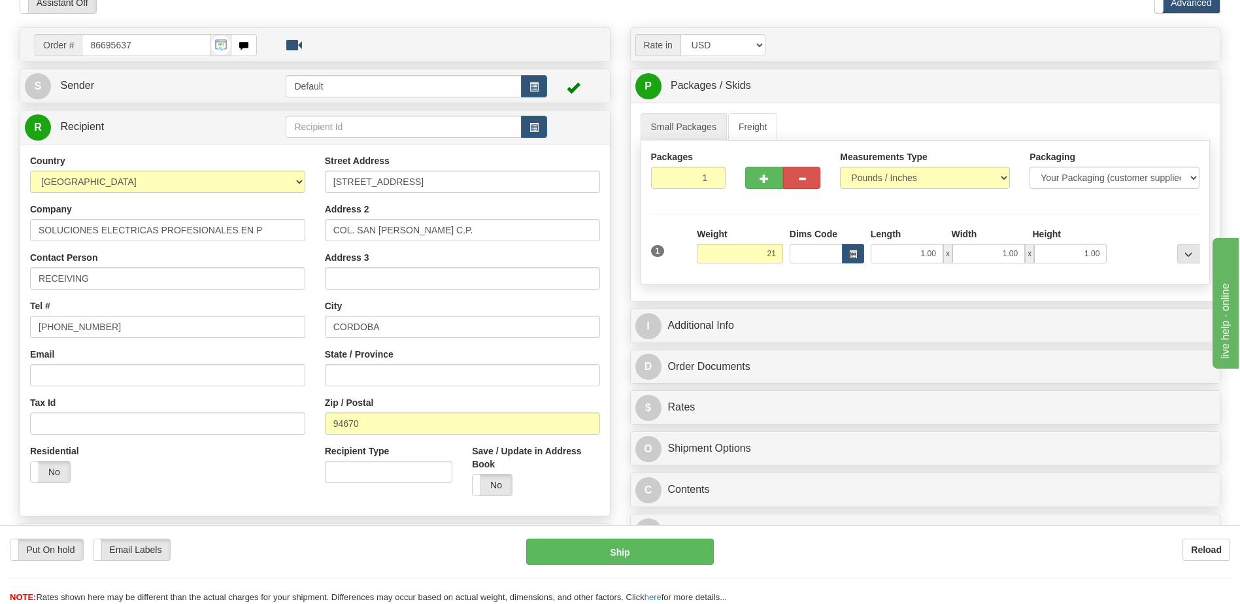
type input "21.00"
click at [419, 32] on td "Order # 86695637" at bounding box center [315, 44] width 581 height 27
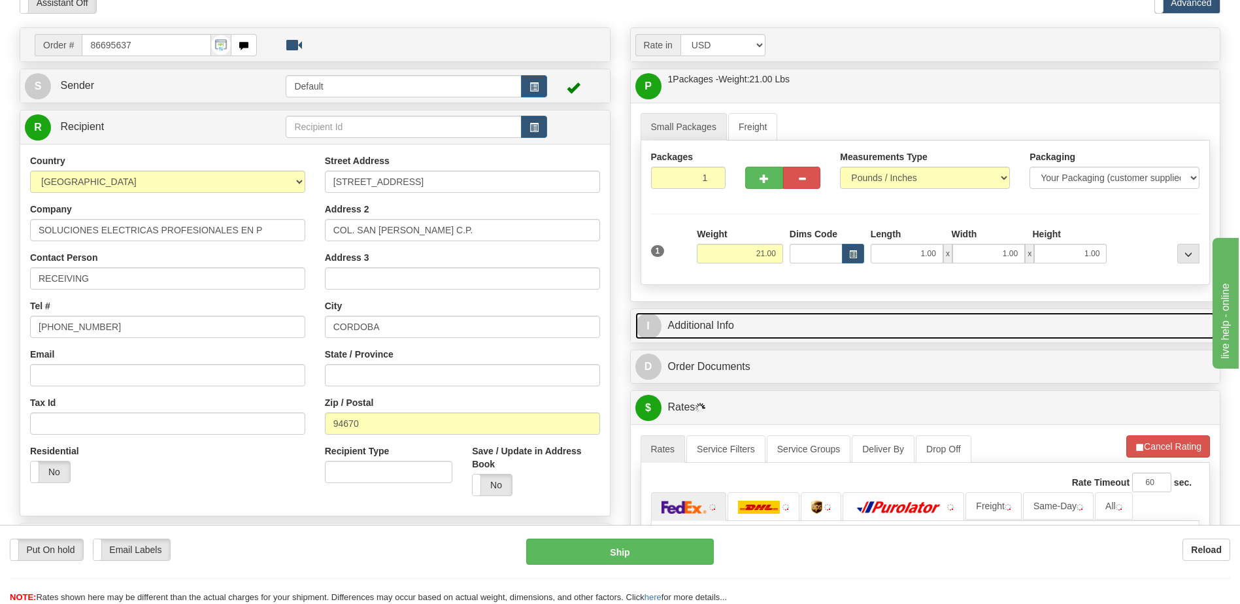
click at [769, 329] on link "I Additional Info" at bounding box center [926, 326] width 581 height 27
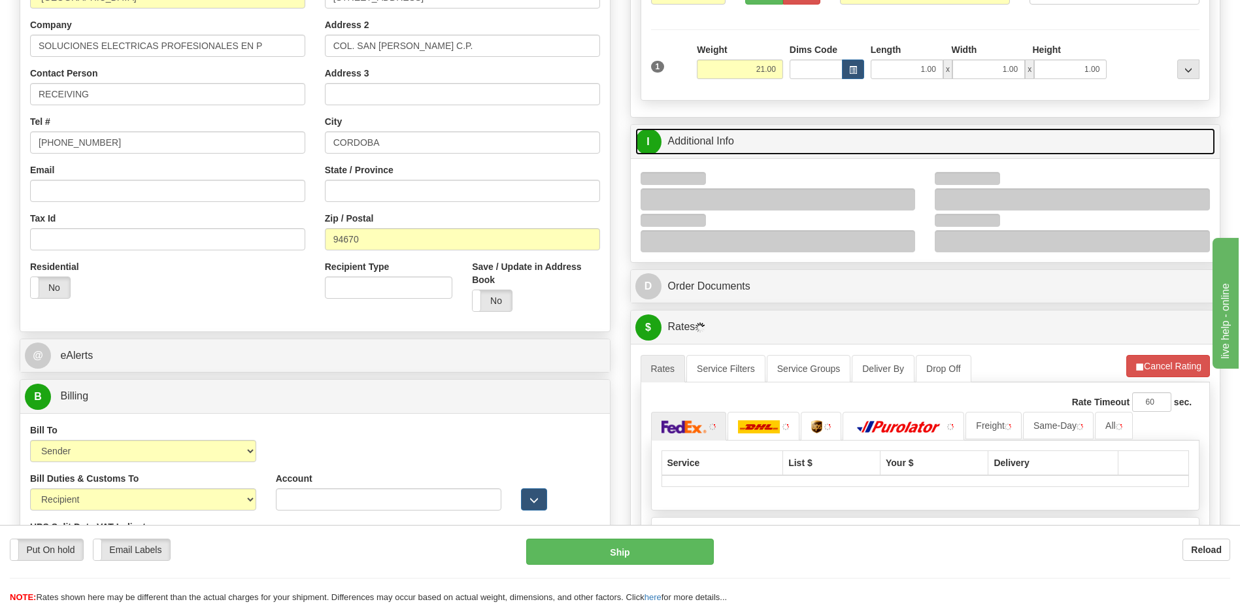
scroll to position [262, 0]
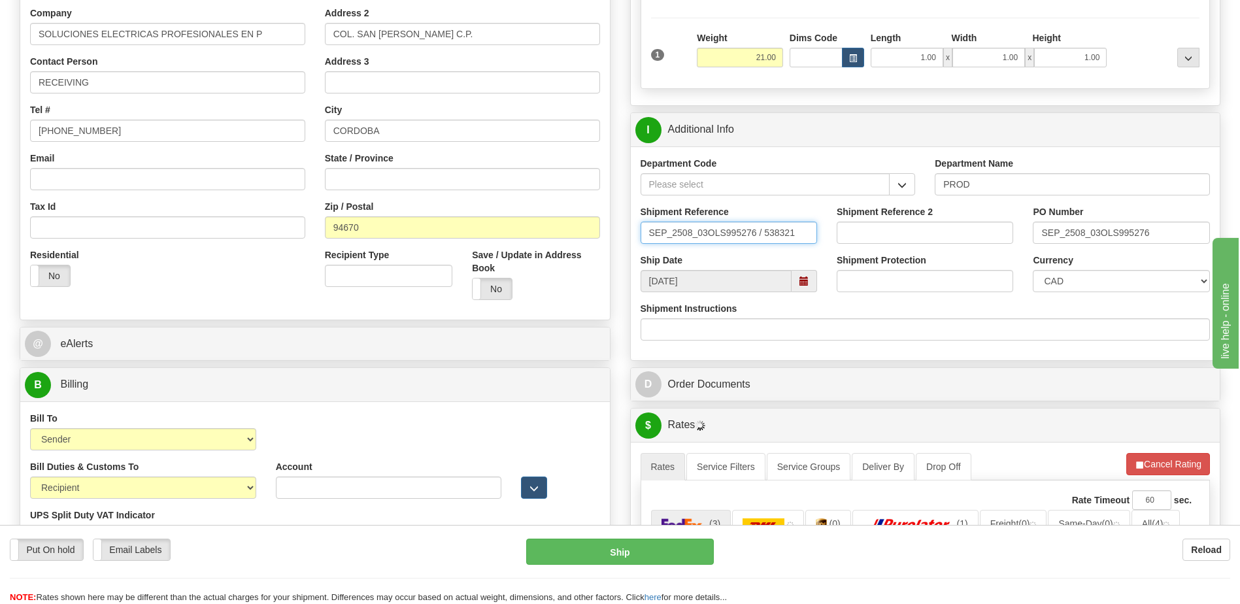
drag, startPoint x: 812, startPoint y: 228, endPoint x: 361, endPoint y: 199, distance: 452.0
type input "5399005824"
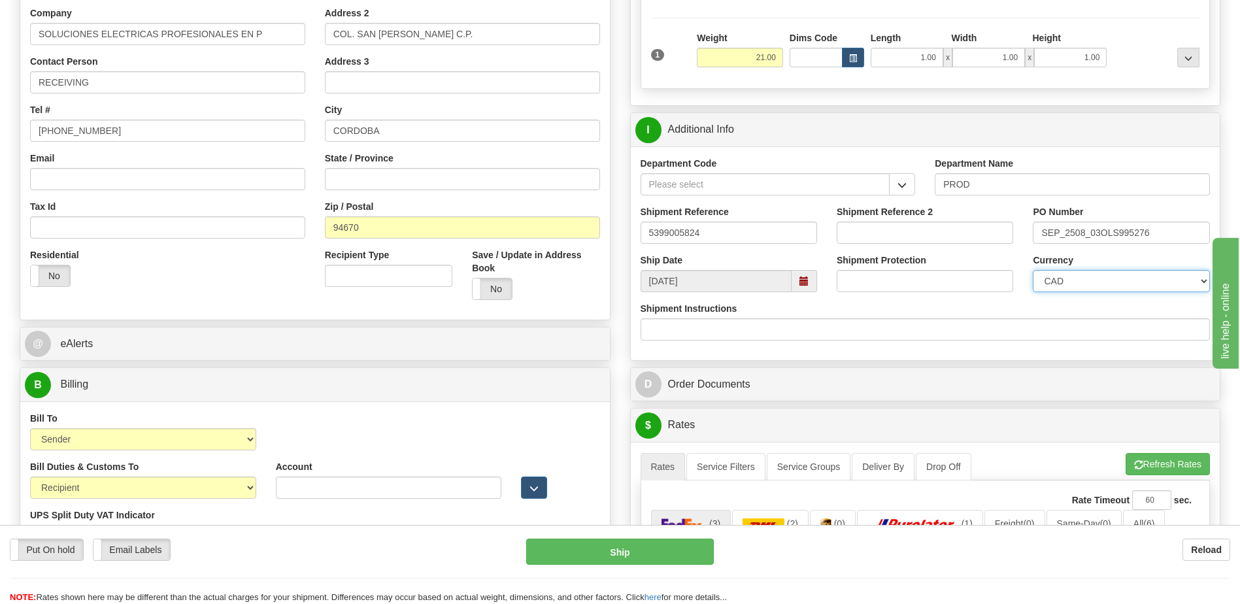
click at [1138, 282] on select "CAD USD EUR ZAR RON ANG ARN AUD AUS AWG BBD BFR BGN BHD BMD BND BRC BRL CHP CKZ…" at bounding box center [1121, 281] width 177 height 22
select select "1"
click at [1033, 270] on select "CAD USD EUR ZAR RON ANG ARN AUD AUS AWG BBD BFR BGN BHD BMD BND BRC BRL CHP CKZ…" at bounding box center [1121, 281] width 177 height 22
drag, startPoint x: 1172, startPoint y: 235, endPoint x: 881, endPoint y: 238, distance: 291.0
click at [881, 238] on div "Shipment Reference 5399005824 Shipment Reference 2 PO Number SEP_2508_03OLS9952…" at bounding box center [926, 229] width 590 height 48
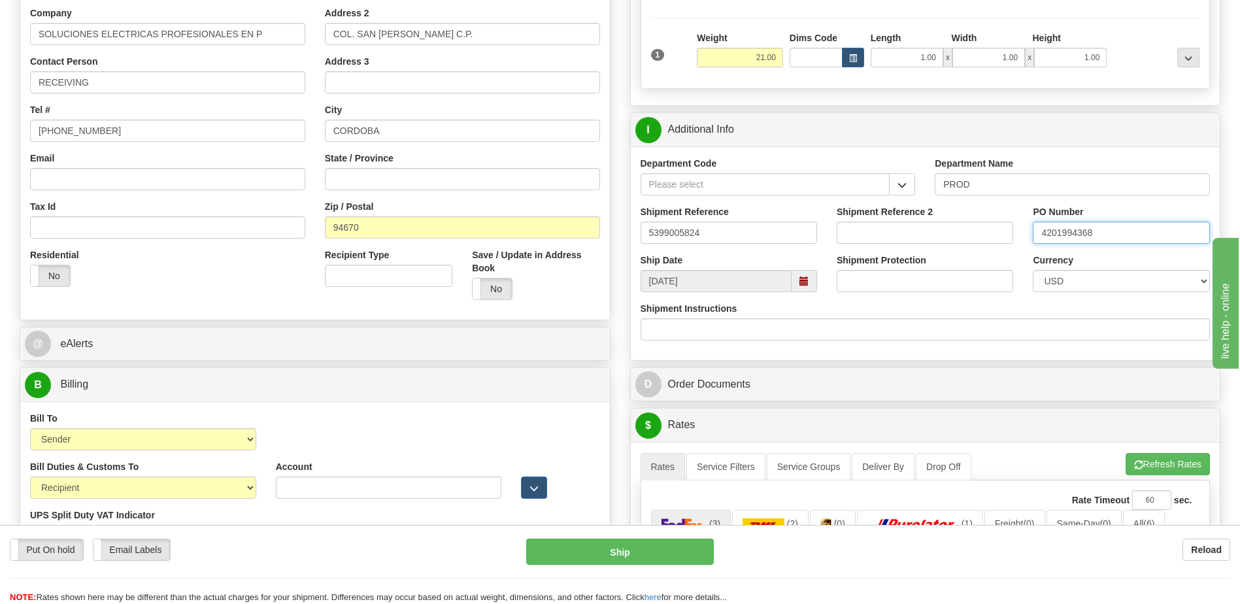
type input "4201994368"
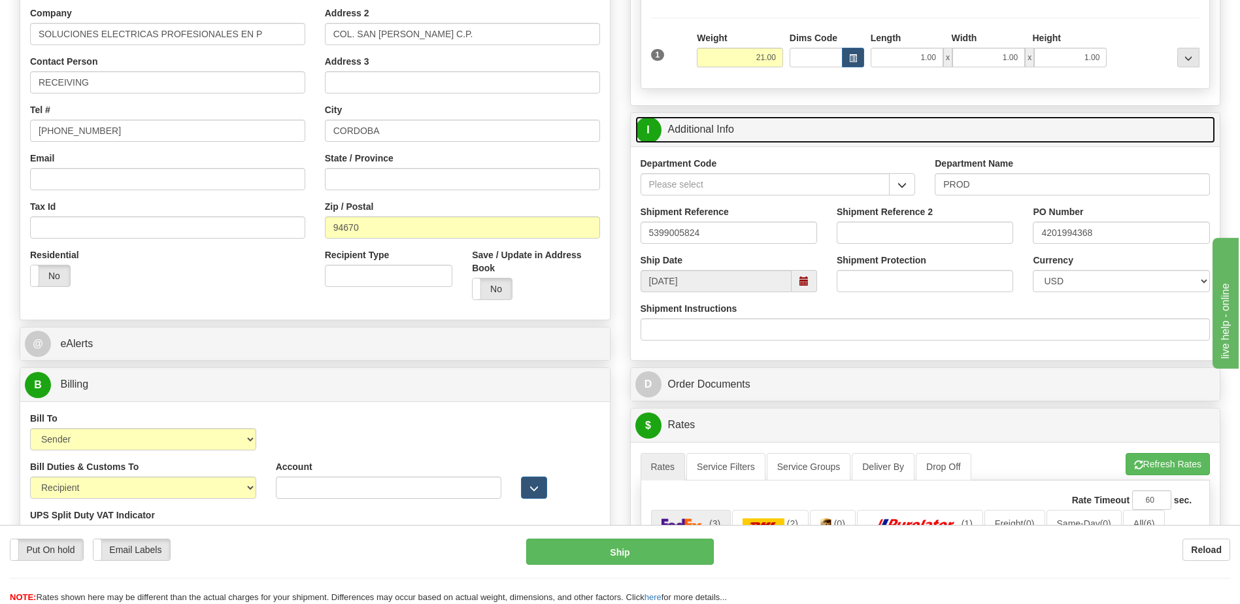
click at [724, 135] on link "I Additional Info" at bounding box center [926, 129] width 581 height 27
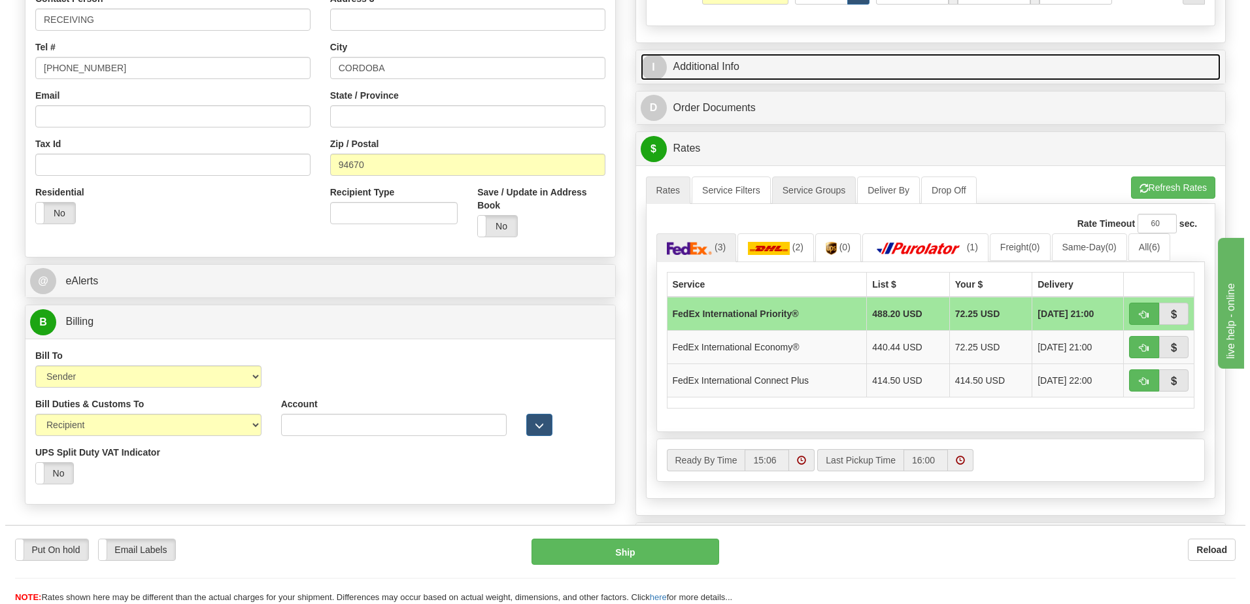
scroll to position [458, 0]
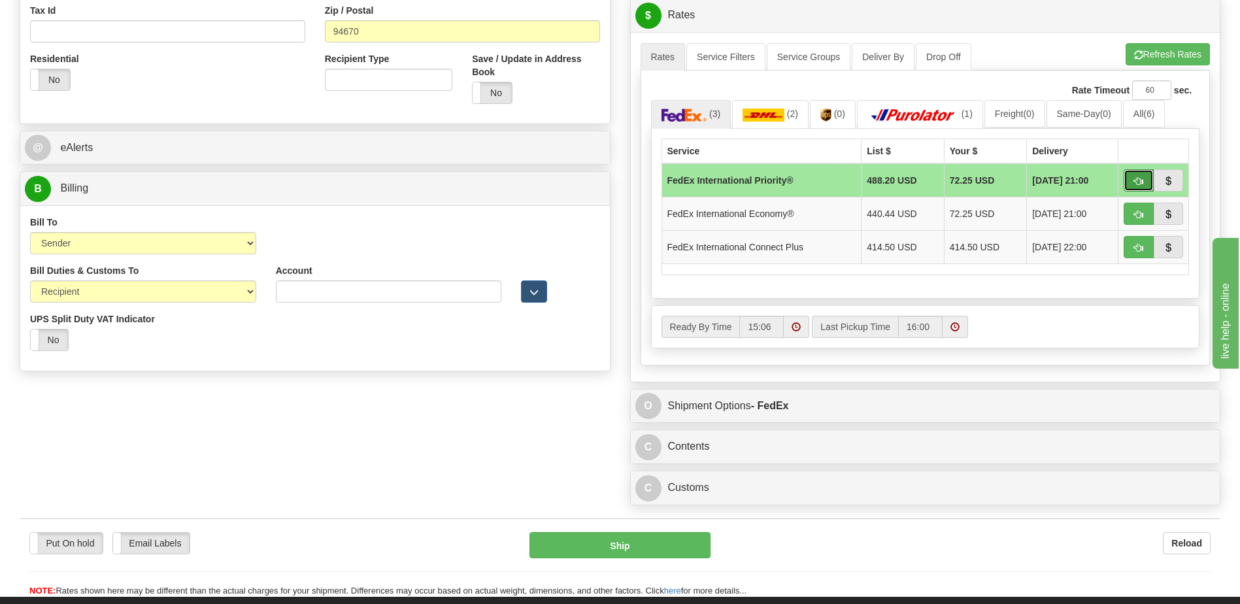
click at [1138, 182] on span "button" at bounding box center [1138, 181] width 9 height 9
type input "01"
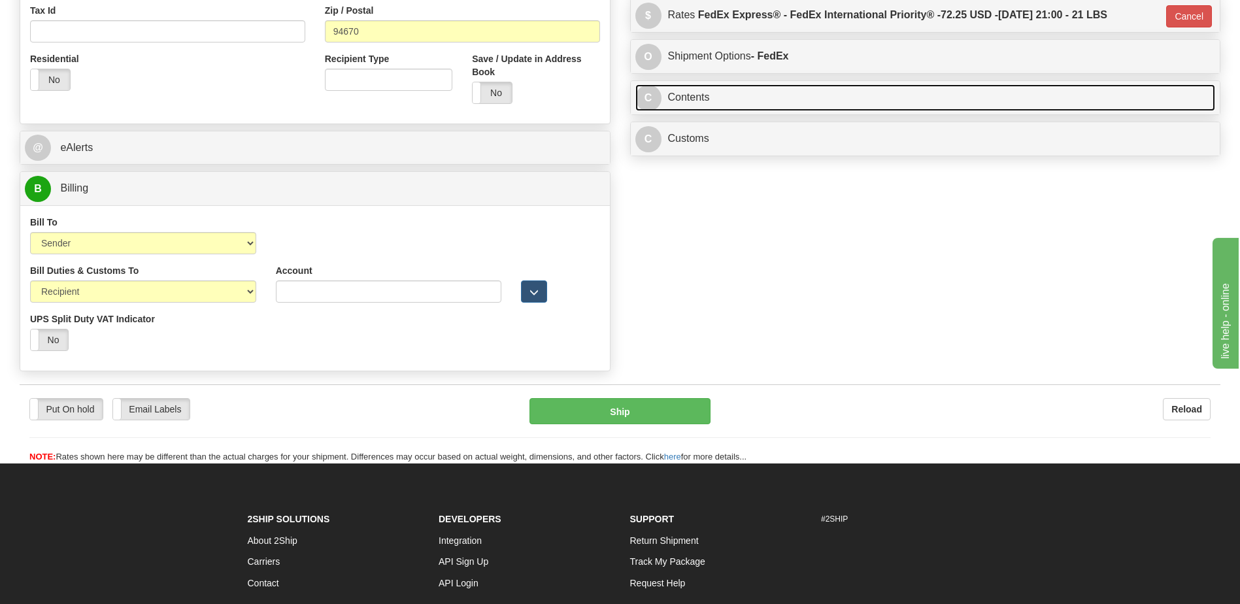
click at [769, 111] on link "C Contents" at bounding box center [926, 97] width 581 height 27
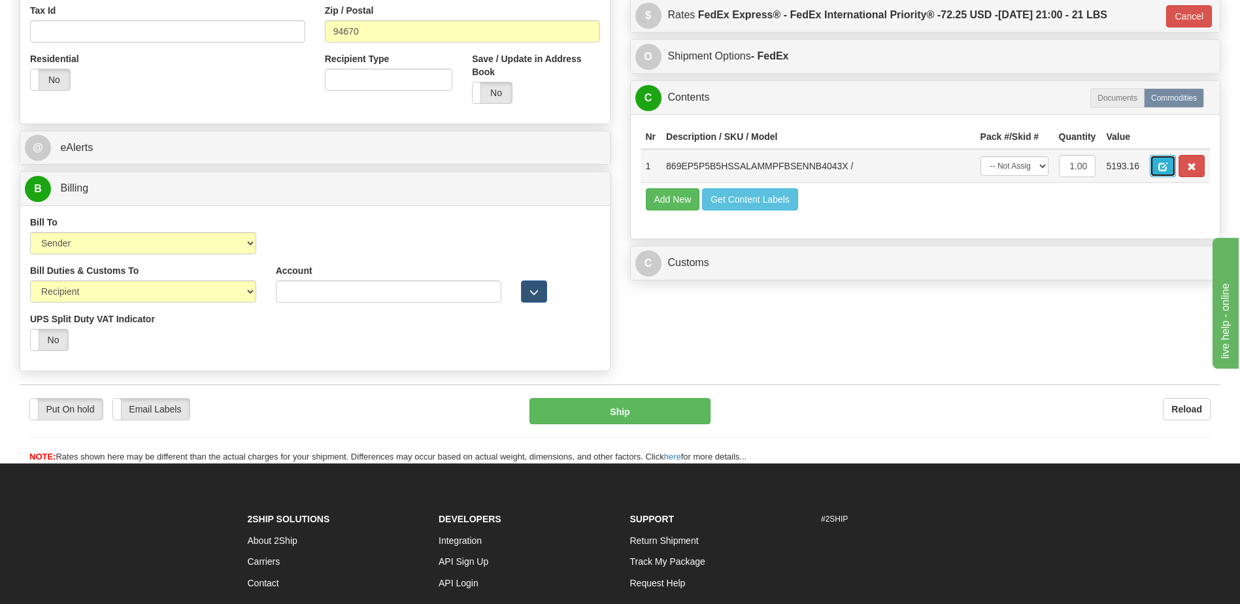
click at [1167, 167] on span "button" at bounding box center [1163, 167] width 9 height 9
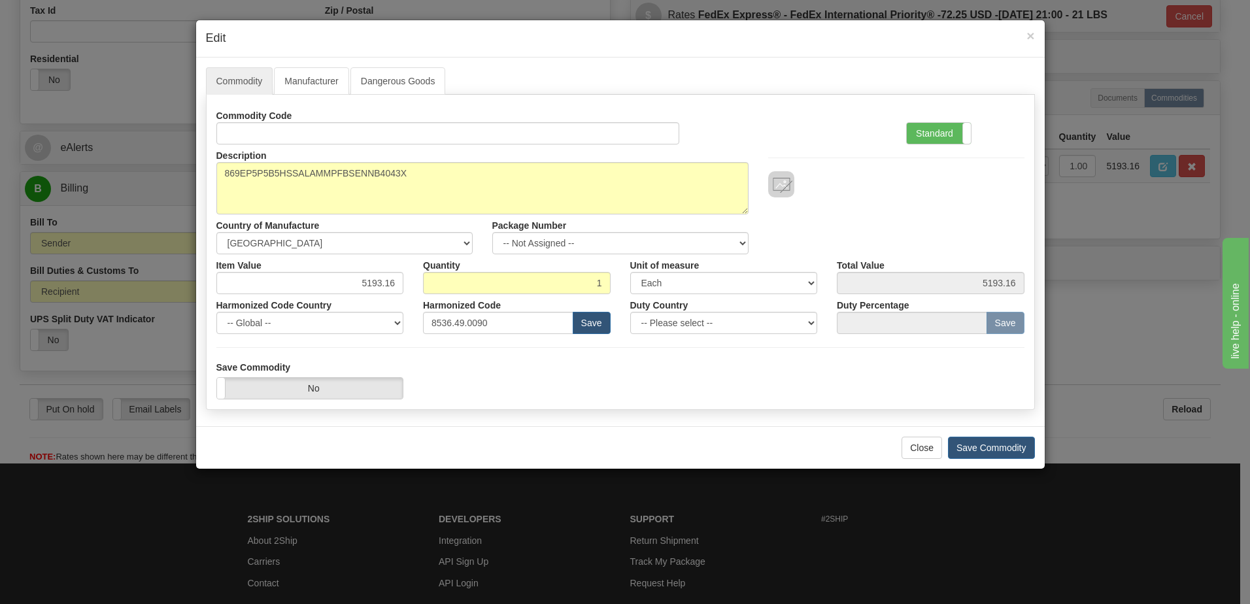
drag, startPoint x: 954, startPoint y: 130, endPoint x: 1074, endPoint y: 116, distance: 121.1
click at [953, 130] on label "Standard" at bounding box center [939, 133] width 64 height 21
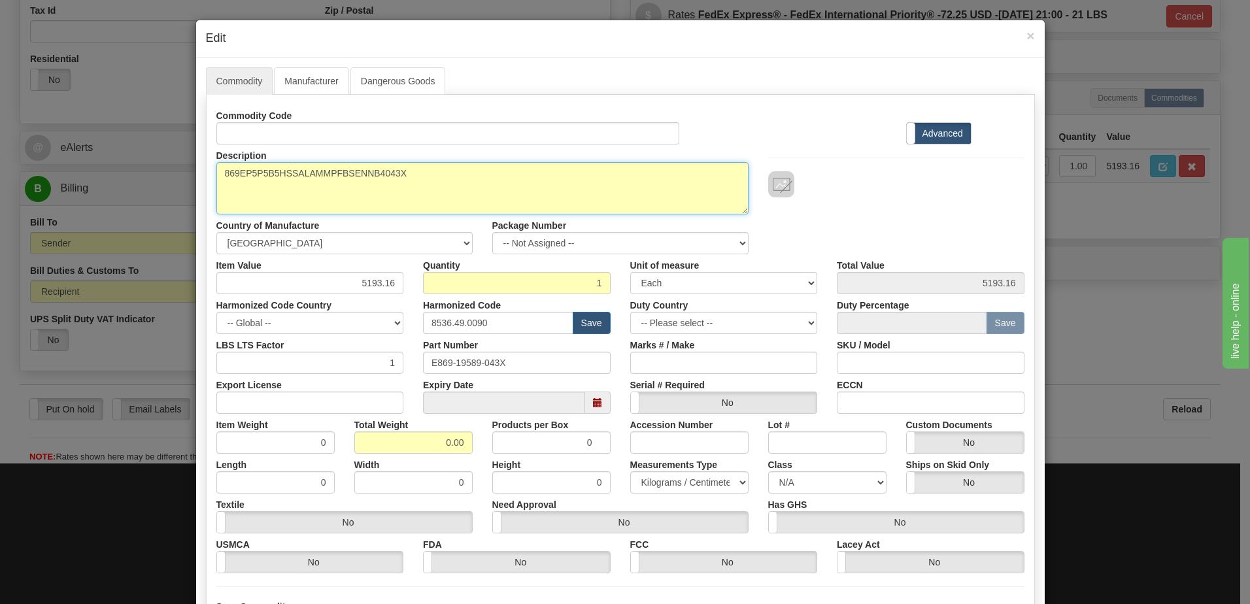
click at [216, 178] on textarea "869EP5P5B5HSSALAMMPFBSENNB4043X" at bounding box center [482, 188] width 532 height 52
paste textarea "Motor Protection Relay"
type textarea "Motor Protection Relay P/N 869EP5P5B5HSSALAMMPFBSENNB4043X"
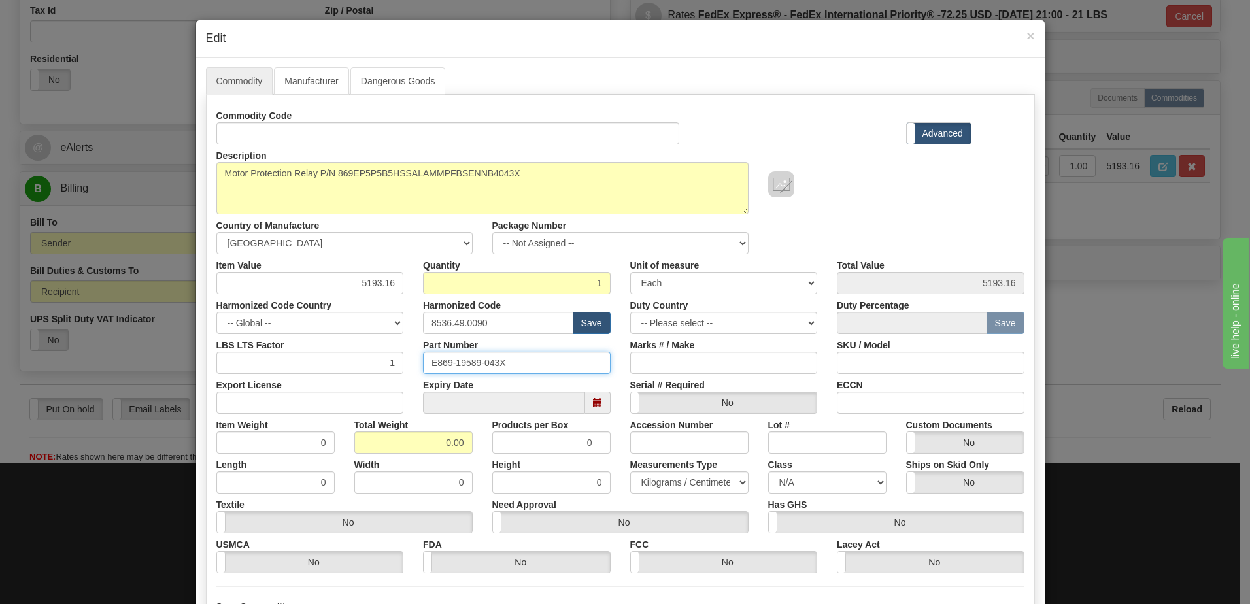
drag, startPoint x: 522, startPoint y: 364, endPoint x: 245, endPoint y: 357, distance: 276.7
click at [245, 357] on div "LBS LTS Factor 1 Part Number E869-19589-043X Marks # / Make SKU / Model" at bounding box center [621, 354] width 828 height 40
drag, startPoint x: 410, startPoint y: 441, endPoint x: 597, endPoint y: 454, distance: 187.5
click at [597, 454] on div "Commodity Code Standard Advanced Description 869EP5P5B5HSSALAMMPFBSENNB4043X Co…" at bounding box center [620, 339] width 808 height 469
type input "1"
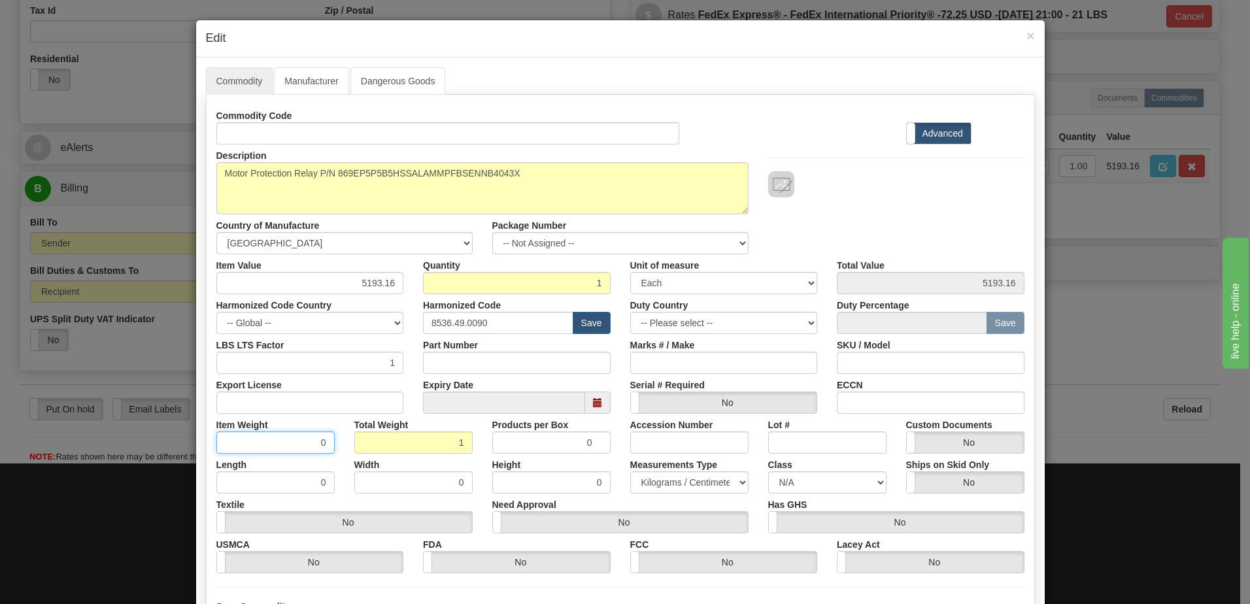
type input "1.0000"
click at [261, 444] on input "1.0000" at bounding box center [275, 443] width 118 height 22
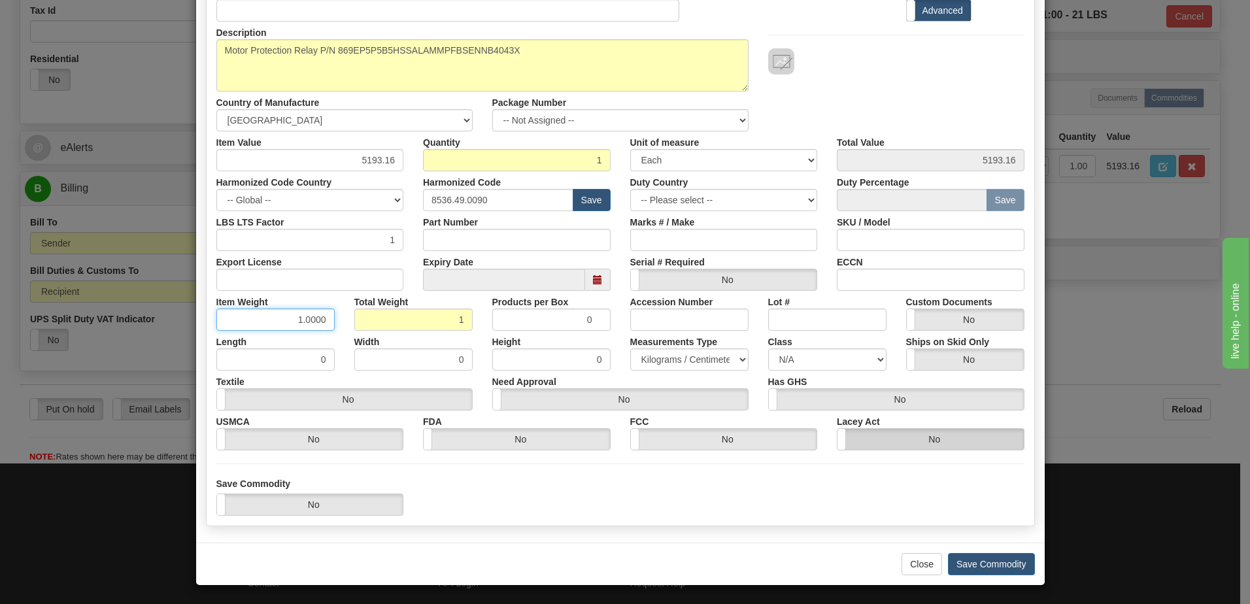
scroll to position [124, 0]
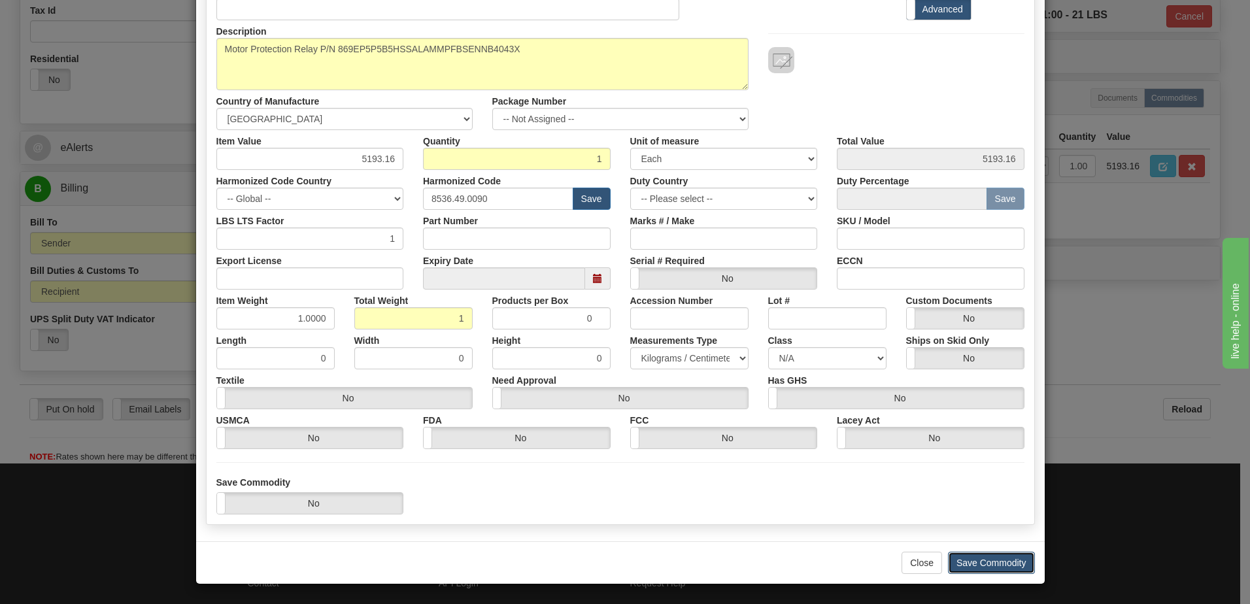
click at [972, 562] on button "Save Commodity" at bounding box center [991, 563] width 87 height 22
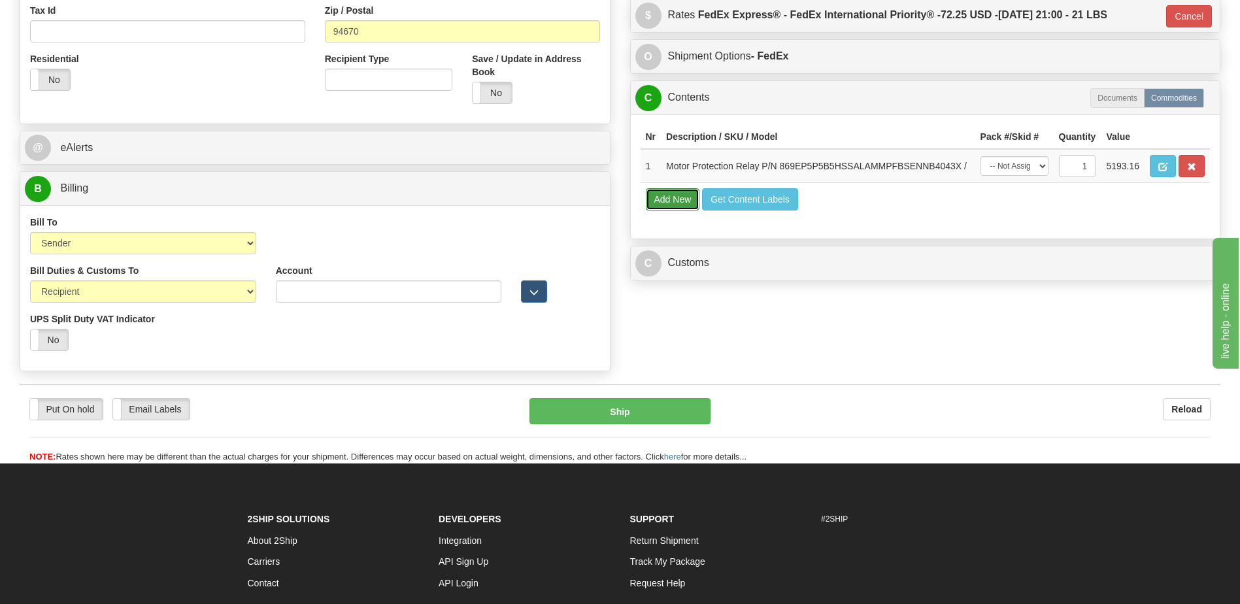
click at [664, 200] on button "Add New" at bounding box center [673, 199] width 54 height 22
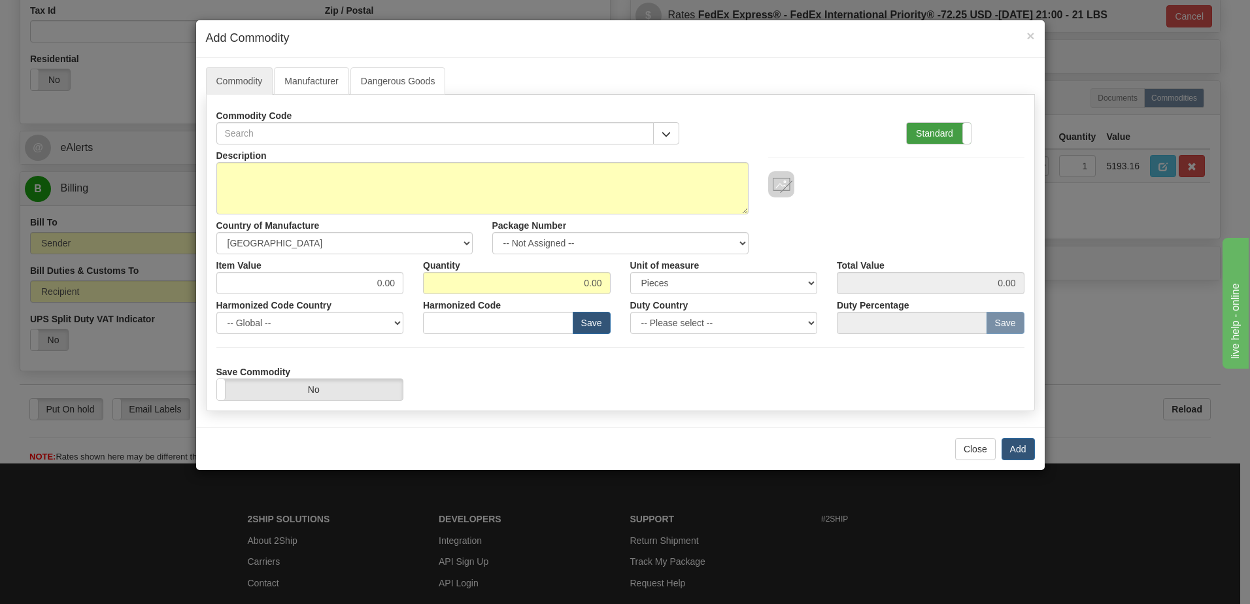
click at [937, 133] on label "Standard" at bounding box center [939, 133] width 64 height 21
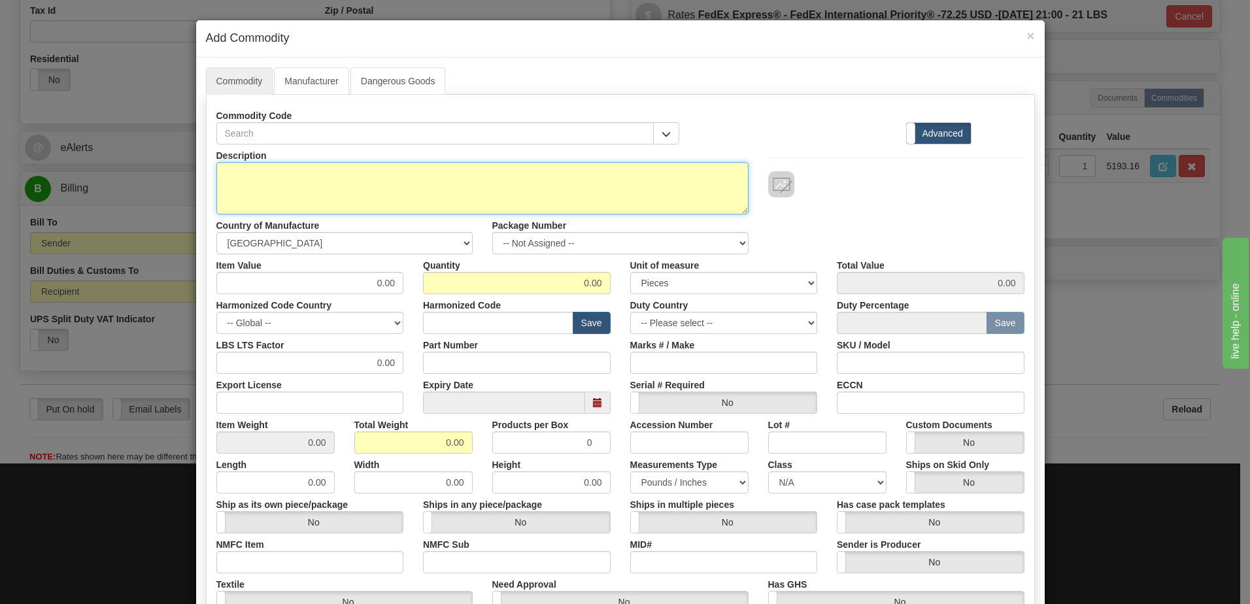
click at [323, 190] on textarea "Description" at bounding box center [482, 188] width 532 height 52
type textarea "FREIGHT"
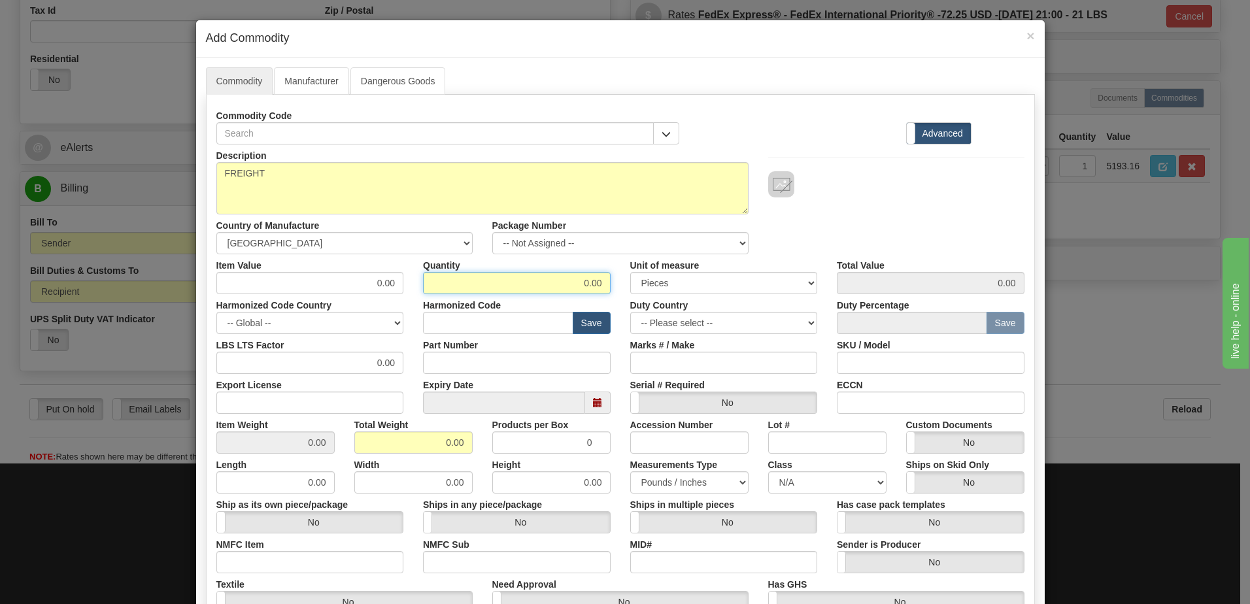
click at [781, 267] on div "Item Value 0.00 Quantity 0.00 Unit of measure 3 Thousand Square Inches Adjustme…" at bounding box center [621, 274] width 828 height 40
type input "1"
click at [358, 447] on input "0.00" at bounding box center [413, 443] width 118 height 22
drag, startPoint x: 358, startPoint y: 447, endPoint x: 588, endPoint y: 445, distance: 230.2
click at [588, 445] on div "Item Weight 0.00 Total Weight 0.00 Products per Box 0 Accession Number Lot # Cu…" at bounding box center [621, 434] width 828 height 40
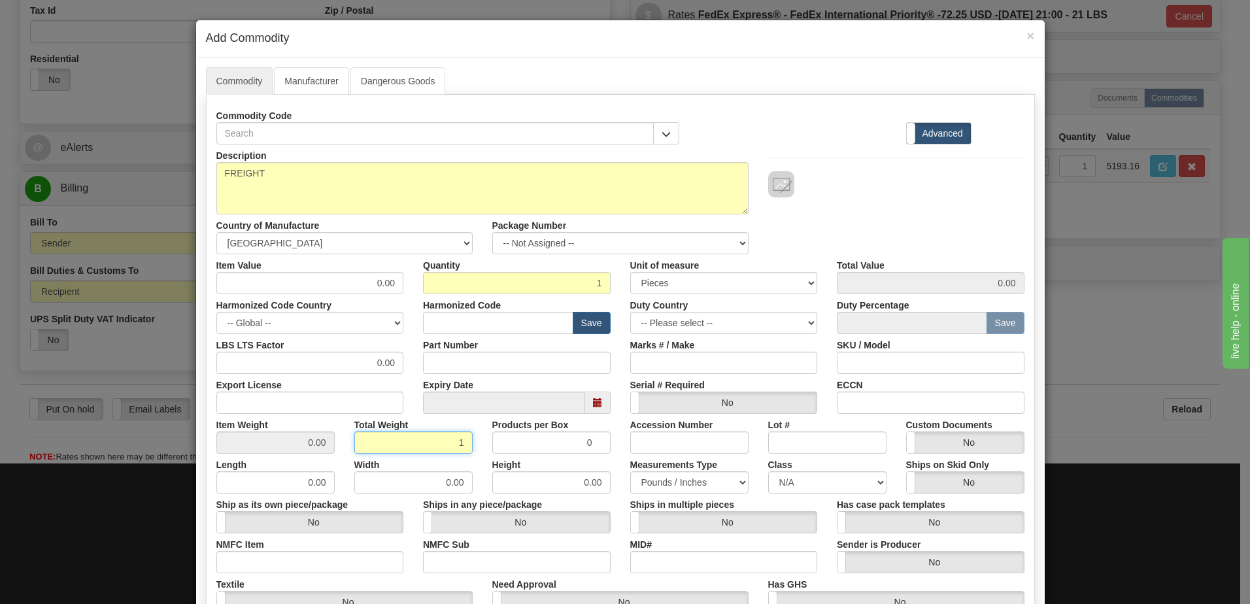
type input "1"
type input "1.0000"
click at [224, 282] on input "0.00" at bounding box center [310, 283] width 188 height 22
drag, startPoint x: 224, startPoint y: 282, endPoint x: 571, endPoint y: 293, distance: 347.4
click at [571, 293] on div "Item Value 0.00 Quantity 1 Unit of measure 3 Thousand Square Inches Adjustments…" at bounding box center [621, 274] width 828 height 40
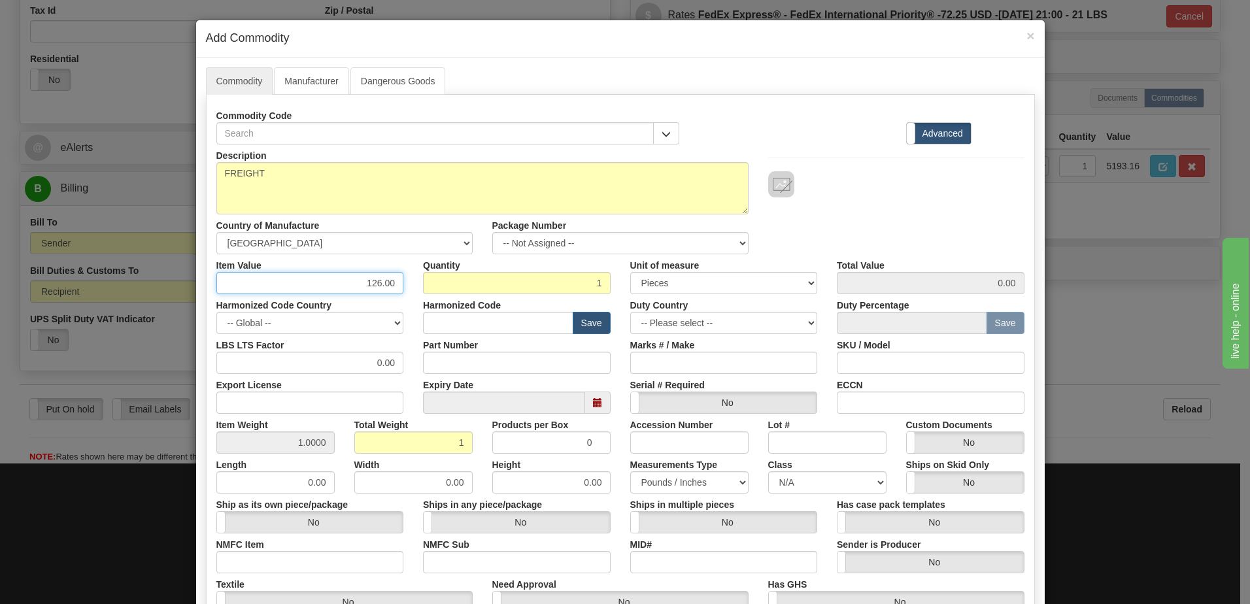
type input "126.00"
click at [571, 293] on input "1" at bounding box center [517, 283] width 188 height 22
click at [928, 196] on div at bounding box center [896, 184] width 256 height 26
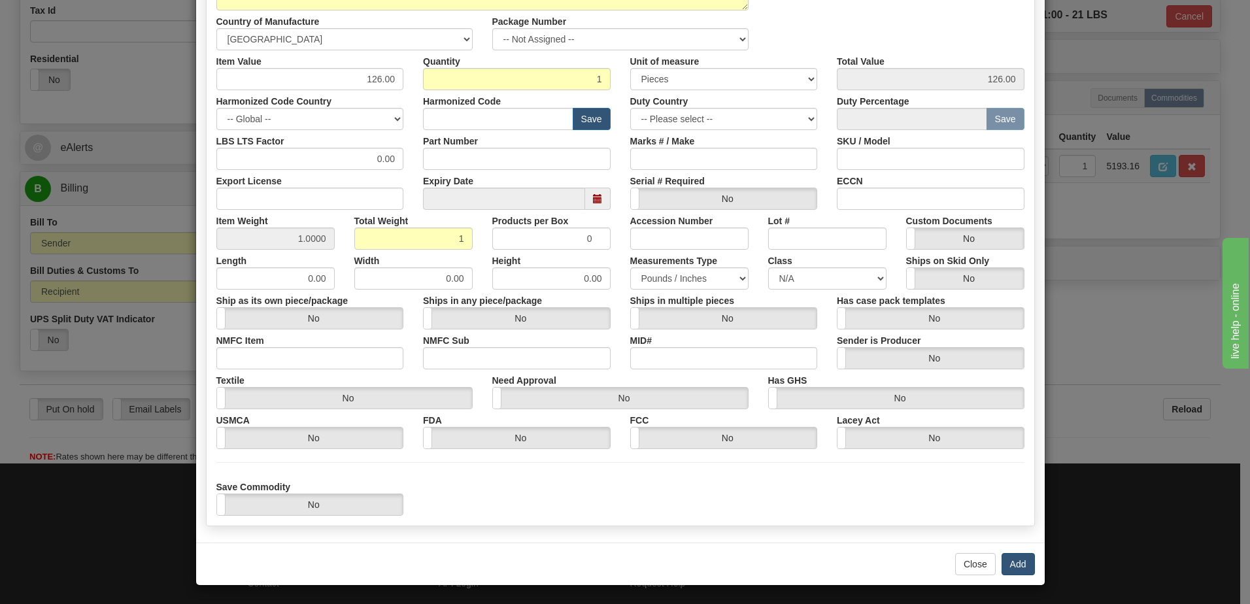
scroll to position [205, 0]
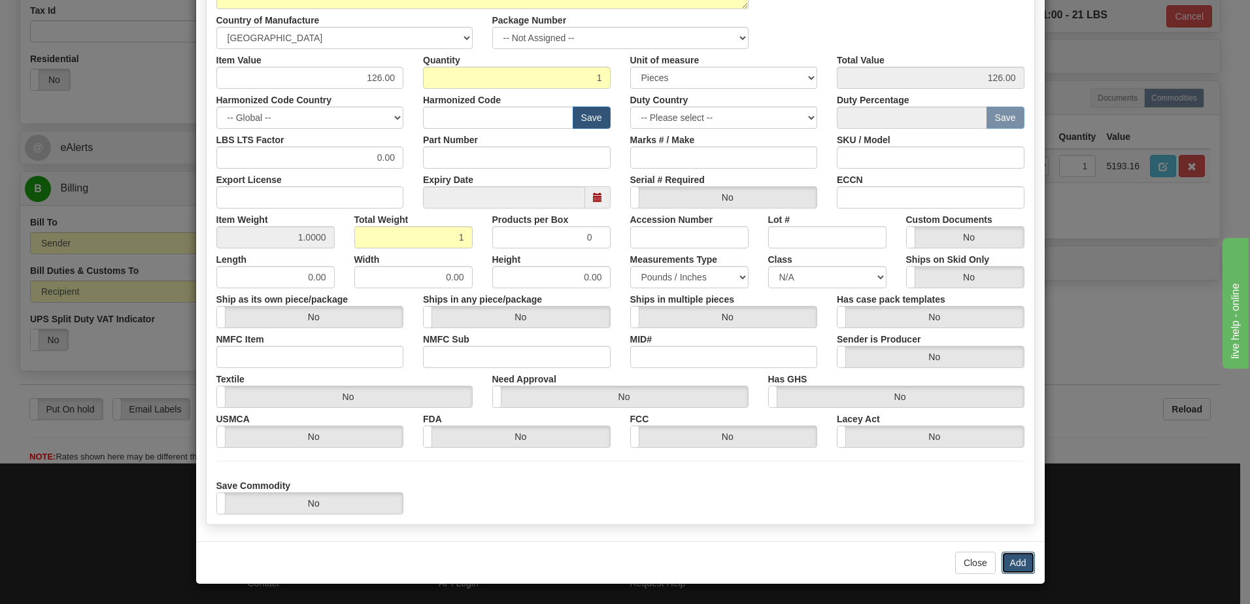
click at [1021, 562] on button "Add" at bounding box center [1018, 563] width 33 height 22
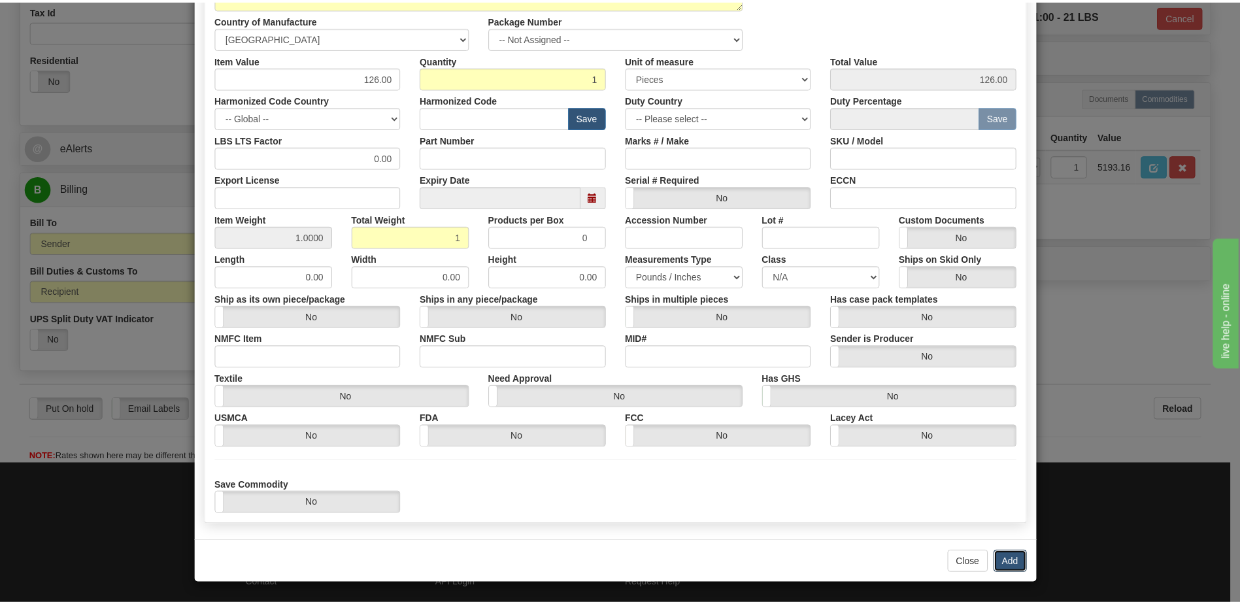
scroll to position [0, 0]
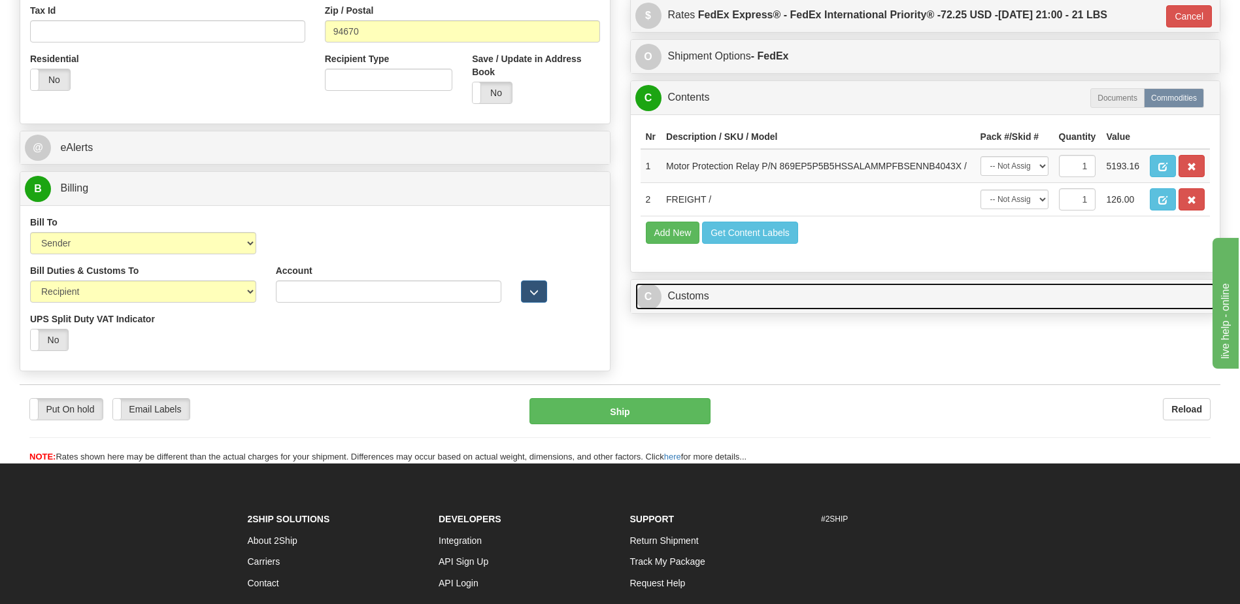
click at [696, 293] on link "C Customs" at bounding box center [926, 296] width 581 height 27
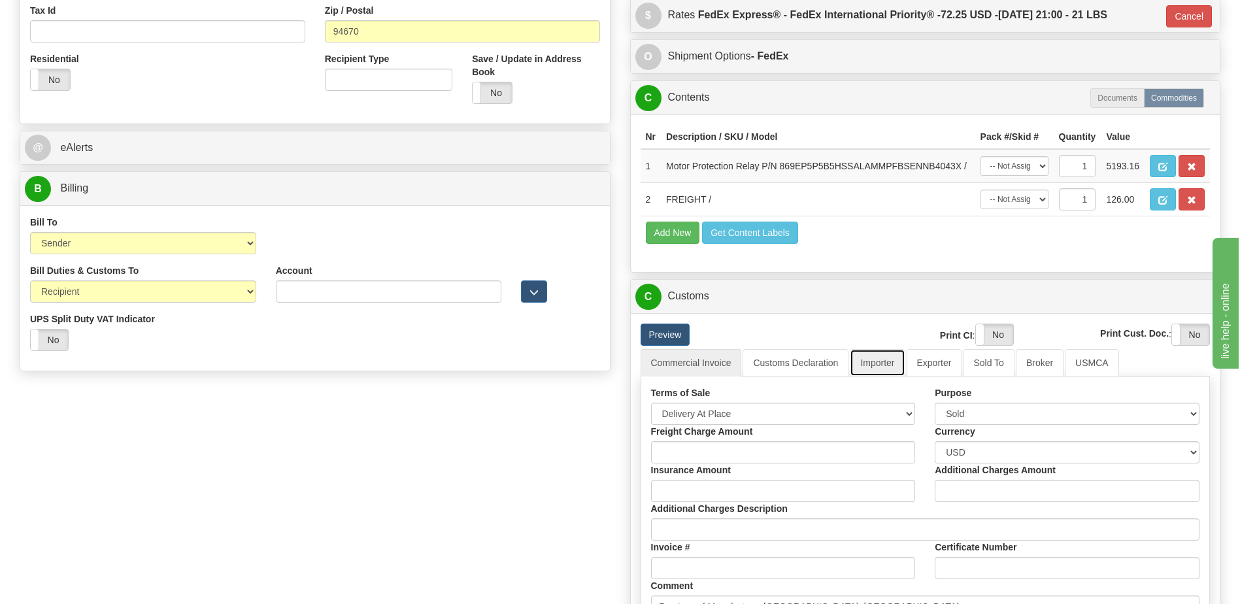
click at [883, 364] on link "Importer" at bounding box center [877, 362] width 55 height 27
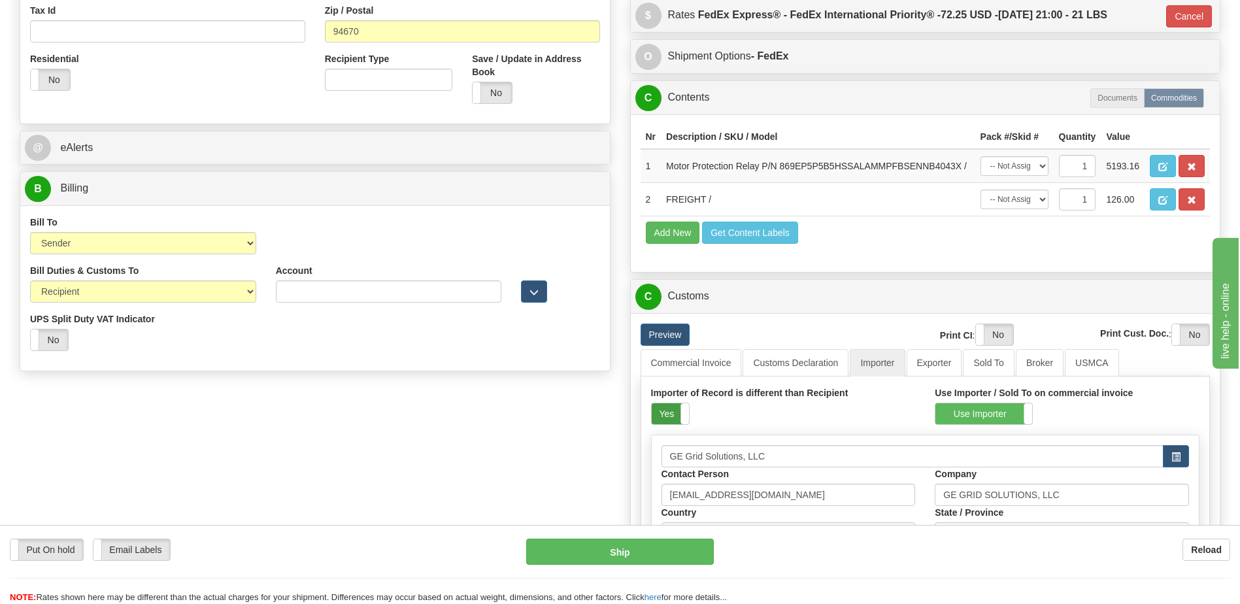
click at [664, 410] on label "Yes" at bounding box center [670, 413] width 37 height 21
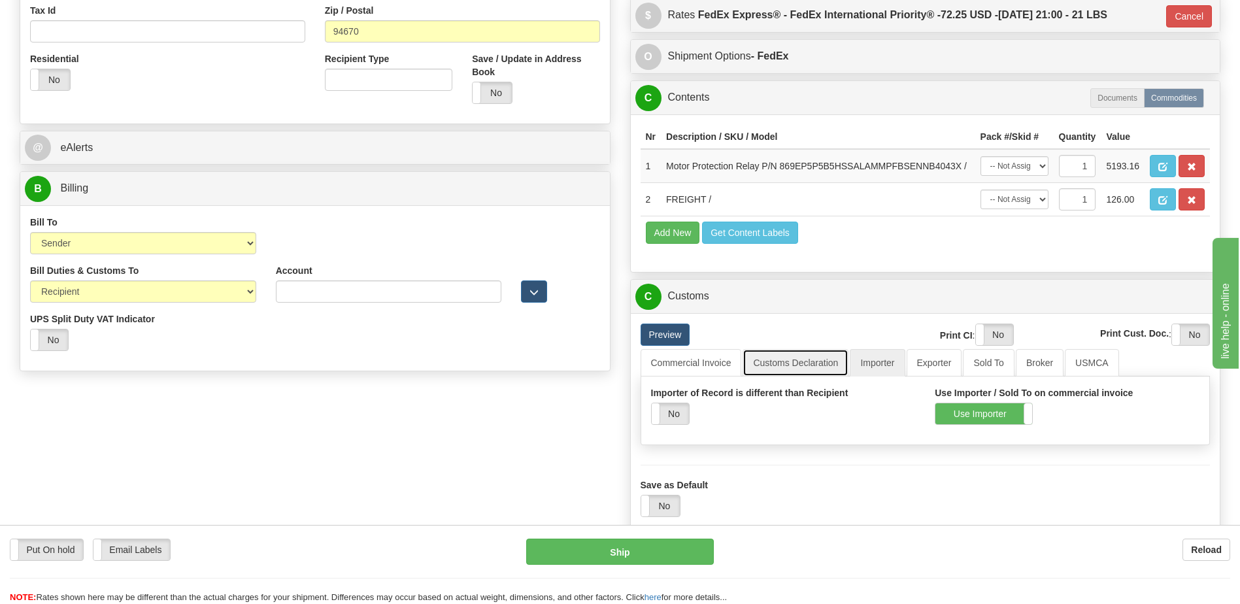
click at [784, 365] on link "Customs Declaration" at bounding box center [796, 362] width 106 height 27
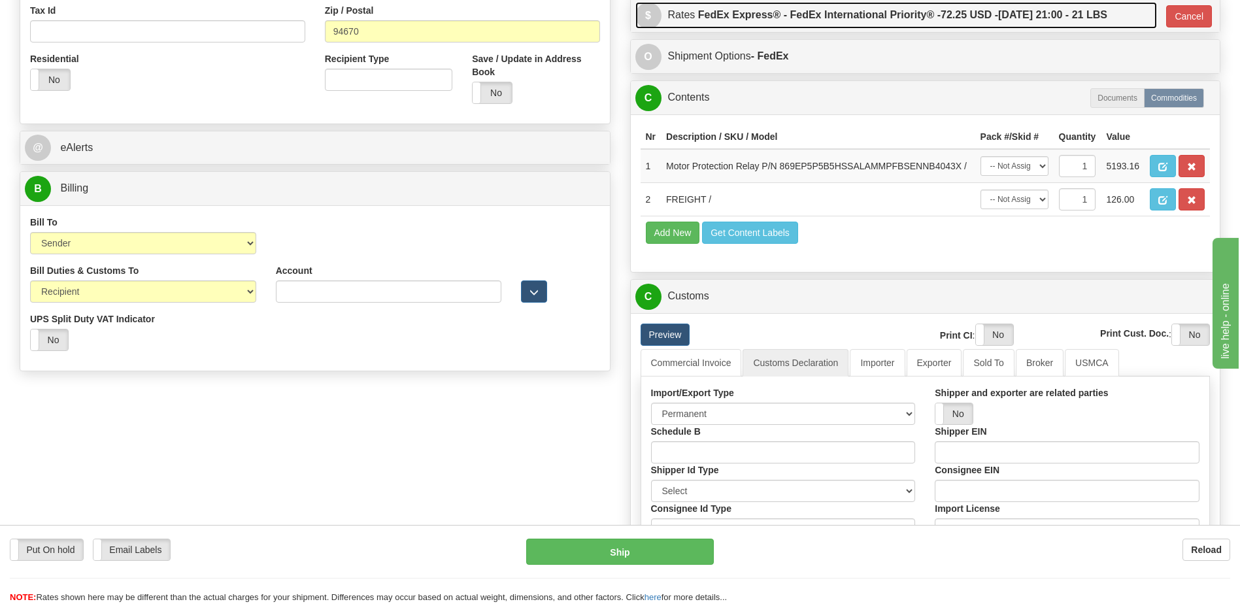
click at [805, 19] on label "FedEx Express® - FedEx International Priority® - 72.25 USD - 09/18/2025 21:00 -…" at bounding box center [902, 15] width 409 height 26
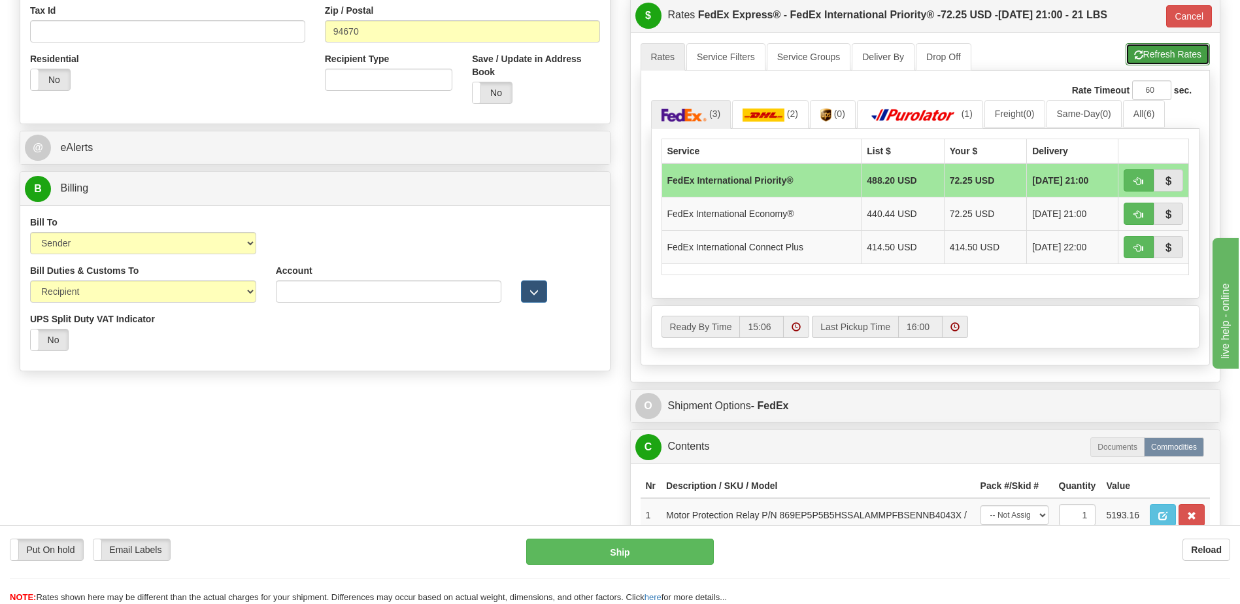
click at [1141, 56] on button "Refresh Rates" at bounding box center [1168, 54] width 84 height 22
type input "01"
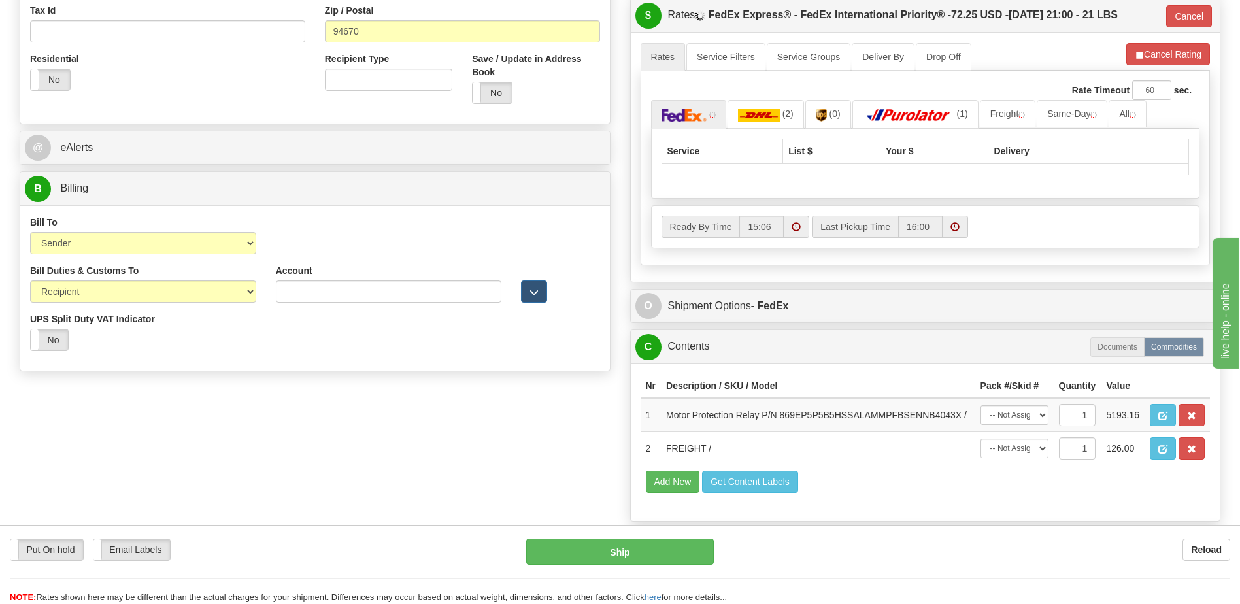
drag, startPoint x: 1023, startPoint y: 1, endPoint x: 1017, endPoint y: 69, distance: 68.3
click at [1021, 1] on div "$ Rates FedEx Express® - FedEx International Priority® - 72.25 USD - 09/18/2025…" at bounding box center [926, 15] width 590 height 33
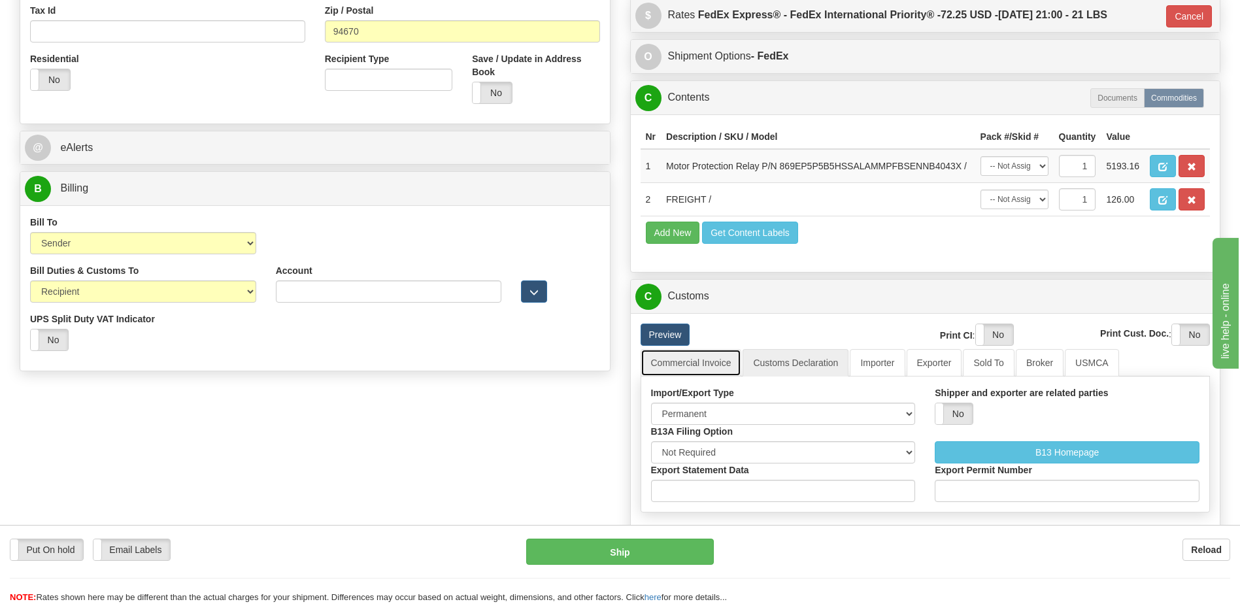
drag, startPoint x: 702, startPoint y: 360, endPoint x: 709, endPoint y: 394, distance: 34.8
click at [701, 360] on link "Commercial Invoice" at bounding box center [691, 362] width 101 height 27
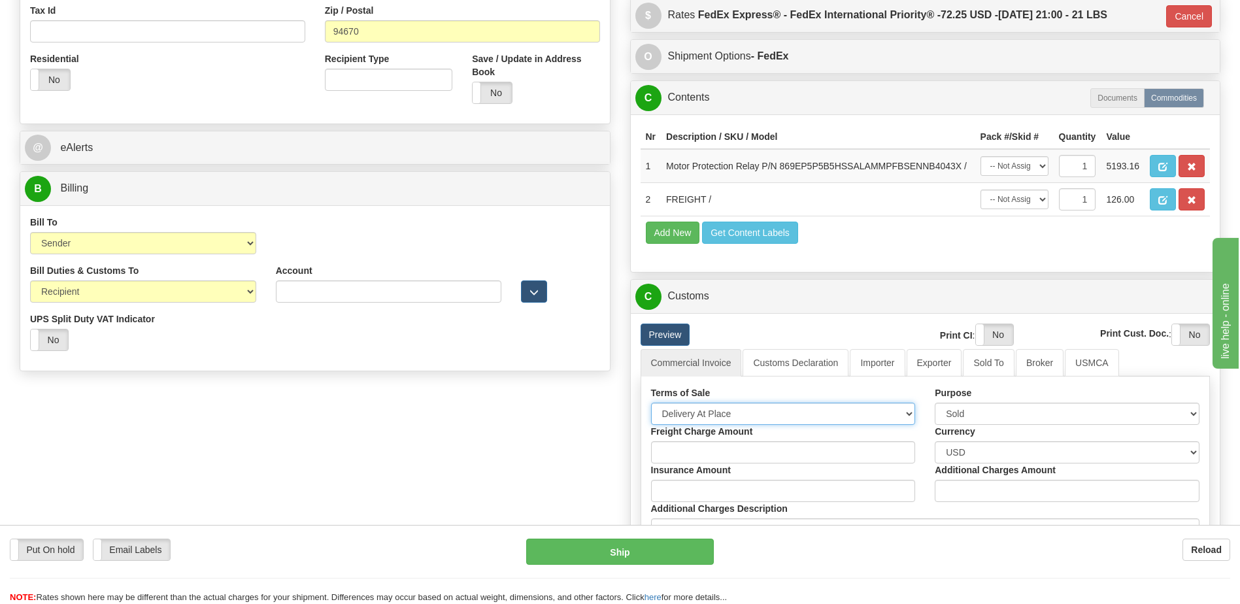
click at [707, 414] on select "Free Carrier Free On Board Ex Works Delivered Duty Unpaid Delivered Duty Paid C…" at bounding box center [783, 414] width 265 height 22
click at [651, 403] on select "Free Carrier Free On Board Ex Works Delivered Duty Unpaid Delivered Duty Paid C…" at bounding box center [783, 414] width 265 height 22
click at [724, 410] on select "Free Carrier Free On Board Ex Works Delivered Duty Unpaid Delivered Duty Paid C…" at bounding box center [783, 414] width 265 height 22
select select "7"
click at [651, 403] on select "Free Carrier Free On Board Ex Works Delivered Duty Unpaid Delivered Duty Paid C…" at bounding box center [783, 414] width 265 height 22
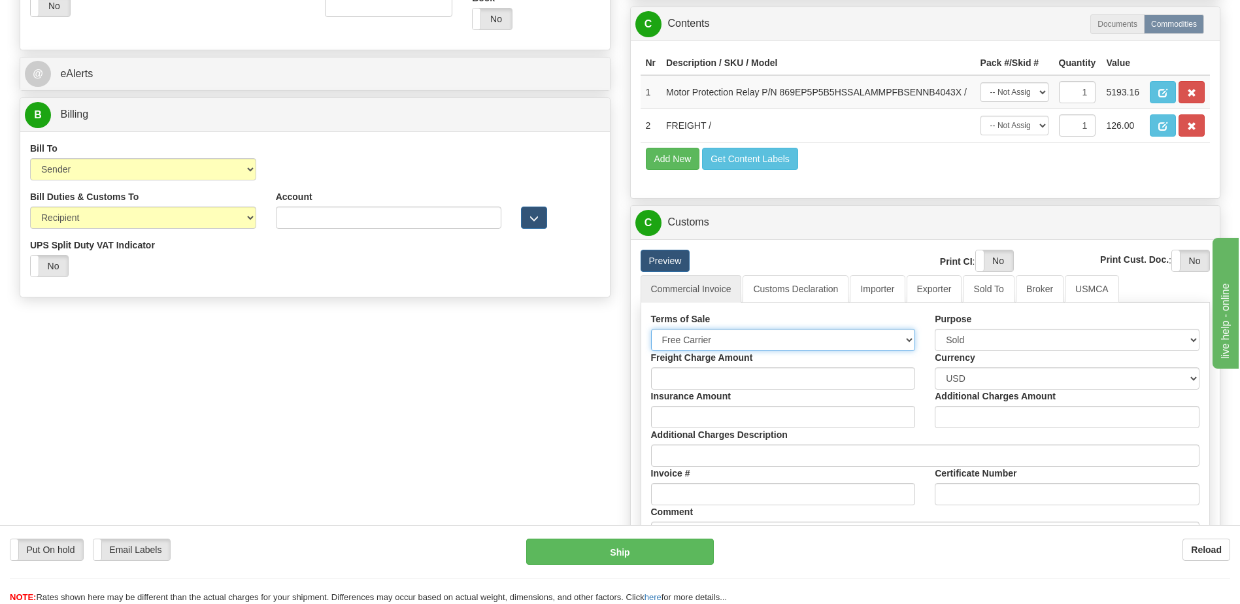
scroll to position [719, 0]
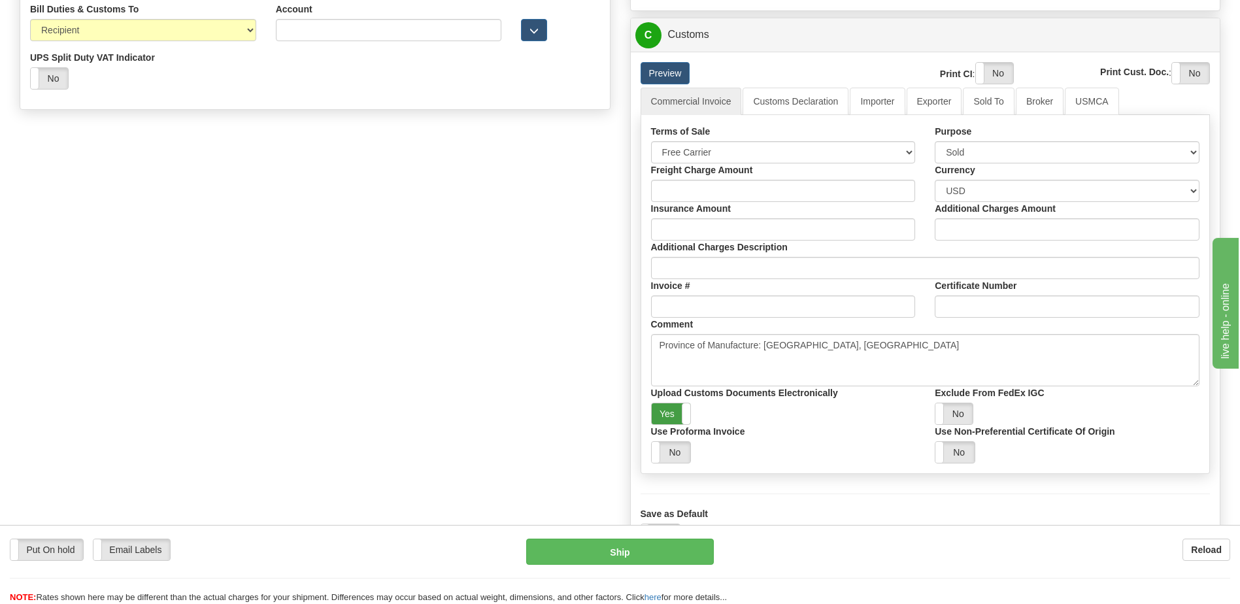
click at [666, 412] on label "Yes" at bounding box center [671, 413] width 39 height 21
click at [991, 70] on label "Yes" at bounding box center [994, 73] width 37 height 21
click at [1194, 78] on label "Yes" at bounding box center [1190, 73] width 37 height 21
click at [792, 103] on link "Customs Declaration" at bounding box center [796, 101] width 106 height 27
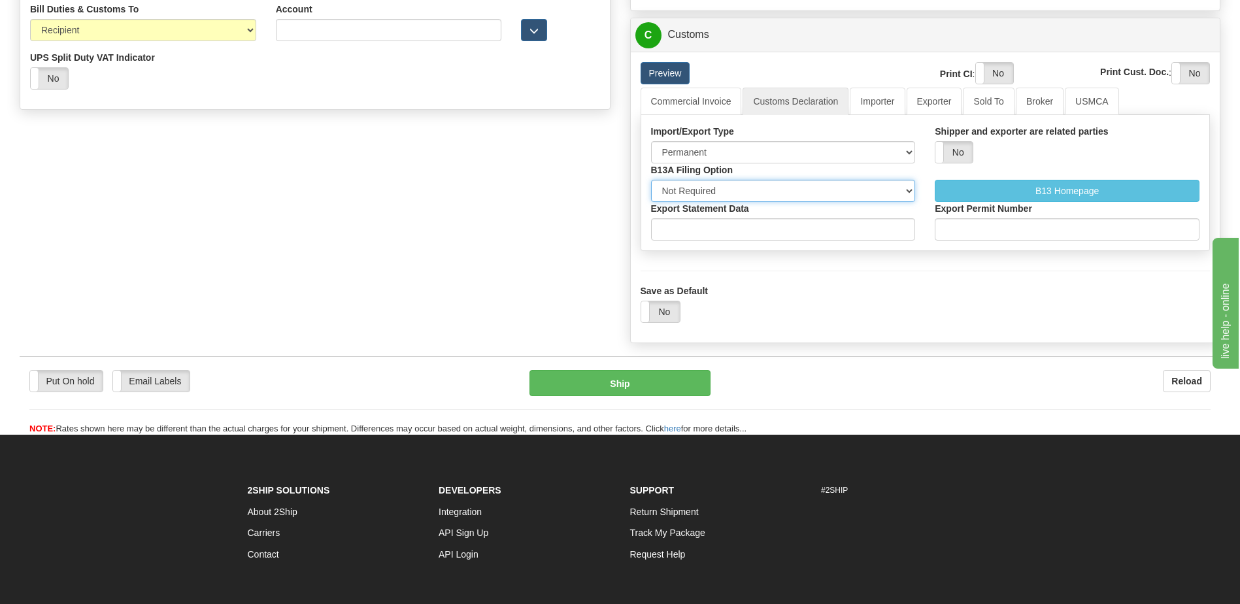
click at [724, 187] on select "Not Required Manual Electronic Summary Reporting" at bounding box center [783, 191] width 265 height 22
select select "3"
click at [651, 180] on select "Not Required Manual Electronic Summary Reporting" at bounding box center [783, 191] width 265 height 22
click at [700, 230] on input "Export Statement Data" at bounding box center [783, 229] width 265 height 22
type input "11111111111111111"
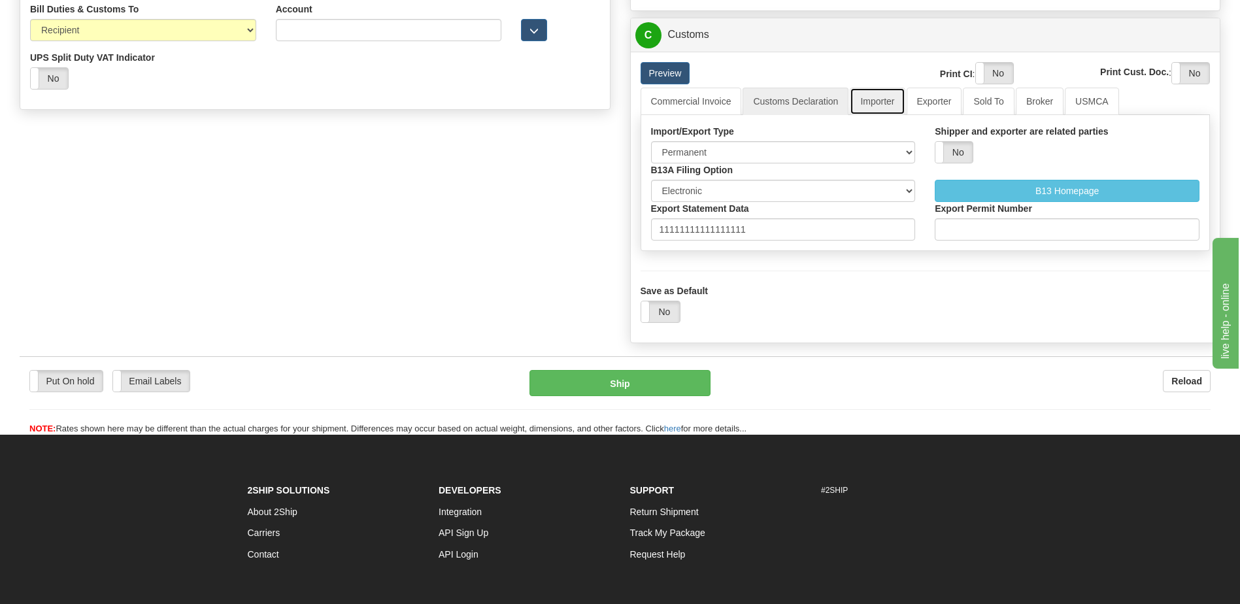
click at [884, 91] on link "Importer" at bounding box center [877, 101] width 55 height 27
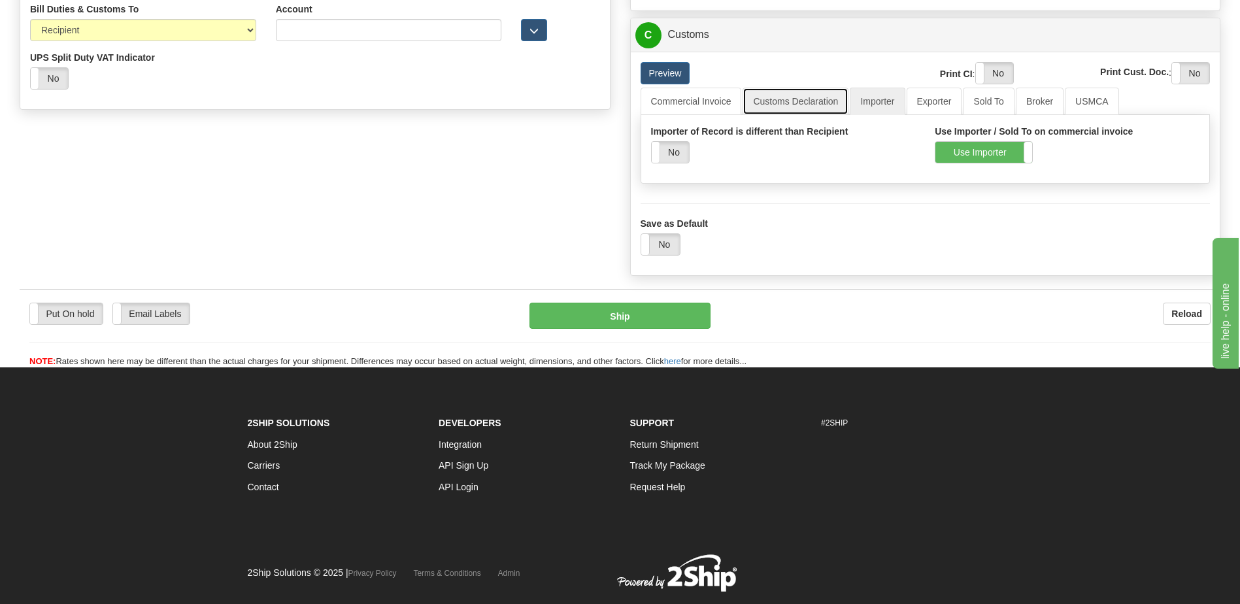
click at [770, 109] on link "Customs Declaration" at bounding box center [796, 101] width 106 height 27
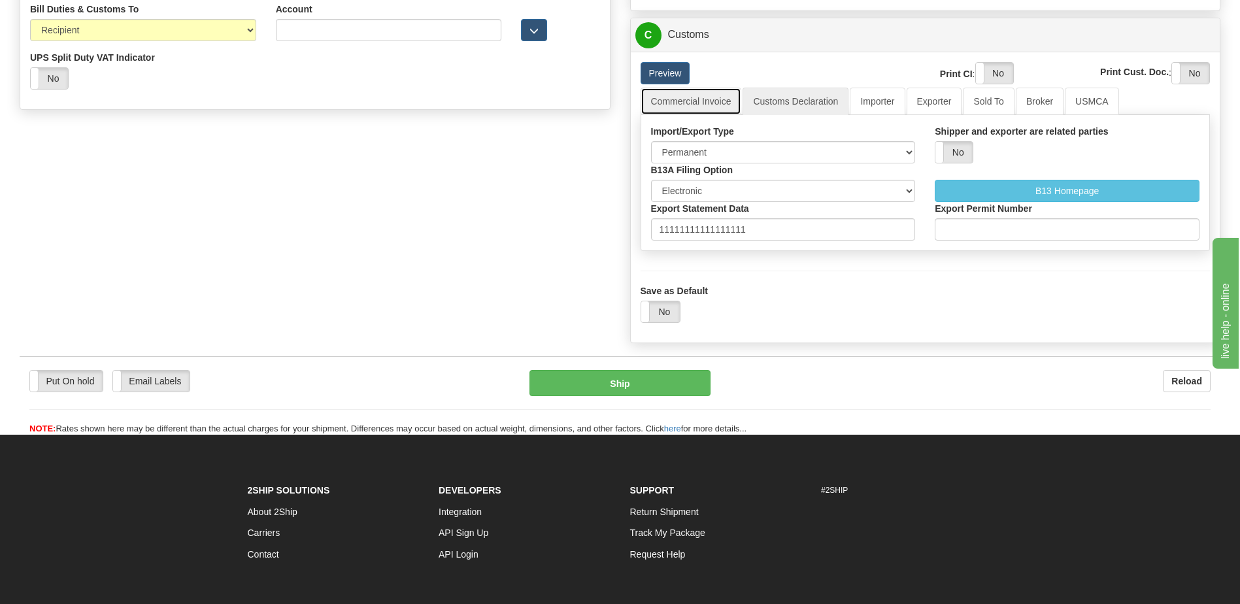
click at [706, 101] on link "Commercial Invoice" at bounding box center [691, 101] width 101 height 27
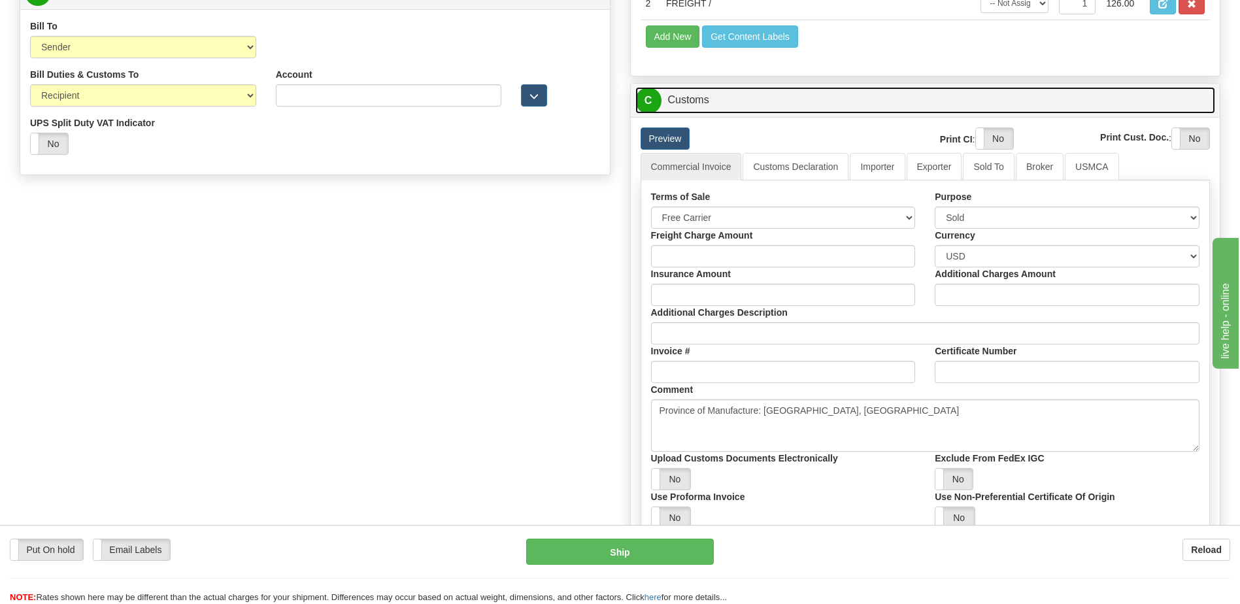
click at [724, 109] on link "C Customs" at bounding box center [926, 100] width 581 height 27
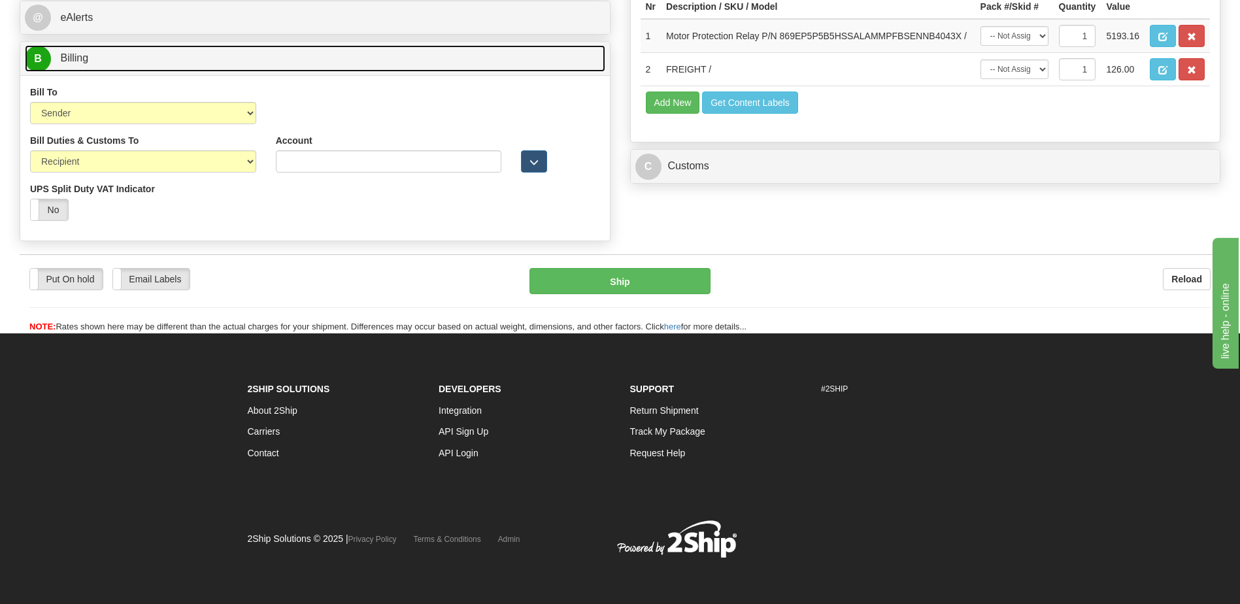
click at [153, 62] on link "B Billing" at bounding box center [315, 58] width 581 height 27
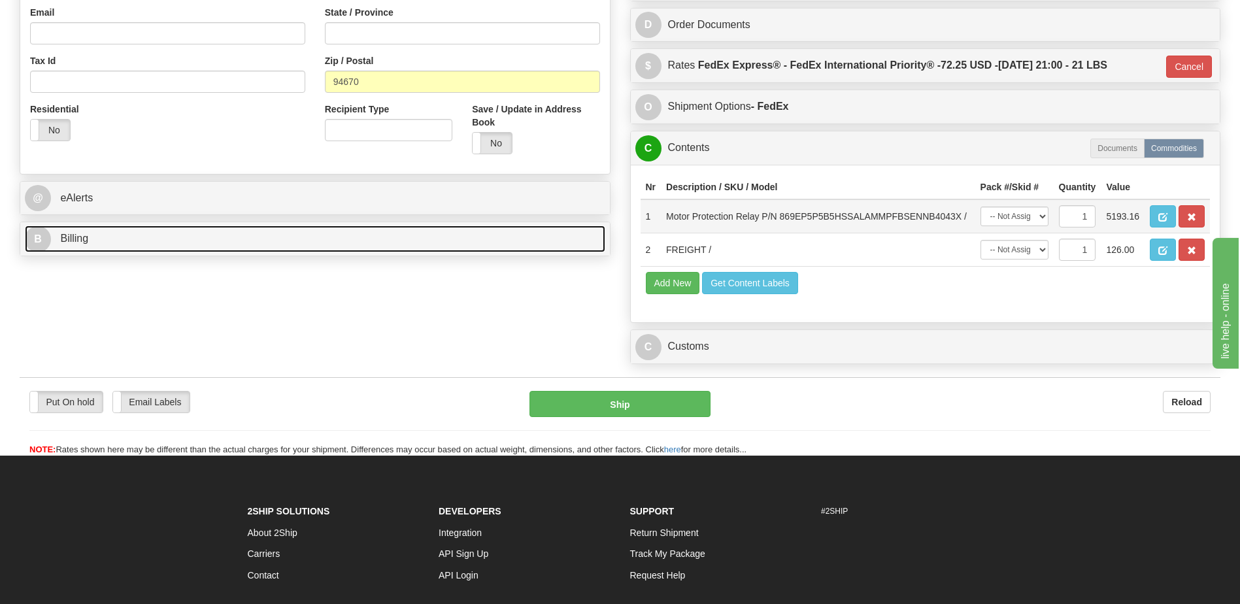
scroll to position [334, 0]
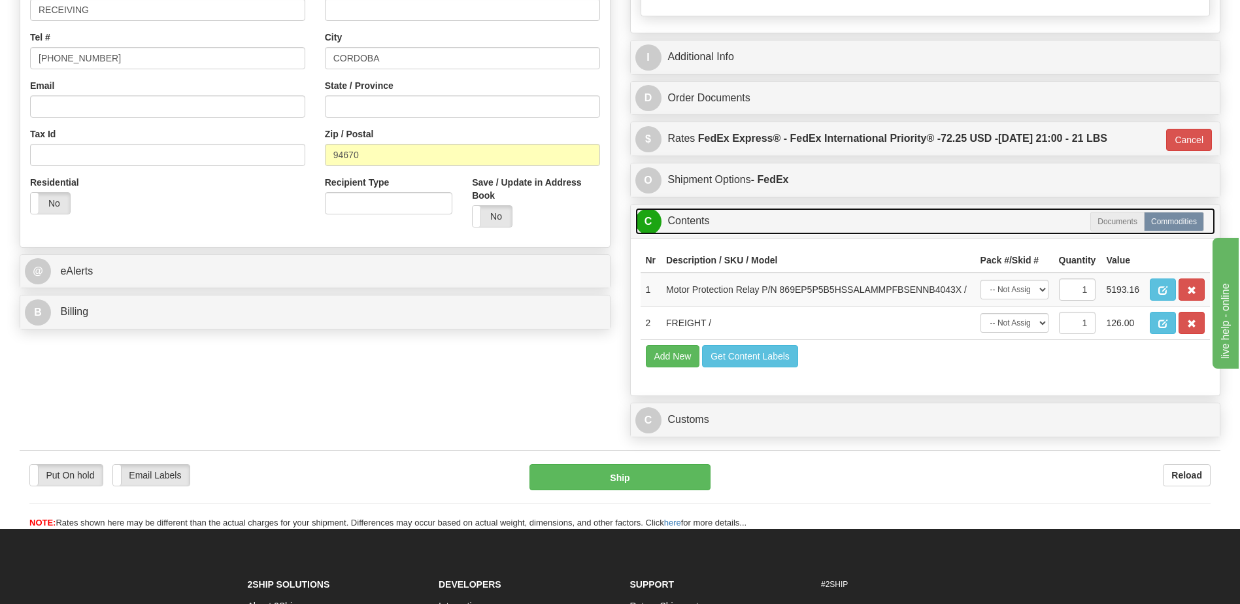
click at [713, 228] on link "C Contents" at bounding box center [926, 221] width 581 height 27
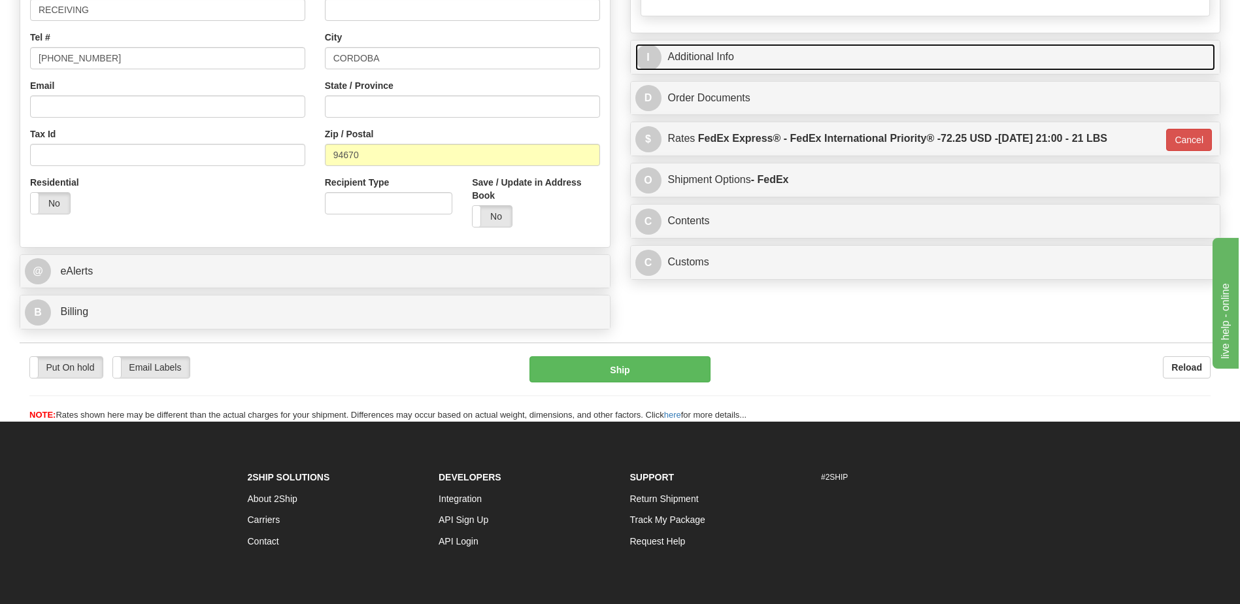
click at [734, 61] on link "I Additional Info" at bounding box center [926, 57] width 581 height 27
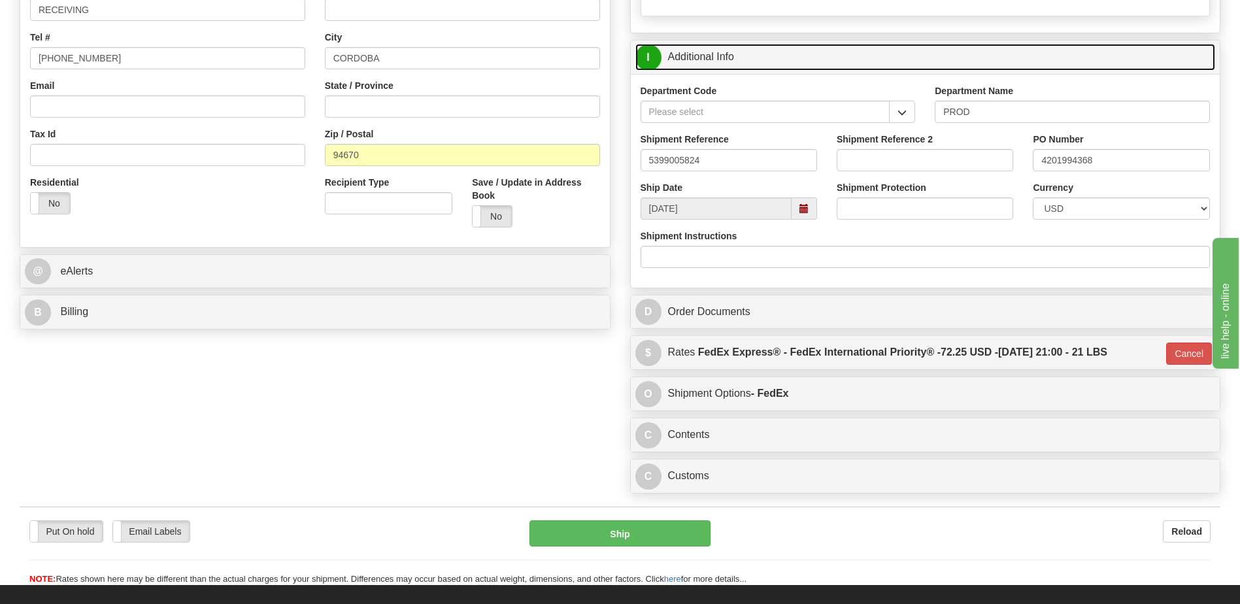
click at [734, 61] on link "I Additional Info" at bounding box center [926, 57] width 581 height 27
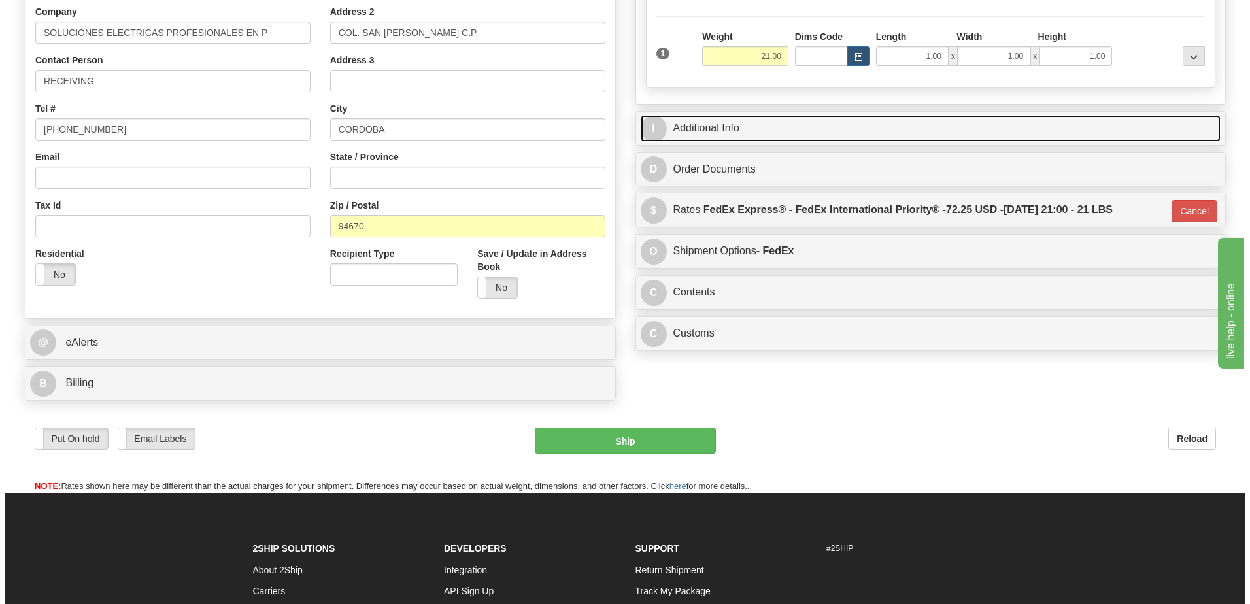
scroll to position [138, 0]
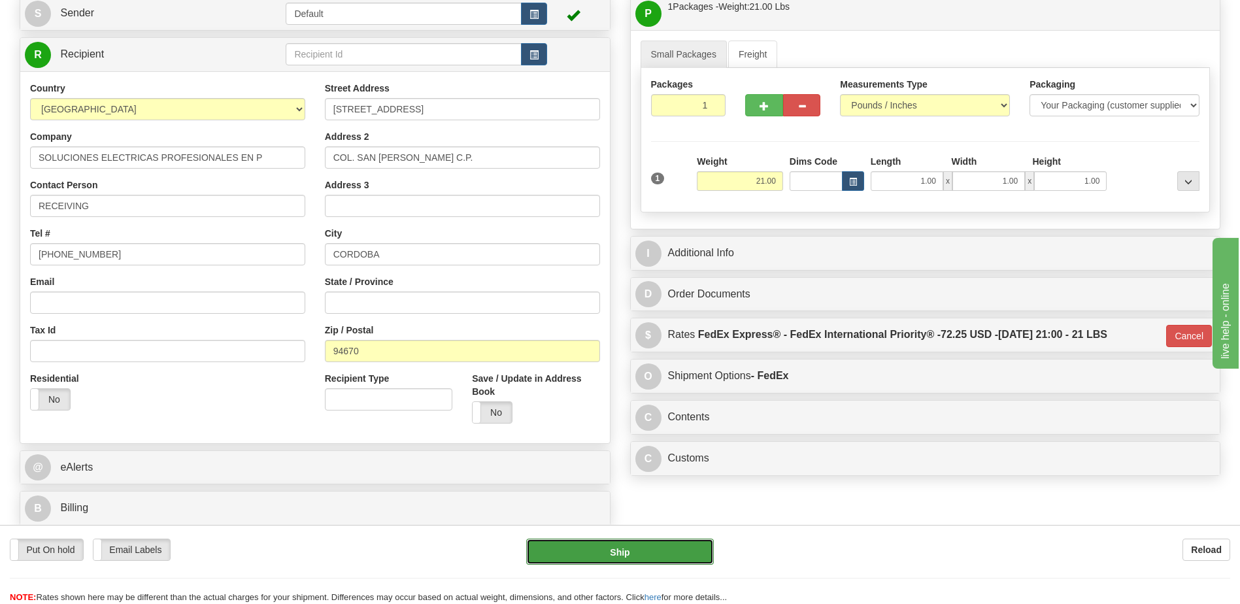
click at [630, 560] on button "Ship" at bounding box center [619, 552] width 187 height 26
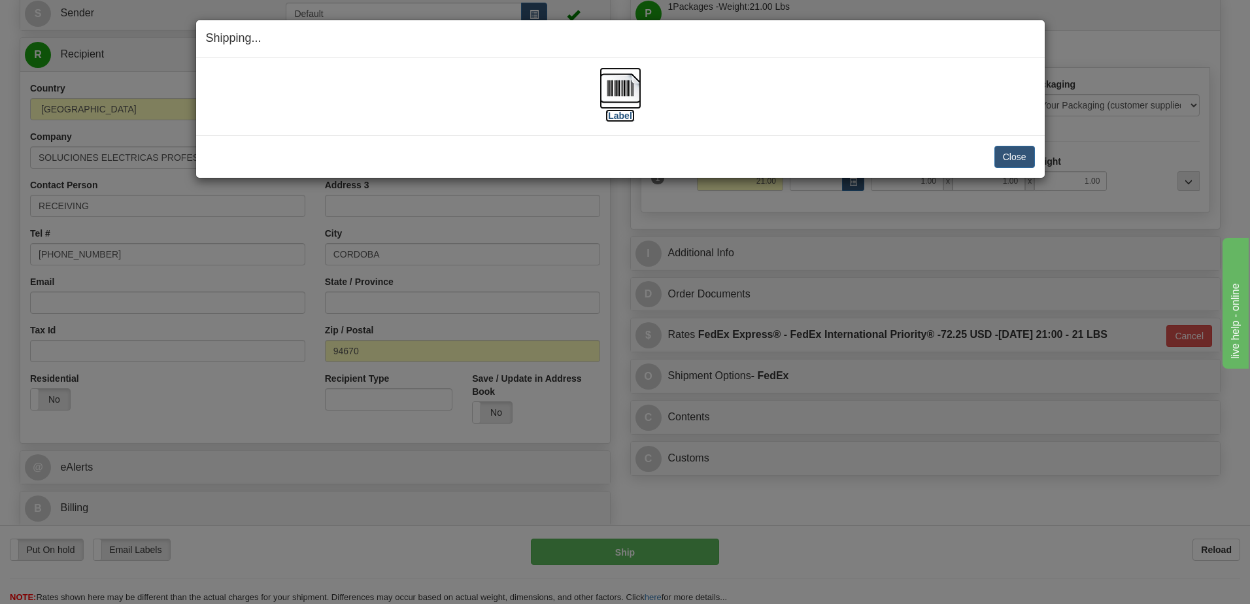
click at [619, 90] on img at bounding box center [621, 88] width 42 height 42
click at [624, 95] on img at bounding box center [621, 88] width 42 height 42
click at [1009, 157] on button "Close" at bounding box center [1015, 157] width 41 height 22
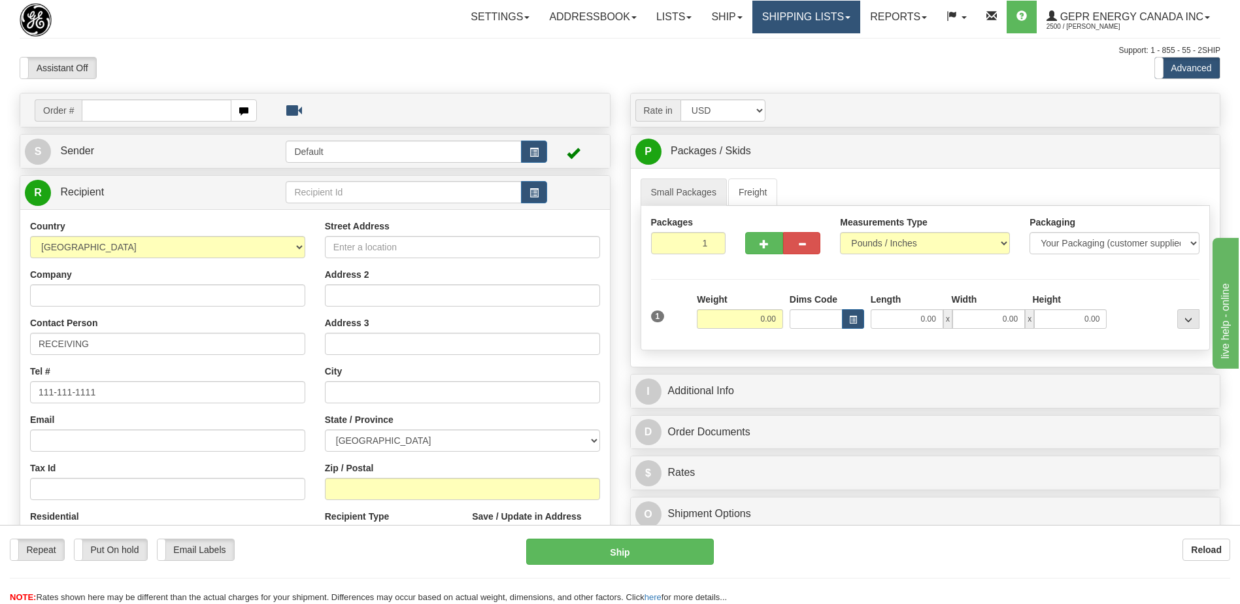
click at [780, 14] on link "Shipping lists" at bounding box center [807, 17] width 108 height 33
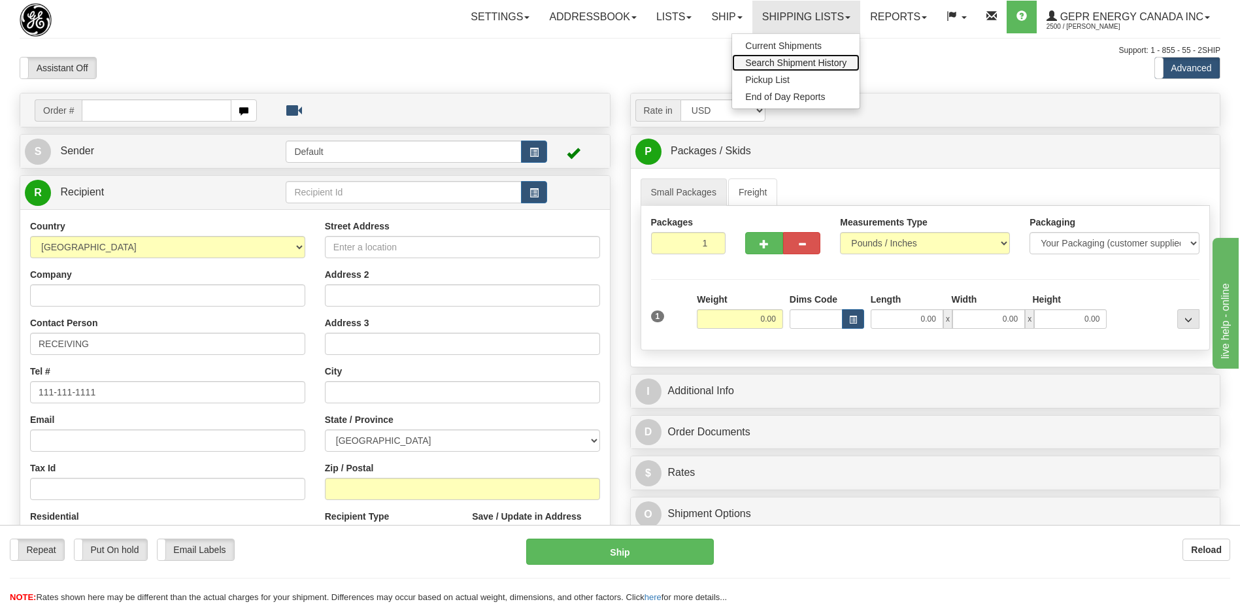
click at [774, 61] on span "Search Shipment History" at bounding box center [795, 63] width 101 height 10
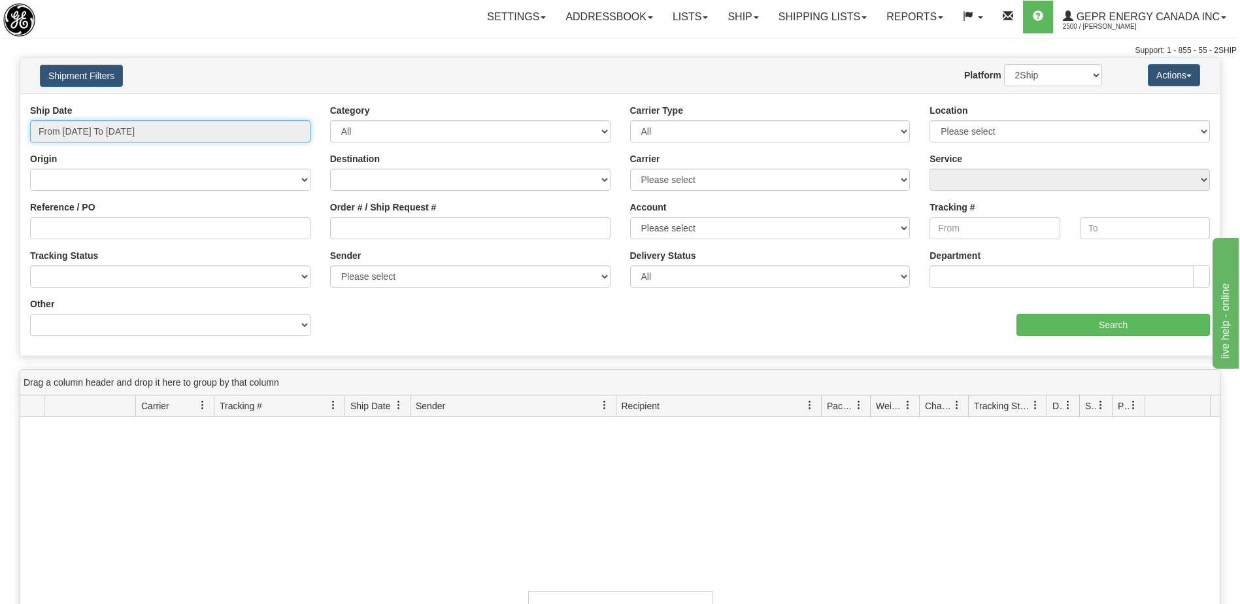
click at [155, 133] on input "From [DATE] To [DATE]" at bounding box center [170, 131] width 281 height 22
drag, startPoint x: 498, startPoint y: 481, endPoint x: 513, endPoint y: 456, distance: 28.7
click at [500, 480] on div "No records found based on search criteria!" at bounding box center [620, 610] width 1200 height 386
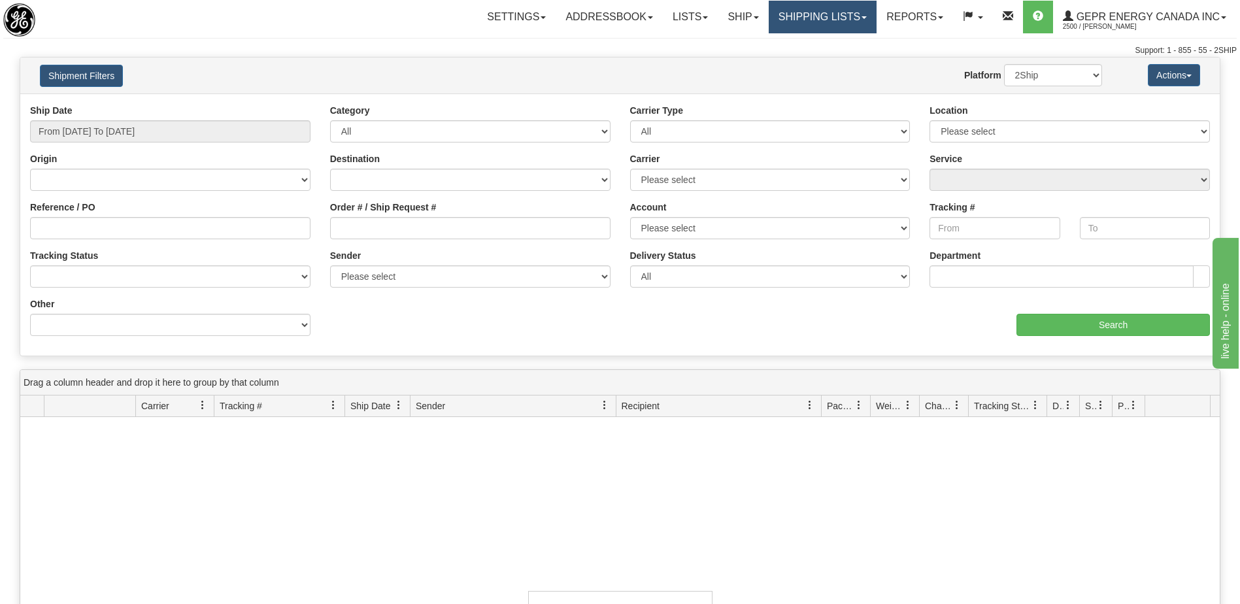
click at [808, 17] on link "Shipping lists" at bounding box center [823, 17] width 108 height 33
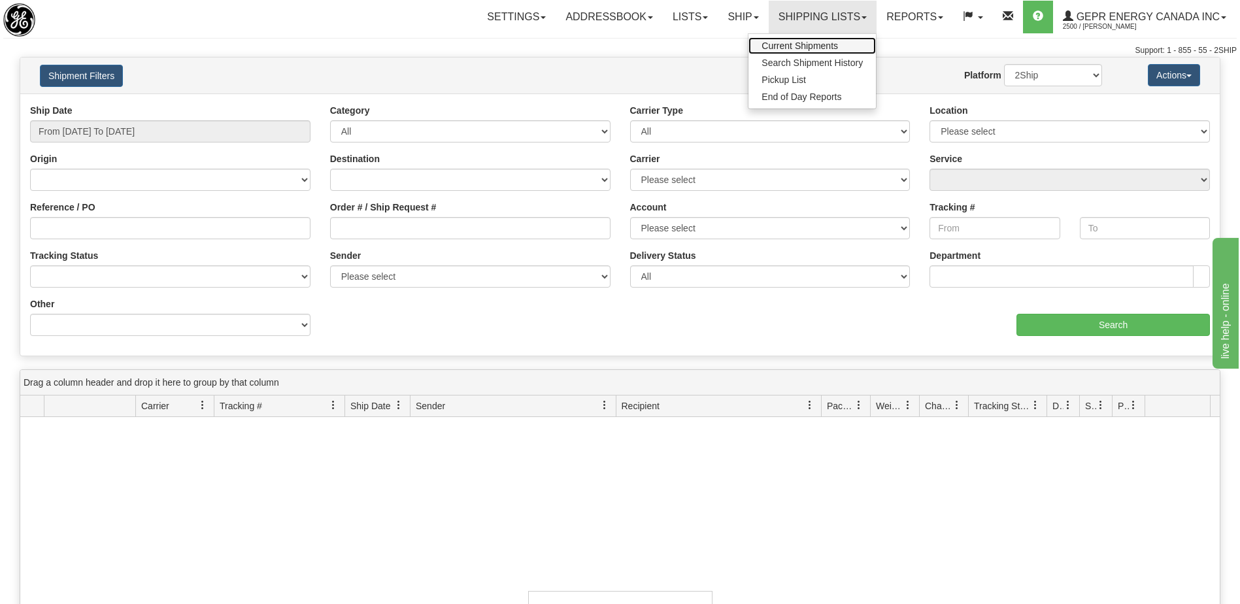
click at [772, 44] on span "Current Shipments" at bounding box center [800, 46] width 77 height 10
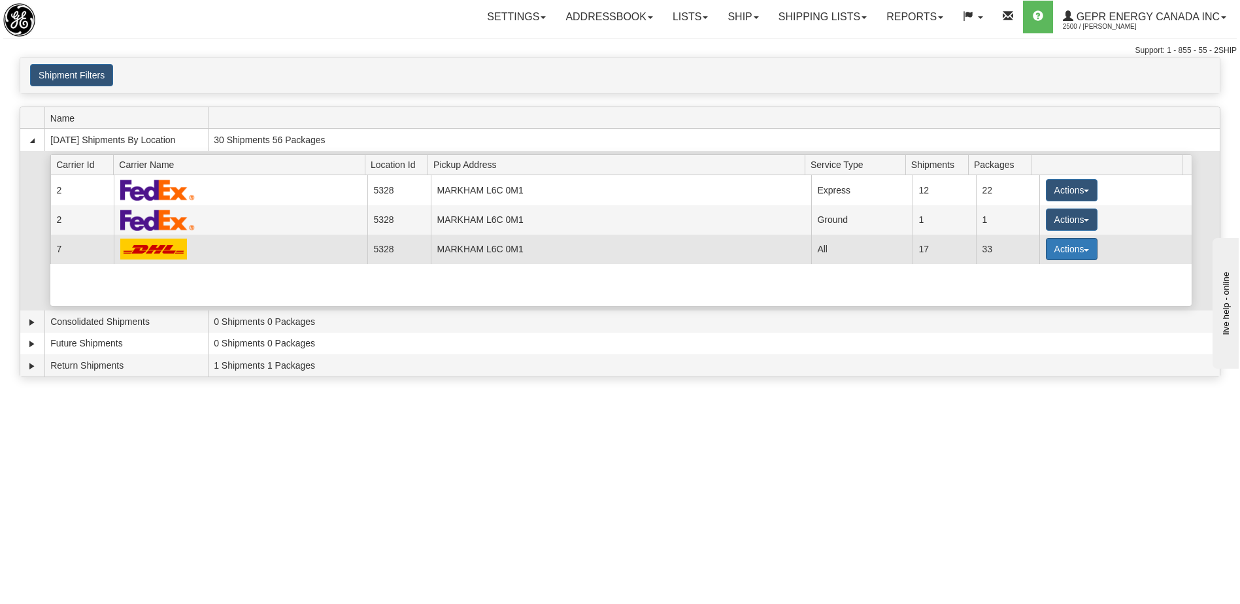
click at [1072, 245] on button "Actions" at bounding box center [1072, 249] width 52 height 22
click at [1046, 274] on link "Details" at bounding box center [1045, 273] width 105 height 17
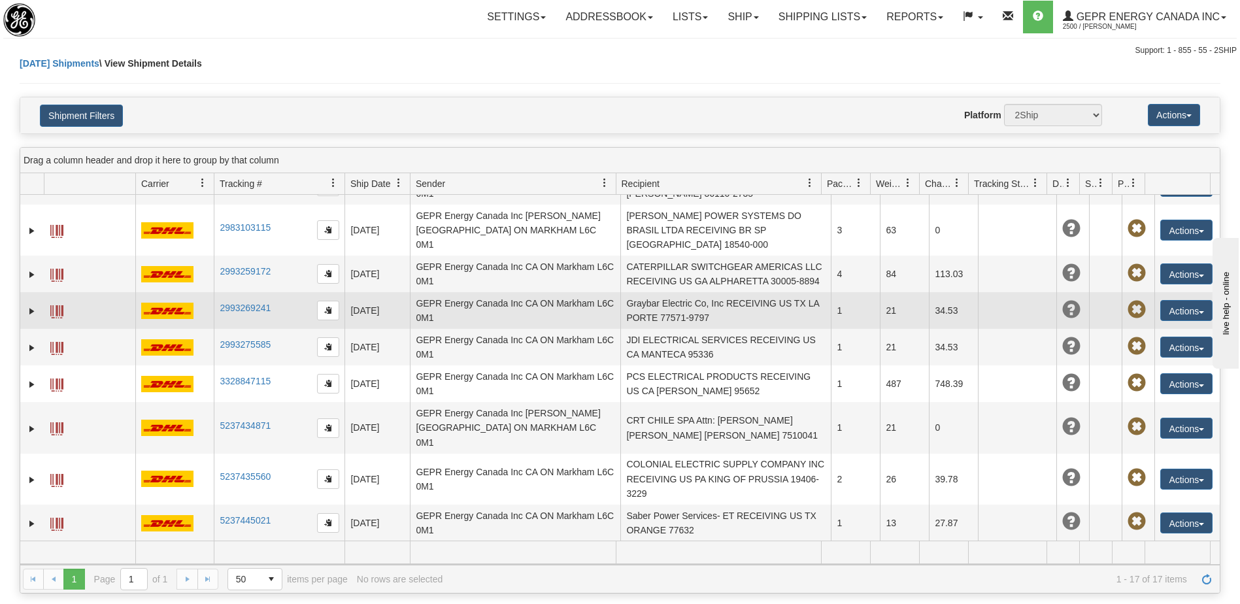
scroll to position [262, 0]
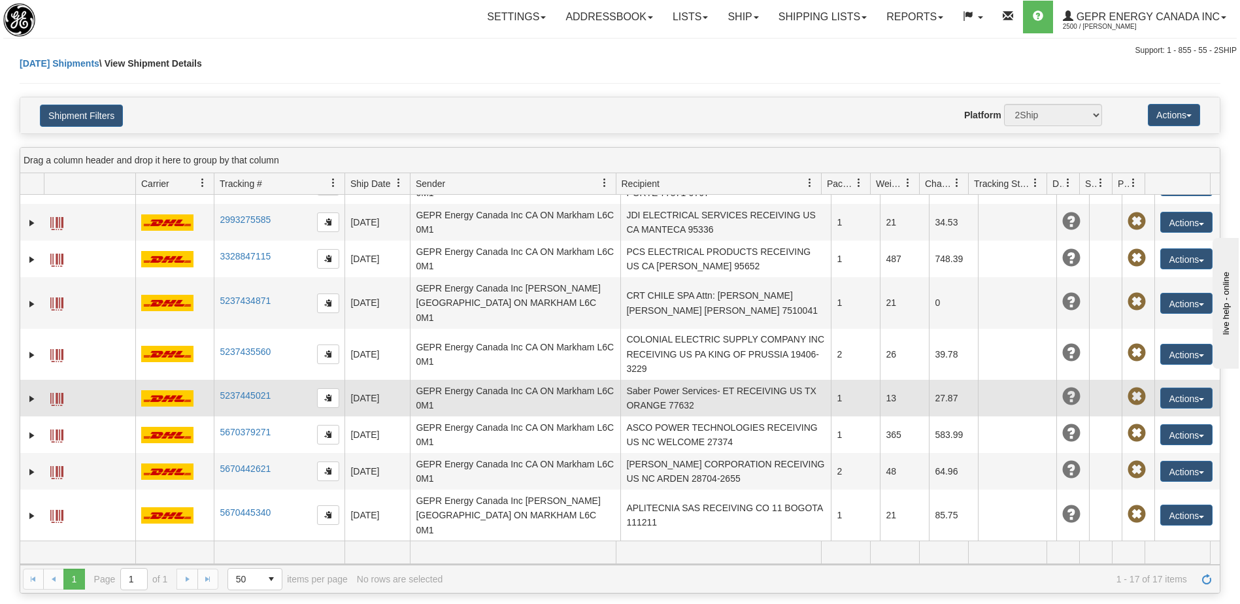
drag, startPoint x: 770, startPoint y: 396, endPoint x: 937, endPoint y: 403, distance: 167.6
click at [771, 396] on td "Saber Power Services- ET RECEIVING US TX ORANGE 77632" at bounding box center [726, 398] width 211 height 37
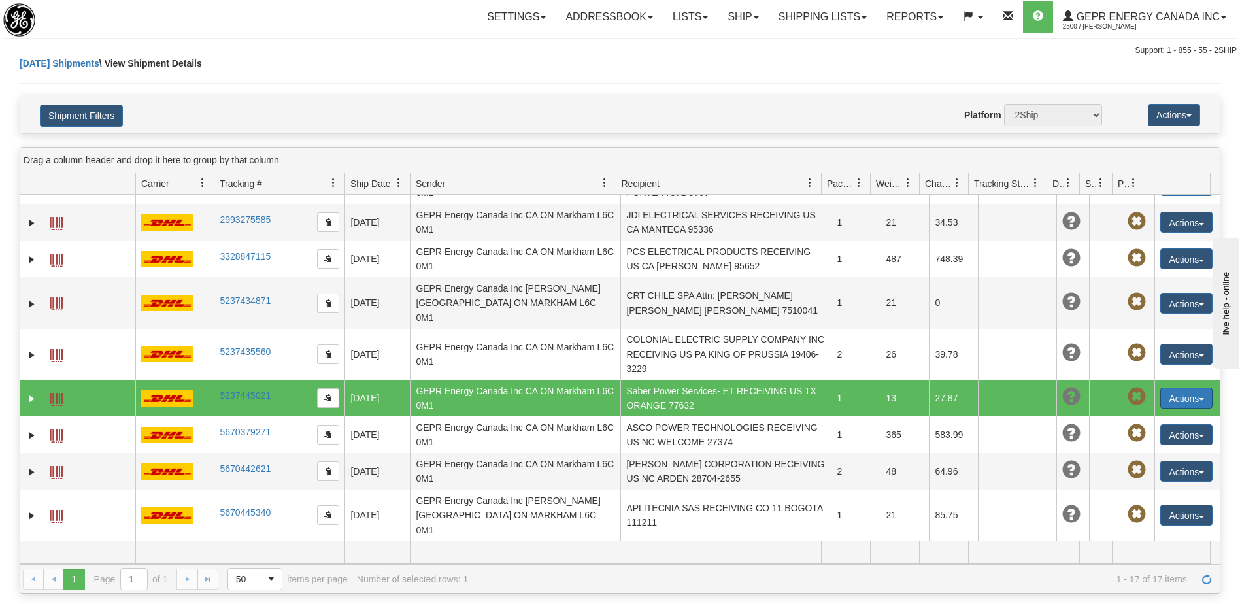
click at [1174, 404] on button "Actions" at bounding box center [1187, 398] width 52 height 21
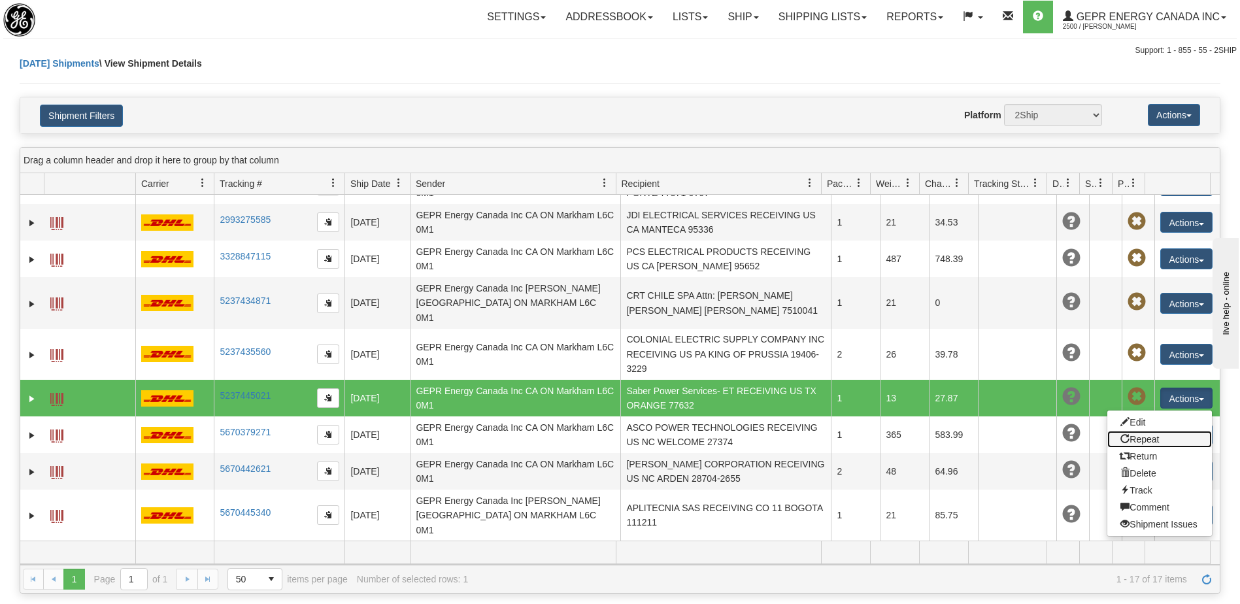
click at [1138, 445] on link "Repeat" at bounding box center [1160, 439] width 105 height 17
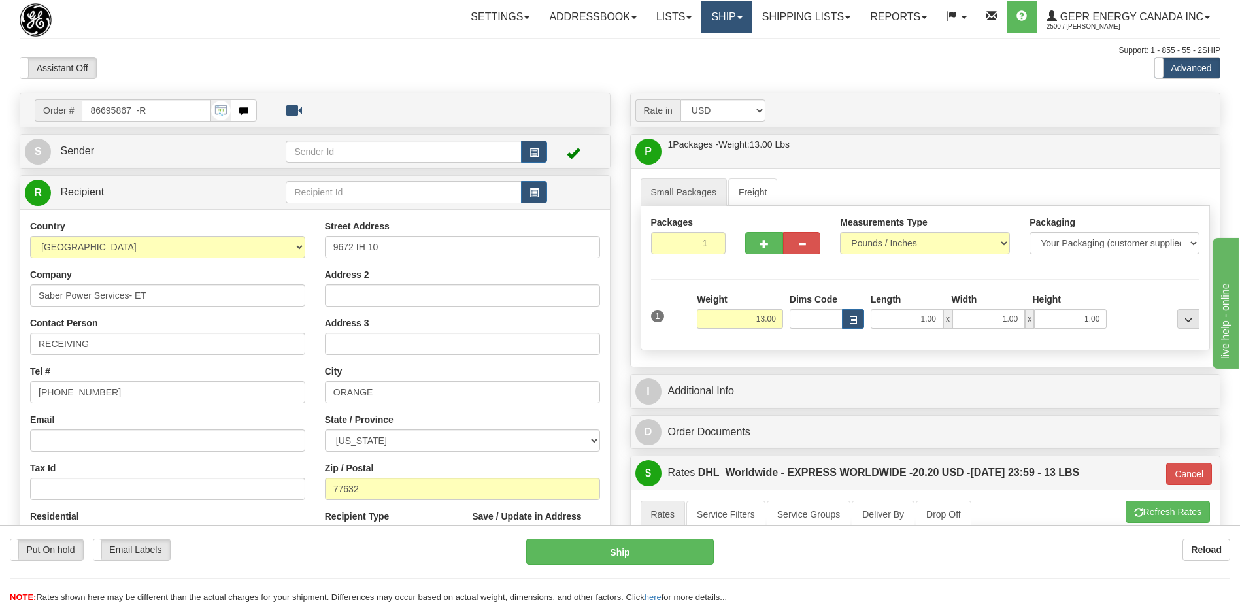
click at [719, 24] on link "Ship" at bounding box center [727, 17] width 50 height 33
click at [692, 45] on link "Ship Screen" at bounding box center [693, 45] width 118 height 17
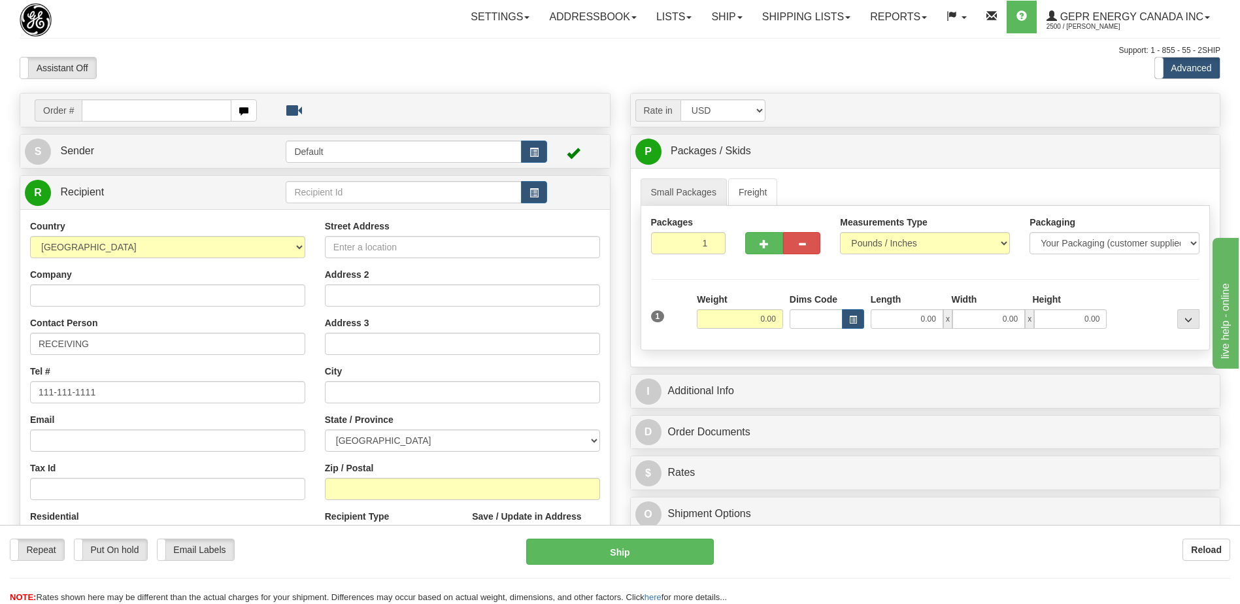
drag, startPoint x: 401, startPoint y: 60, endPoint x: 390, endPoint y: 32, distance: 29.6
click at [397, 58] on div "Assistant On Assistant Off Do a return Do a return" at bounding box center [264, 68] width 509 height 22
click at [784, 22] on link "Shipping lists" at bounding box center [807, 17] width 108 height 33
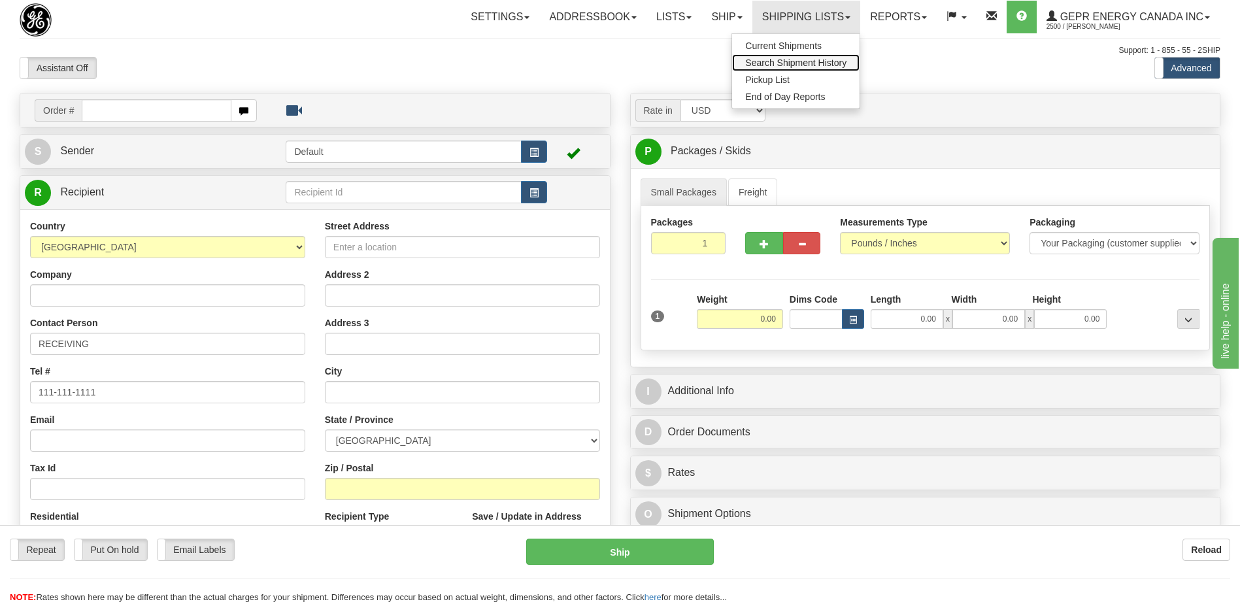
click at [783, 59] on span "Search Shipment History" at bounding box center [795, 63] width 101 height 10
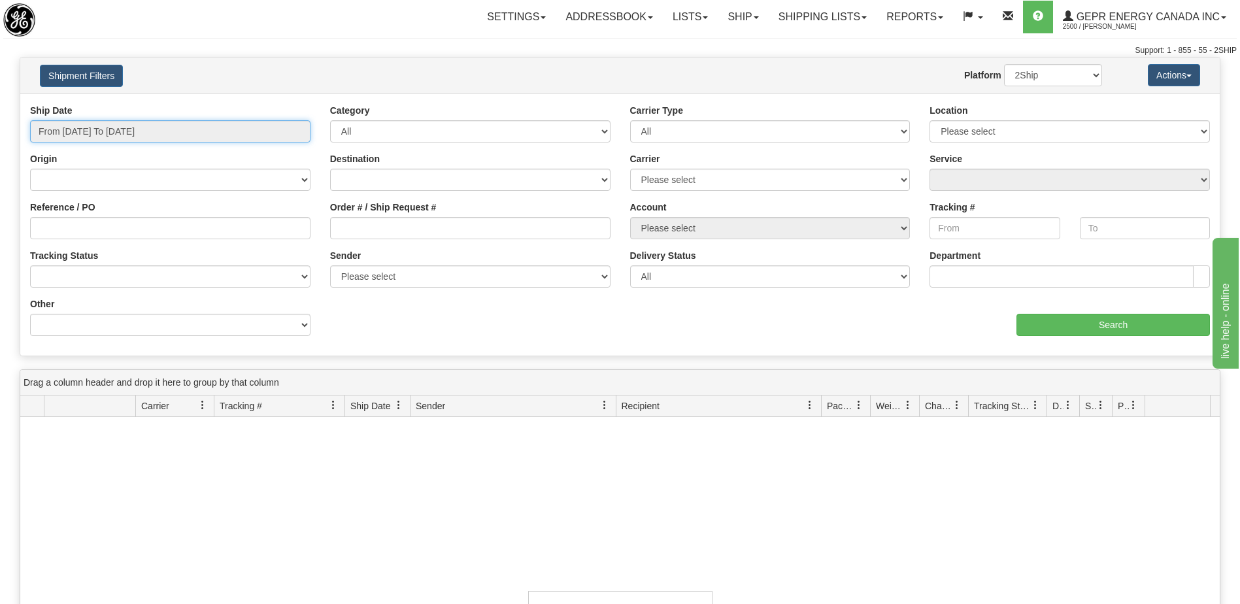
type input "[DATE]"
click at [101, 135] on input "From [DATE] To [DATE]" at bounding box center [170, 131] width 281 height 22
type input "[DATE]"
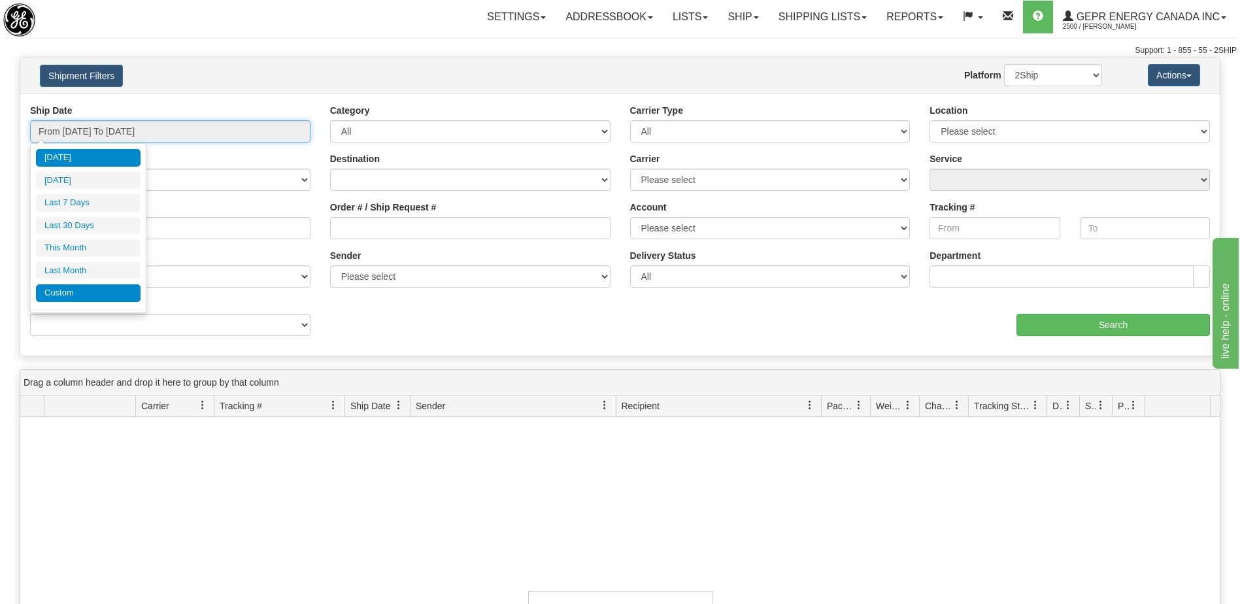
type input "[DATE]"
click at [105, 295] on li "Custom" at bounding box center [88, 293] width 105 height 18
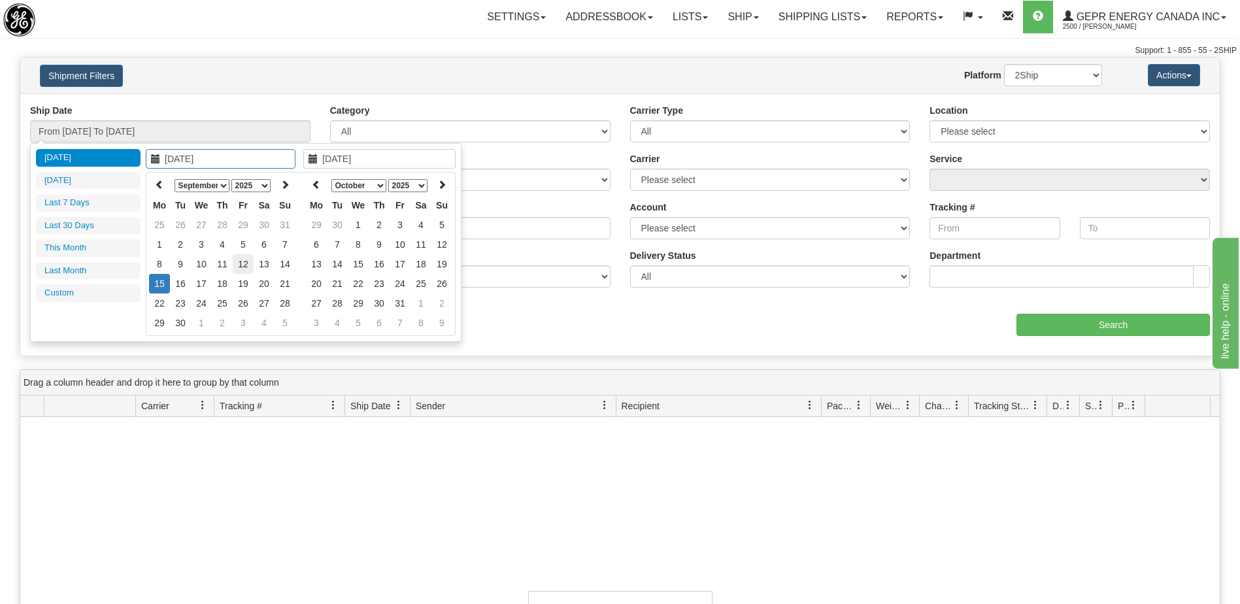
type input "[DATE]"
click at [244, 267] on td "12" at bounding box center [243, 264] width 21 height 20
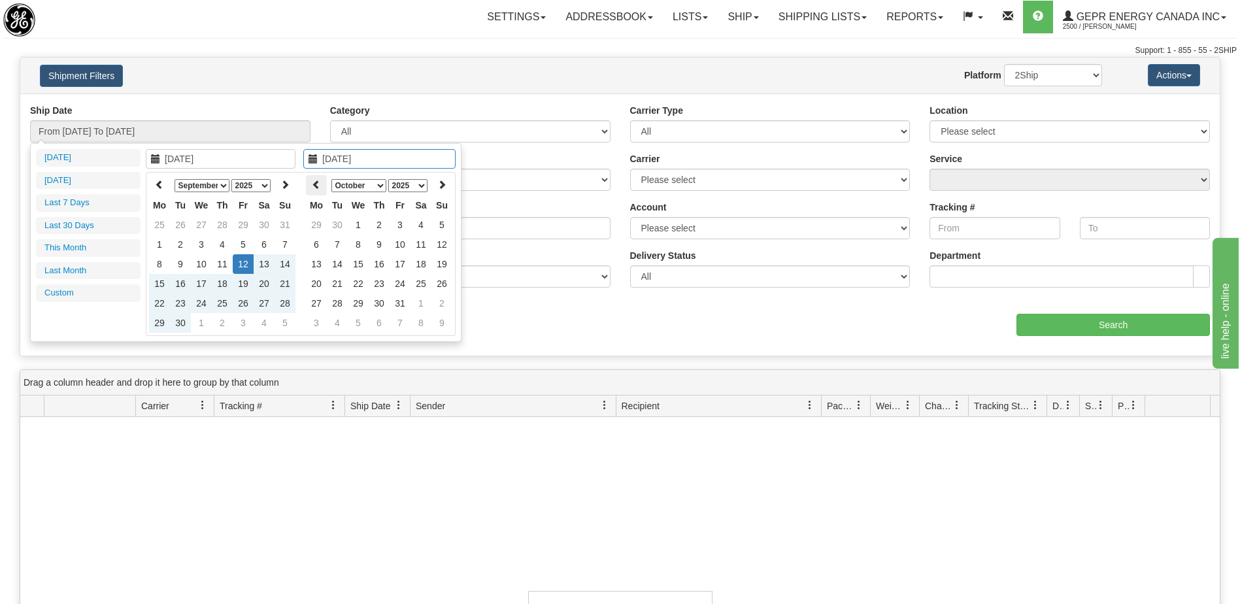
click at [320, 187] on icon at bounding box center [316, 184] width 9 height 9
type input "[DATE]"
click at [403, 267] on td "12" at bounding box center [400, 264] width 21 height 20
type input "From [DATE] To [DATE]"
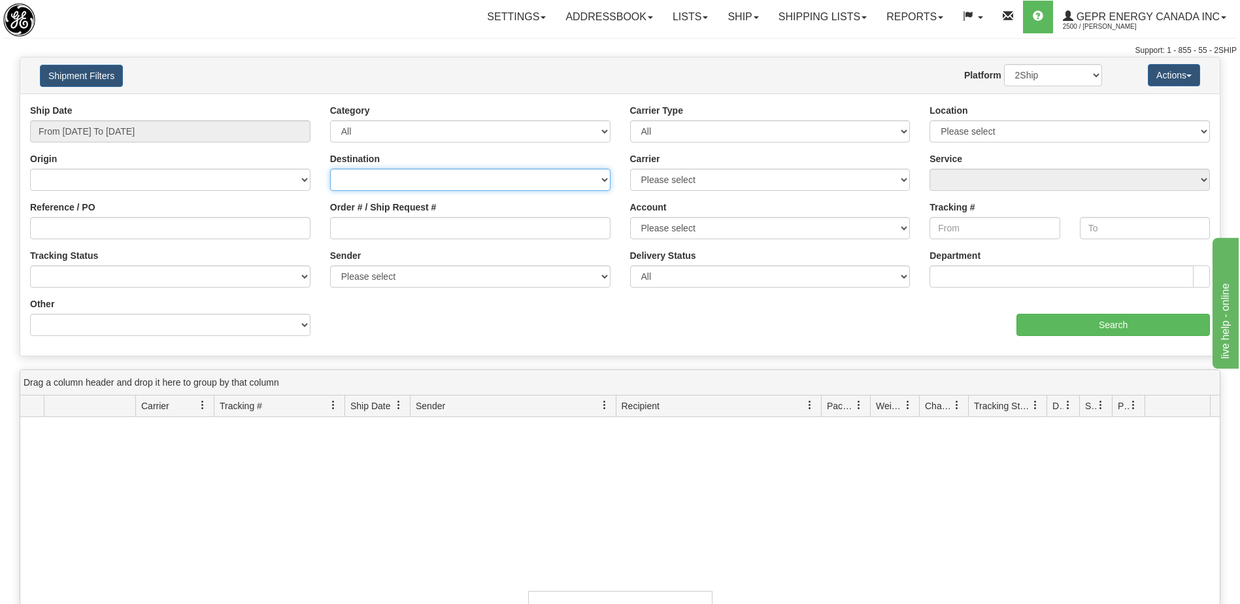
click at [413, 171] on select "[GEOGRAPHIC_DATA] [GEOGRAPHIC_DATA] [GEOGRAPHIC_DATA] [US_STATE] [GEOGRAPHIC_DA…" at bounding box center [470, 180] width 281 height 22
select select "INTL"
click at [330, 169] on select "[GEOGRAPHIC_DATA] [GEOGRAPHIC_DATA] [GEOGRAPHIC_DATA] [US_STATE] [GEOGRAPHIC_DA…" at bounding box center [470, 180] width 281 height 22
click at [706, 180] on select "Please select 2Ship [DATE] DHL FedEx Express® FedEx® LTL Purolator UPS" at bounding box center [770, 180] width 281 height 22
select select "7"
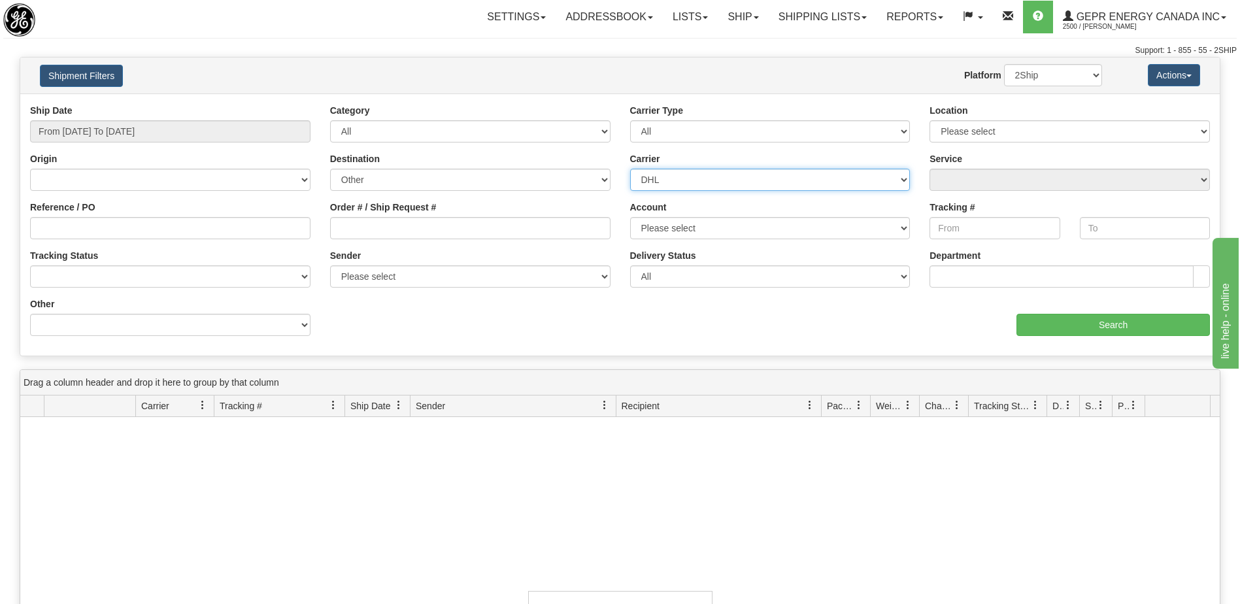
click at [630, 169] on select "Please select 2Ship [DATE] DHL FedEx Express® FedEx® LTL Purolator UPS" at bounding box center [770, 180] width 281 height 22
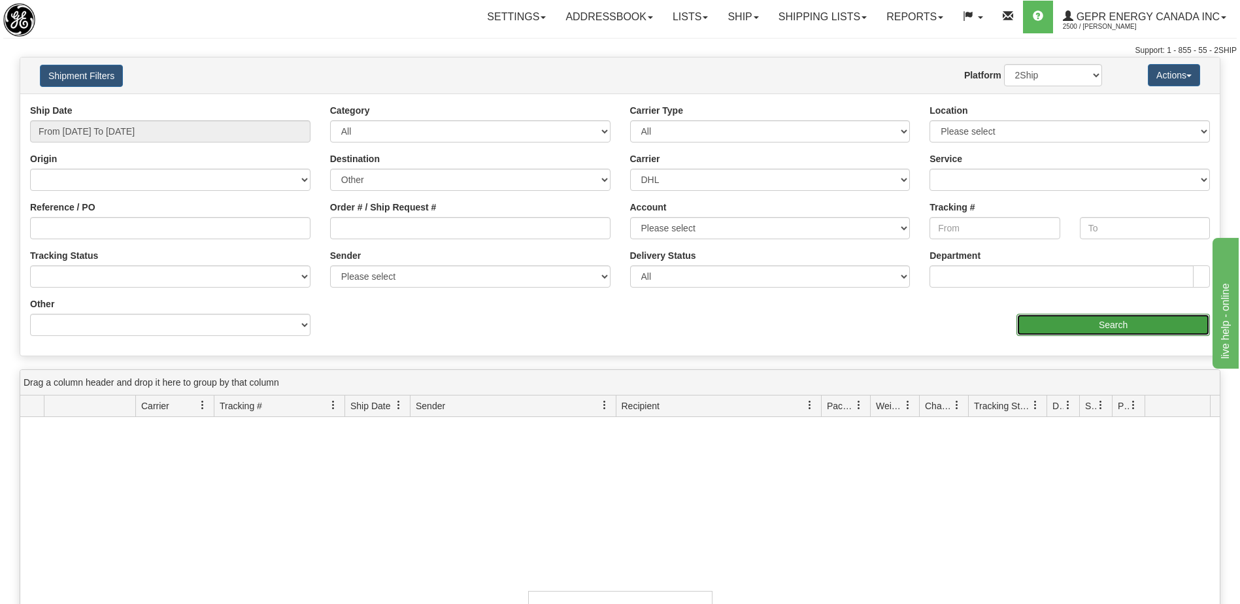
click at [1038, 319] on input "Search" at bounding box center [1114, 325] width 194 height 22
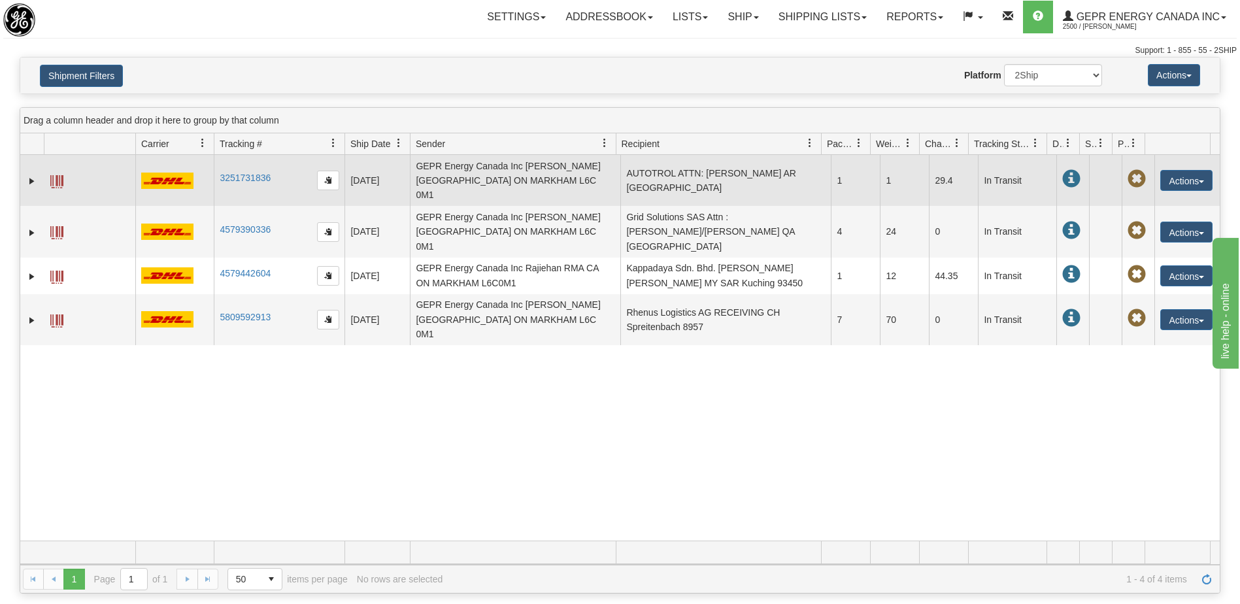
click at [692, 188] on td "AUTOTROL ATTN: [PERSON_NAME] AR [GEOGRAPHIC_DATA]" at bounding box center [726, 180] width 211 height 51
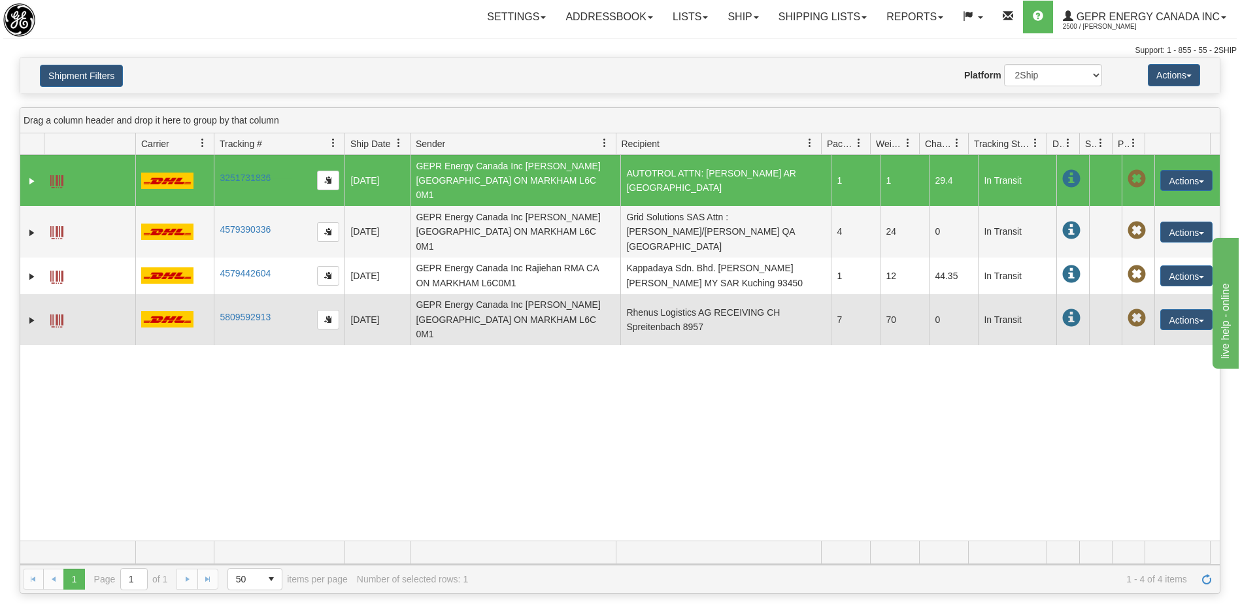
drag, startPoint x: 292, startPoint y: 178, endPoint x: 267, endPoint y: 292, distance: 117.1
click at [222, 189] on td "3251731836" at bounding box center [279, 180] width 131 height 51
